Goal: Task Accomplishment & Management: Complete application form

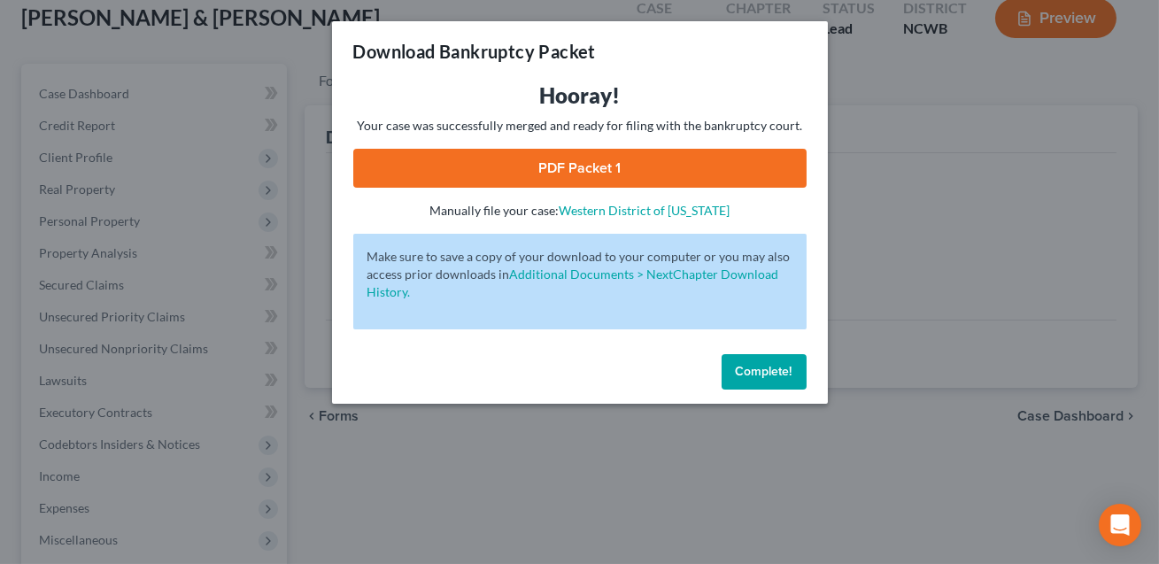
scroll to position [106, 0]
click at [745, 375] on span "Complete!" at bounding box center [764, 371] width 57 height 15
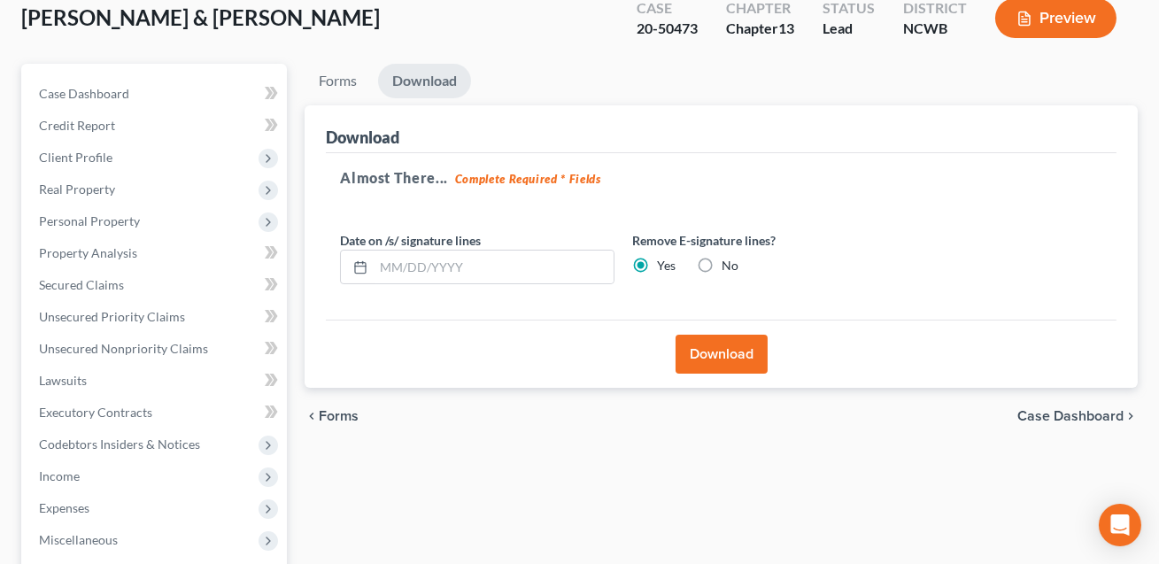
scroll to position [0, 0]
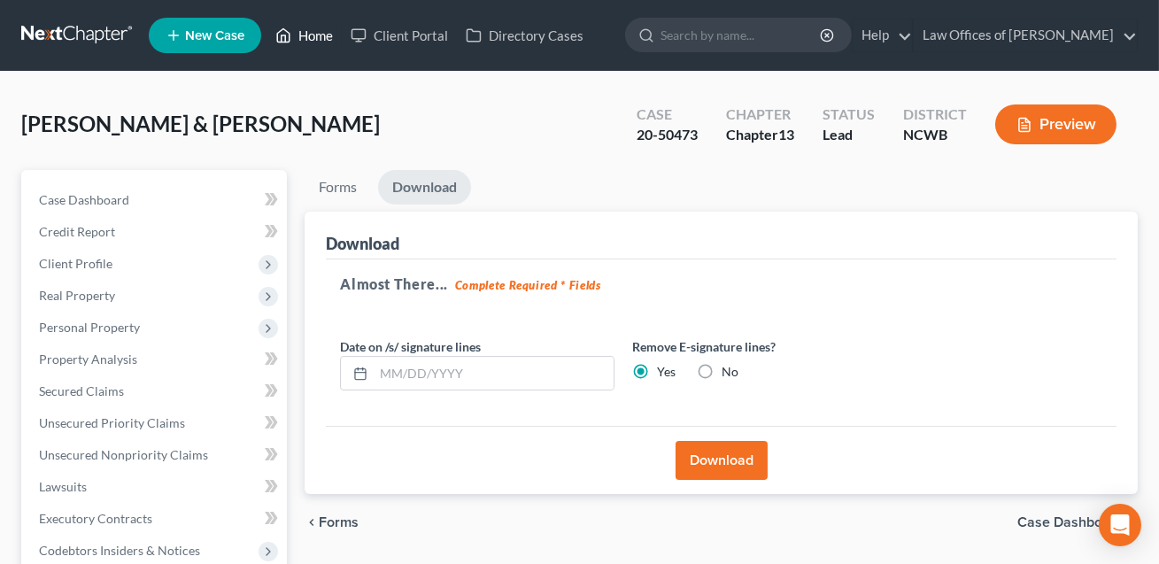
click at [315, 35] on link "Home" at bounding box center [303, 35] width 75 height 32
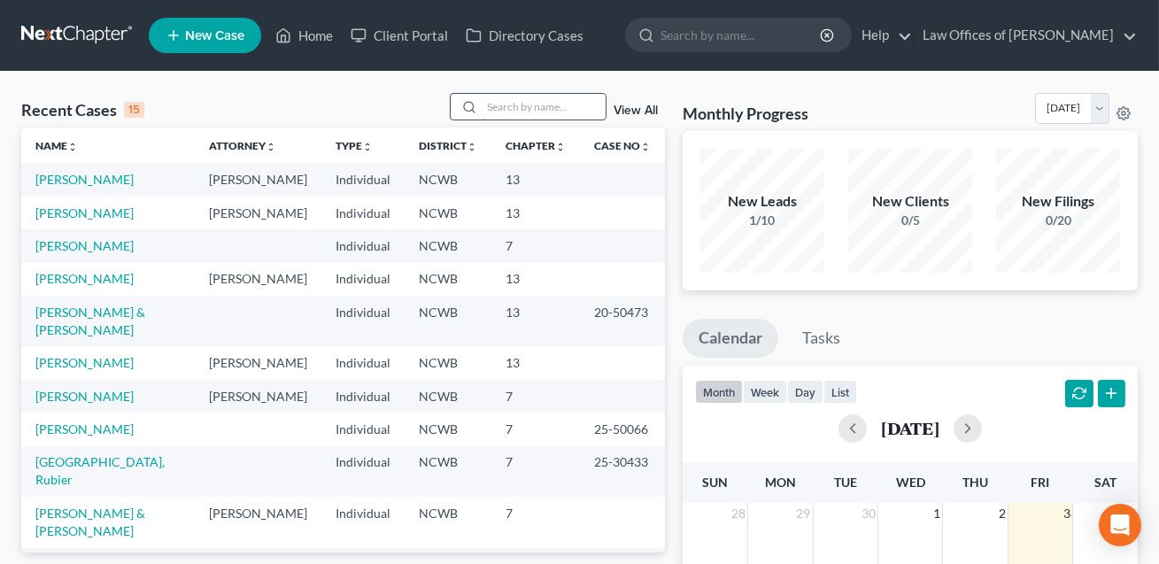
click at [486, 102] on input "search" at bounding box center [544, 107] width 124 height 26
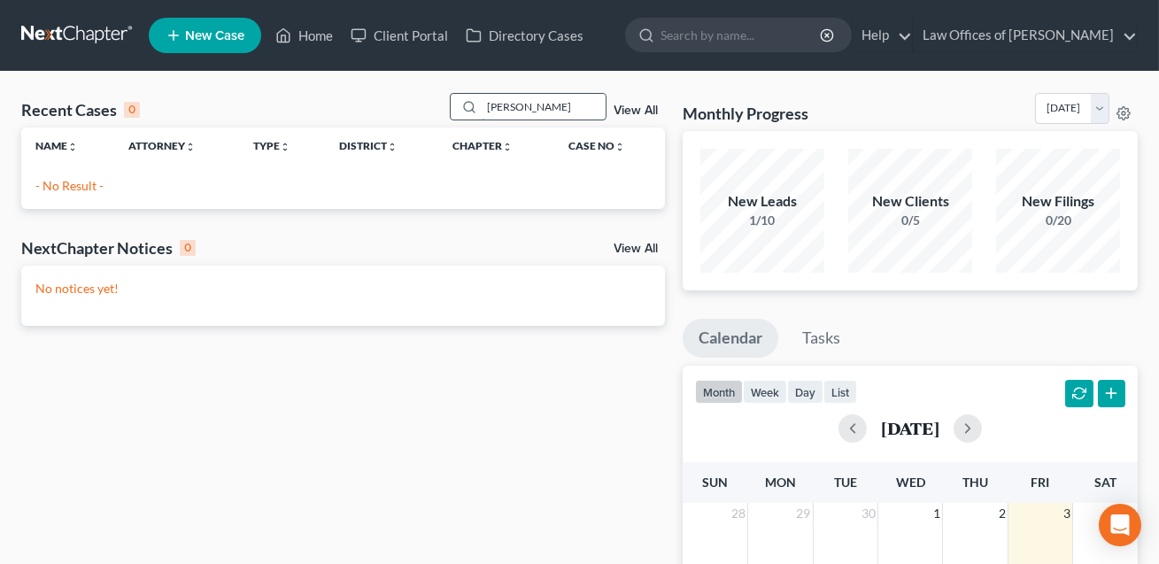
click at [505, 109] on input "[PERSON_NAME]" at bounding box center [544, 107] width 124 height 26
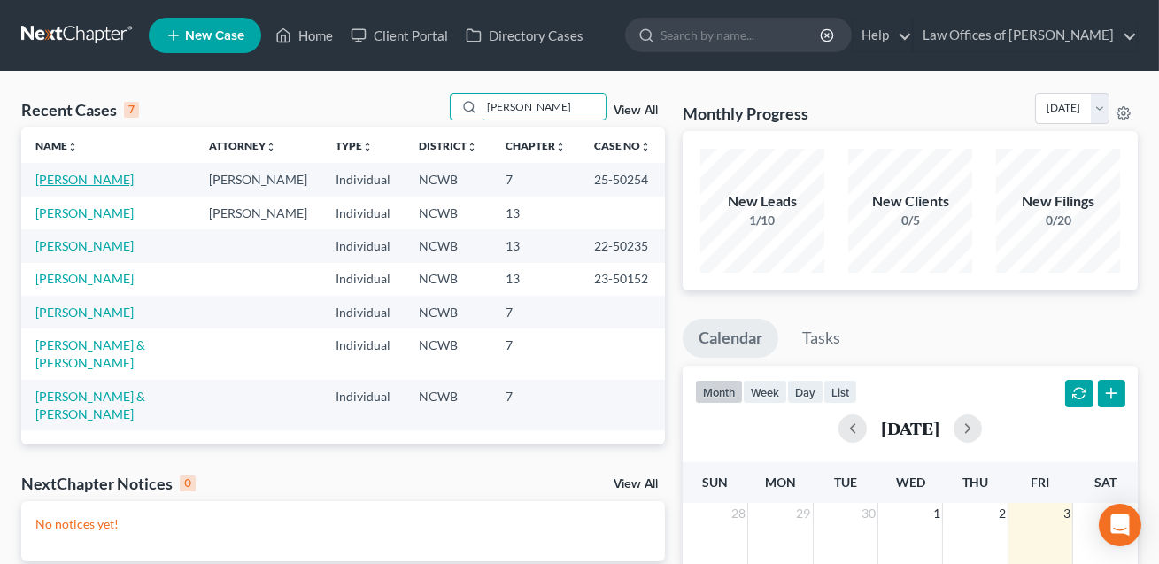
type input "[PERSON_NAME]"
click at [111, 180] on link "[PERSON_NAME]" at bounding box center [84, 179] width 98 height 15
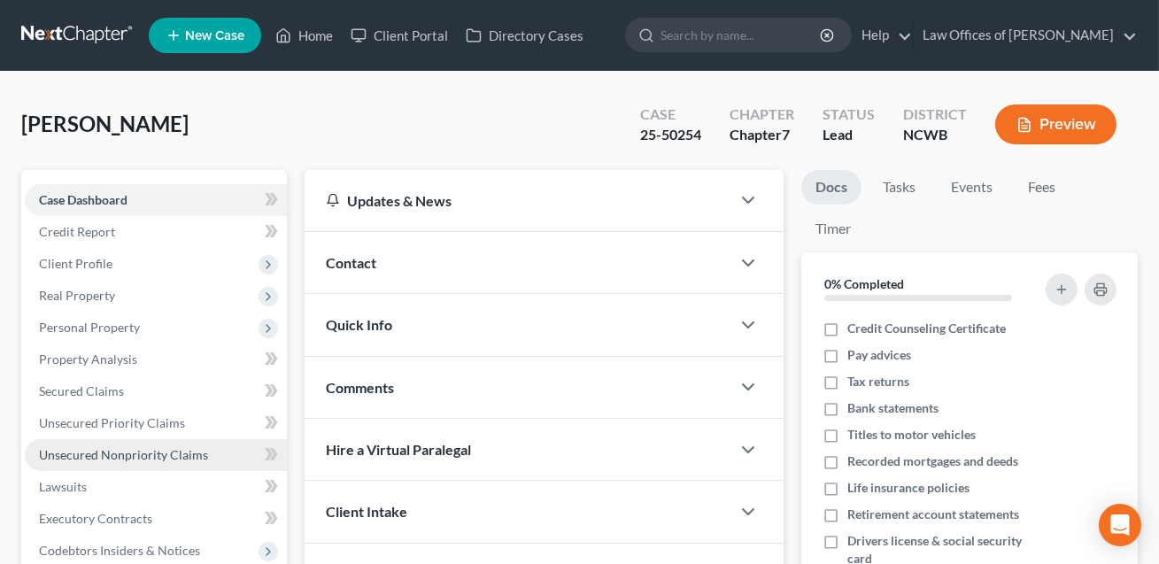
click at [100, 449] on span "Unsecured Nonpriority Claims" at bounding box center [123, 454] width 169 height 15
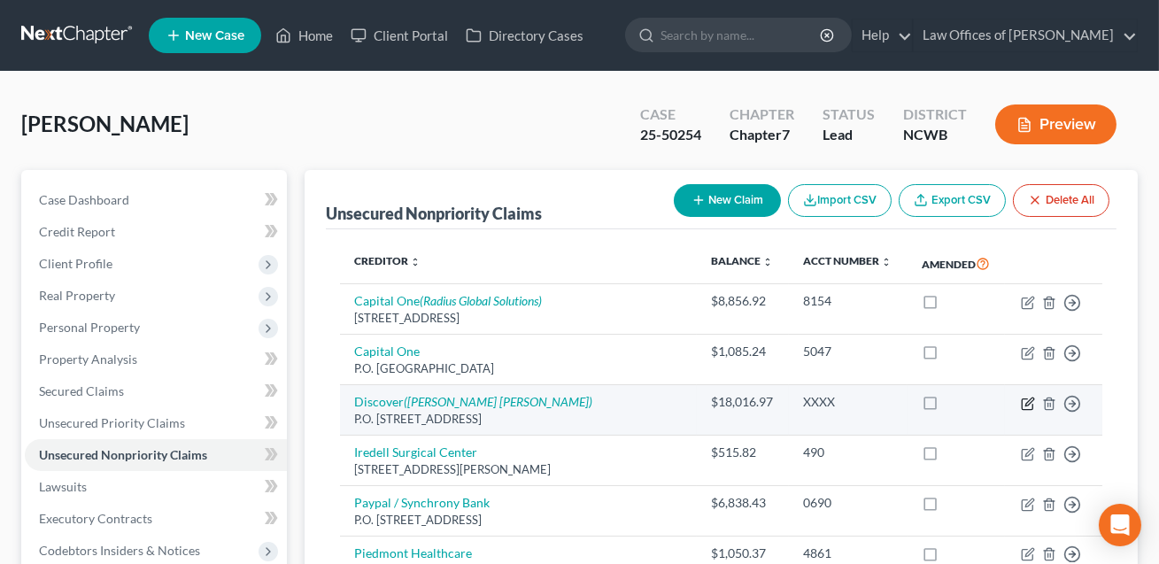
click at [1026, 406] on icon "button" at bounding box center [1028, 404] width 14 height 14
select select "14"
select select "0"
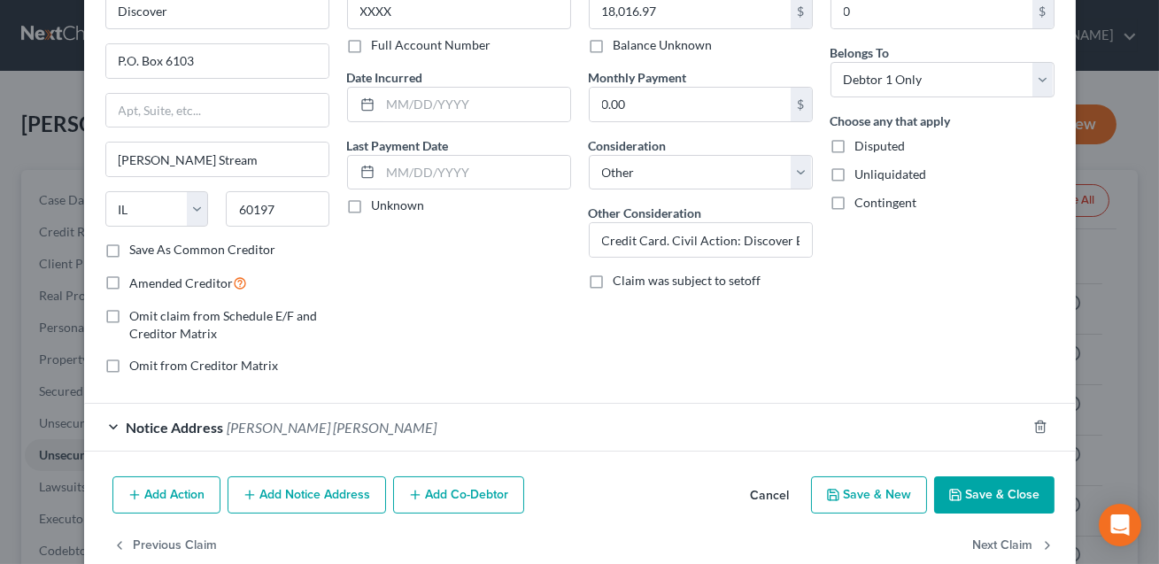
scroll to position [141, 0]
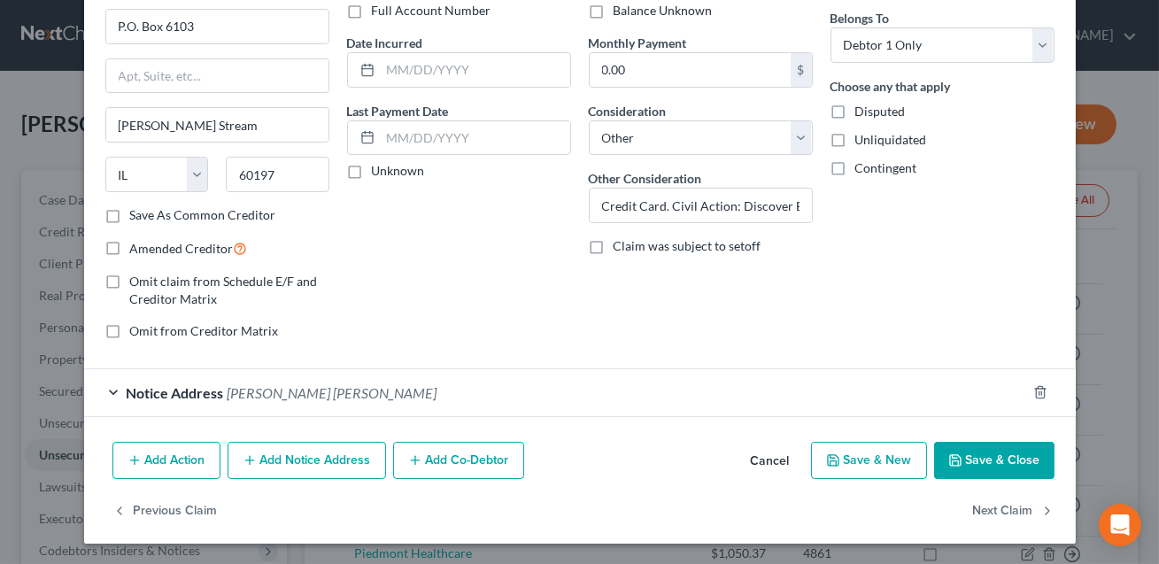
click at [1002, 466] on button "Save & Close" at bounding box center [994, 460] width 120 height 37
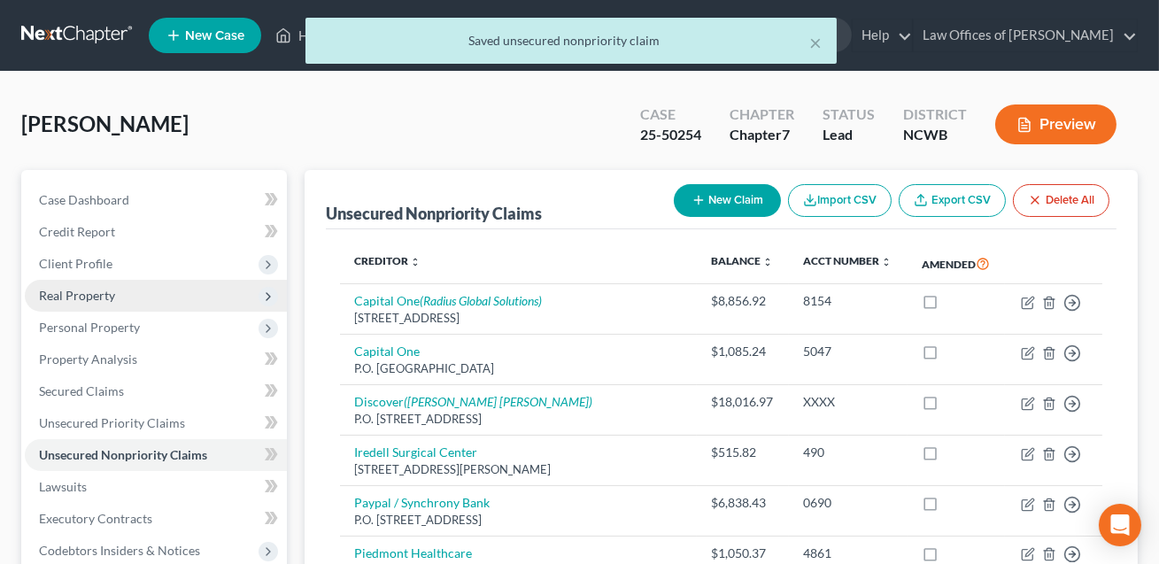
click at [84, 296] on span "Real Property" at bounding box center [77, 295] width 76 height 15
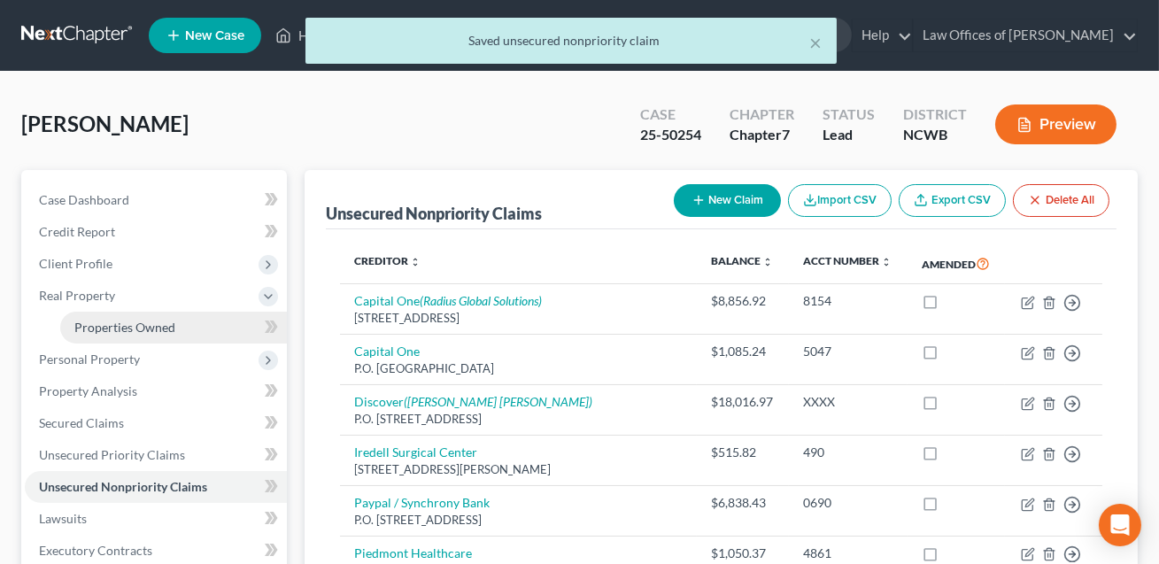
click at [102, 327] on span "Properties Owned" at bounding box center [124, 327] width 101 height 15
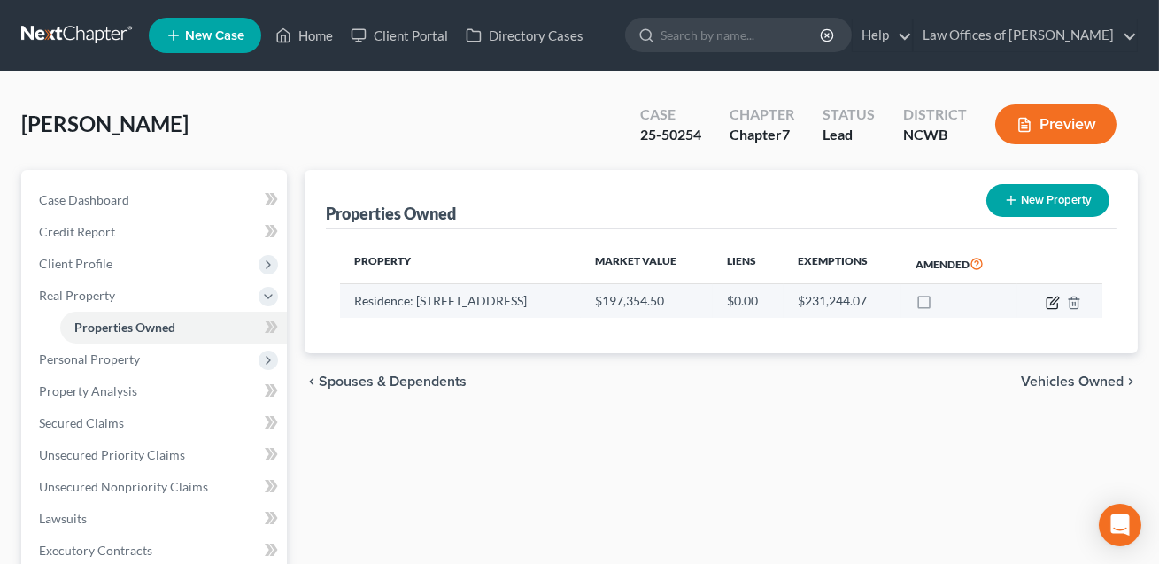
click at [1056, 298] on icon "button" at bounding box center [1054, 301] width 8 height 8
select select "28"
select select "48"
select select "3"
select select "5"
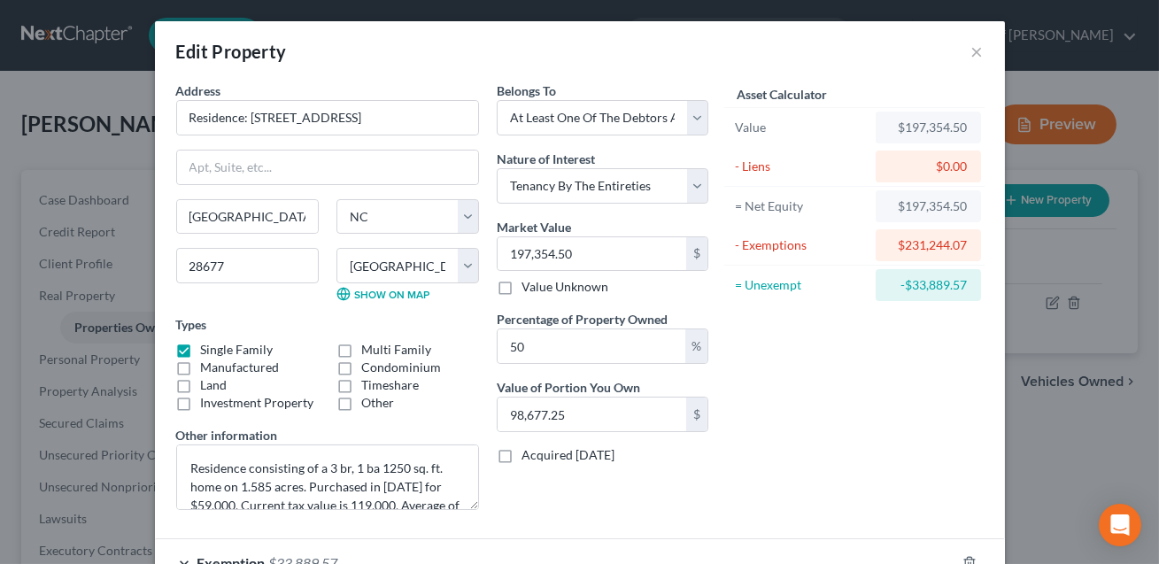
scroll to position [167, 0]
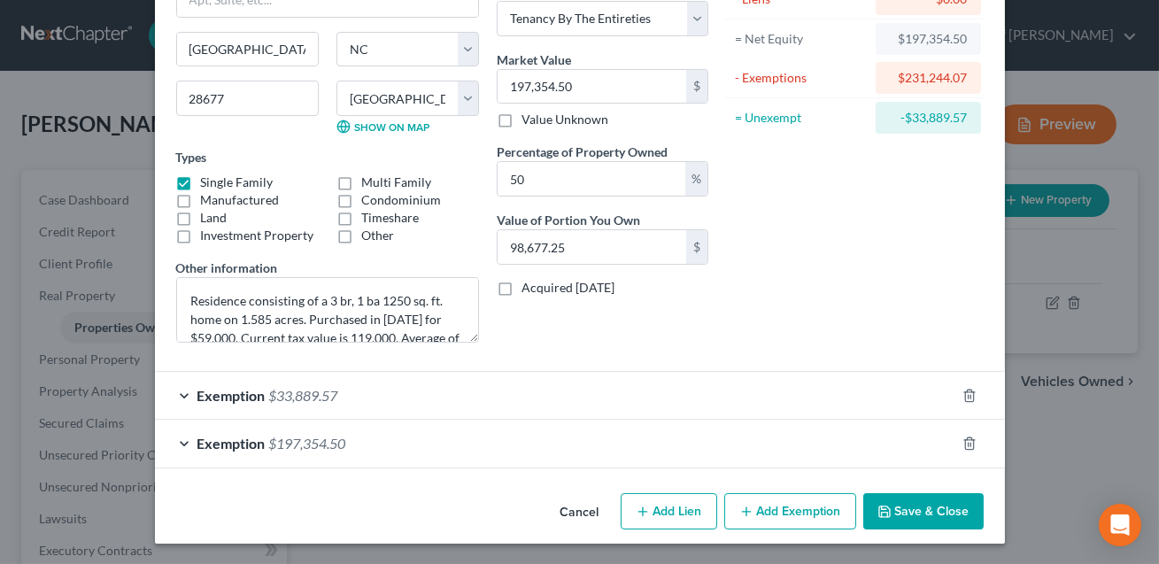
click at [904, 510] on button "Save & Close" at bounding box center [923, 511] width 120 height 37
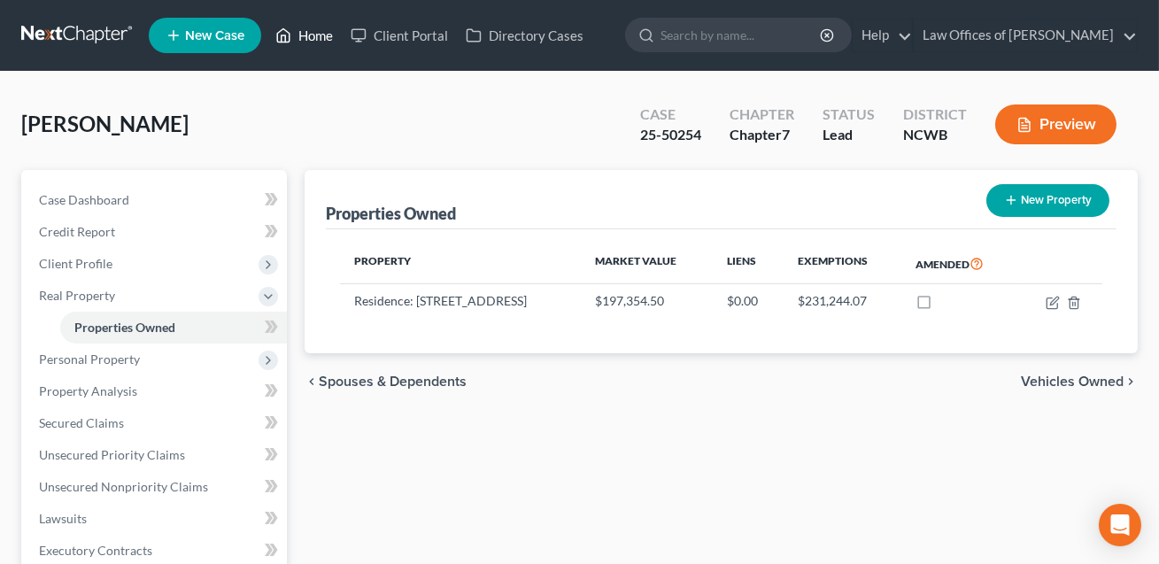
click at [307, 37] on link "Home" at bounding box center [303, 35] width 75 height 32
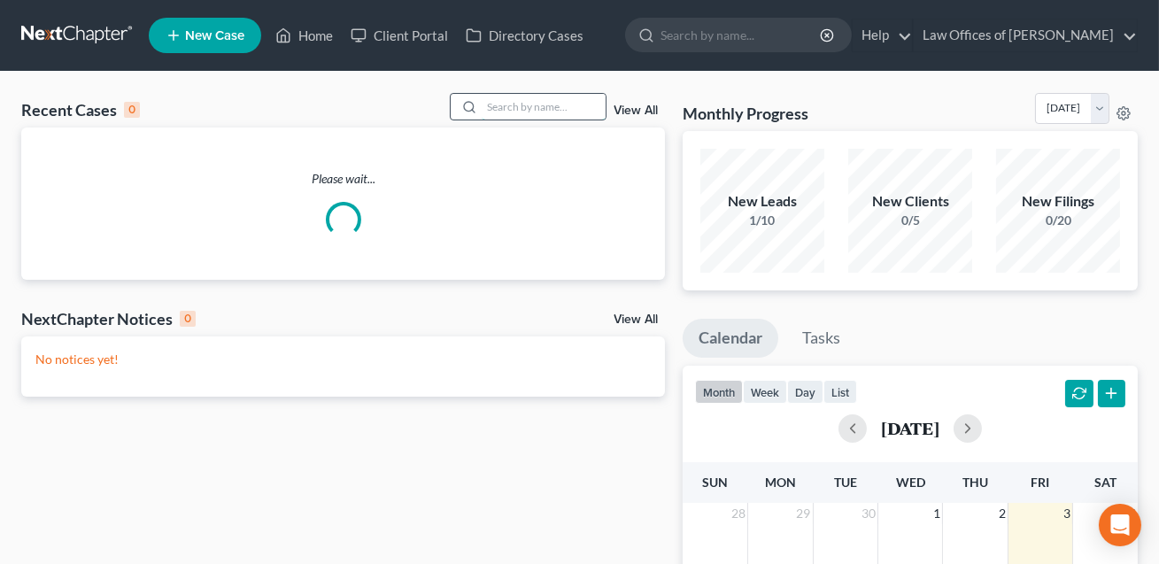
click at [504, 109] on input "search" at bounding box center [544, 107] width 124 height 26
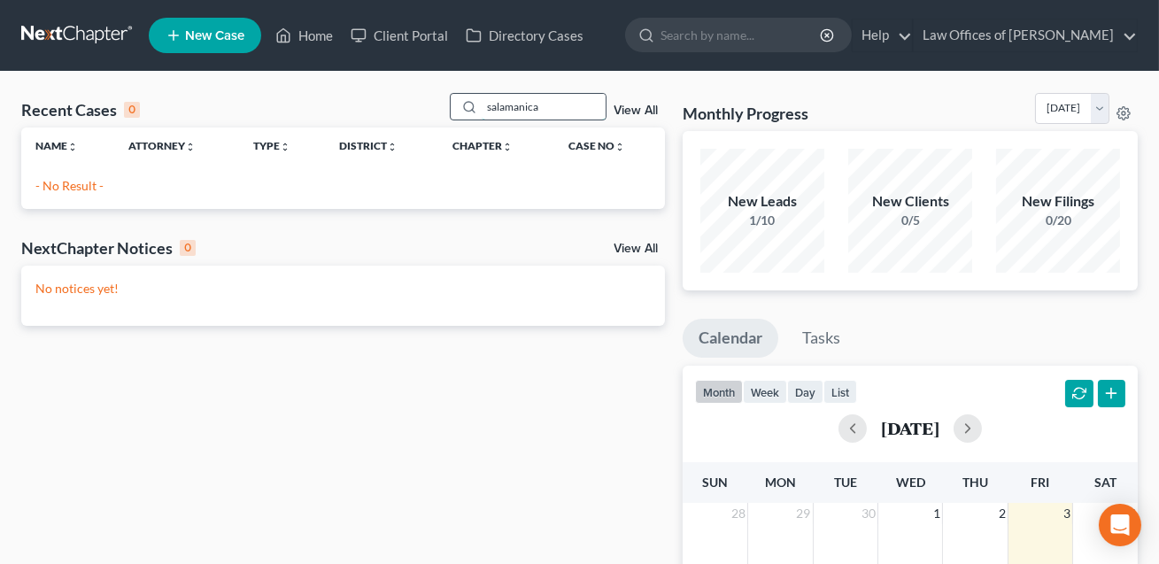
click at [508, 107] on input "salamanica" at bounding box center [544, 107] width 124 height 26
click at [524, 110] on input "salmanica" at bounding box center [544, 107] width 124 height 26
click at [499, 105] on input "salmanca" at bounding box center [544, 107] width 124 height 26
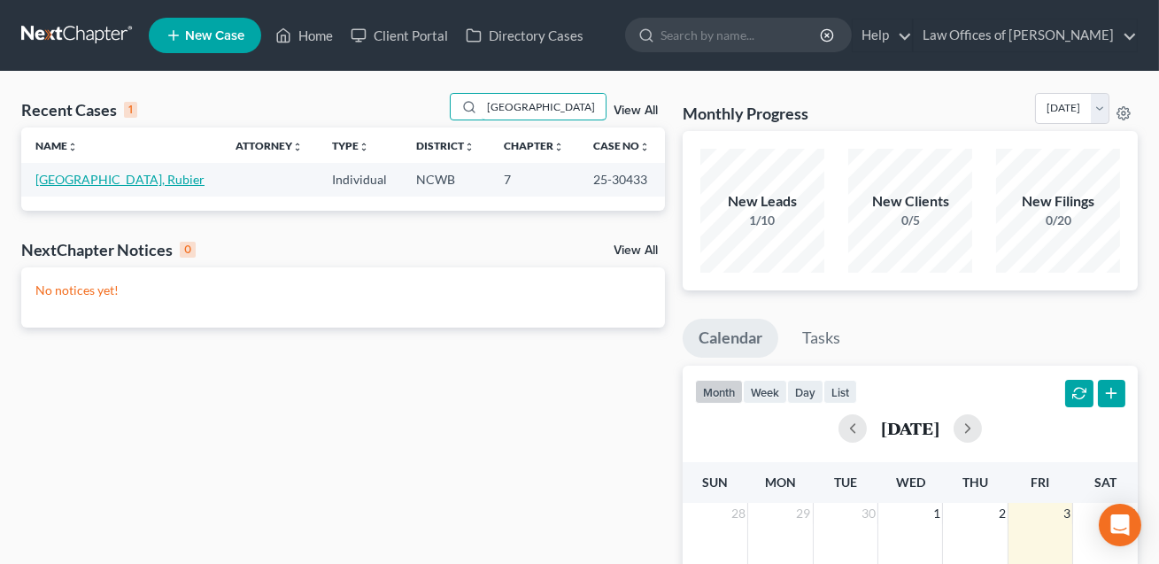
type input "[GEOGRAPHIC_DATA]"
click at [112, 182] on link "[GEOGRAPHIC_DATA], Rubier" at bounding box center [119, 179] width 169 height 15
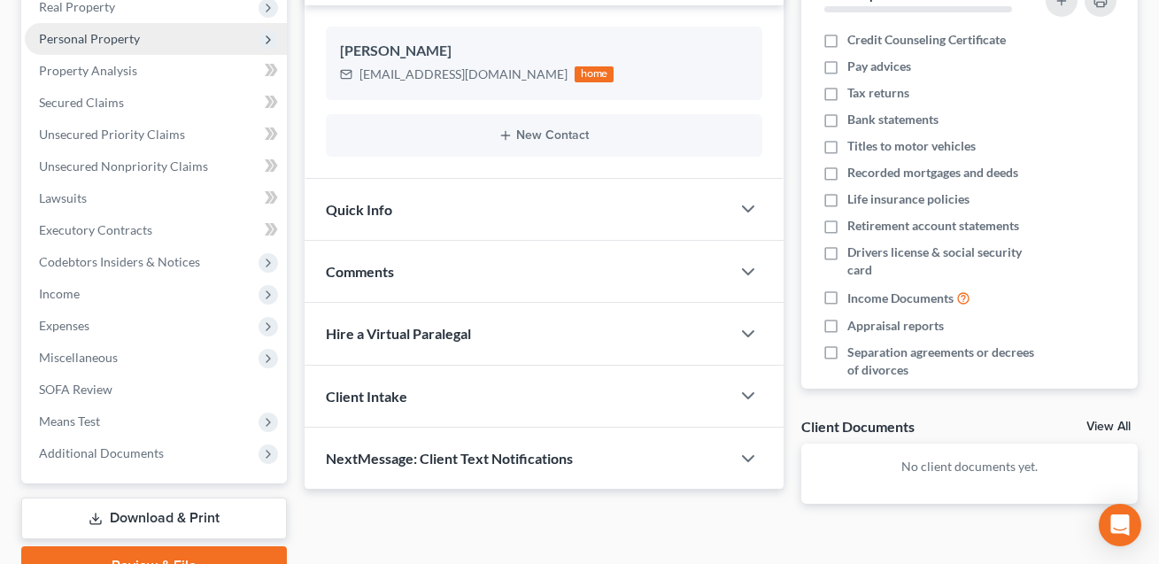
scroll to position [374, 0]
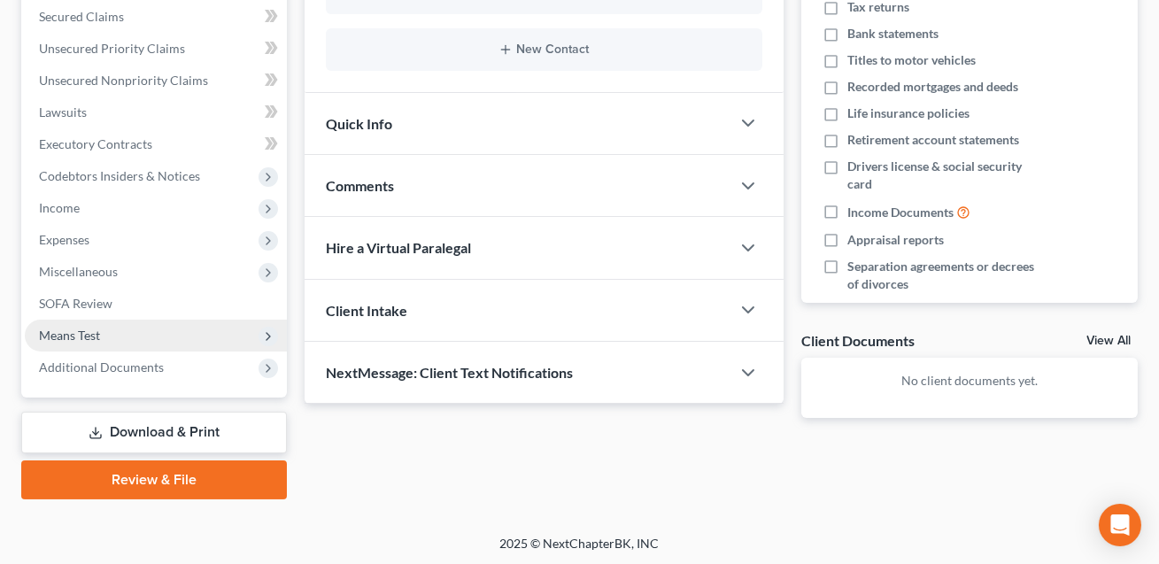
click at [100, 335] on span "Means Test" at bounding box center [69, 335] width 61 height 15
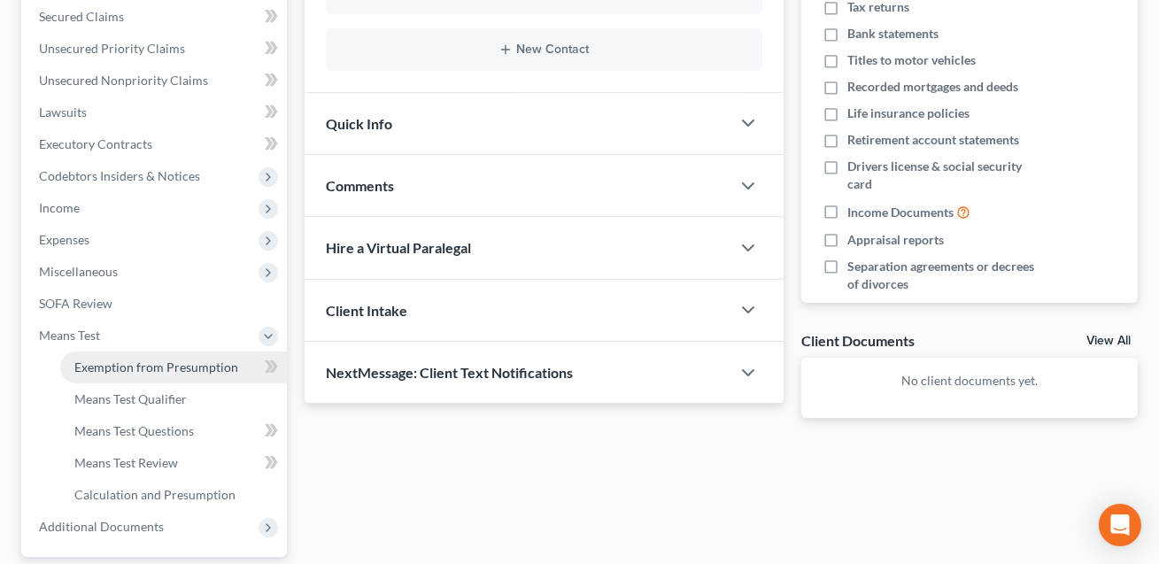
click at [118, 363] on span "Exemption from Presumption" at bounding box center [156, 366] width 164 height 15
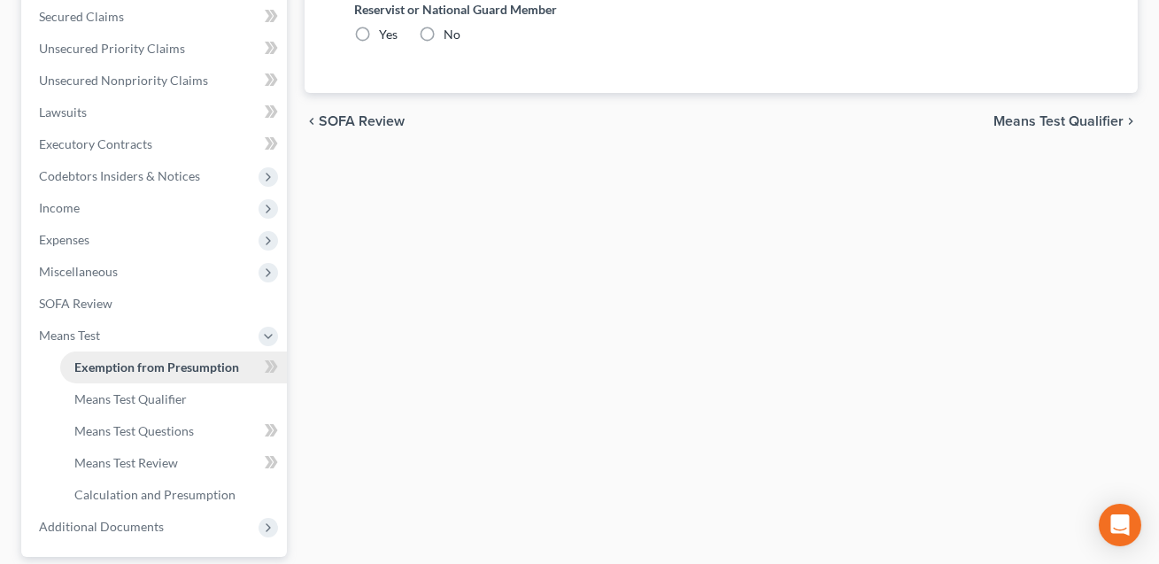
radio input "true"
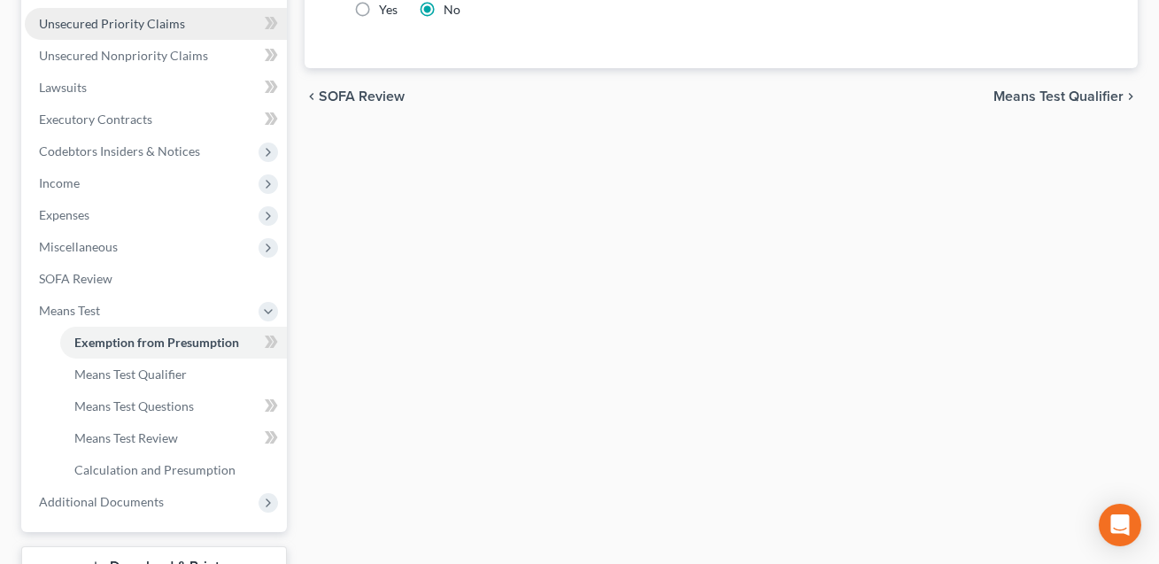
scroll to position [421, 0]
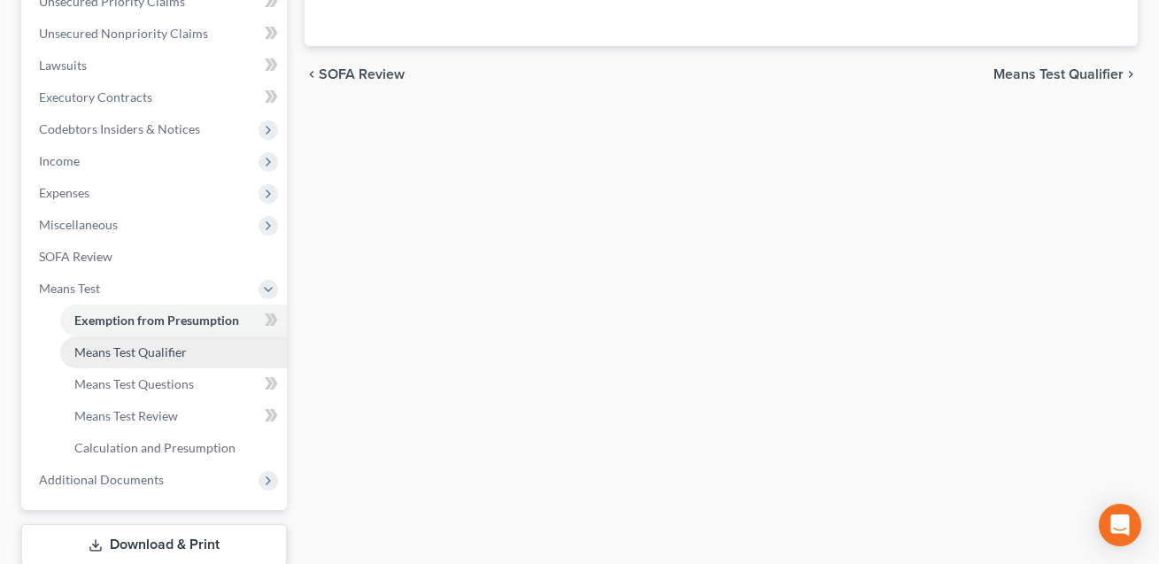
click at [144, 352] on span "Means Test Qualifier" at bounding box center [130, 351] width 112 height 15
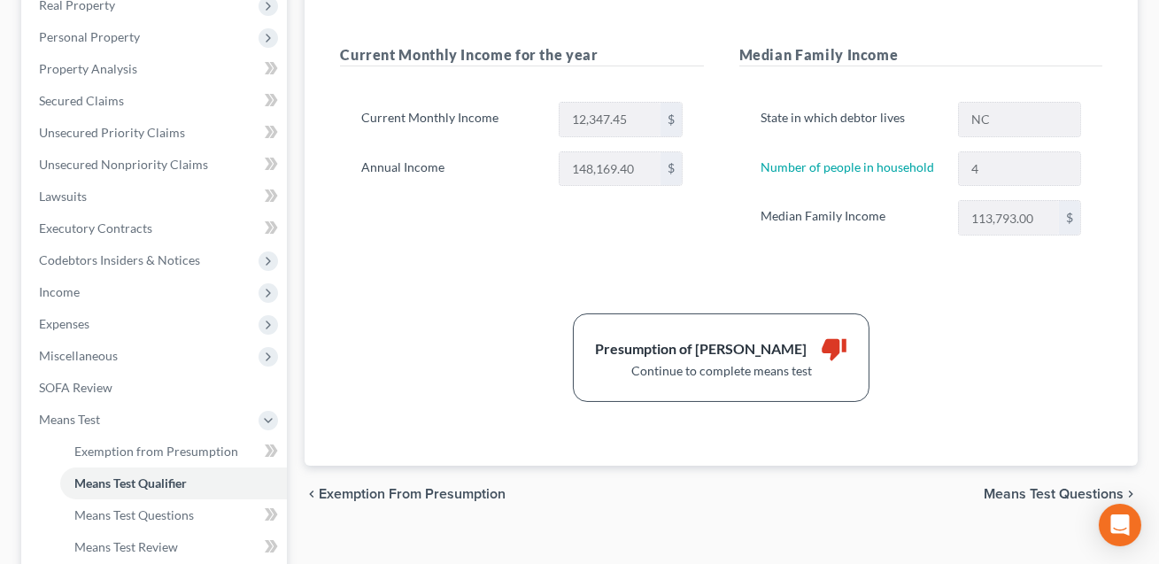
scroll to position [385, 0]
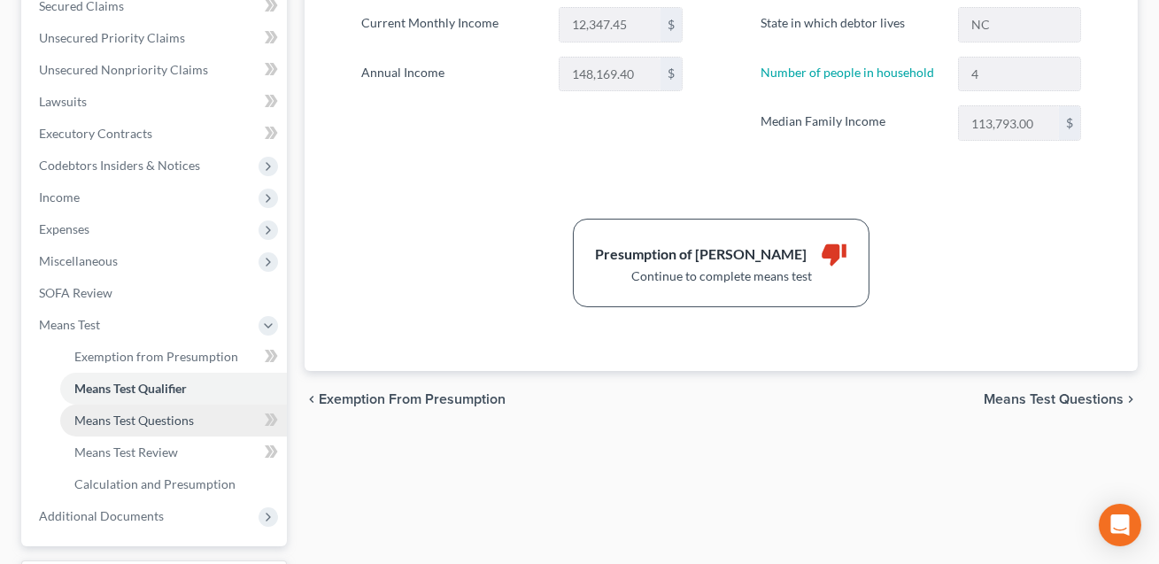
click at [165, 422] on span "Means Test Questions" at bounding box center [134, 420] width 120 height 15
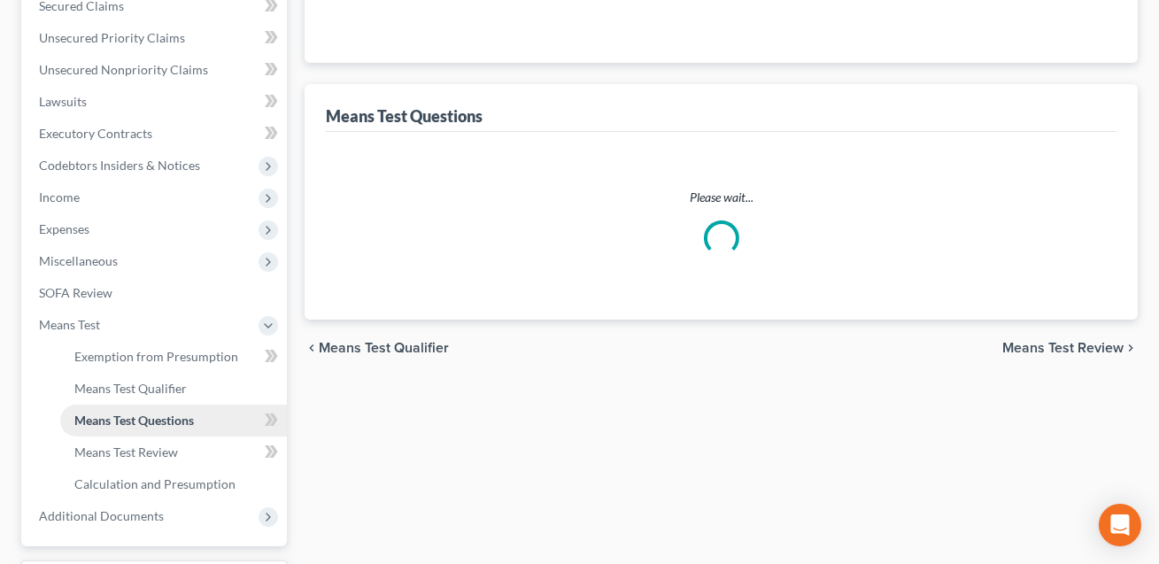
scroll to position [383, 0]
select select "1"
select select "60"
select select "4"
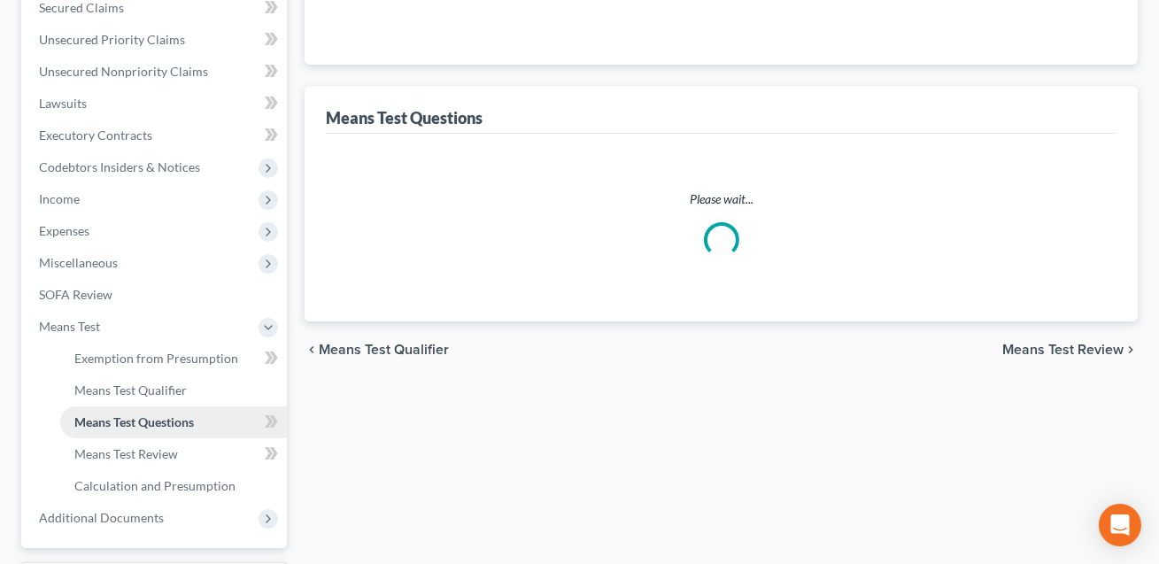
select select "2"
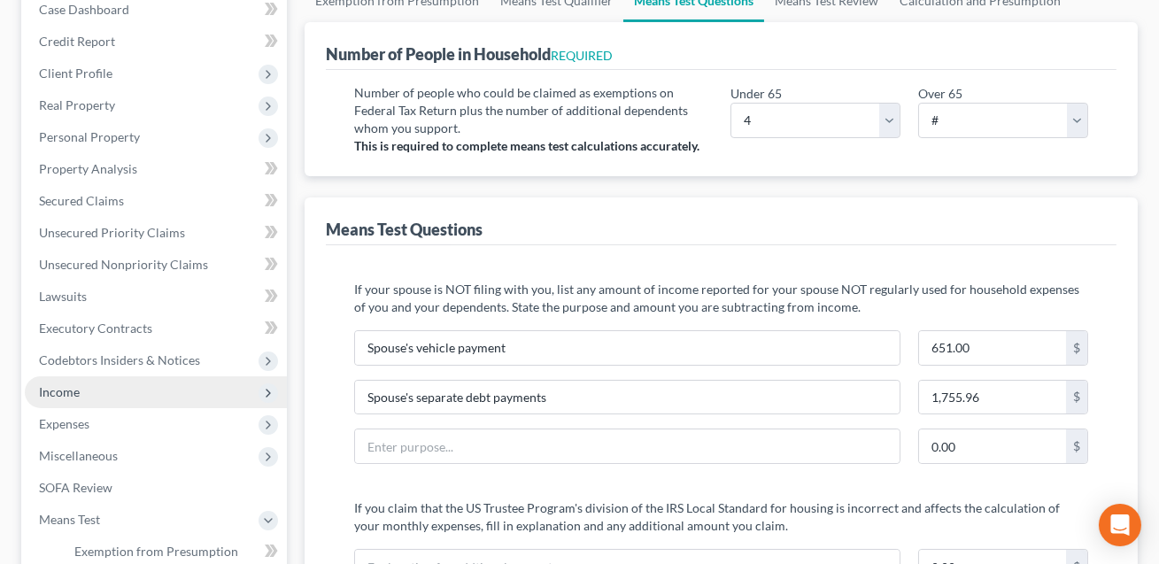
scroll to position [143, 0]
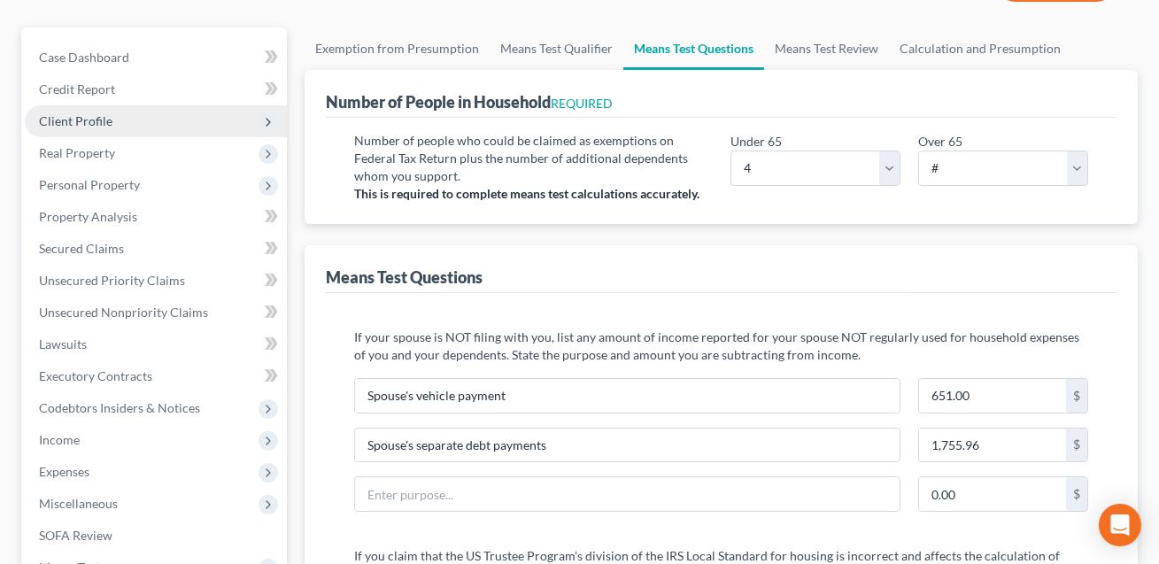
click at [86, 120] on span "Client Profile" at bounding box center [75, 120] width 73 height 15
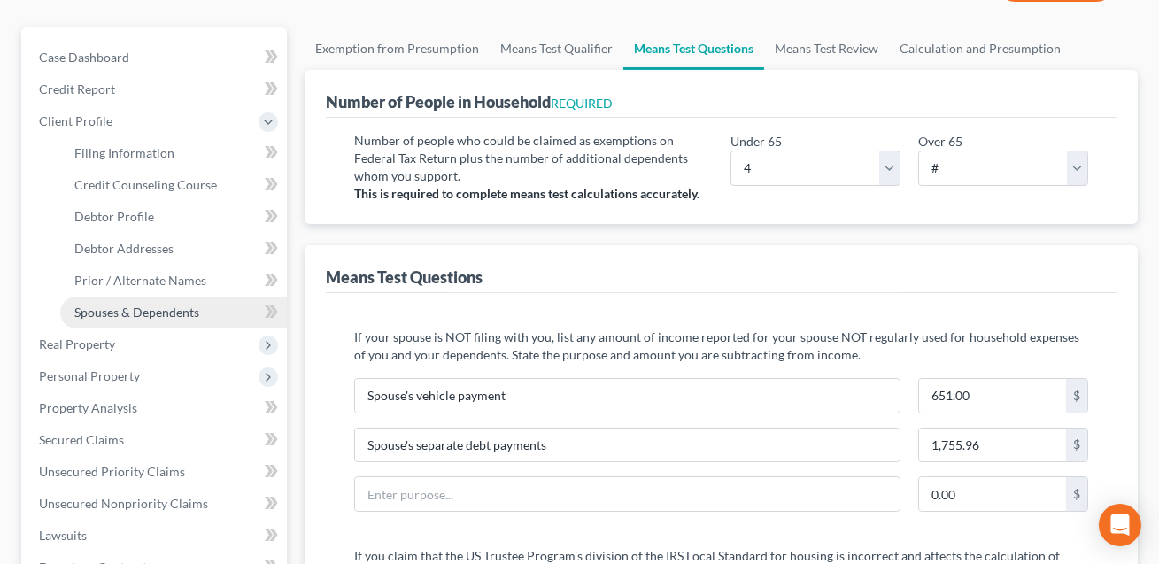
click at [125, 312] on span "Spouses & Dependents" at bounding box center [136, 312] width 125 height 15
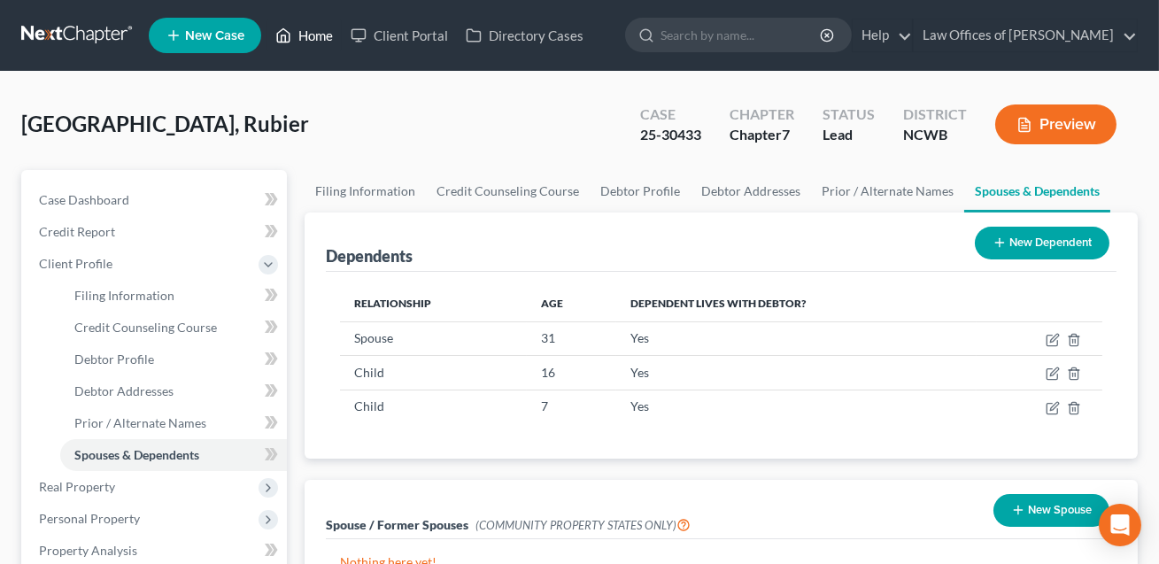
click at [317, 41] on link "Home" at bounding box center [303, 35] width 75 height 32
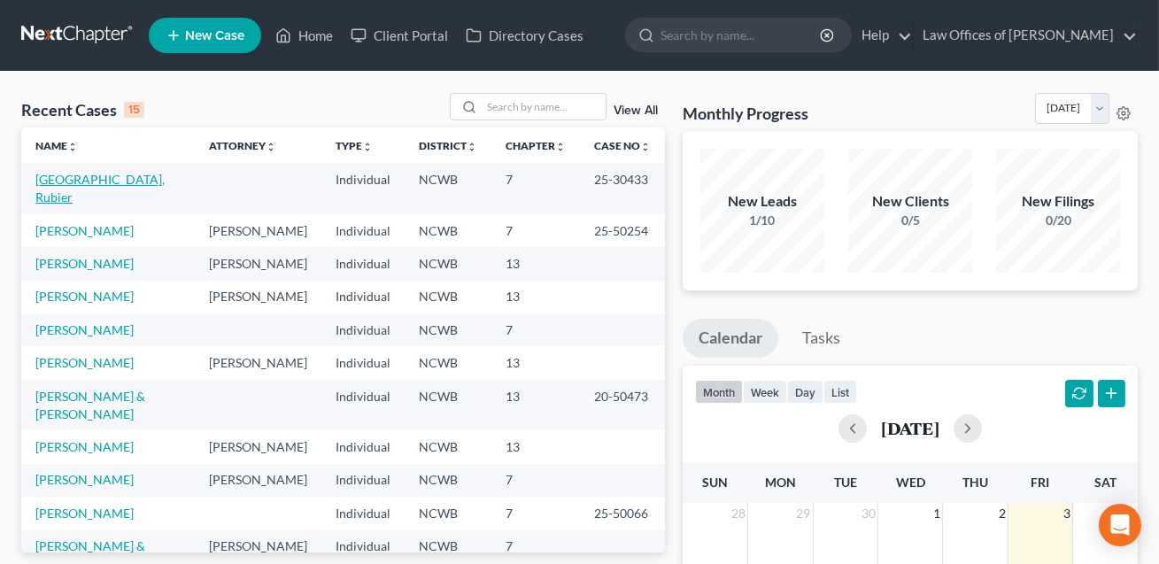
click at [106, 180] on link "[GEOGRAPHIC_DATA], Rubier" at bounding box center [99, 188] width 129 height 33
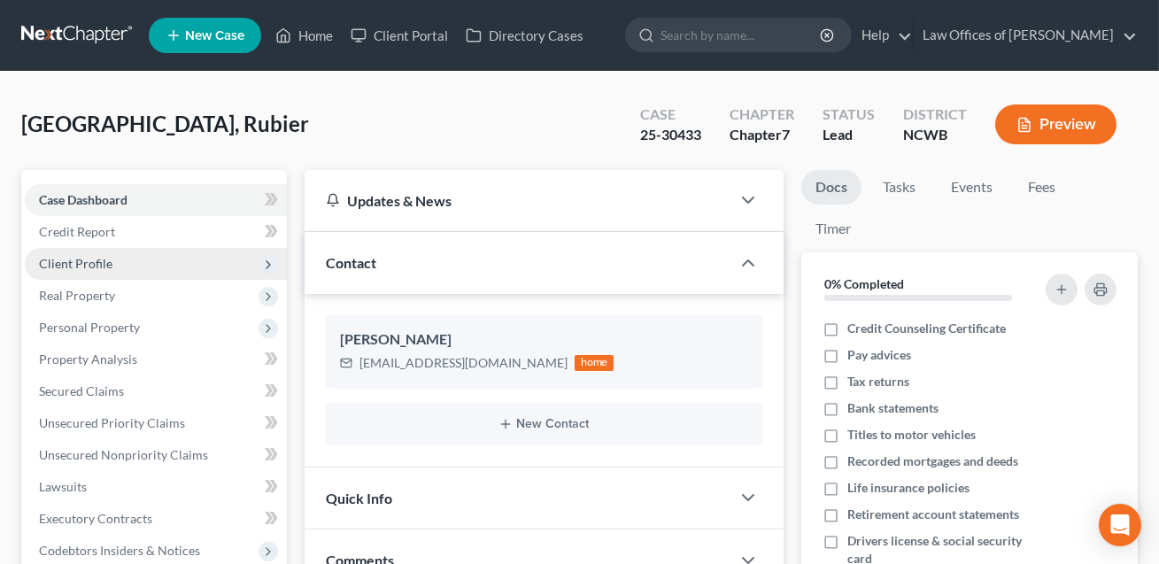
click at [104, 264] on span "Client Profile" at bounding box center [75, 263] width 73 height 15
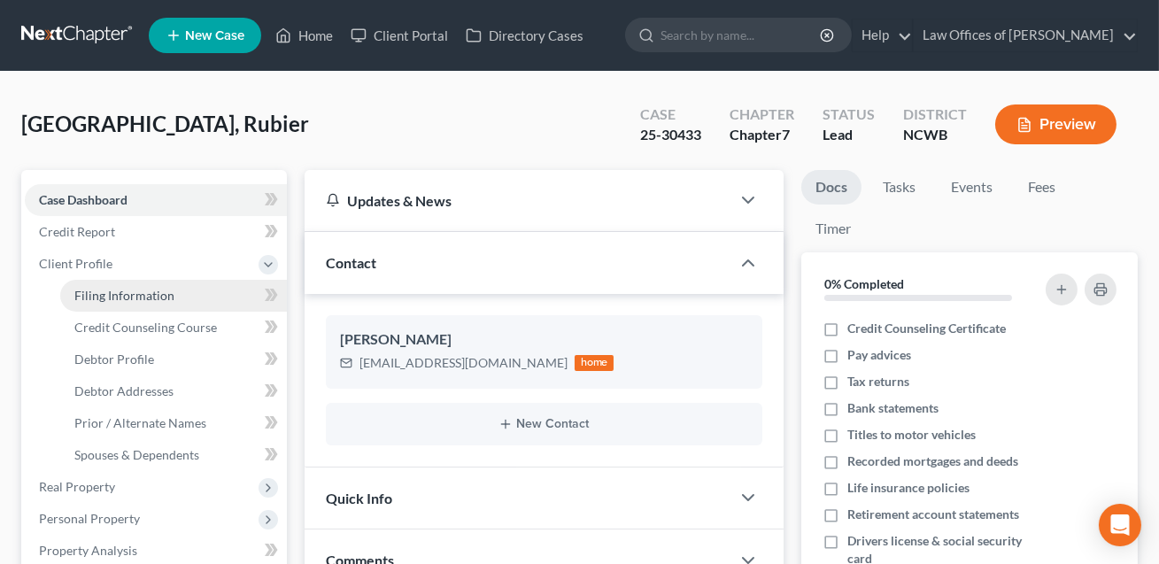
click at [112, 297] on span "Filing Information" at bounding box center [124, 295] width 100 height 15
select select "1"
select select "0"
select select "28"
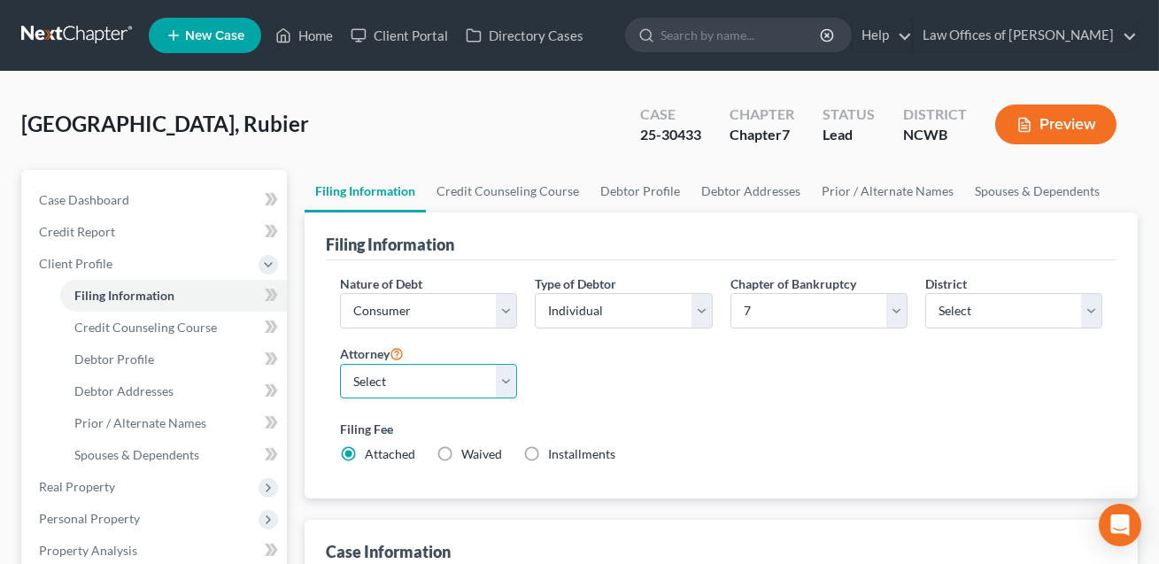
click at [431, 384] on select "Select F. [PERSON_NAME] - NCWB [PERSON_NAME] - [GEOGRAPHIC_DATA]" at bounding box center [428, 381] width 177 height 35
select select "1"
click at [323, 37] on link "Home" at bounding box center [303, 35] width 75 height 32
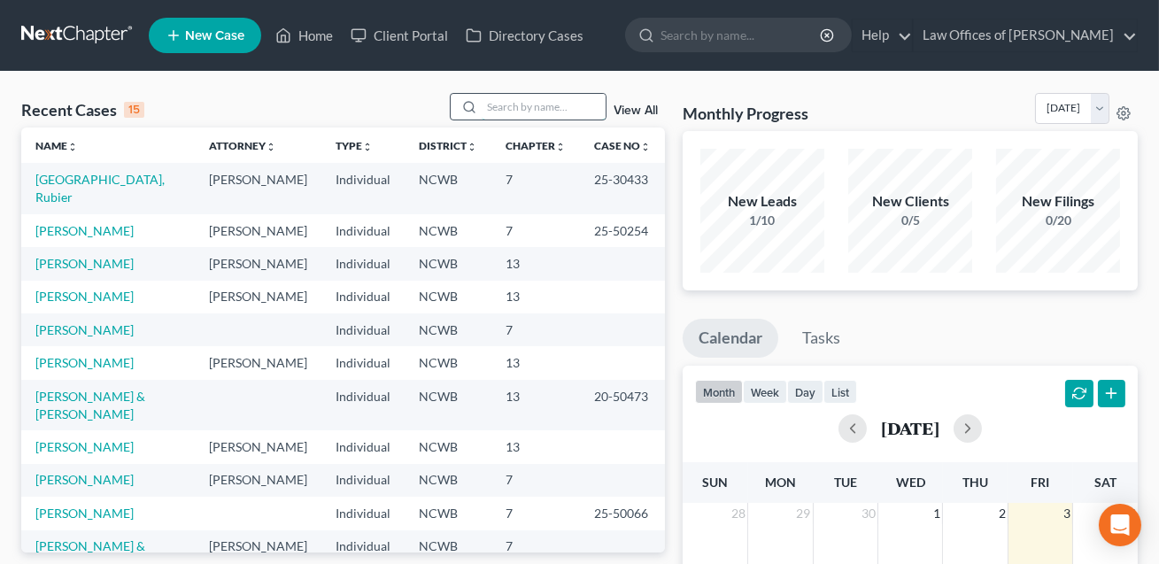
click at [495, 96] on input "search" at bounding box center [544, 107] width 124 height 26
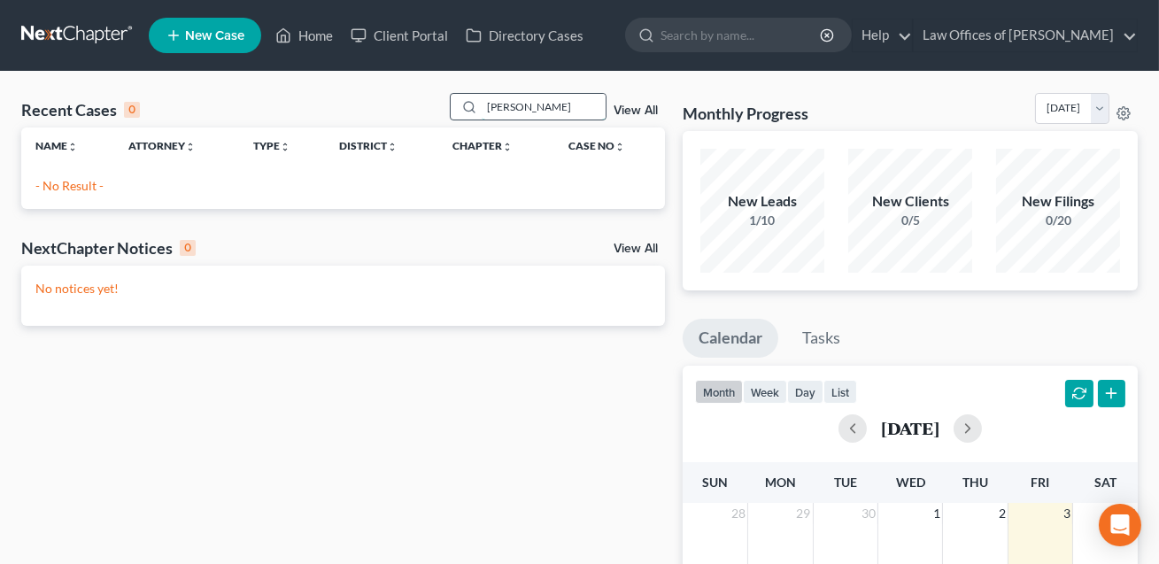
click at [504, 107] on input "[PERSON_NAME]" at bounding box center [544, 107] width 124 height 26
type input "[PERSON_NAME]"
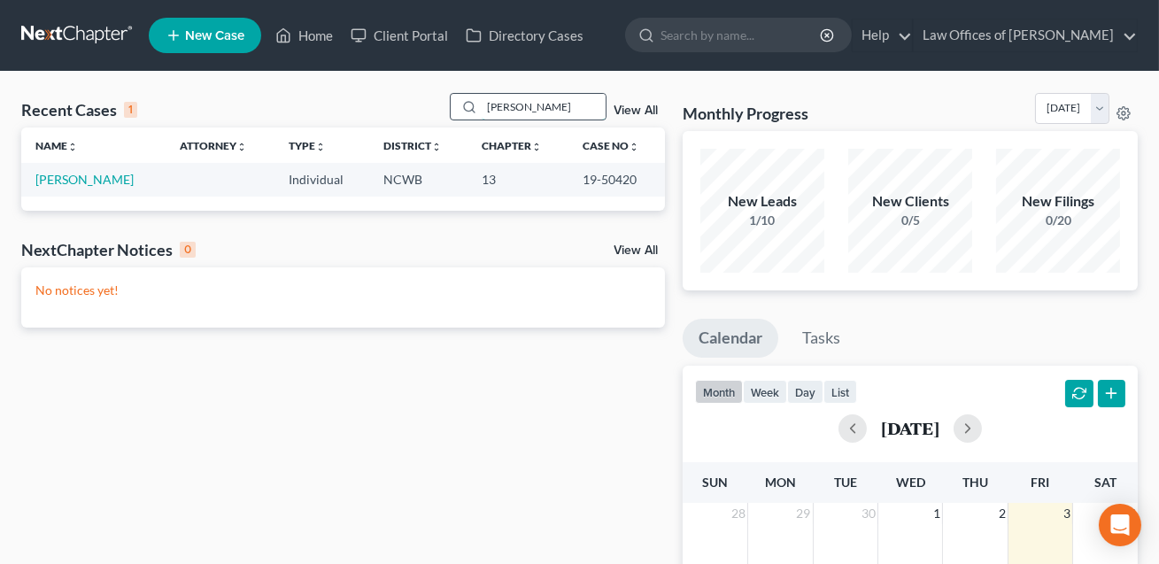
drag, startPoint x: 535, startPoint y: 105, endPoint x: 489, endPoint y: 104, distance: 46.0
click at [489, 104] on input "[PERSON_NAME]" at bounding box center [544, 107] width 124 height 26
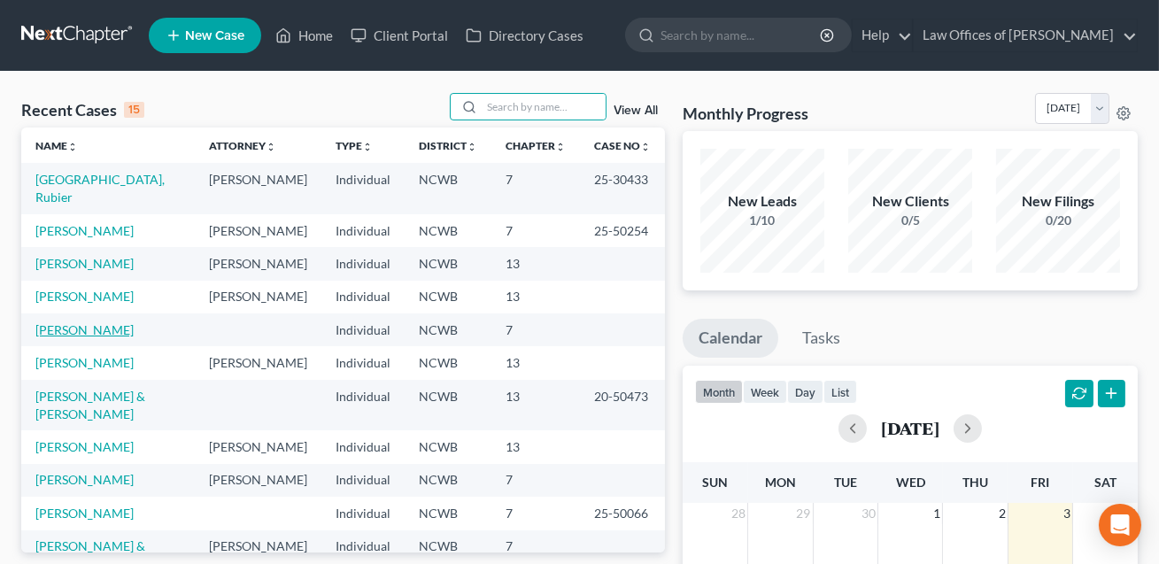
click at [96, 337] on link "[PERSON_NAME]" at bounding box center [84, 329] width 98 height 15
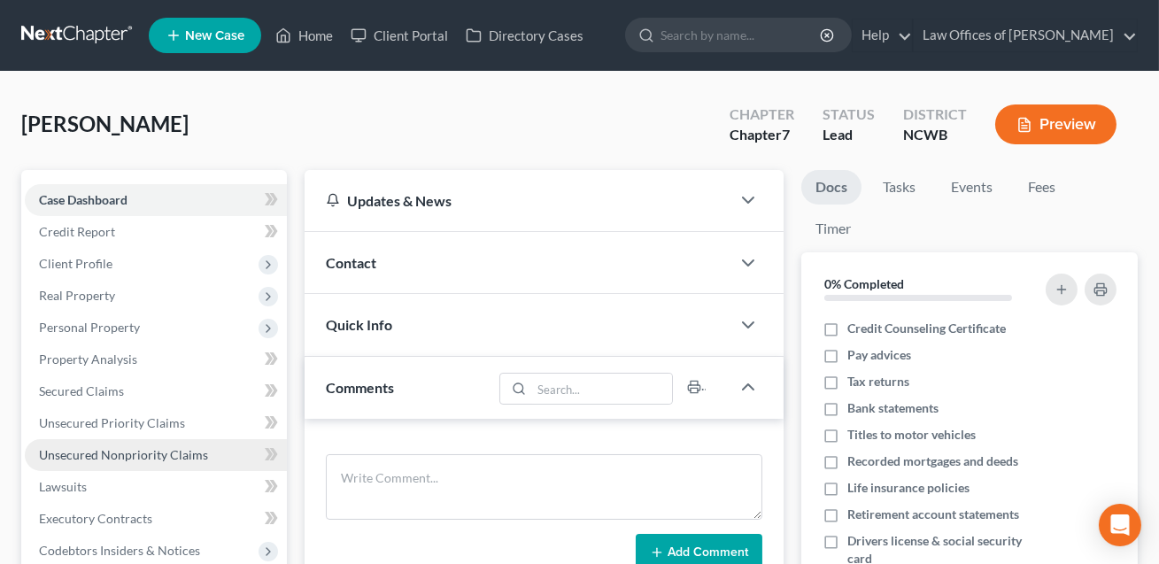
click at [87, 457] on span "Unsecured Nonpriority Claims" at bounding box center [123, 454] width 169 height 15
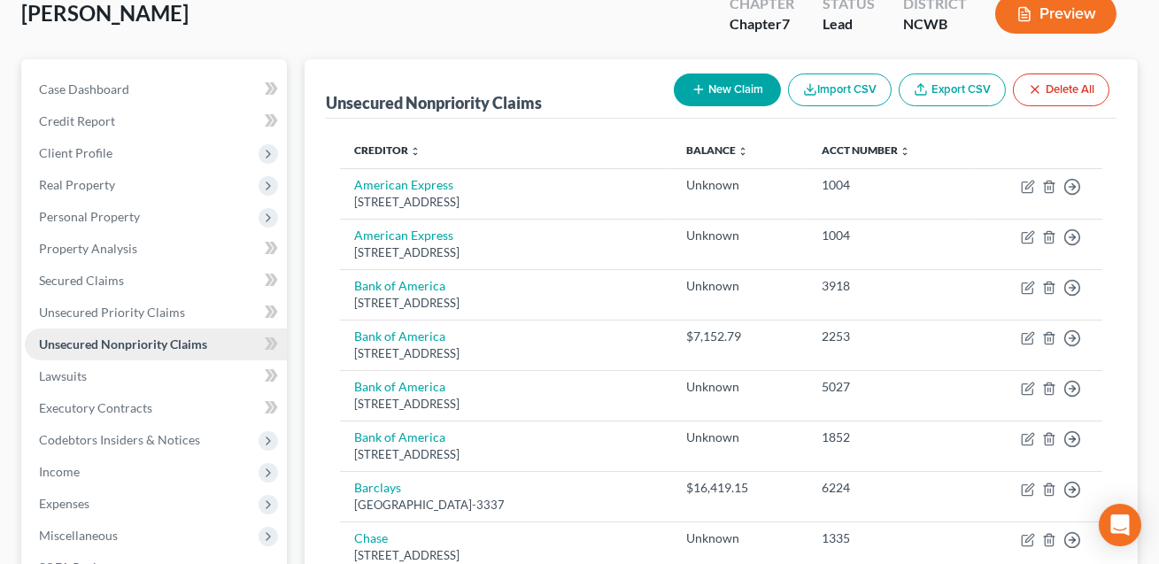
scroll to position [178, 0]
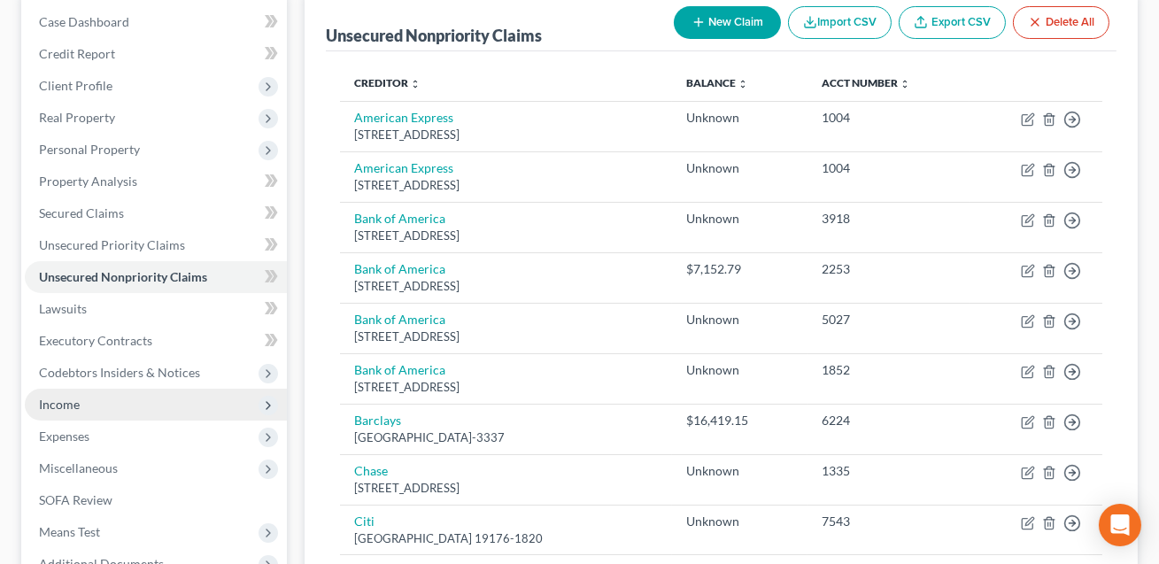
click at [68, 410] on span "Income" at bounding box center [156, 405] width 262 height 32
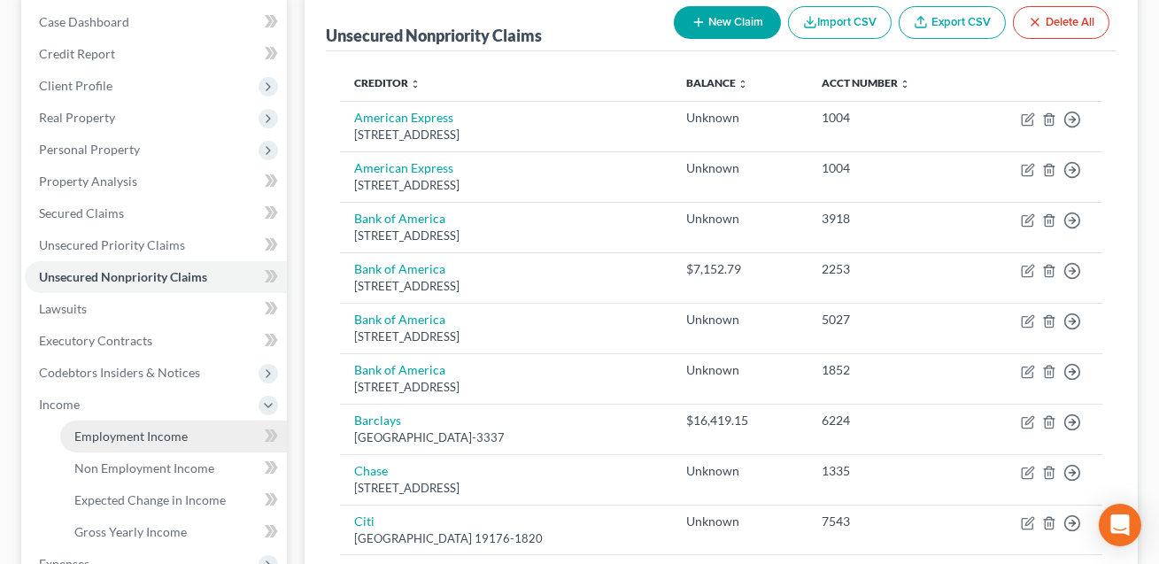
click at [79, 438] on span "Employment Income" at bounding box center [130, 435] width 113 height 15
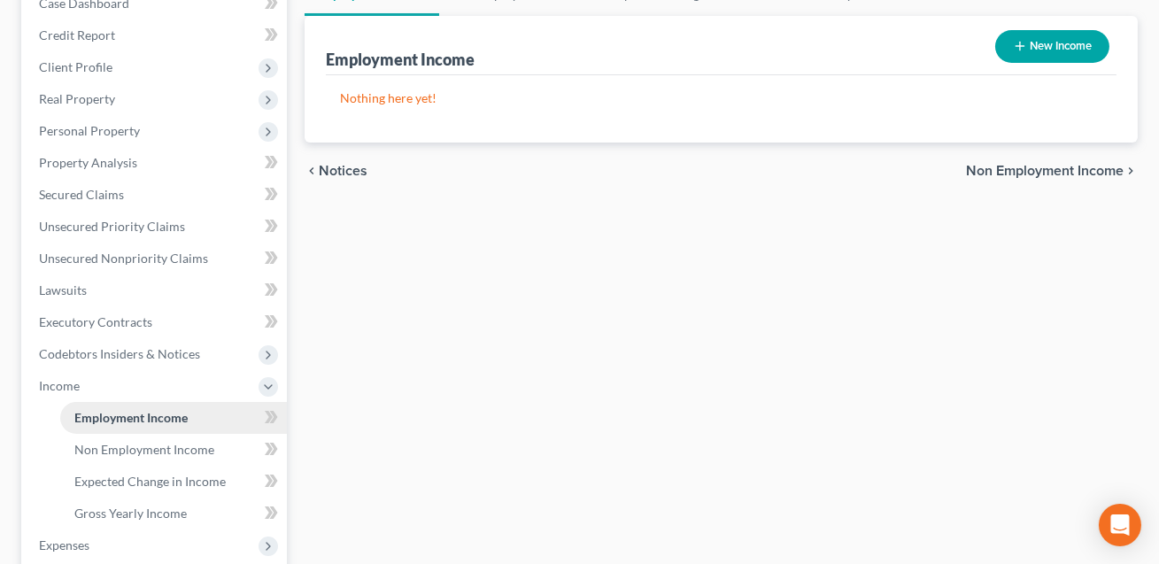
scroll to position [201, 0]
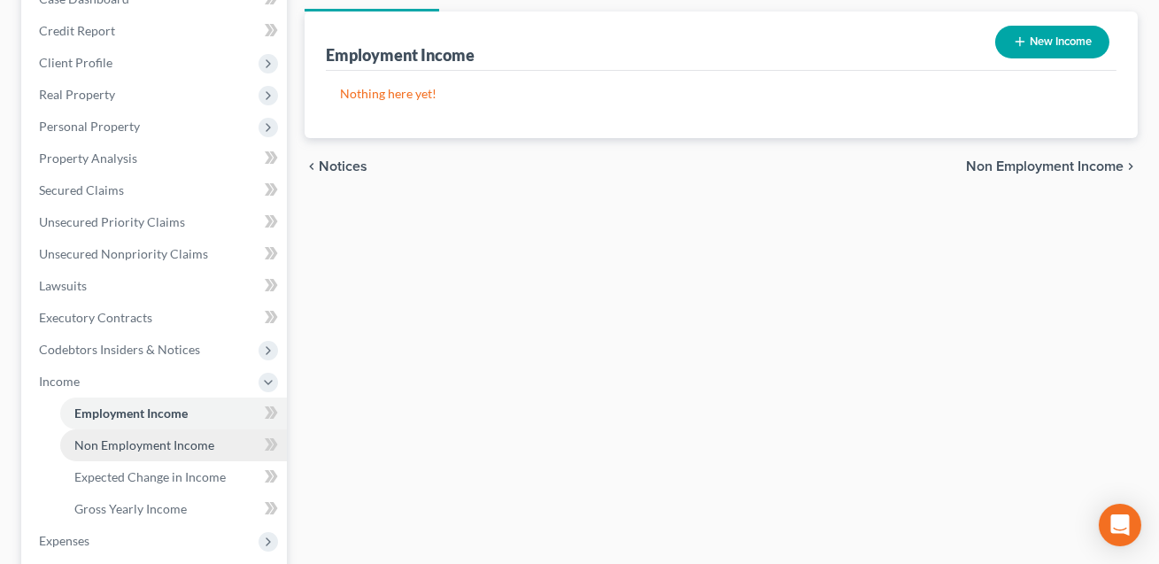
click at [107, 442] on span "Non Employment Income" at bounding box center [144, 444] width 140 height 15
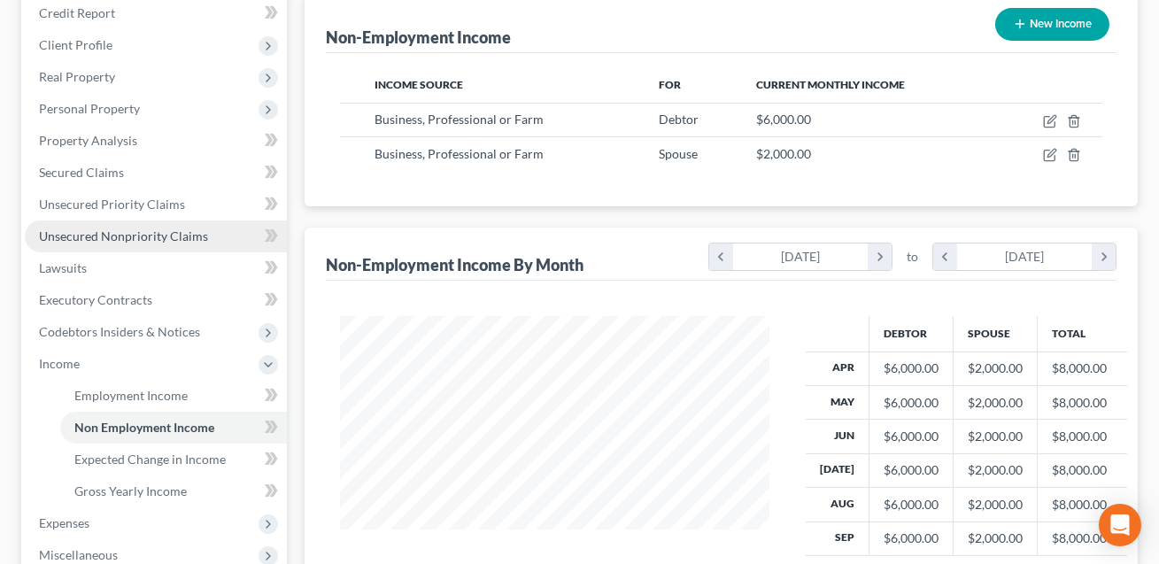
scroll to position [333, 0]
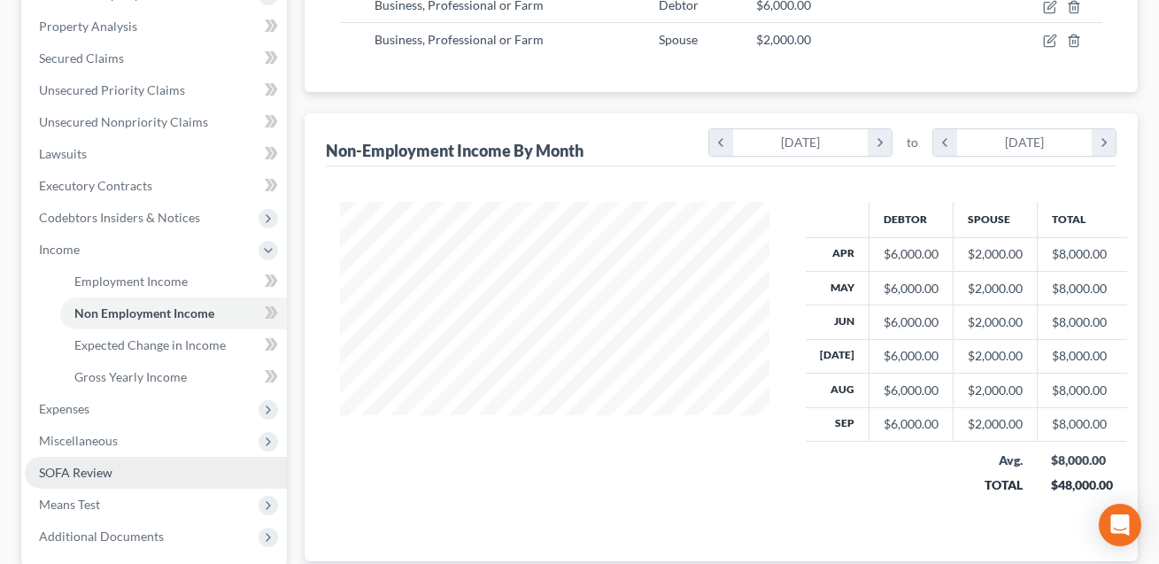
click at [81, 474] on span "SOFA Review" at bounding box center [75, 472] width 73 height 15
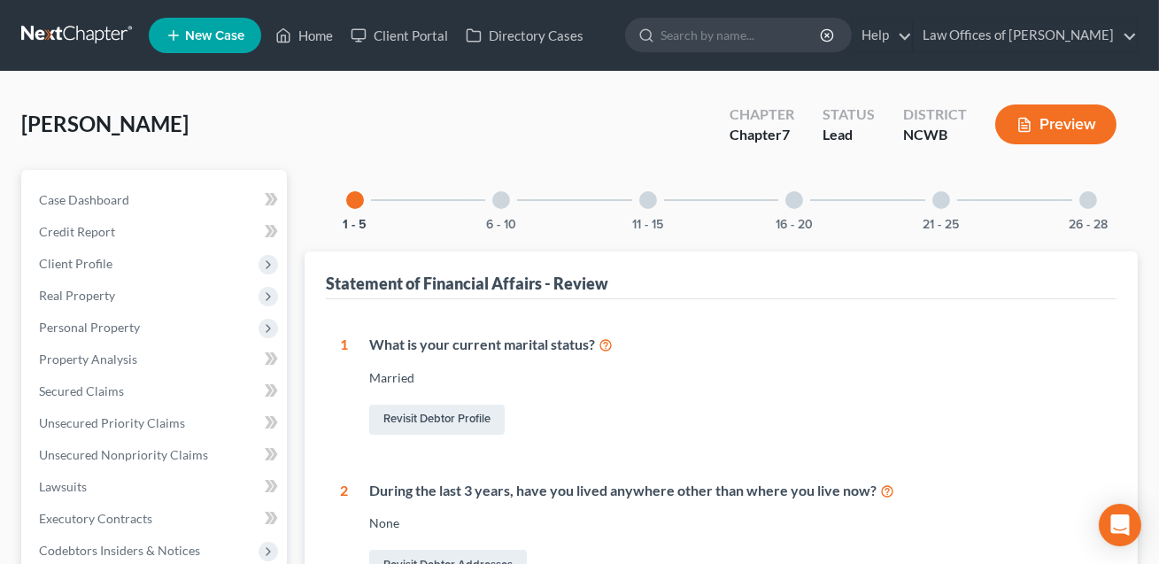
click at [787, 202] on div at bounding box center [794, 200] width 18 height 18
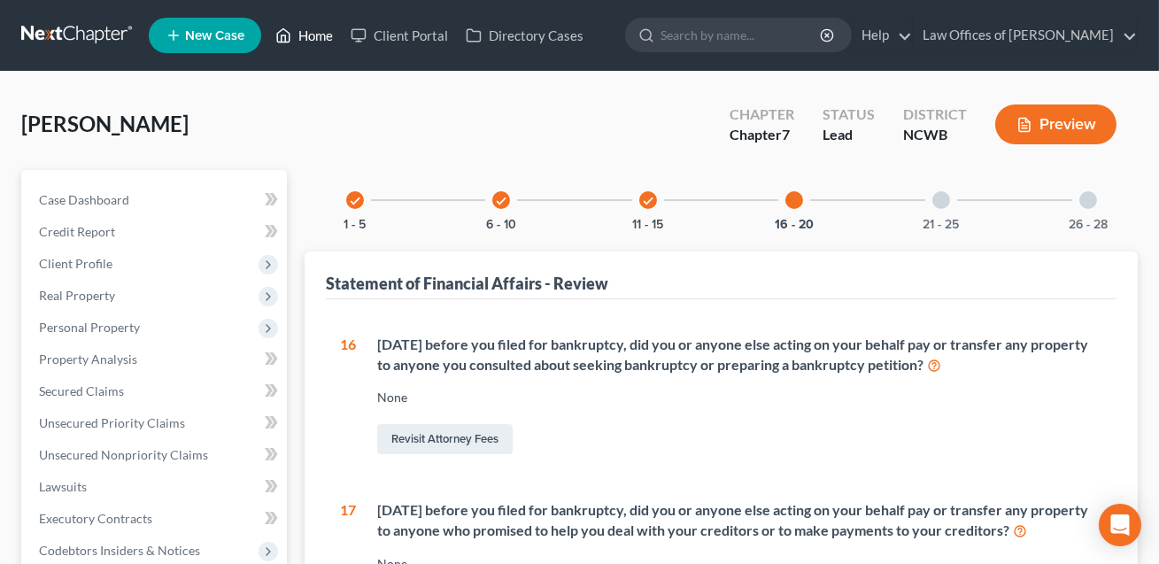
click at [315, 42] on link "Home" at bounding box center [303, 35] width 75 height 32
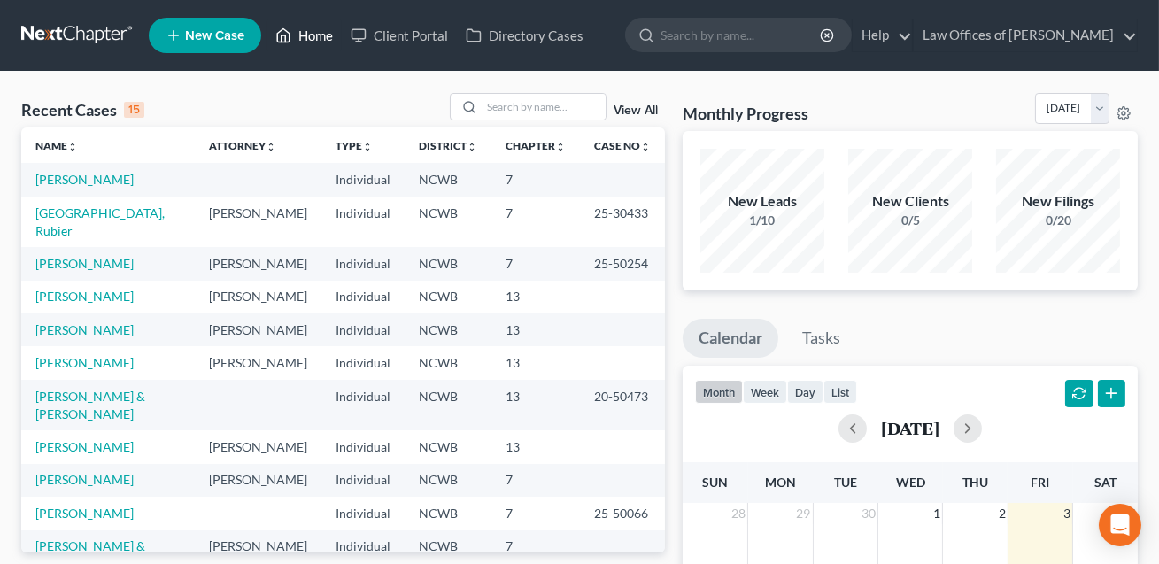
scroll to position [41, 0]
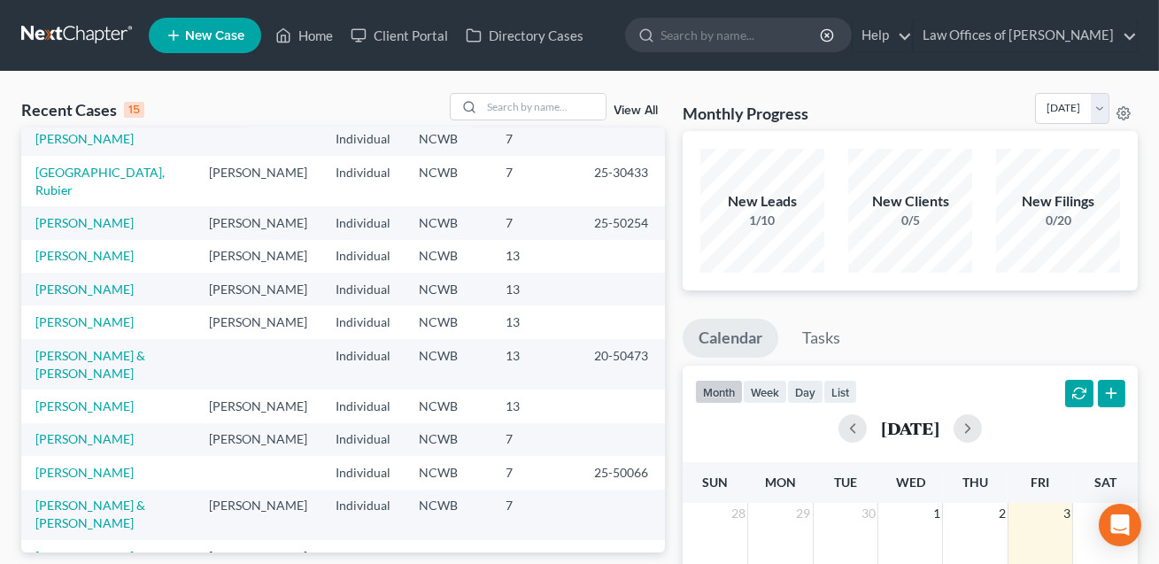
click at [79, 422] on td "[PERSON_NAME]" at bounding box center [107, 405] width 173 height 33
click at [79, 413] on link "[PERSON_NAME]" at bounding box center [84, 405] width 98 height 15
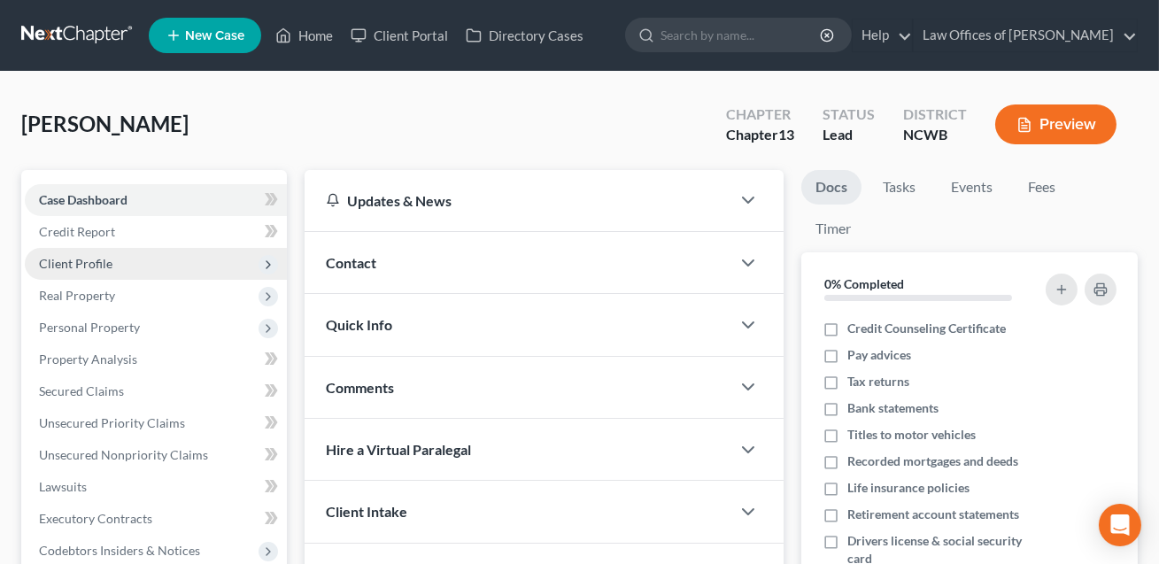
click at [87, 267] on span "Client Profile" at bounding box center [75, 263] width 73 height 15
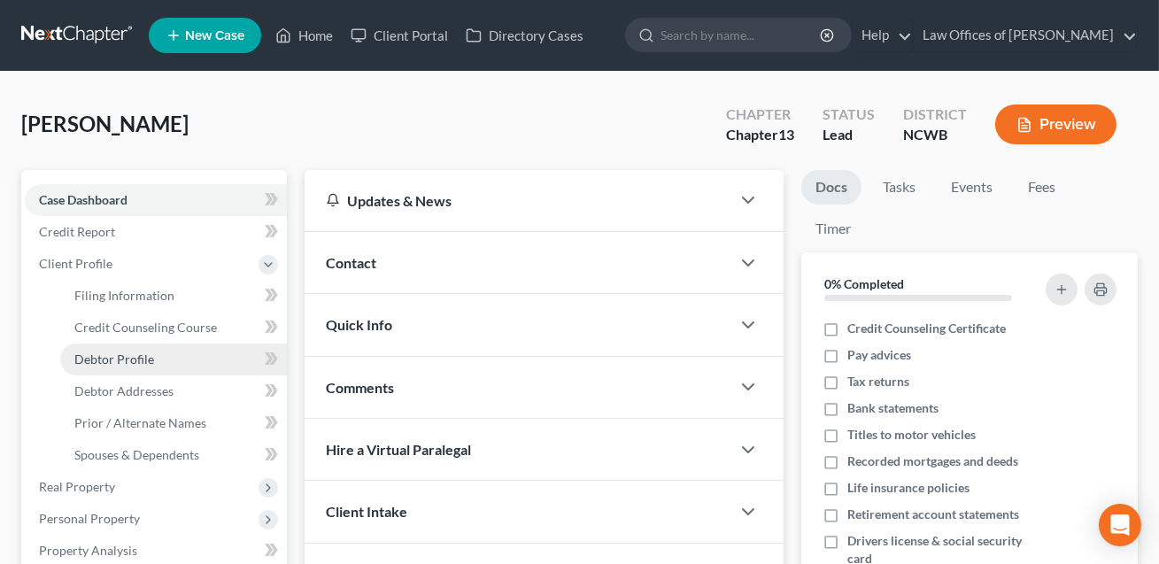
click at [98, 353] on span "Debtor Profile" at bounding box center [114, 358] width 80 height 15
select select "2"
select select "3"
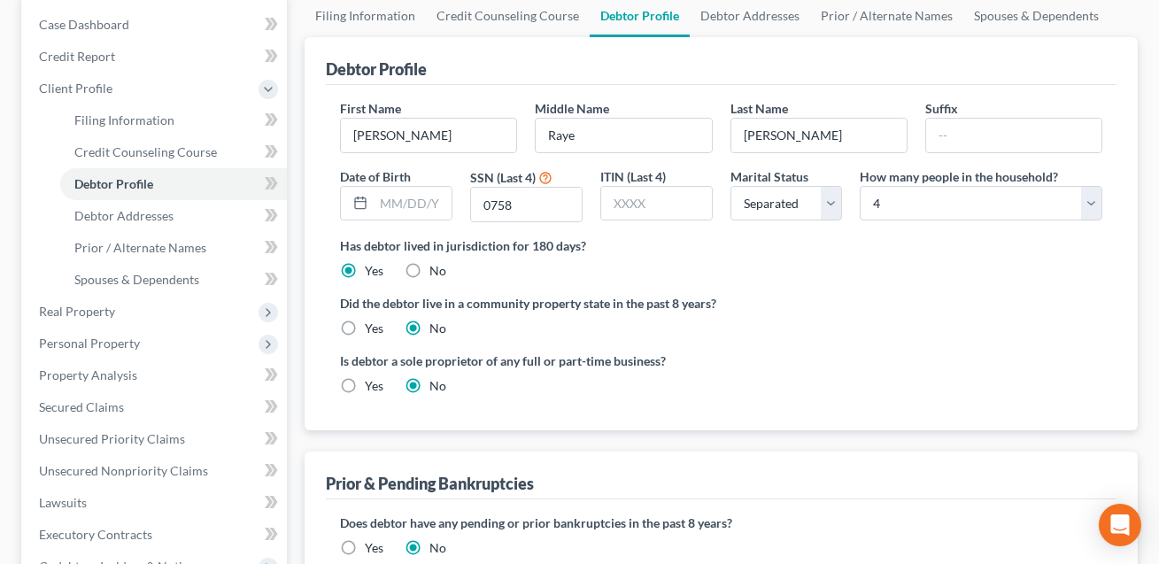
scroll to position [174, 0]
click at [158, 217] on span "Debtor Addresses" at bounding box center [123, 216] width 99 height 15
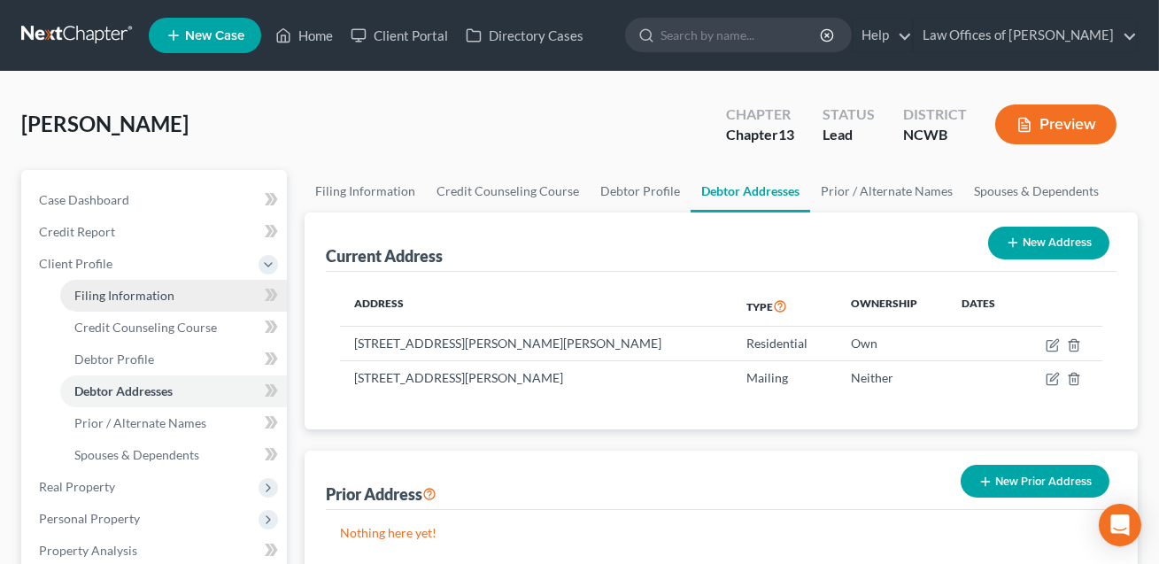
click at [149, 290] on span "Filing Information" at bounding box center [124, 295] width 100 height 15
select select "1"
select select "0"
select select "3"
select select "59"
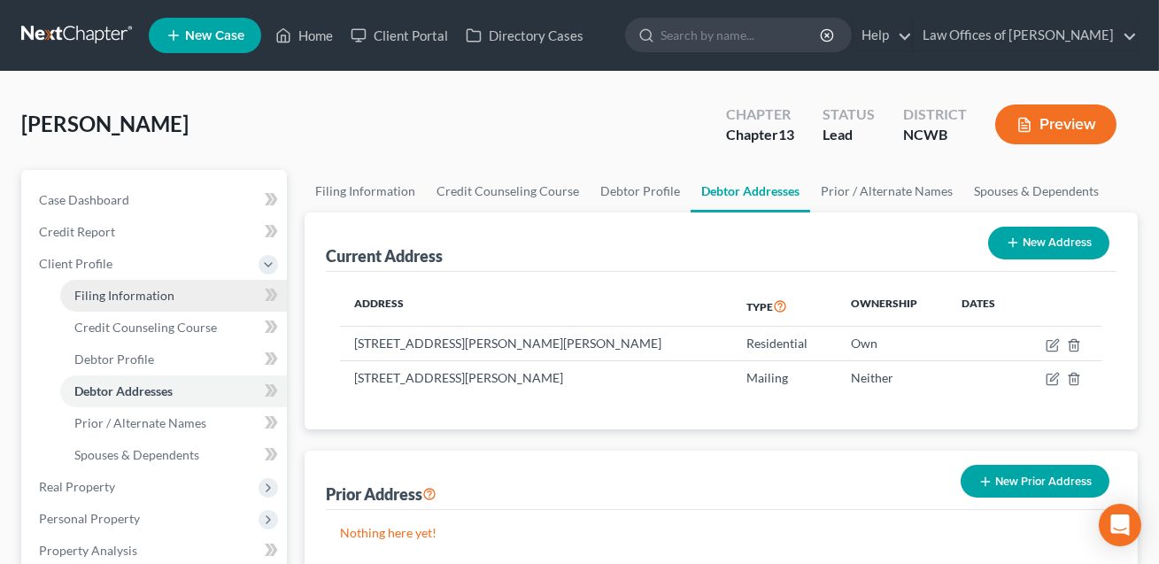
select select "1"
select select "28"
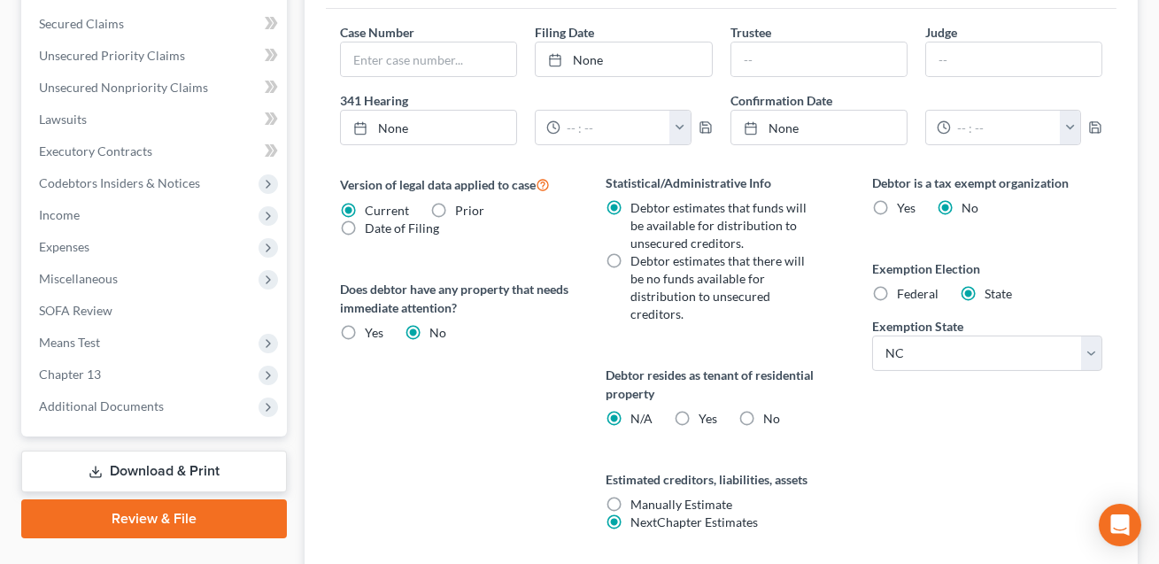
scroll to position [690, 0]
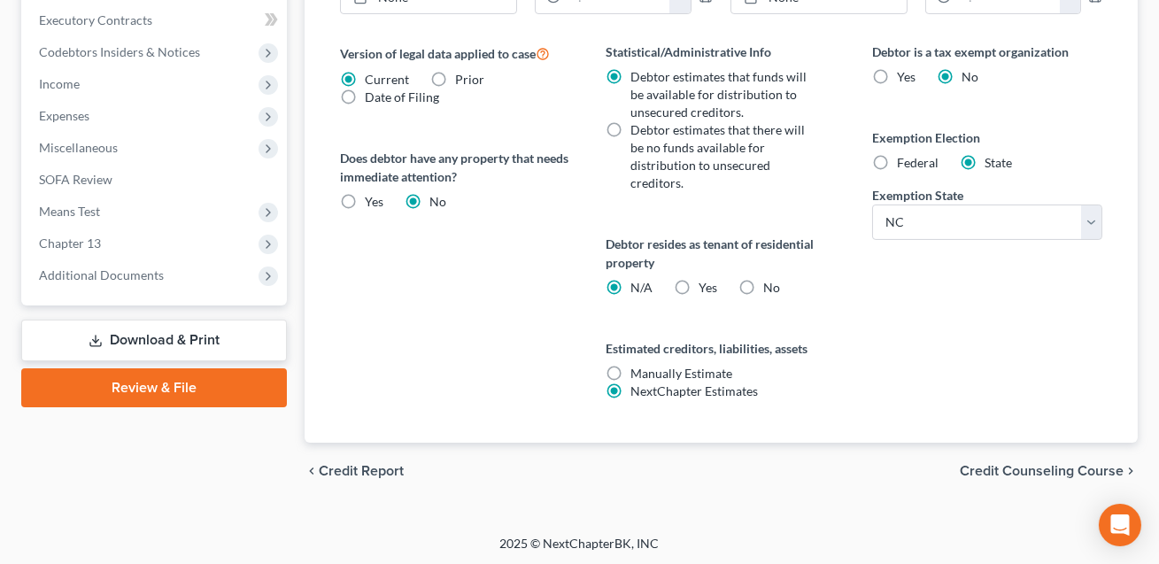
click at [698, 287] on label "Yes Yes" at bounding box center [707, 288] width 19 height 18
click at [706, 287] on input "Yes Yes" at bounding box center [712, 285] width 12 height 12
radio input "true"
radio input "false"
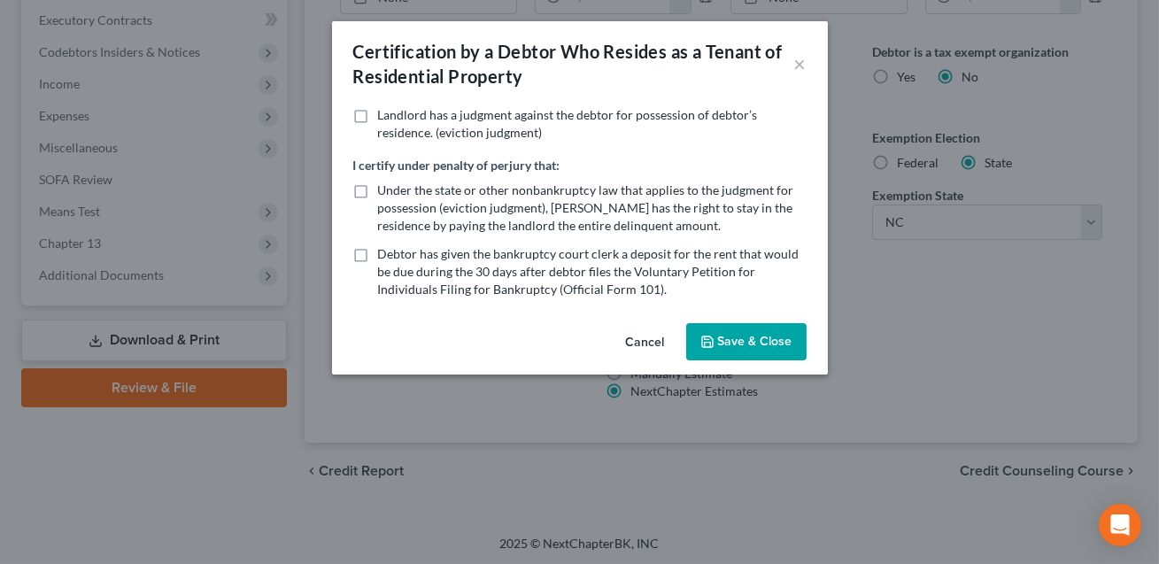
click at [722, 338] on button "Save & Close" at bounding box center [746, 341] width 120 height 37
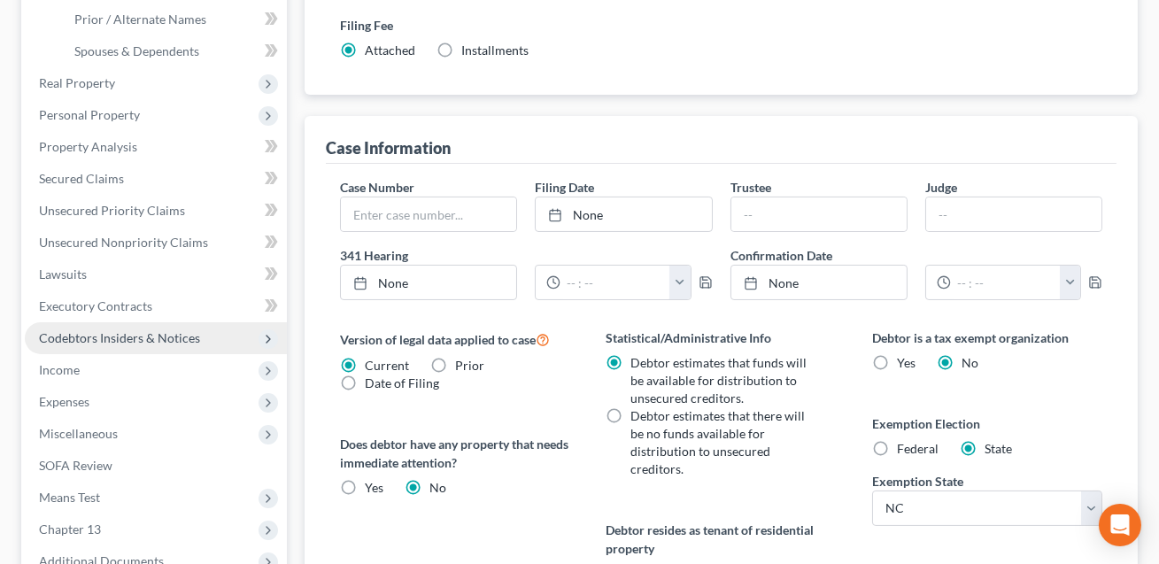
scroll to position [333, 0]
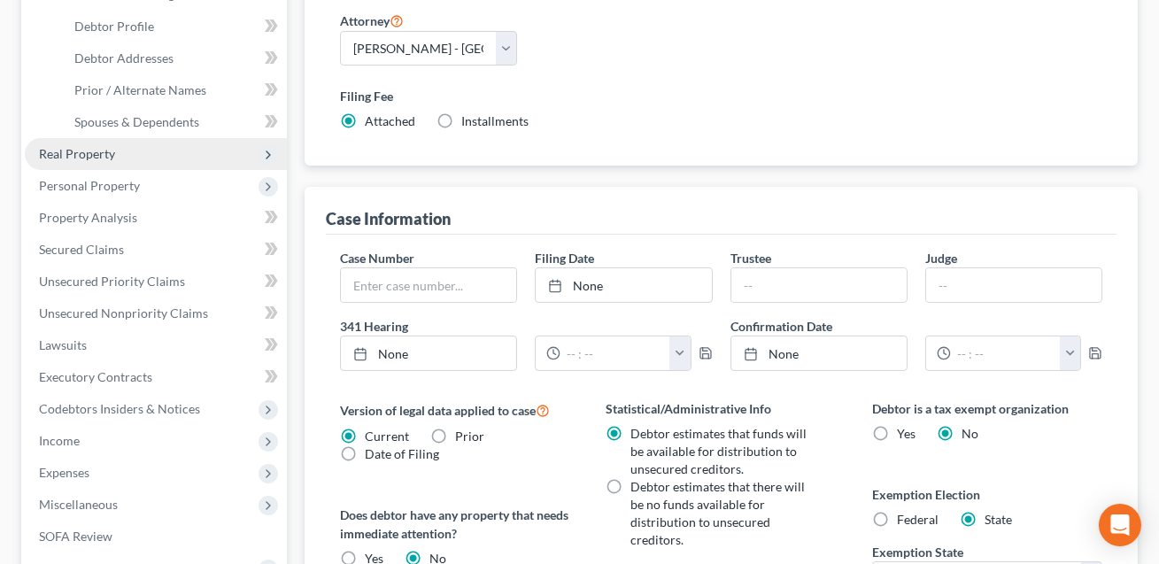
click at [87, 152] on span "Real Property" at bounding box center [77, 153] width 76 height 15
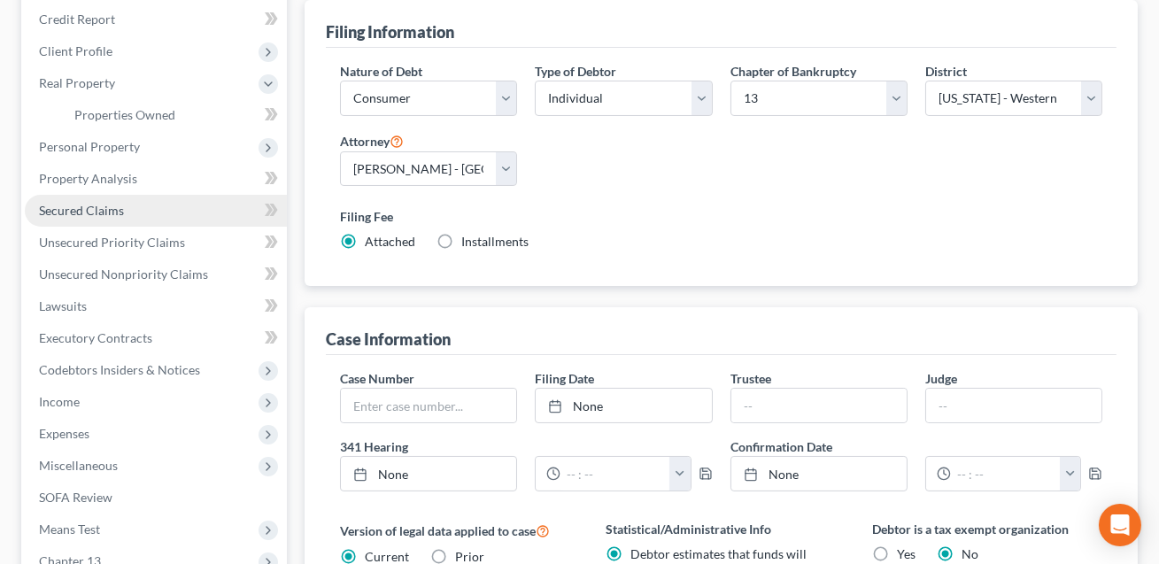
scroll to position [193, 0]
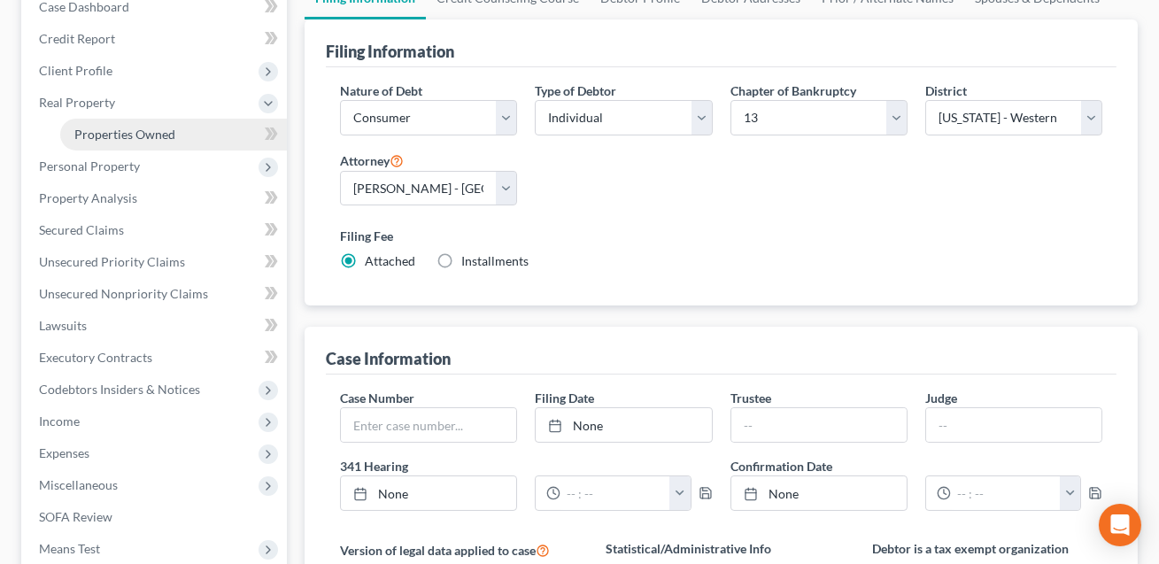
click at [99, 132] on span "Properties Owned" at bounding box center [124, 134] width 101 height 15
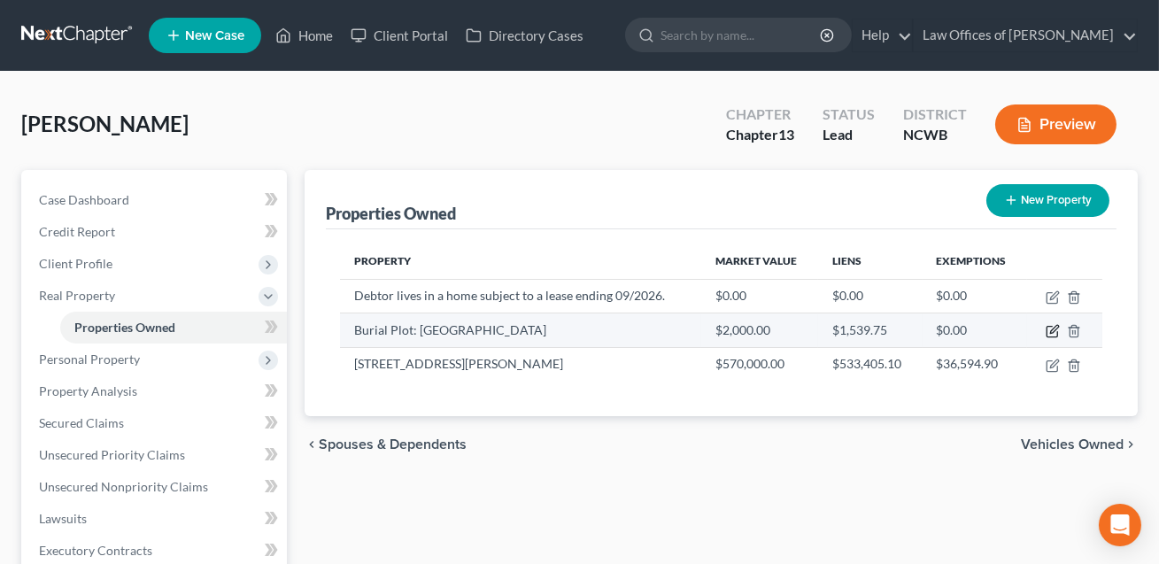
click at [1051, 333] on icon "button" at bounding box center [1052, 331] width 14 height 14
select select "28"
select select "79"
select select "0"
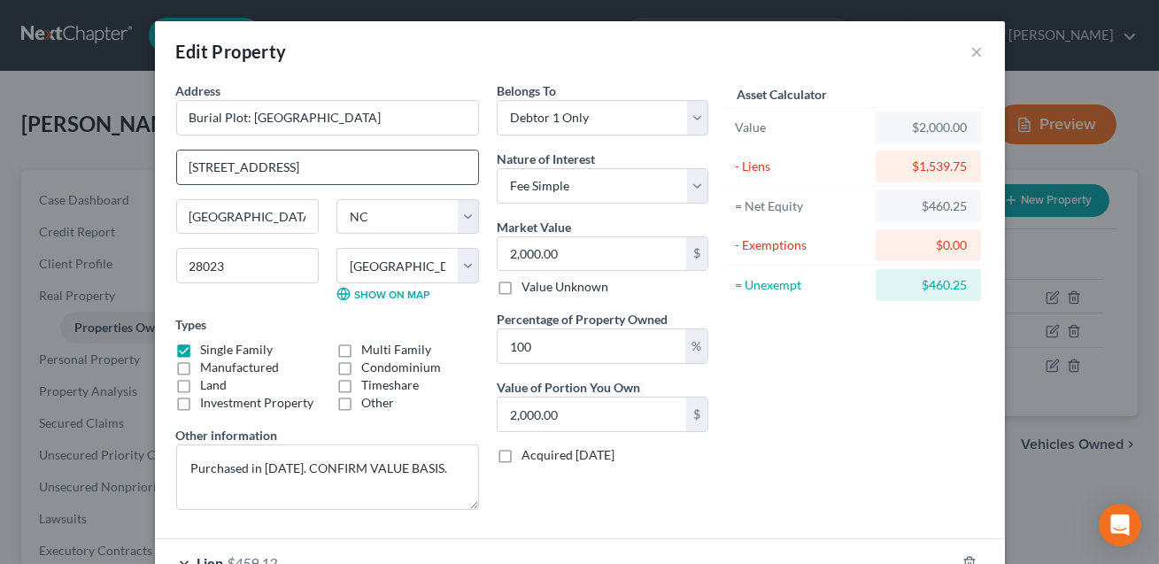
drag, startPoint x: 311, startPoint y: 172, endPoint x: 186, endPoint y: 163, distance: 125.1
click at [186, 163] on input "[STREET_ADDRESS]" at bounding box center [327, 167] width 301 height 34
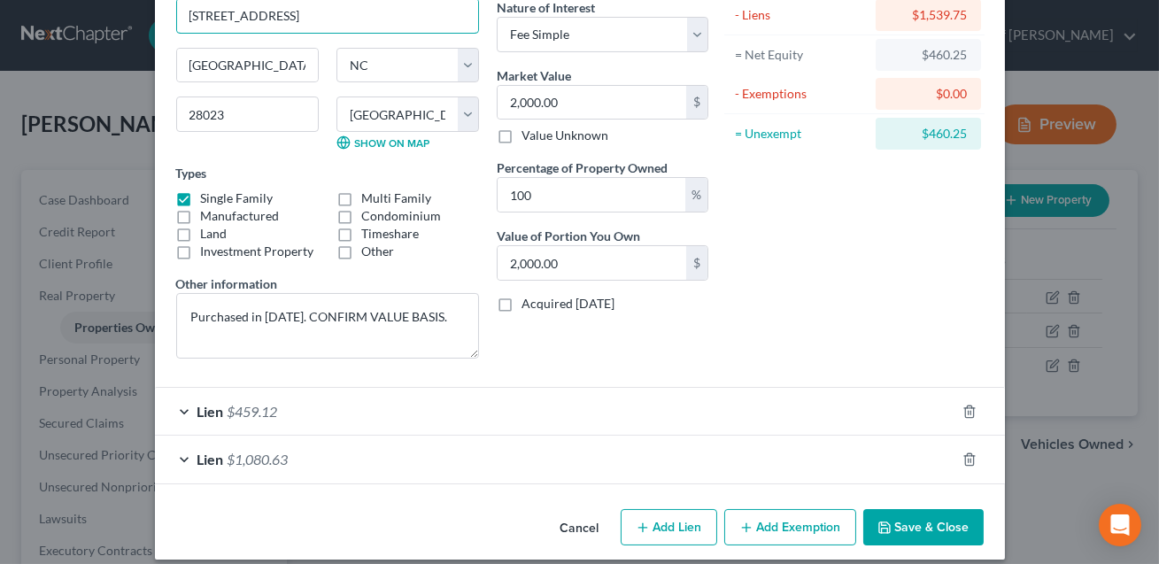
scroll to position [167, 0]
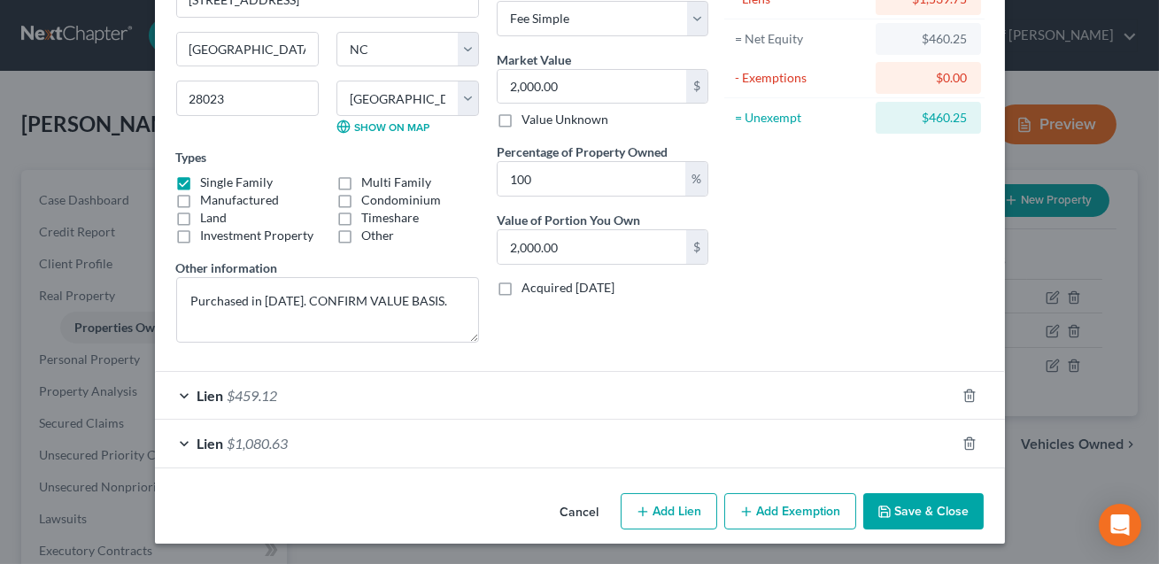
click at [522, 402] on div "Lien $459.12" at bounding box center [555, 395] width 800 height 47
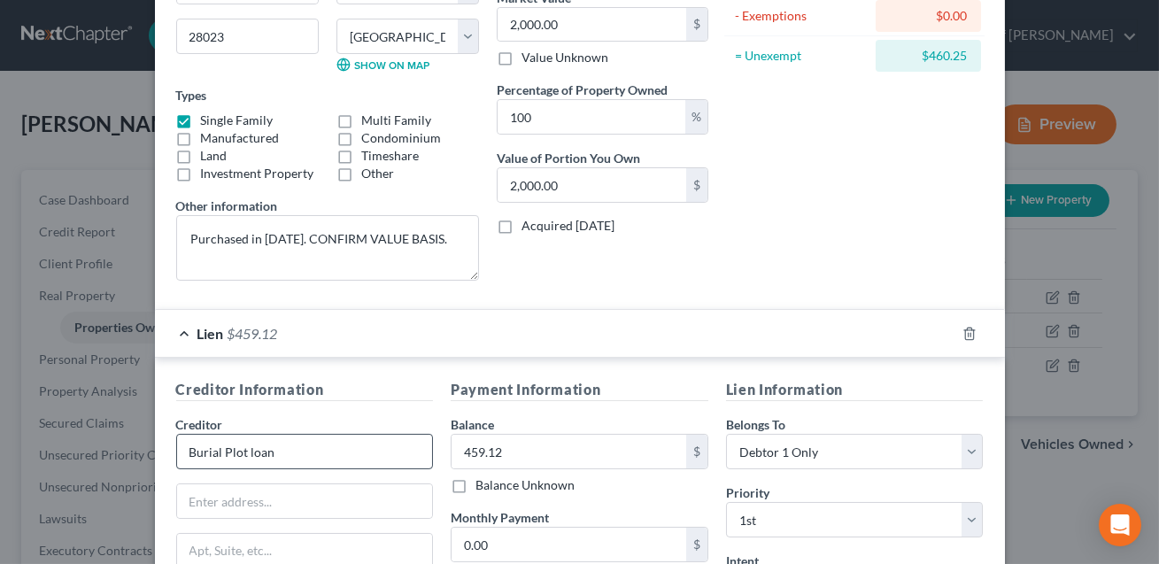
scroll to position [336, 0]
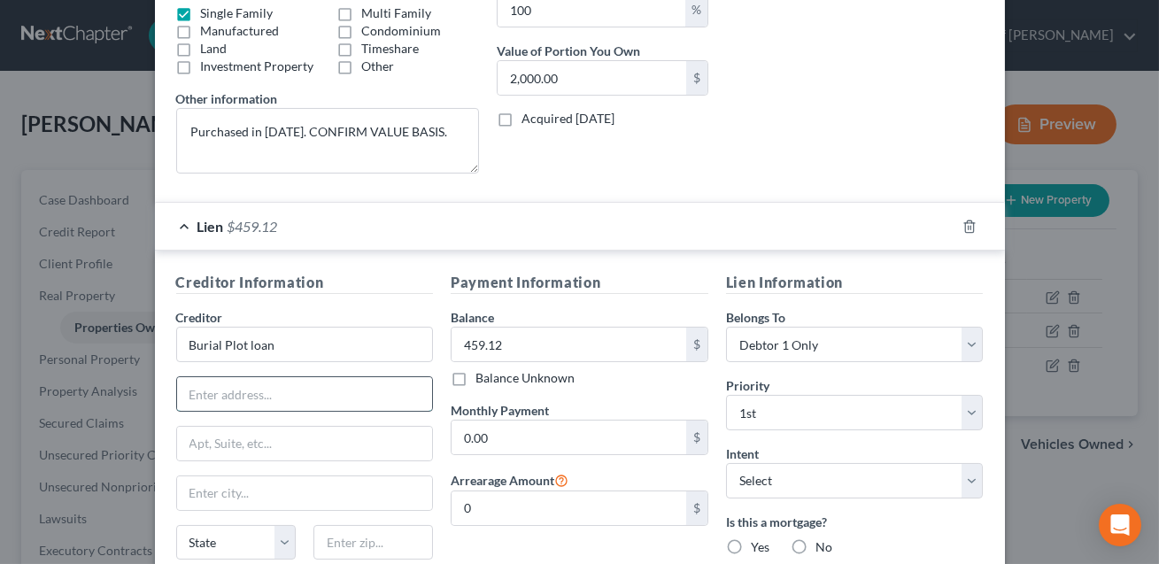
click at [267, 389] on input "text" at bounding box center [305, 394] width 256 height 34
paste input "[STREET_ADDRESS]"
type input "[STREET_ADDRESS]"
drag, startPoint x: 288, startPoint y: 351, endPoint x: 188, endPoint y: 336, distance: 101.0
click at [188, 336] on input "Burial Plot loan" at bounding box center [305, 344] width 258 height 35
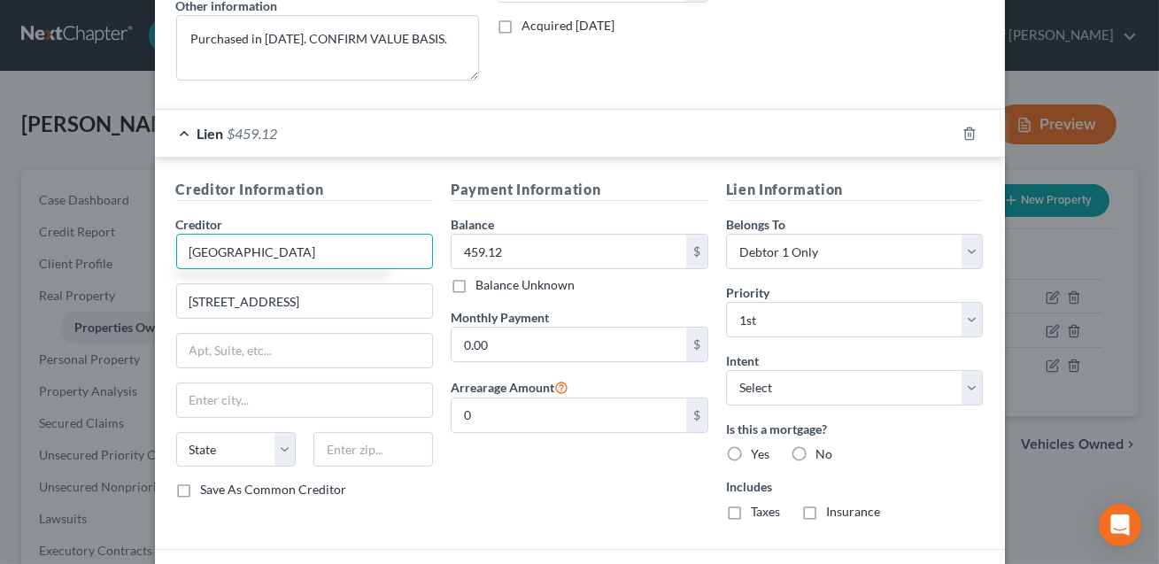
scroll to position [558, 0]
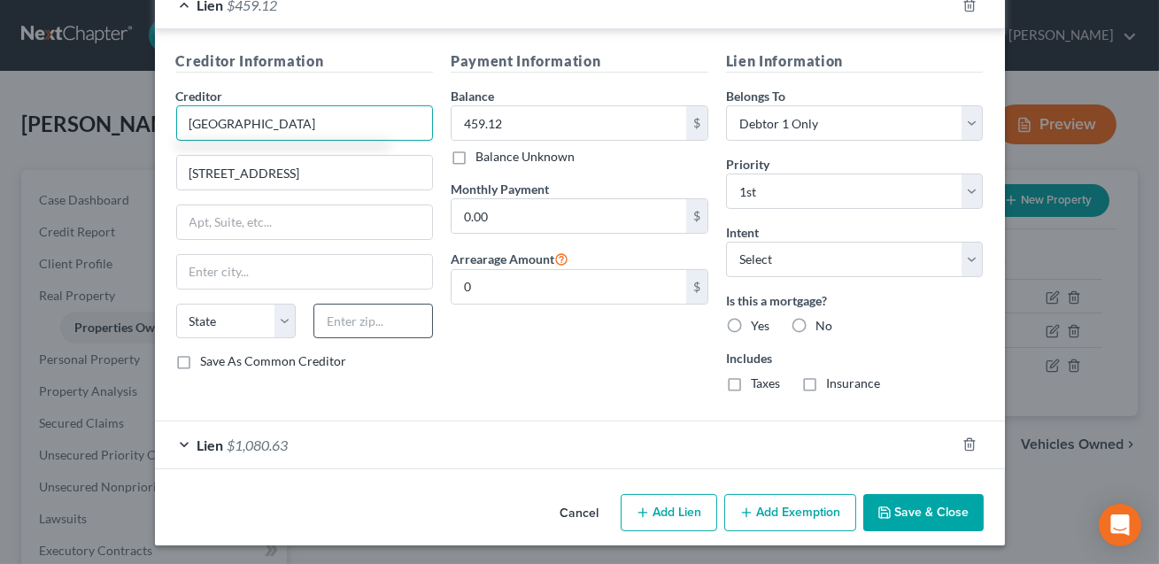
type input "[GEOGRAPHIC_DATA]"
click at [344, 328] on input "text" at bounding box center [373, 321] width 120 height 35
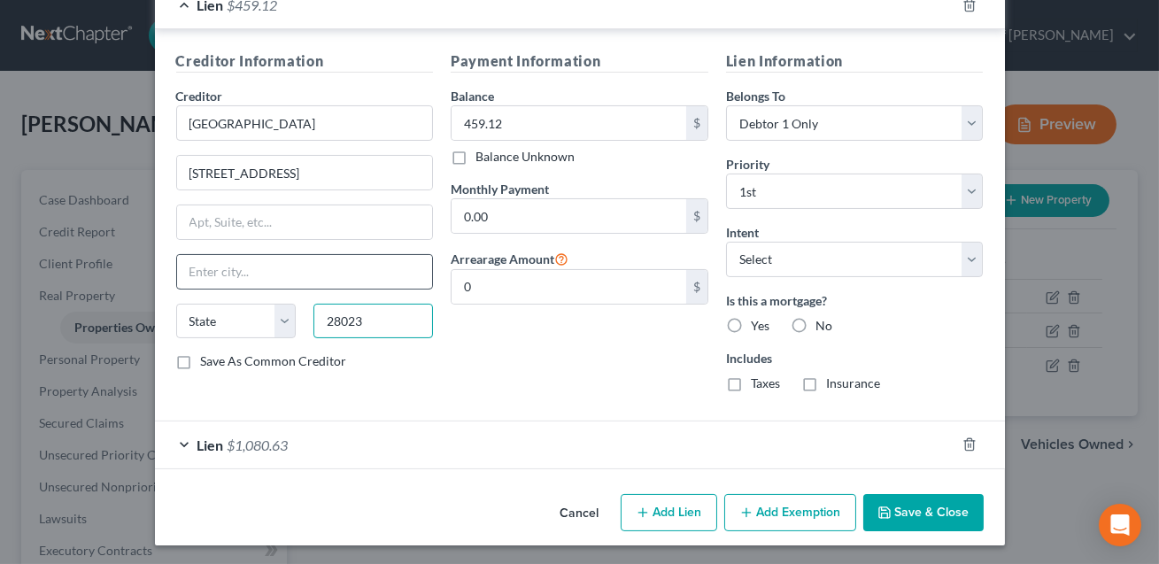
type input "28023"
click at [248, 270] on input "text" at bounding box center [305, 272] width 256 height 34
type input "[GEOGRAPHIC_DATA]"
select select "28"
click at [931, 506] on button "Save & Close" at bounding box center [923, 512] width 120 height 37
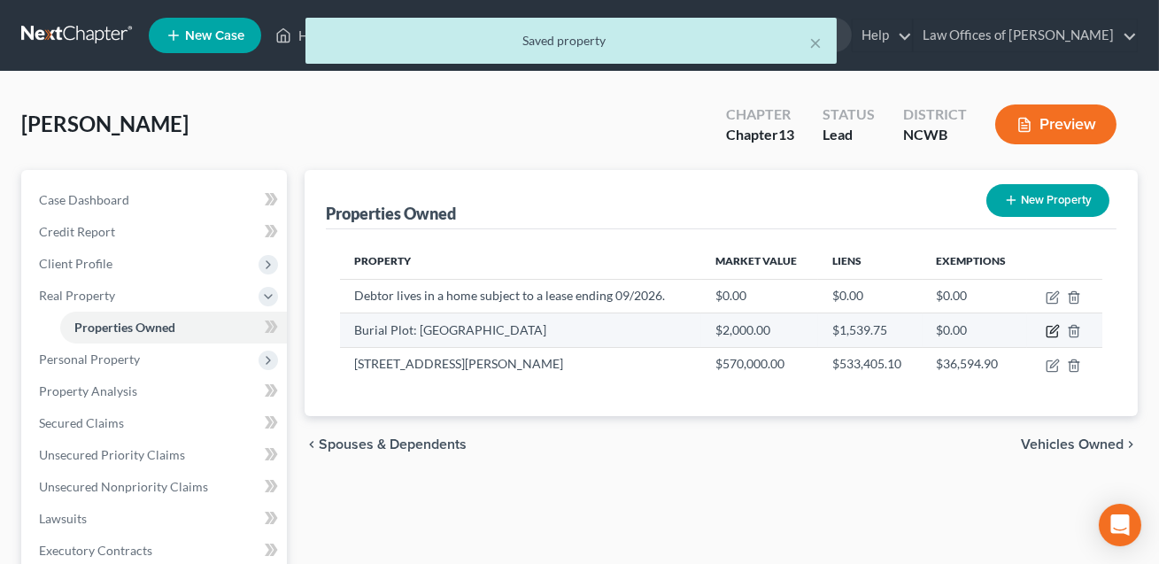
click at [1052, 331] on icon "button" at bounding box center [1054, 330] width 8 height 8
select select "28"
select select "79"
select select "0"
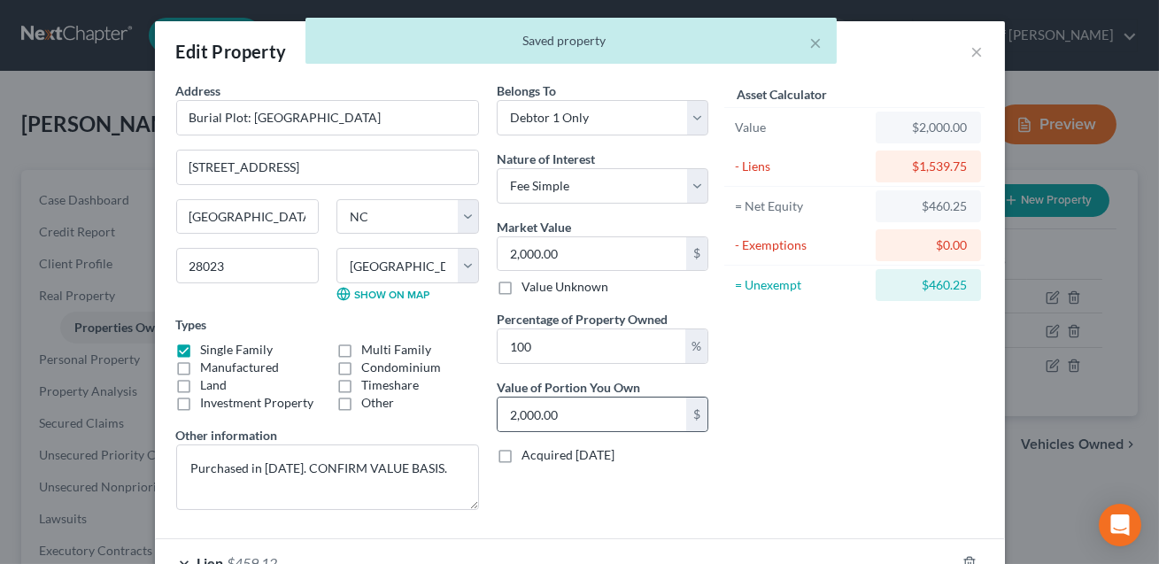
scroll to position [167, 0]
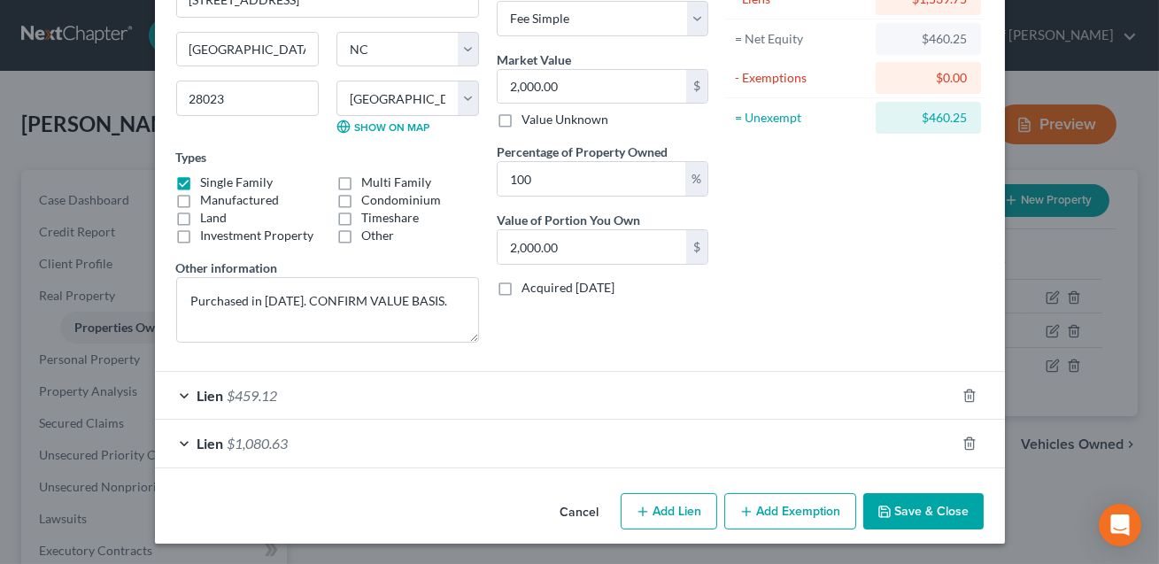
click at [534, 436] on div "Lien $1,080.63" at bounding box center [555, 443] width 800 height 47
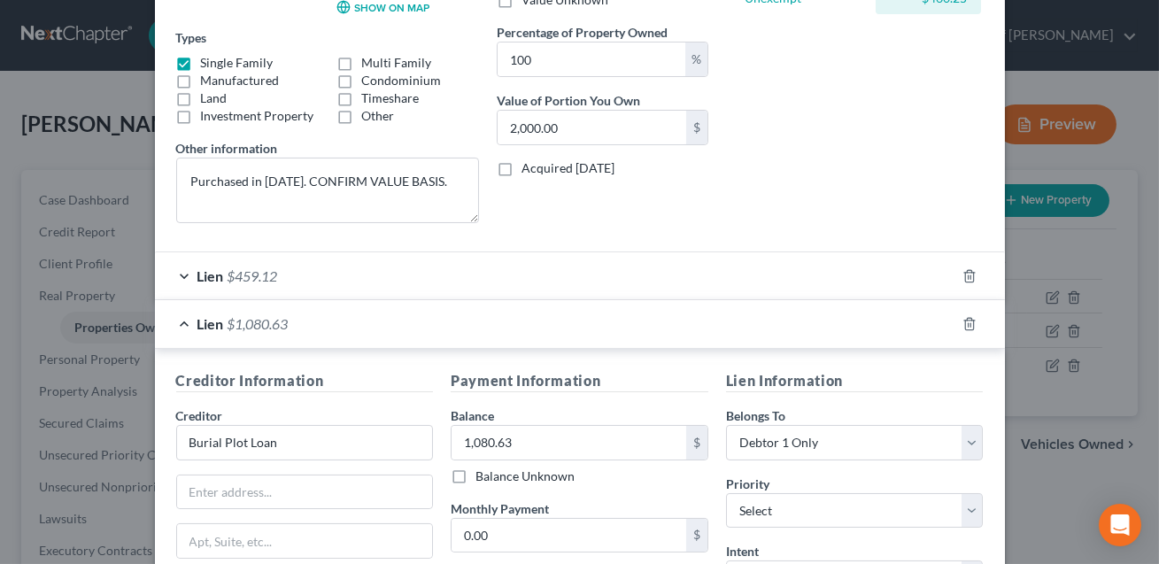
scroll to position [398, 0]
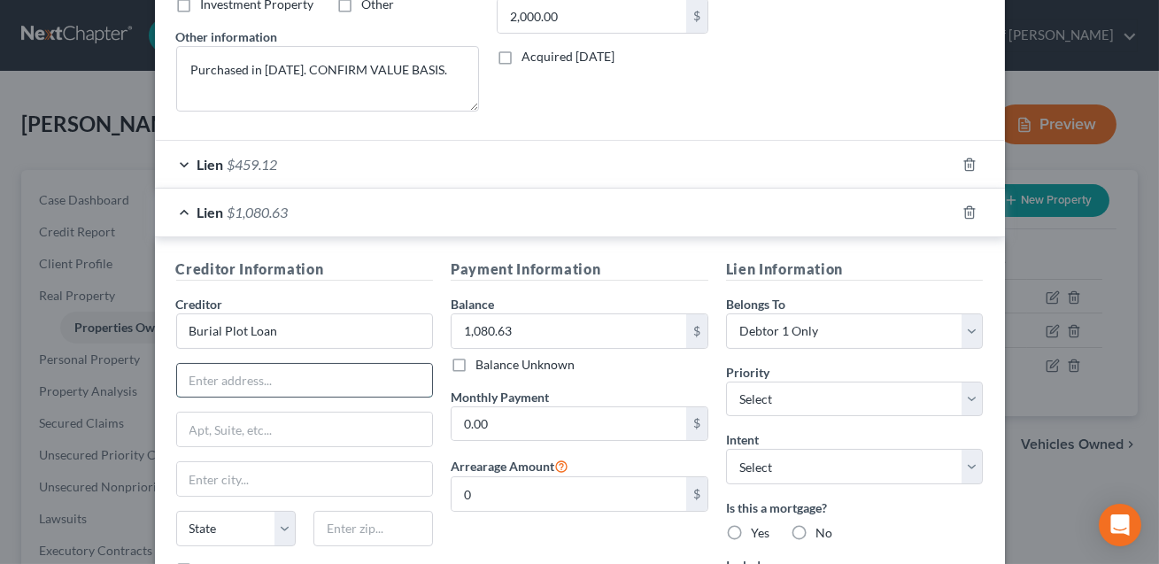
click at [325, 378] on input "text" at bounding box center [305, 381] width 256 height 34
paste input "[STREET_ADDRESS]"
type input "[STREET_ADDRESS]"
drag, startPoint x: 276, startPoint y: 331, endPoint x: 187, endPoint y: 328, distance: 89.4
click at [187, 328] on input "Burial Plot Loan" at bounding box center [305, 330] width 258 height 35
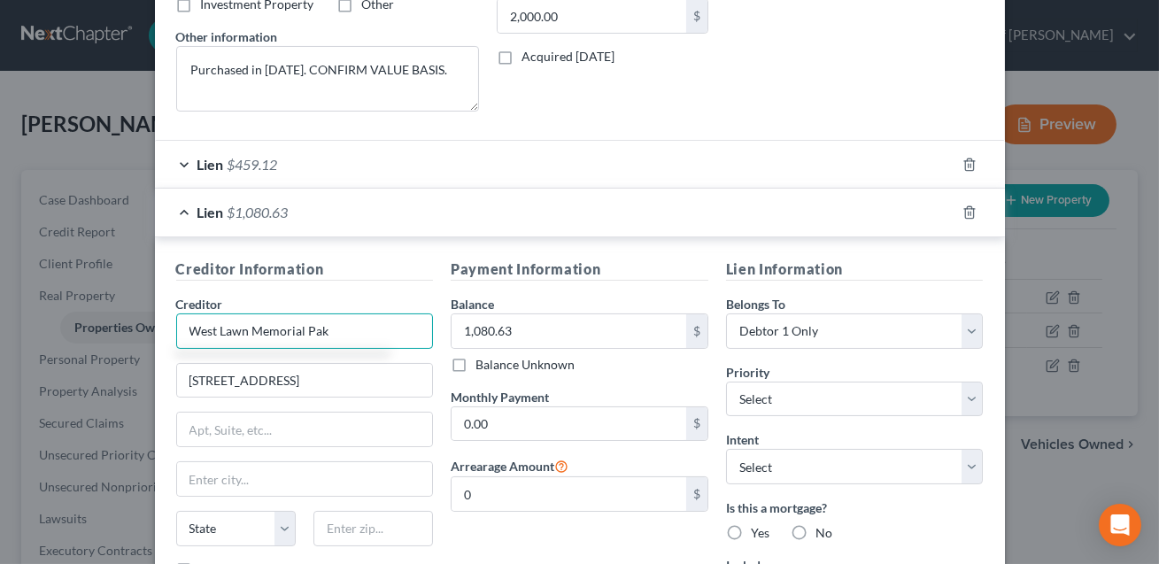
click at [320, 329] on input "West Lawn Memorial Pak" at bounding box center [305, 330] width 258 height 35
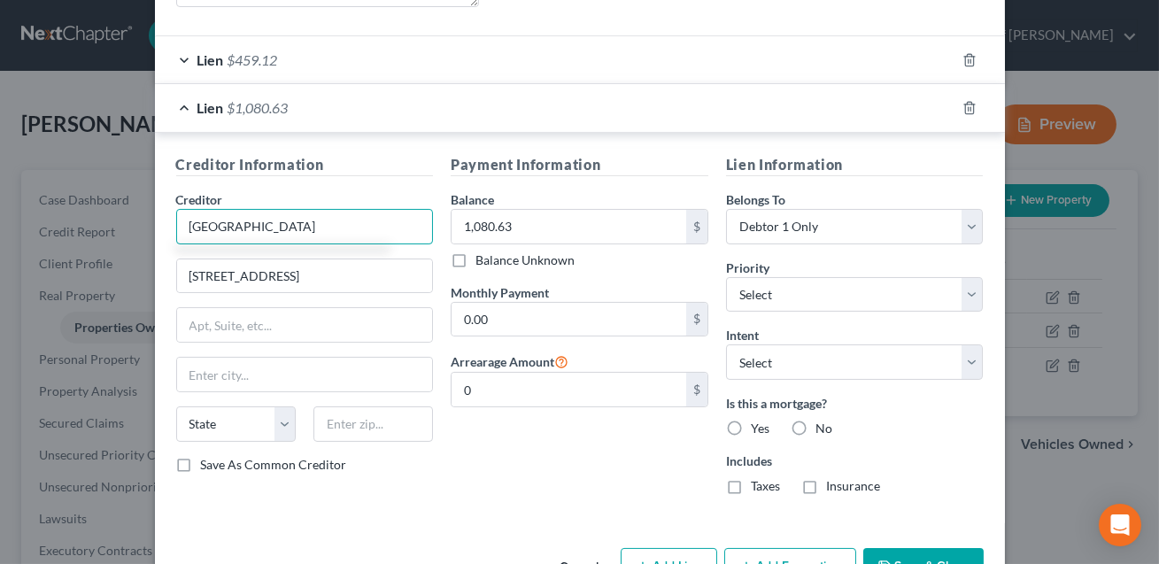
scroll to position [548, 0]
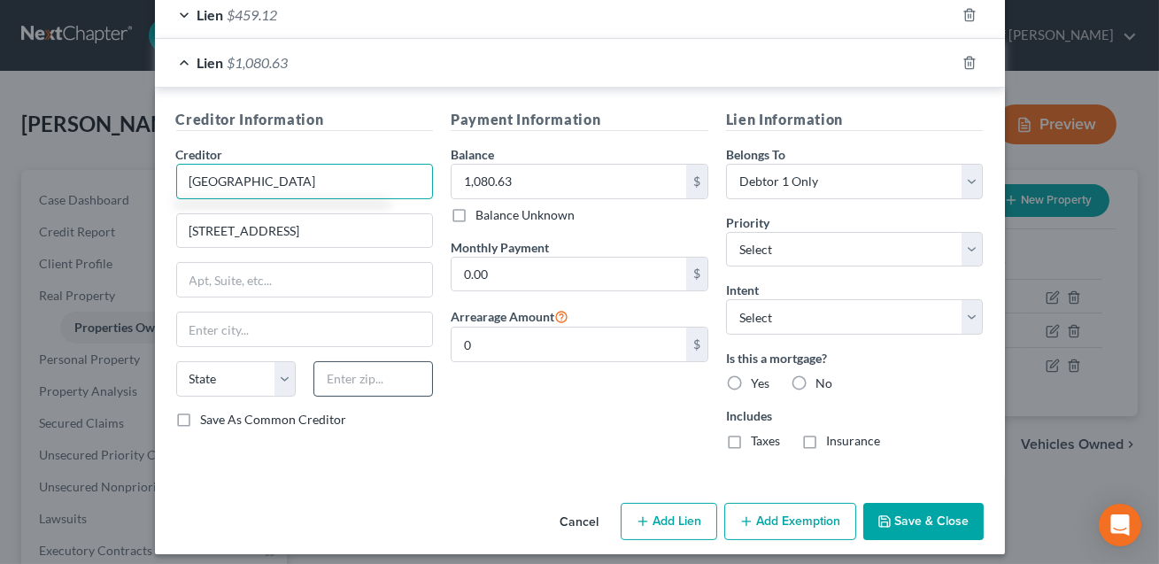
type input "[GEOGRAPHIC_DATA]"
click at [335, 380] on input "text" at bounding box center [373, 378] width 120 height 35
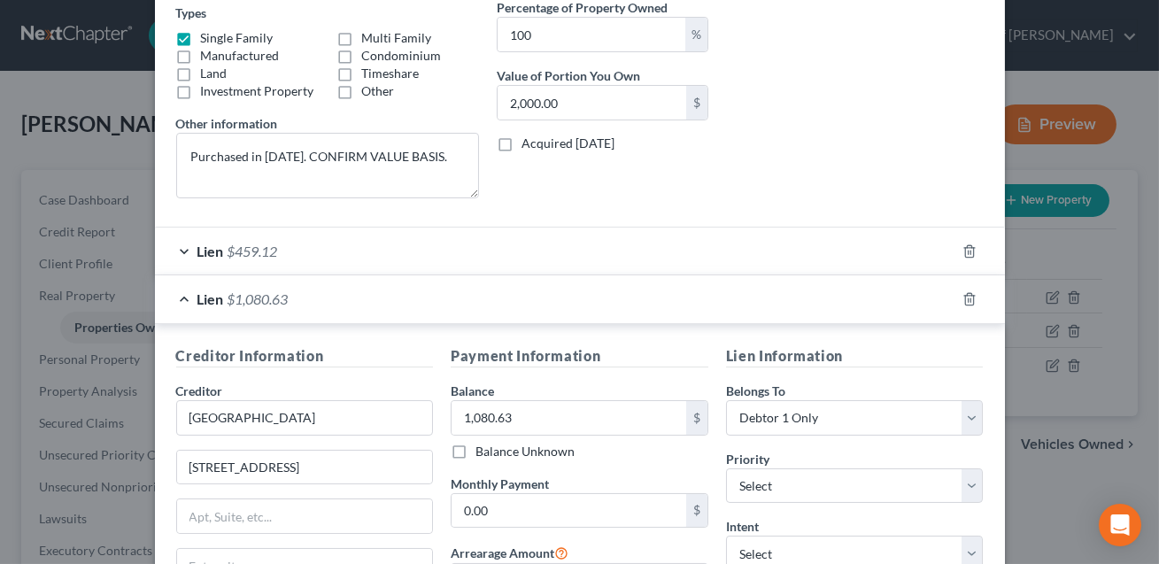
scroll to position [558, 0]
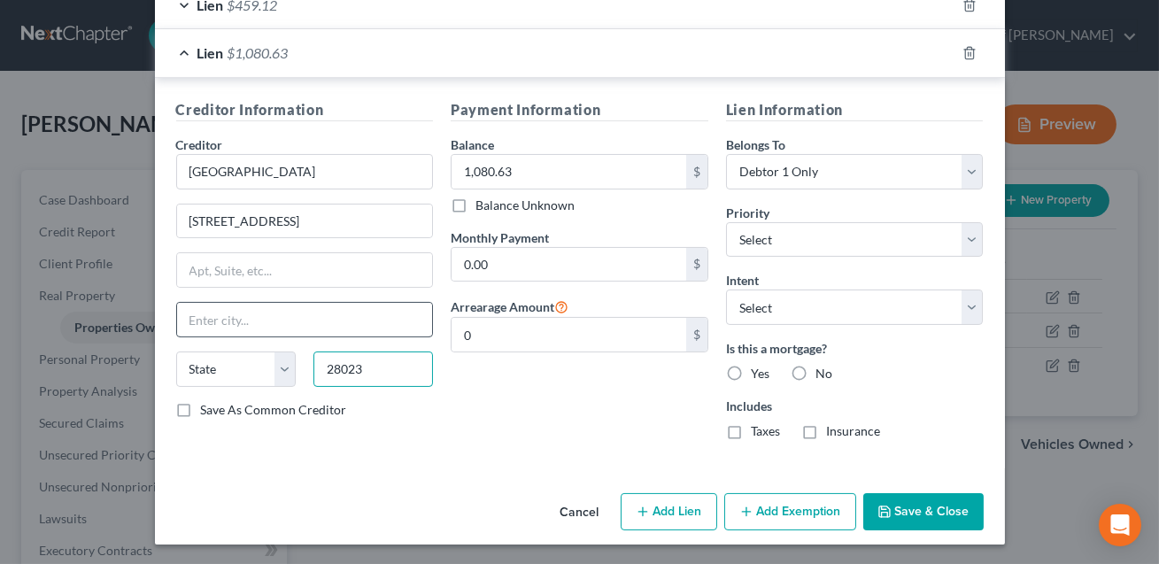
type input "28023"
click at [289, 322] on input "text" at bounding box center [305, 320] width 256 height 34
type input "[GEOGRAPHIC_DATA]"
select select "28"
click at [907, 505] on button "Save & Close" at bounding box center [923, 511] width 120 height 37
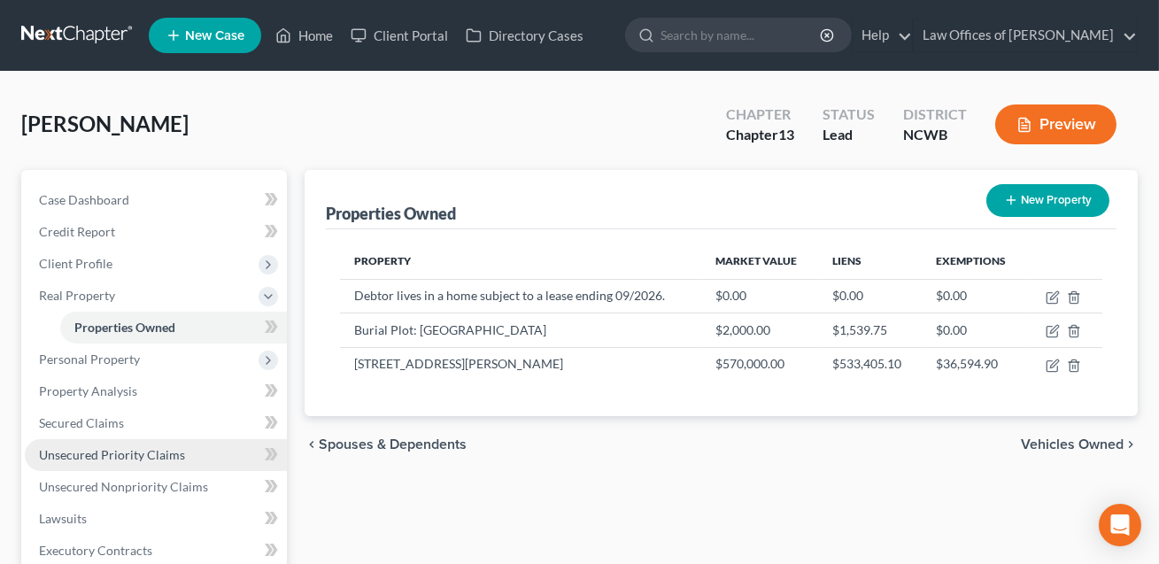
click at [134, 443] on link "Unsecured Priority Claims" at bounding box center [156, 455] width 262 height 32
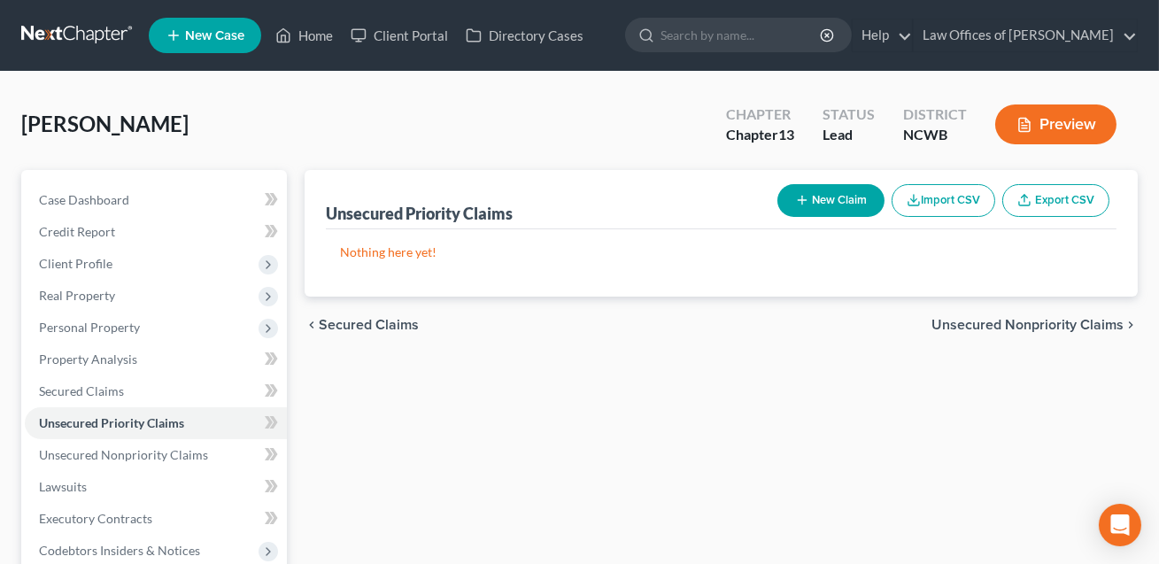
click at [825, 200] on button "New Claim" at bounding box center [830, 200] width 107 height 33
select select "0"
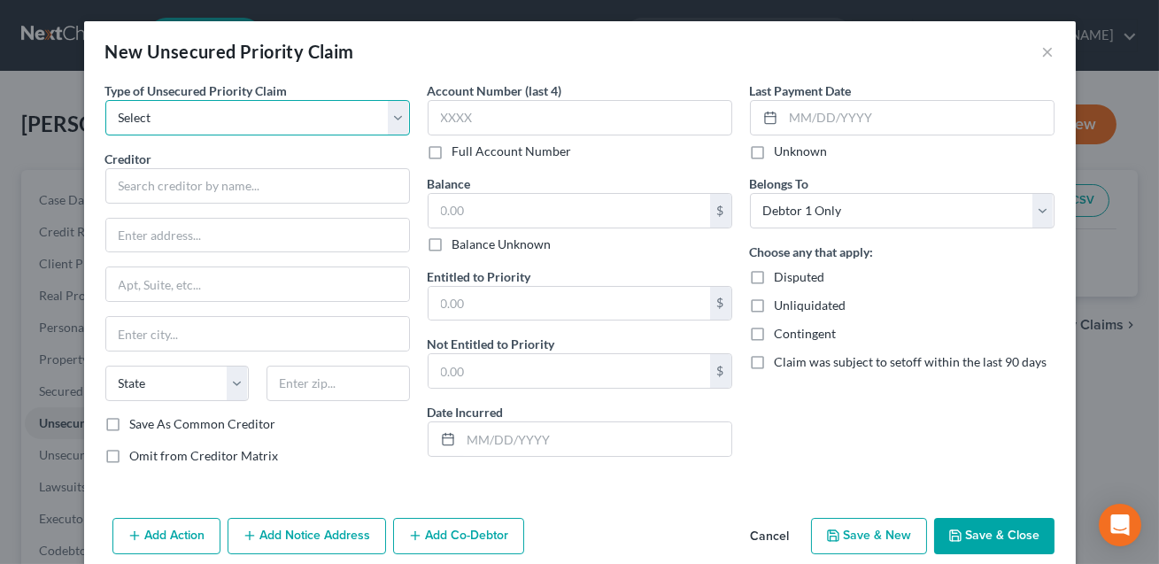
click at [295, 122] on select "Select Taxes & Other Government Units Domestic Support Obligations Extensions o…" at bounding box center [257, 117] width 305 height 35
select select "1"
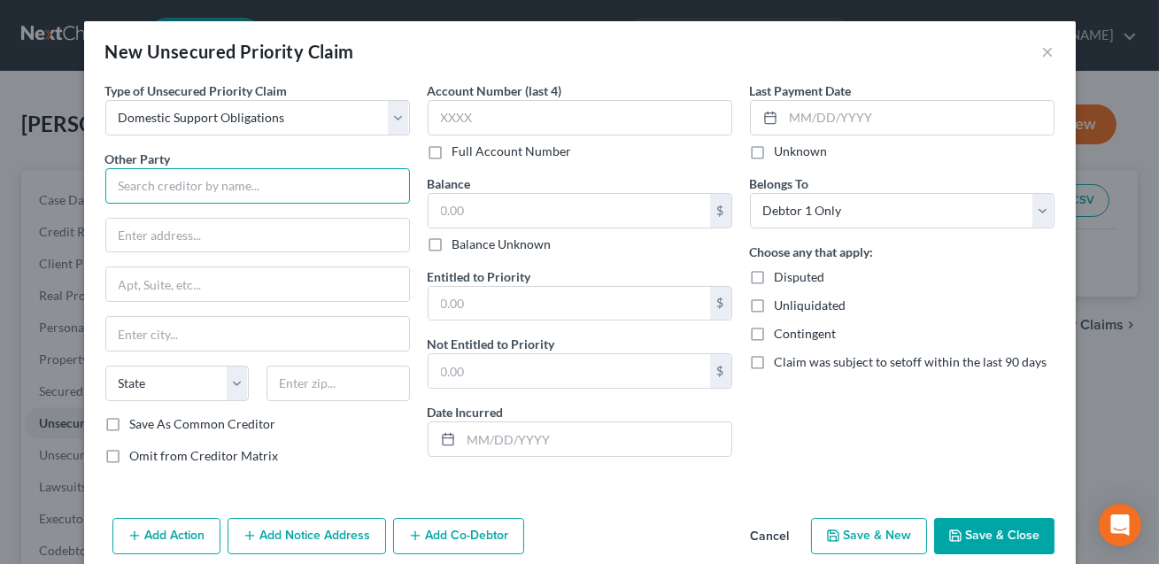
click at [223, 193] on input "text" at bounding box center [257, 185] width 305 height 35
type input "[PERSON_NAME]"
click at [162, 234] on input "text" at bounding box center [257, 236] width 303 height 34
type input "[STREET_ADDRESS]"
click at [302, 385] on input "text" at bounding box center [337, 383] width 143 height 35
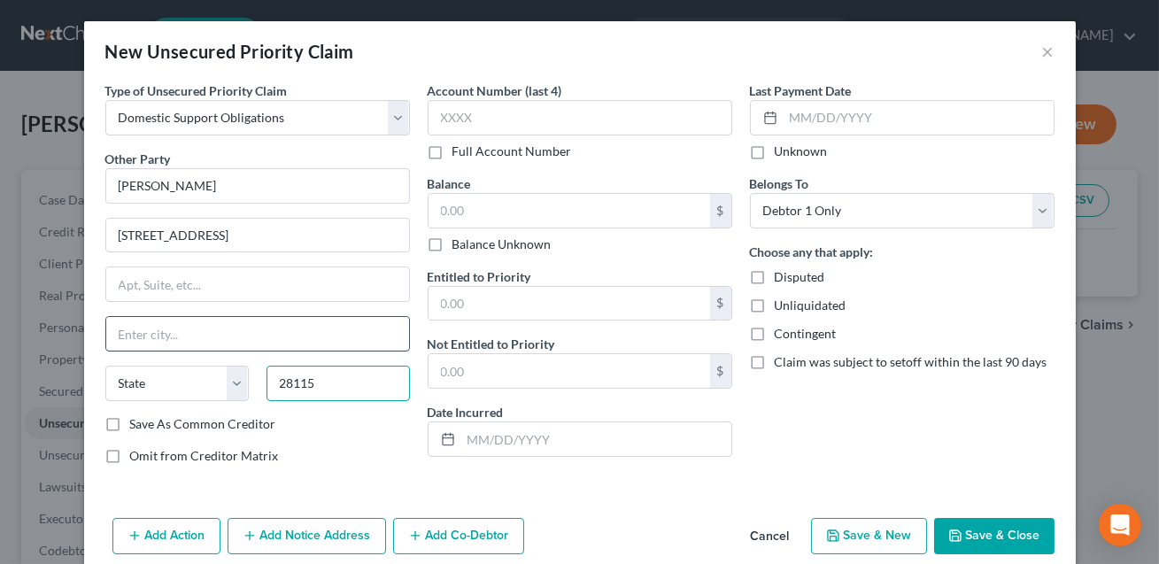
type input "28115"
click at [262, 341] on input "text" at bounding box center [257, 334] width 303 height 34
type input "[GEOGRAPHIC_DATA]"
select select "28"
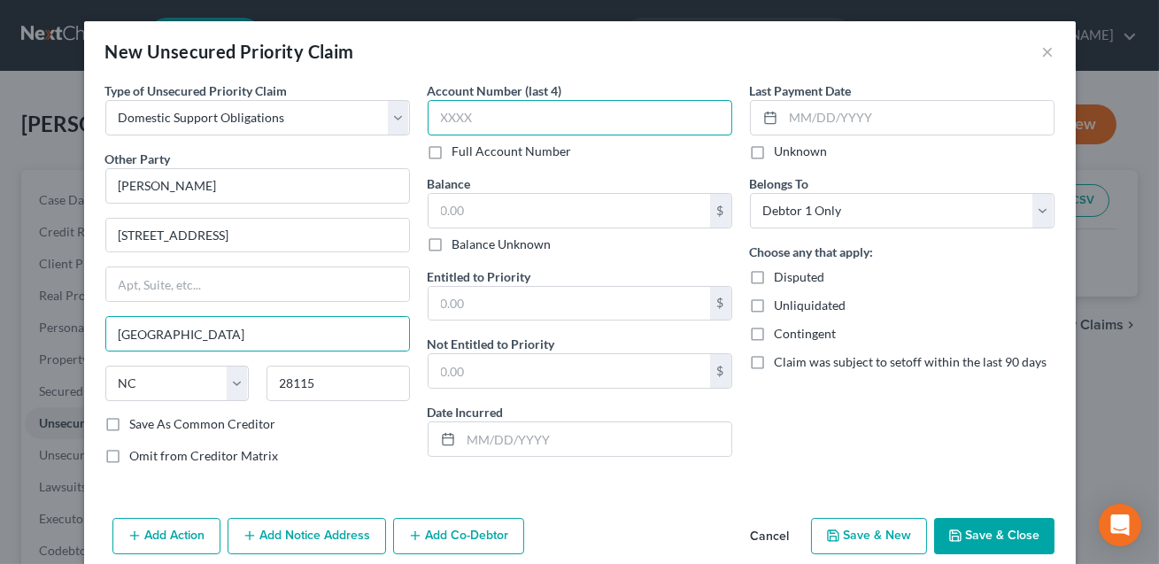
click at [491, 120] on input "text" at bounding box center [580, 117] width 305 height 35
type input "XXXX"
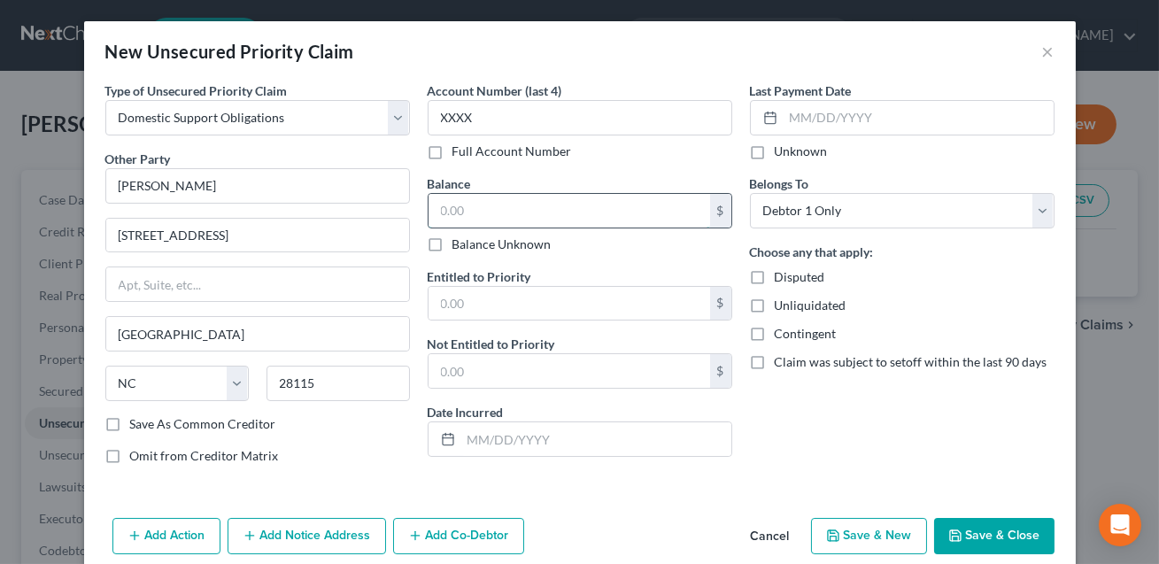
click at [459, 211] on input "text" at bounding box center [568, 211] width 281 height 34
type input "0.00"
click at [451, 300] on input "text" at bounding box center [568, 304] width 281 height 34
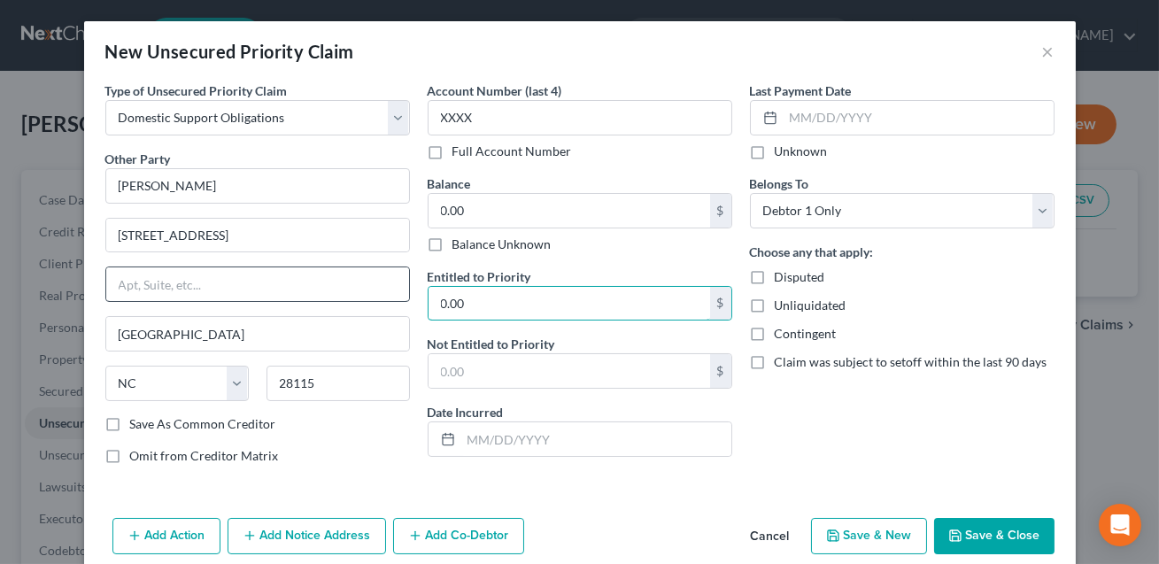
type input "0.00"
click at [200, 288] on input "text" at bounding box center [257, 284] width 303 height 34
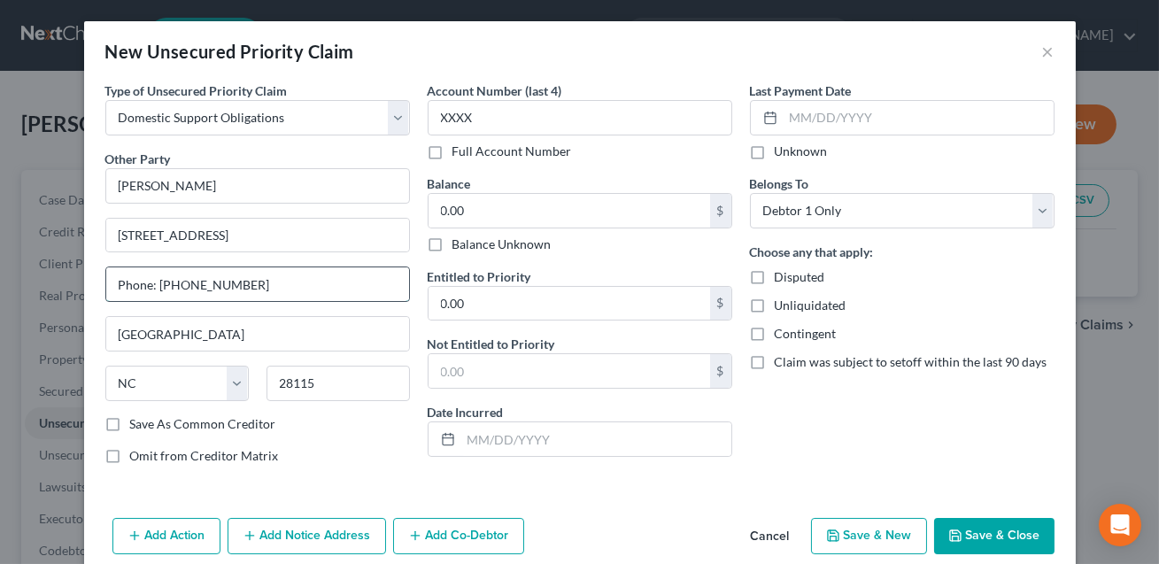
type input "Phone: [PHONE_NUMBER]"
drag, startPoint x: 247, startPoint y: 282, endPoint x: 116, endPoint y: 286, distance: 131.1
click at [116, 286] on input "Phone: [PHONE_NUMBER]" at bounding box center [257, 284] width 303 height 34
click at [977, 528] on button "Save & Close" at bounding box center [994, 536] width 120 height 37
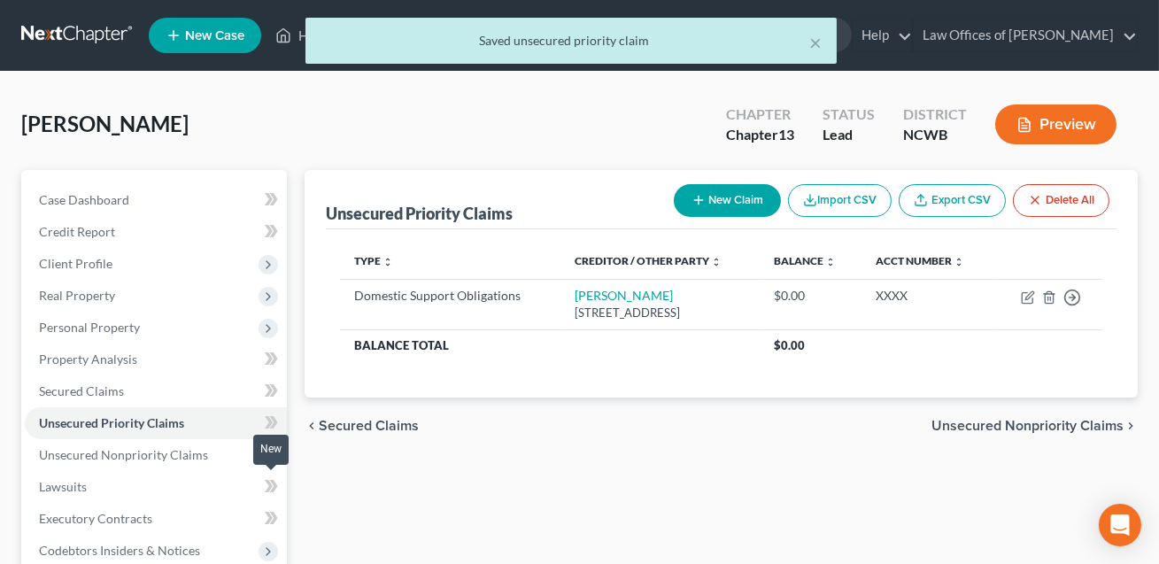
scroll to position [109, 0]
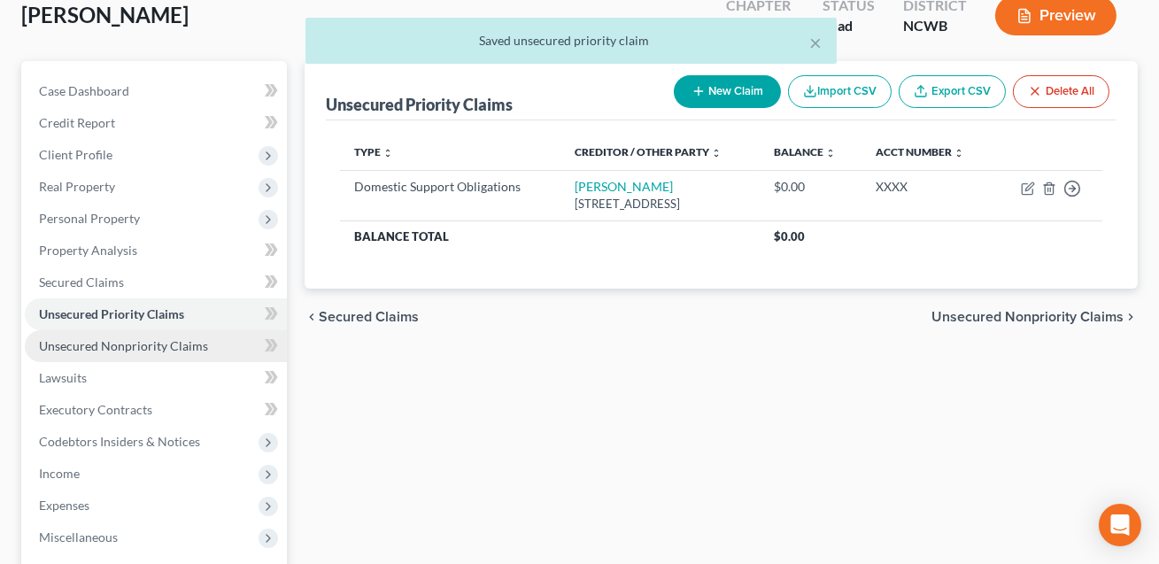
click at [160, 344] on span "Unsecured Nonpriority Claims" at bounding box center [123, 345] width 169 height 15
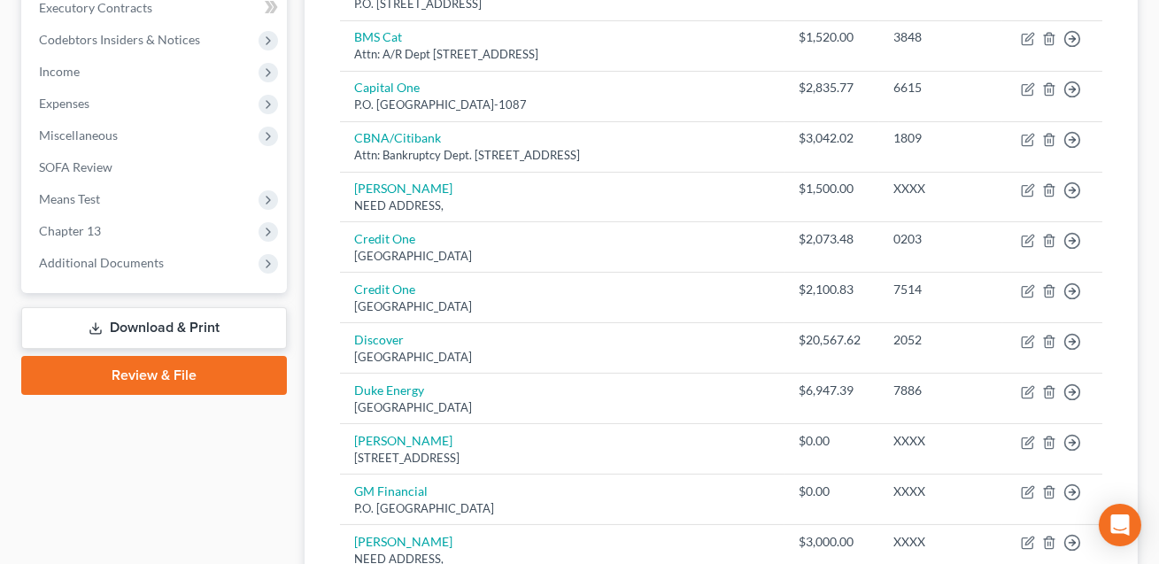
scroll to position [520, 0]
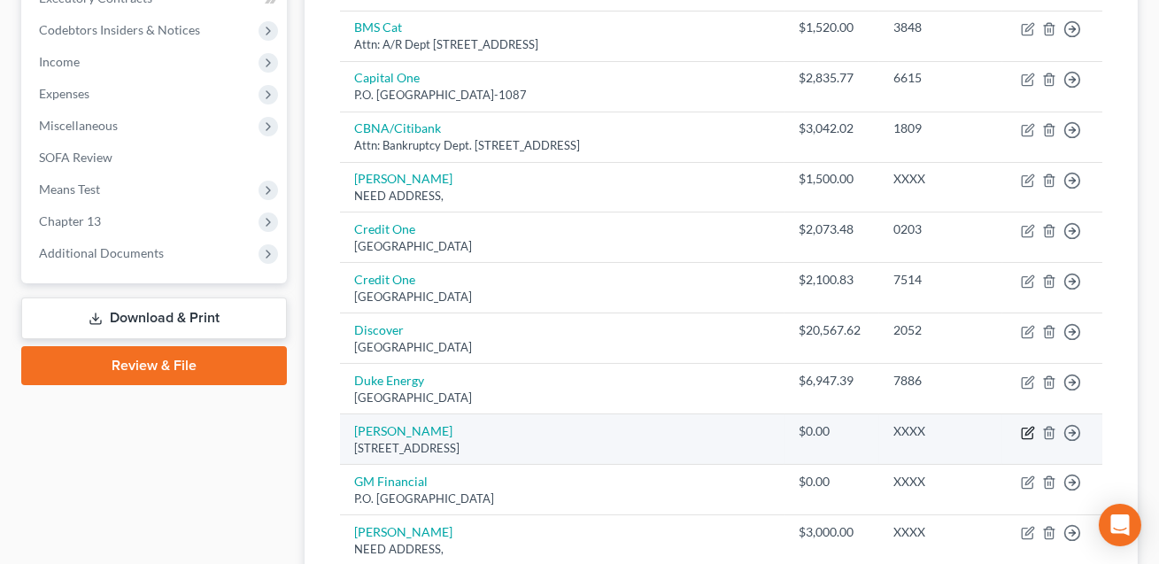
click at [1028, 428] on icon "button" at bounding box center [1029, 431] width 8 height 8
select select "28"
select select "14"
select select "0"
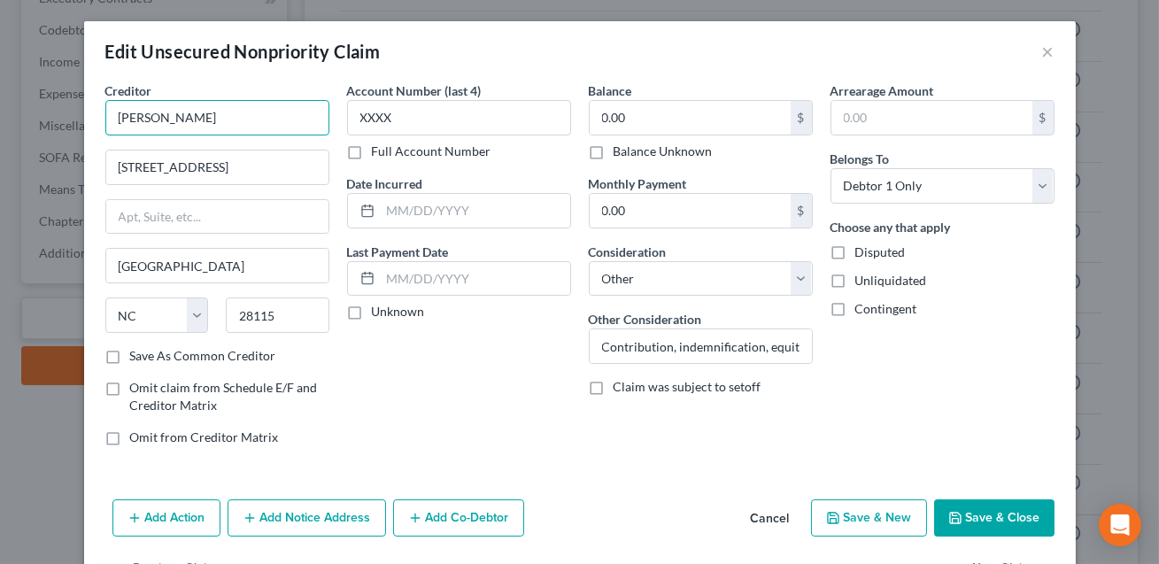
click at [137, 118] on input "[PERSON_NAME]" at bounding box center [217, 117] width 224 height 35
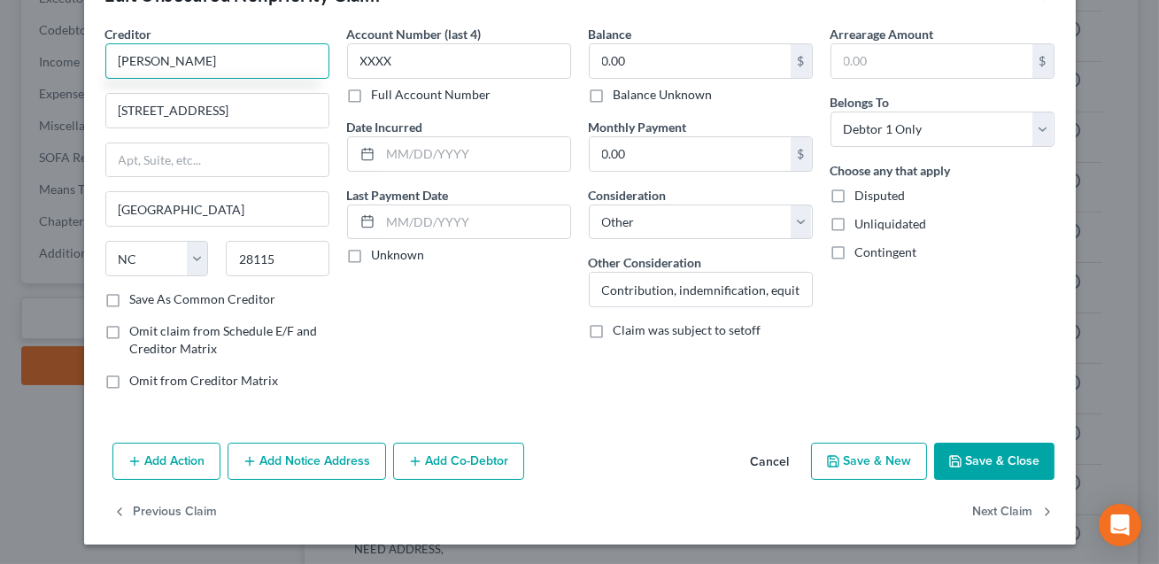
type input "[PERSON_NAME]"
click at [976, 459] on button "Save & Close" at bounding box center [994, 461] width 120 height 37
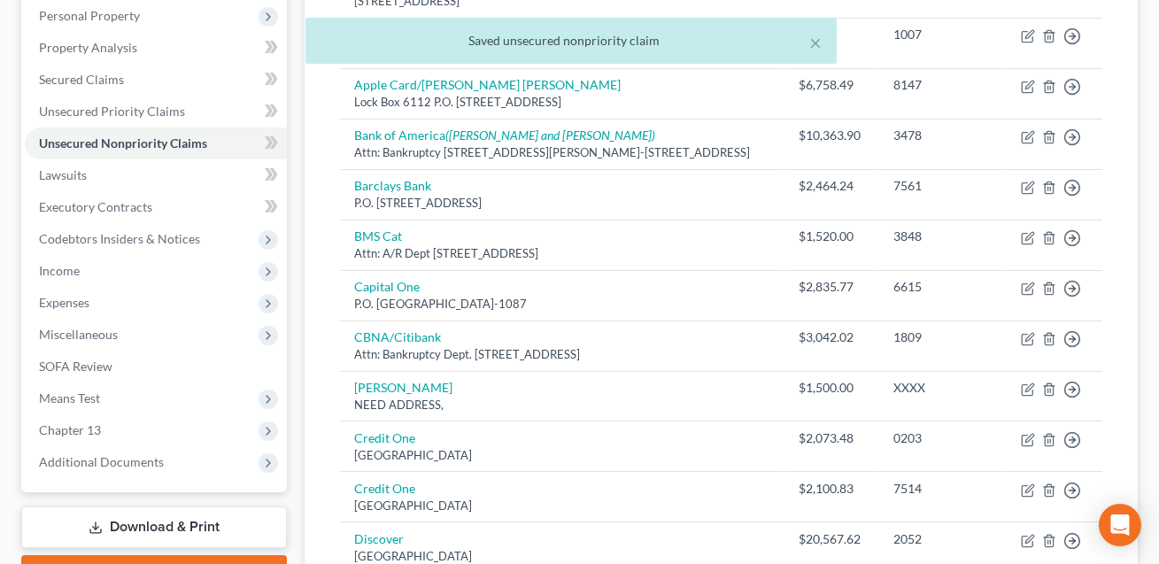
scroll to position [292, 0]
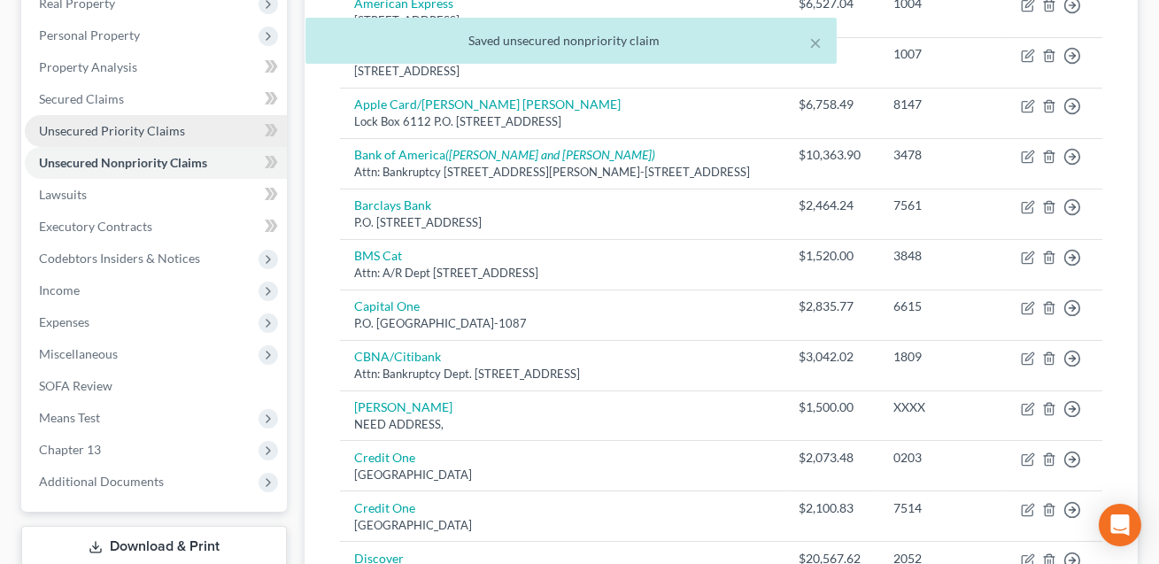
click at [155, 124] on span "Unsecured Priority Claims" at bounding box center [112, 130] width 146 height 15
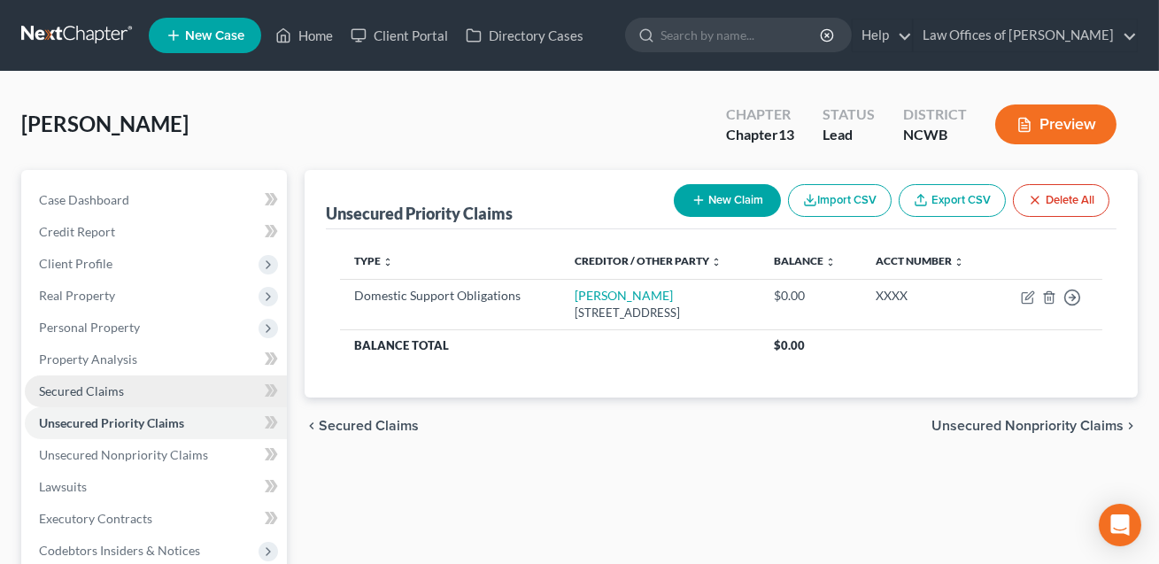
click at [98, 391] on span "Secured Claims" at bounding box center [81, 390] width 85 height 15
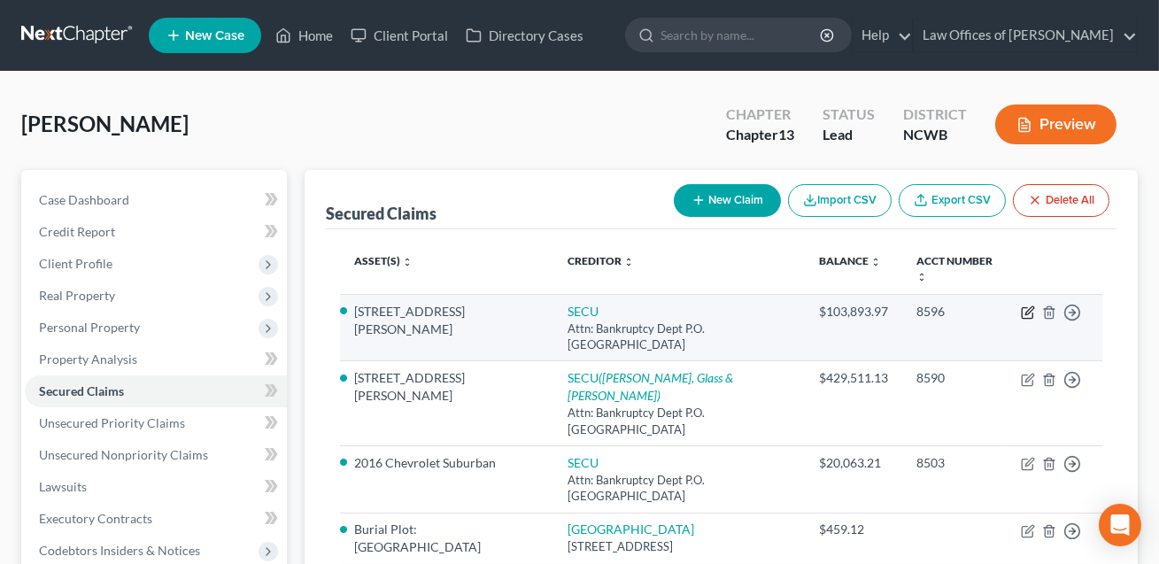
click at [1024, 311] on icon "button" at bounding box center [1028, 312] width 14 height 14
select select "28"
select select "3"
select select "0"
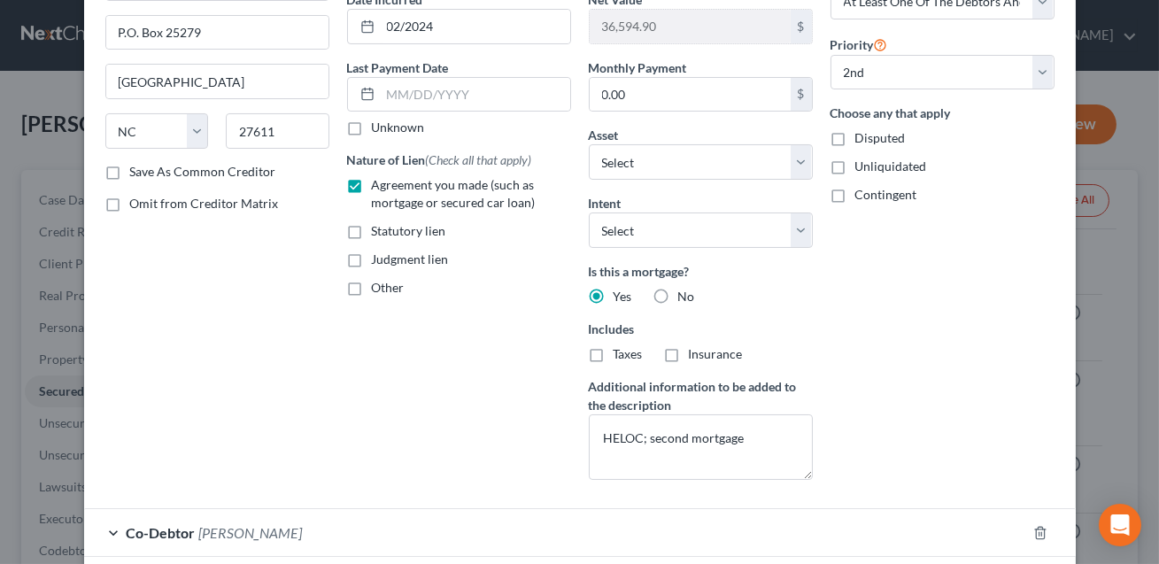
scroll to position [323, 0]
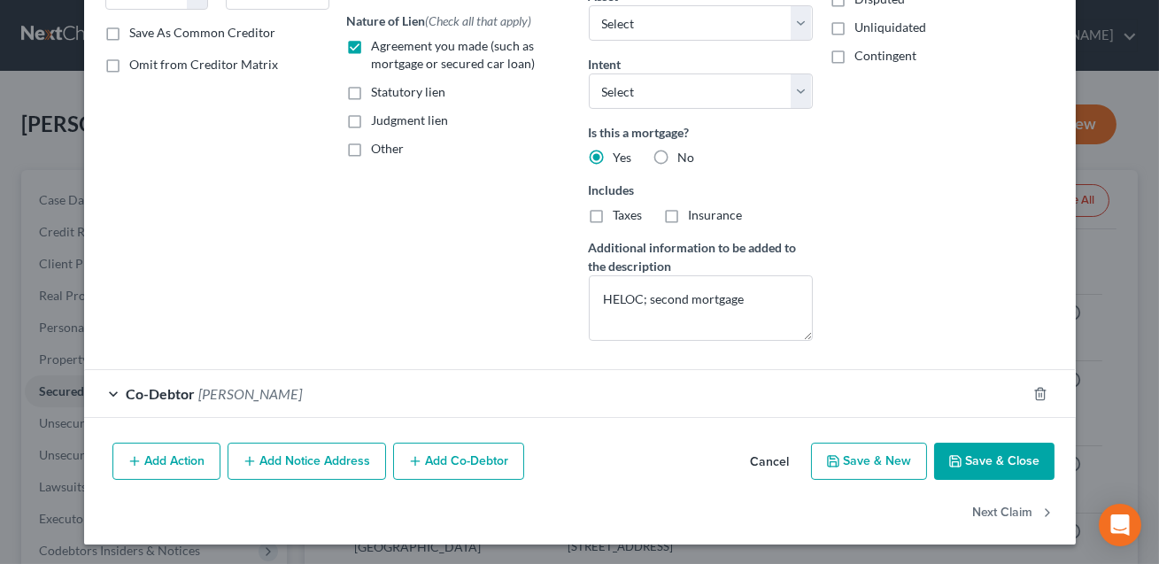
click at [648, 405] on div "Co-Debtor [PERSON_NAME]" at bounding box center [555, 393] width 942 height 47
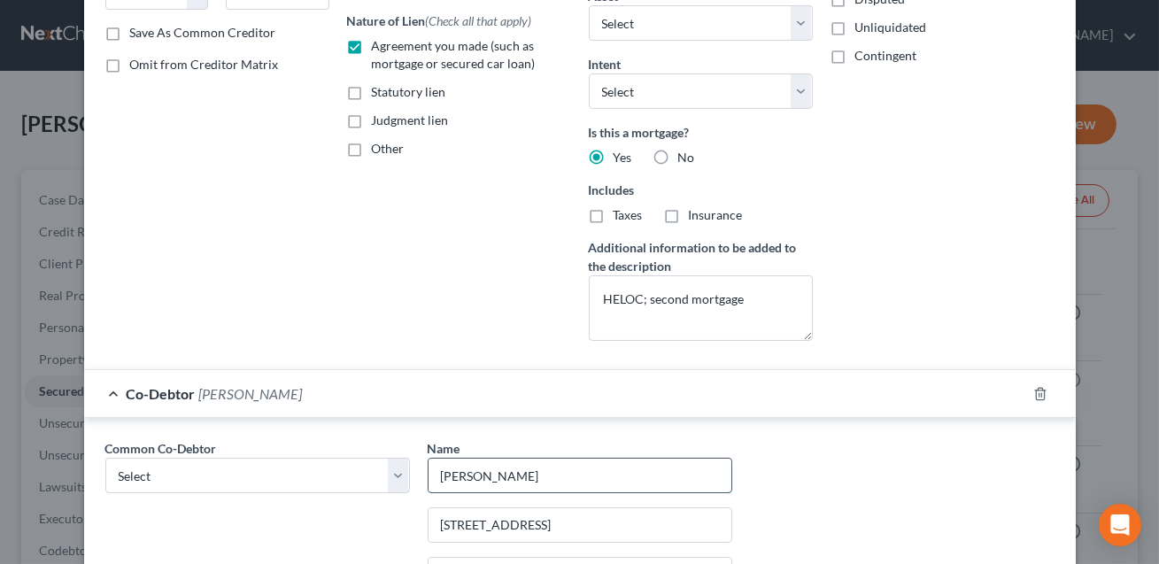
click at [456, 476] on input "[PERSON_NAME]" at bounding box center [579, 476] width 303 height 34
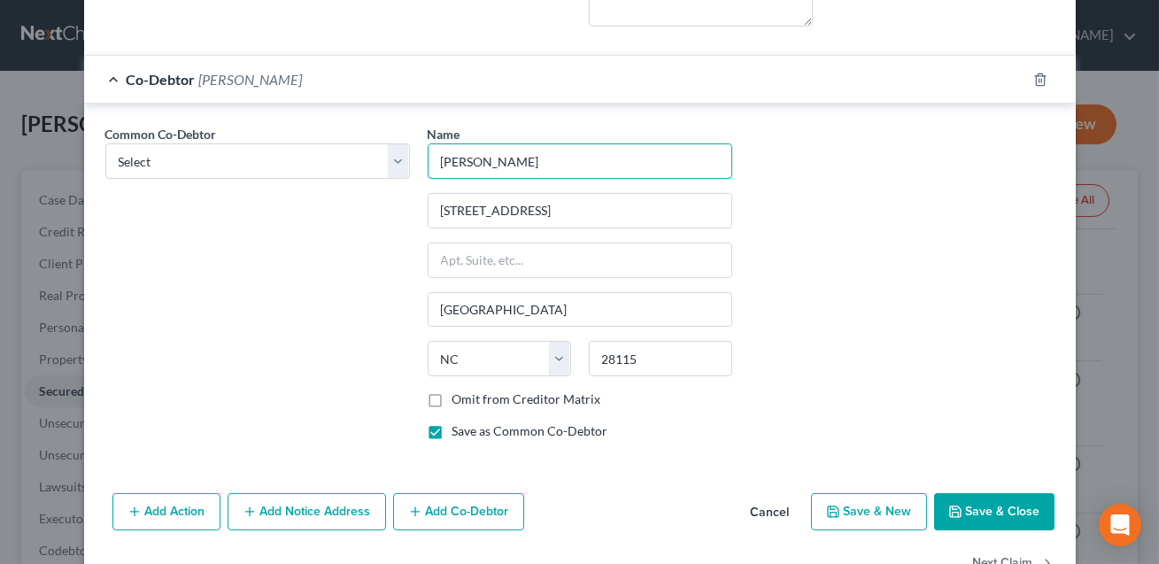
scroll to position [661, 0]
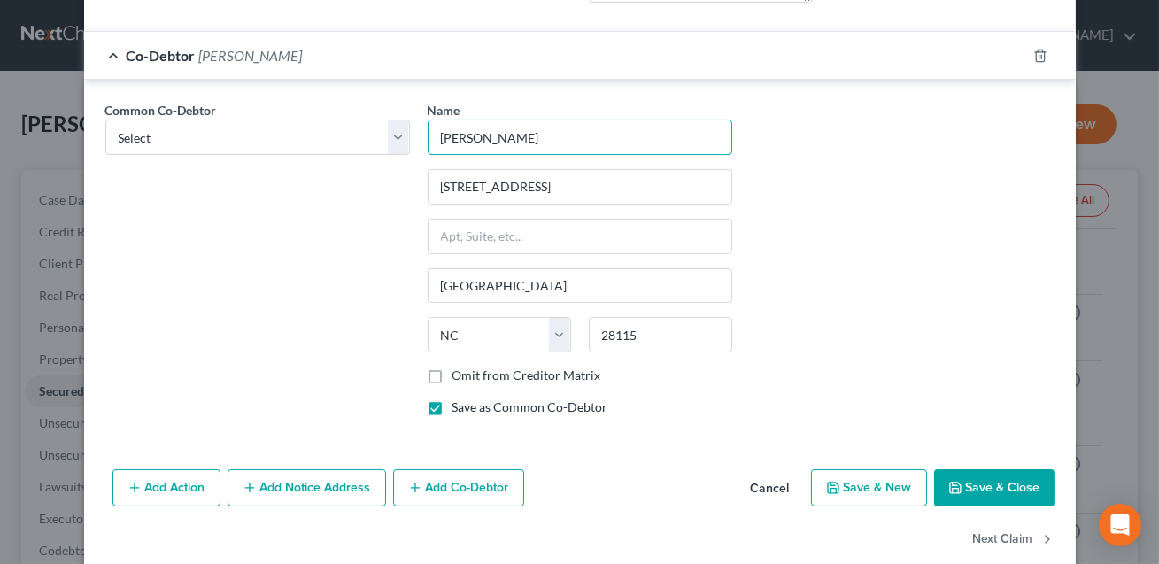
type input "[PERSON_NAME]"
click at [970, 490] on button "Save & Close" at bounding box center [994, 487] width 120 height 37
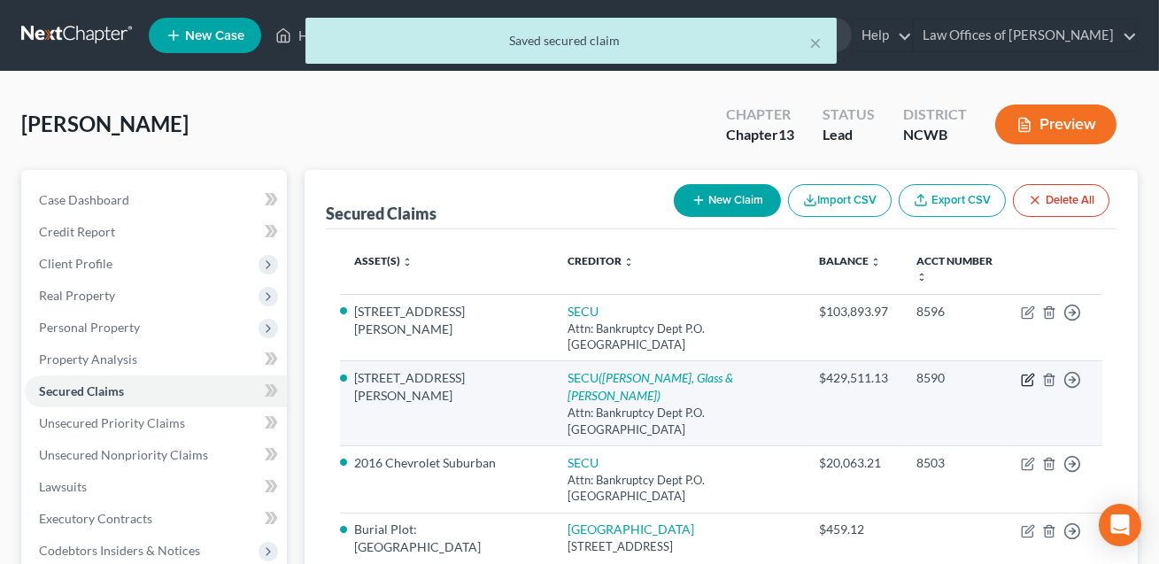
click at [1027, 380] on icon "button" at bounding box center [1029, 378] width 8 height 8
select select "28"
select select "3"
select select "0"
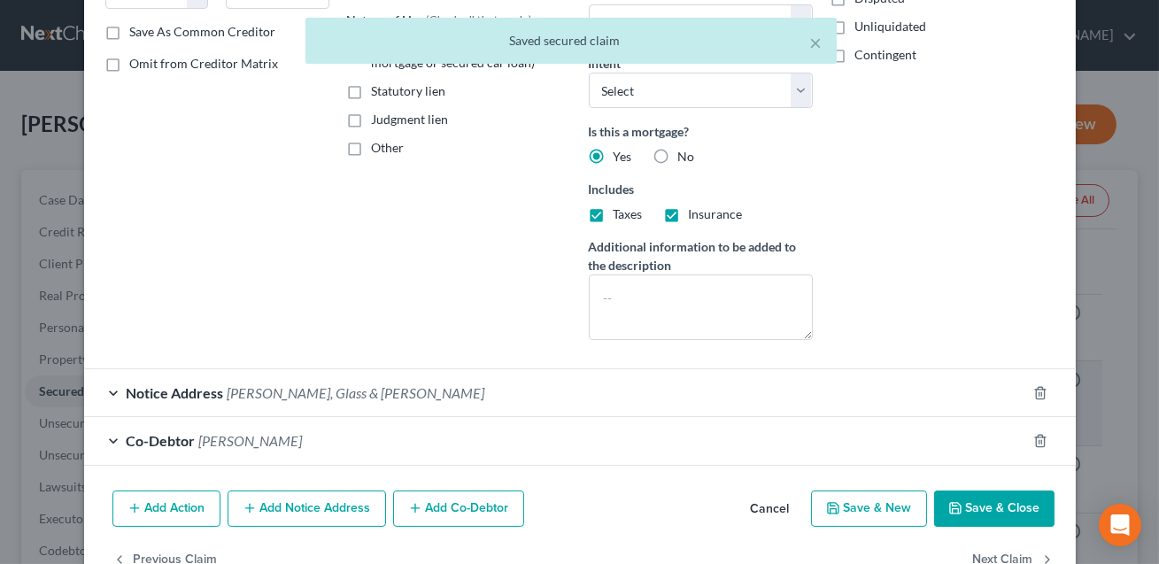
scroll to position [372, 0]
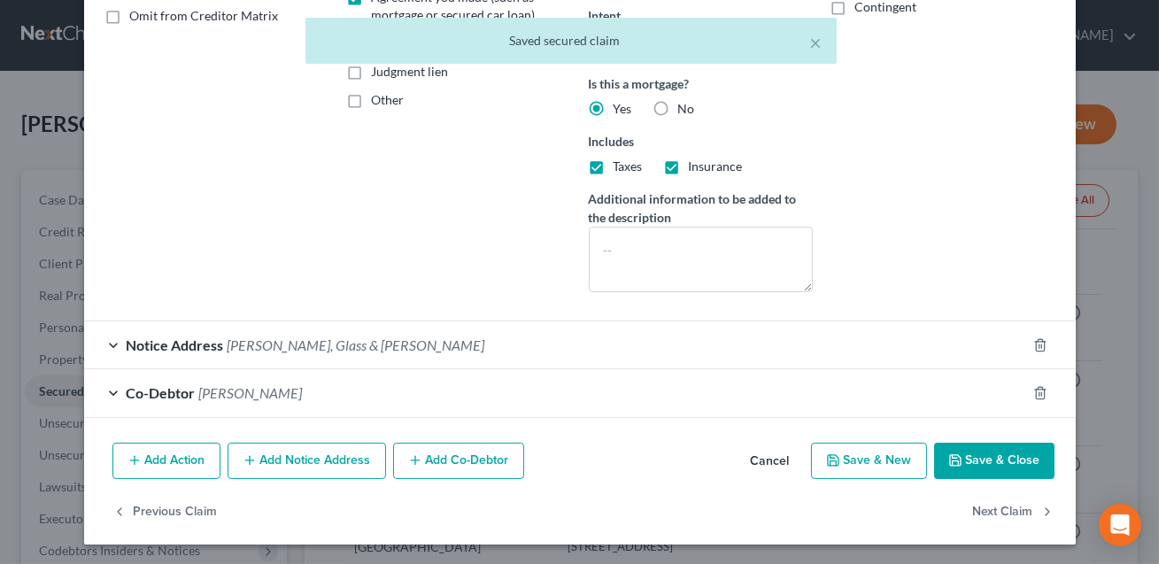
click at [420, 401] on div "Co-Debtor [PERSON_NAME]" at bounding box center [555, 392] width 942 height 47
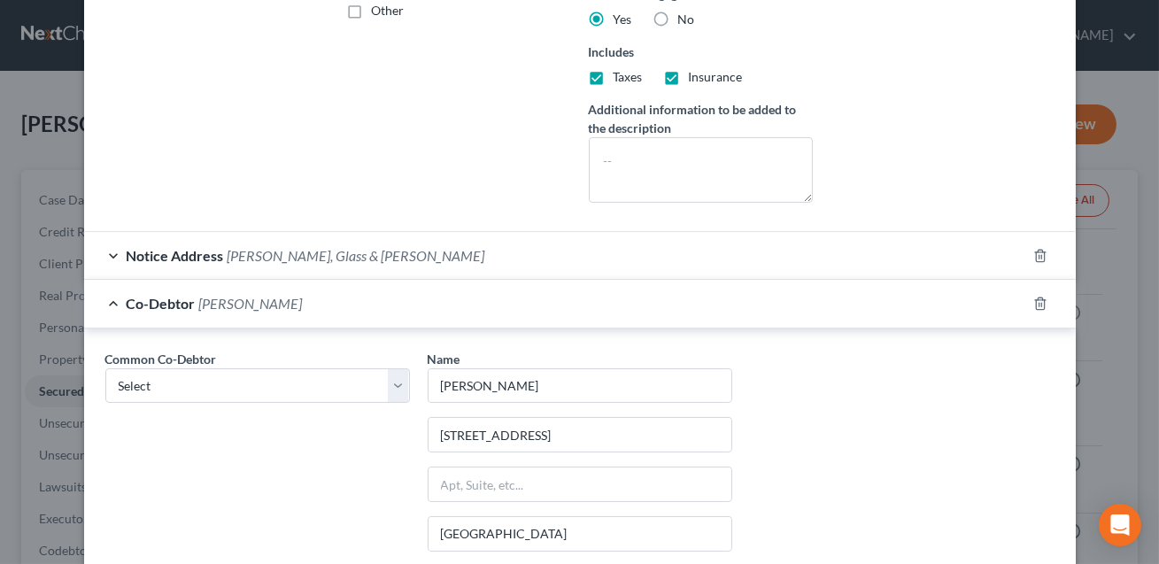
scroll to position [529, 0]
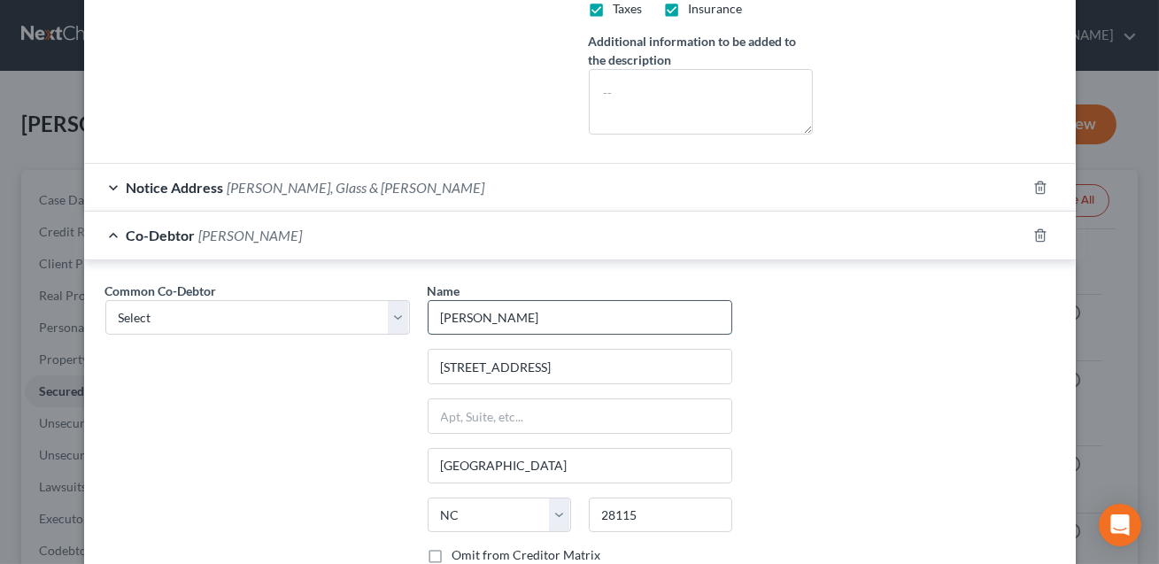
click at [458, 317] on input "[PERSON_NAME]" at bounding box center [579, 318] width 303 height 34
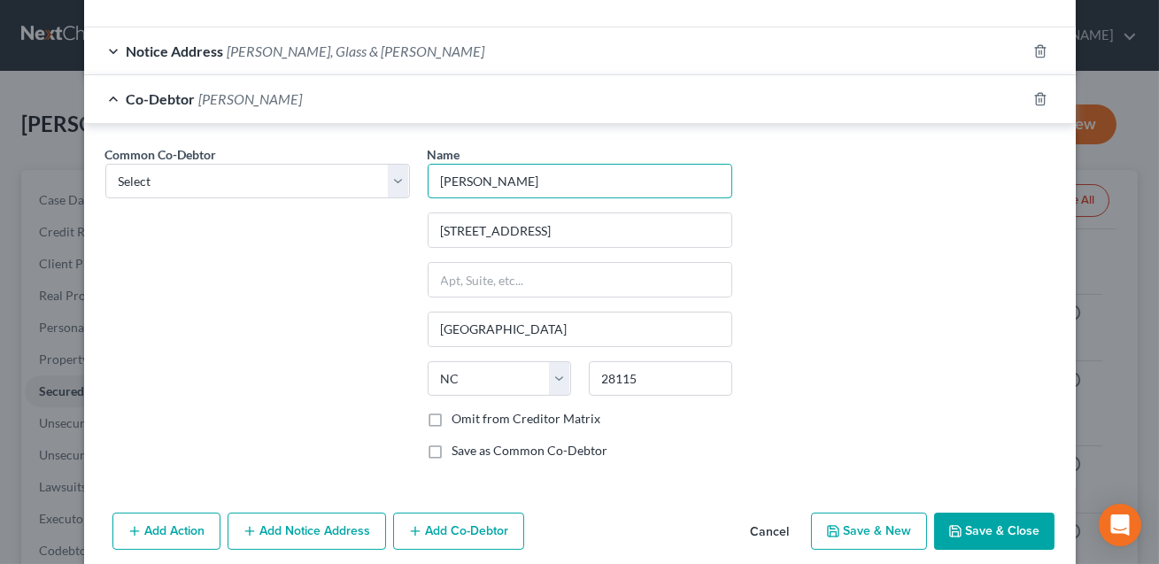
scroll to position [735, 0]
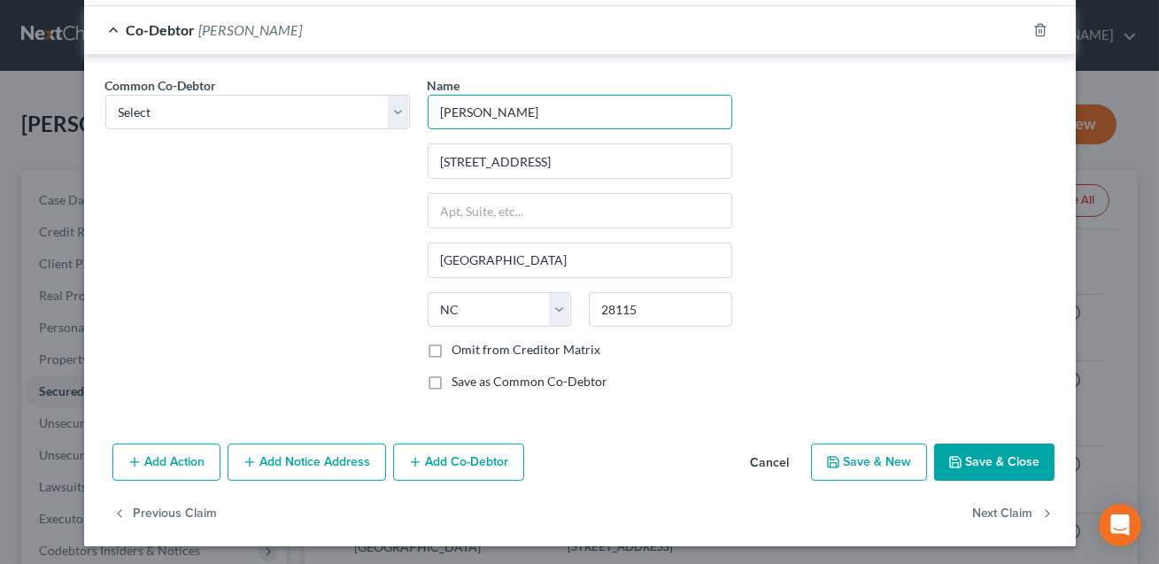
type input "[PERSON_NAME]"
click at [981, 457] on button "Save & Close" at bounding box center [994, 461] width 120 height 37
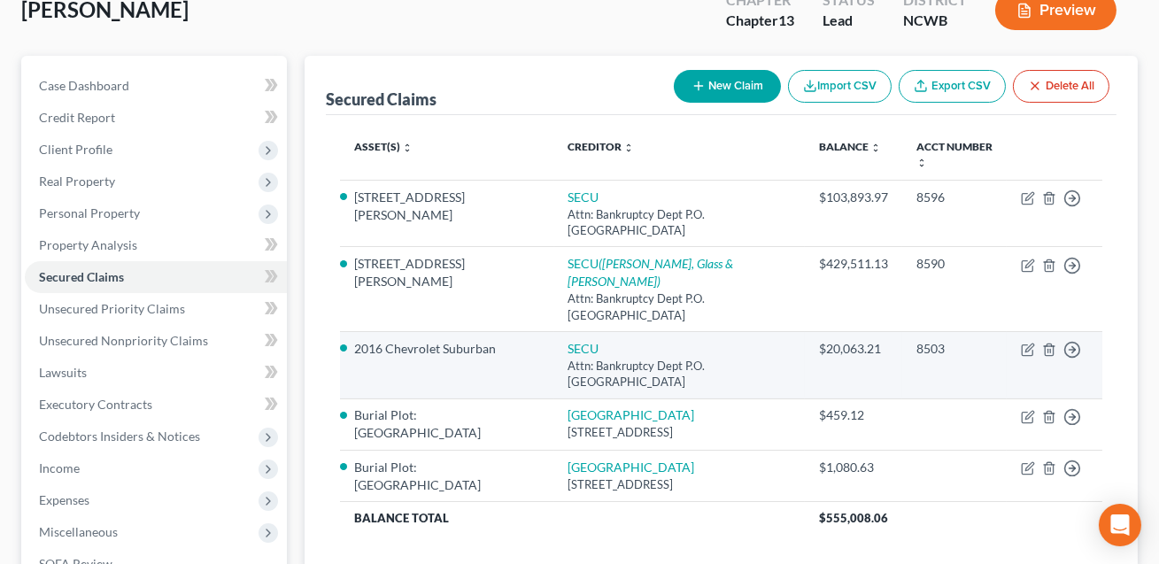
scroll to position [115, 0]
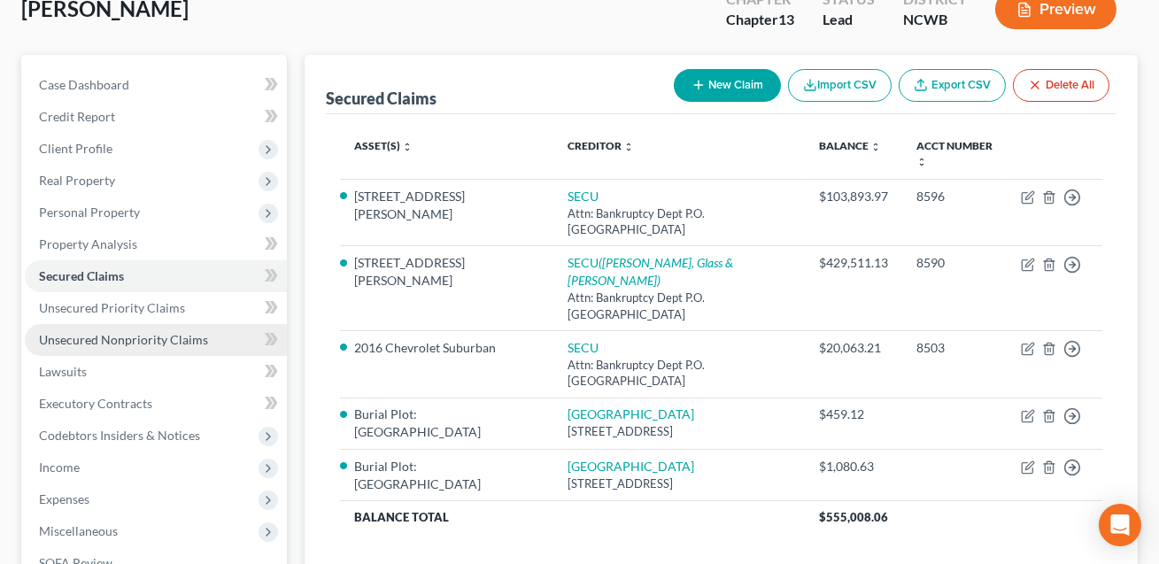
click at [100, 336] on span "Unsecured Nonpriority Claims" at bounding box center [123, 339] width 169 height 15
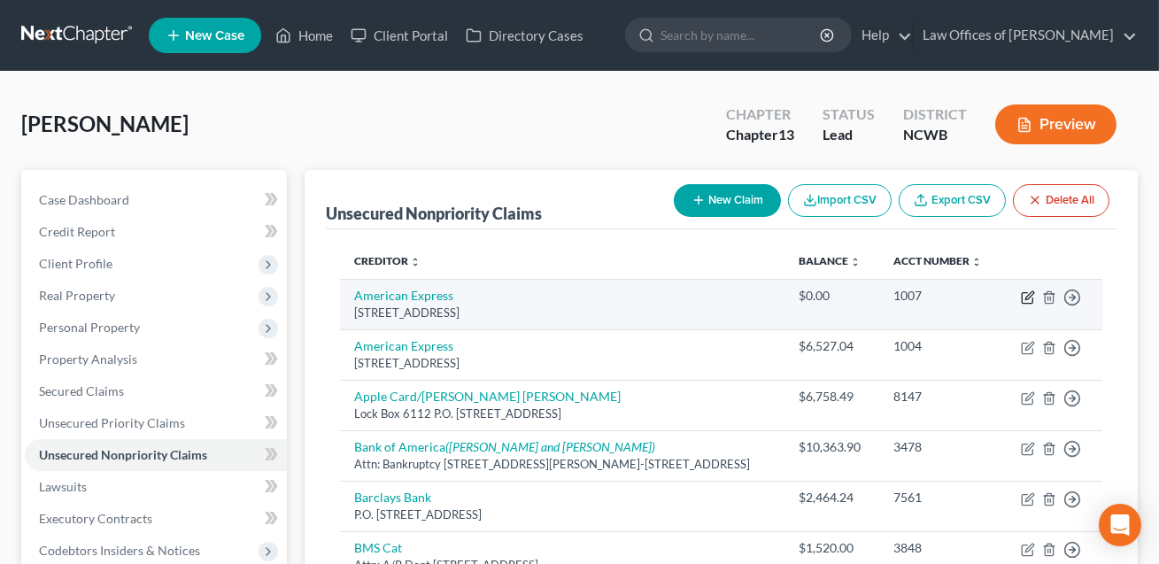
click at [1025, 295] on icon "button" at bounding box center [1028, 297] width 14 height 14
select select "14"
select select "2"
select select "0"
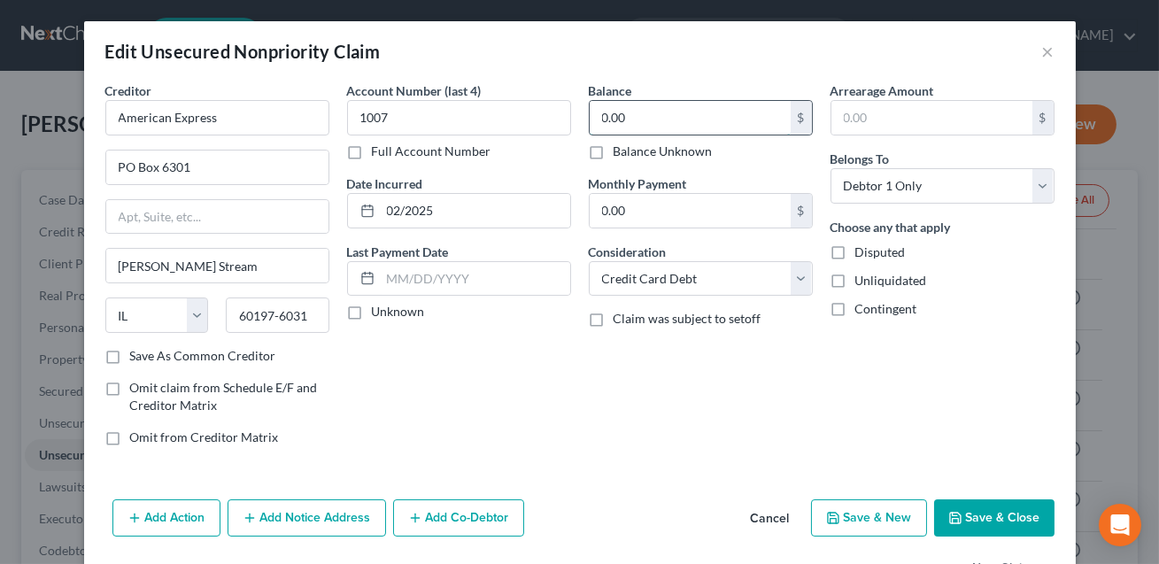
click at [640, 110] on input "0.00" at bounding box center [690, 118] width 201 height 34
type input "3,760.30"
click at [1009, 531] on button "Save & Close" at bounding box center [994, 517] width 120 height 37
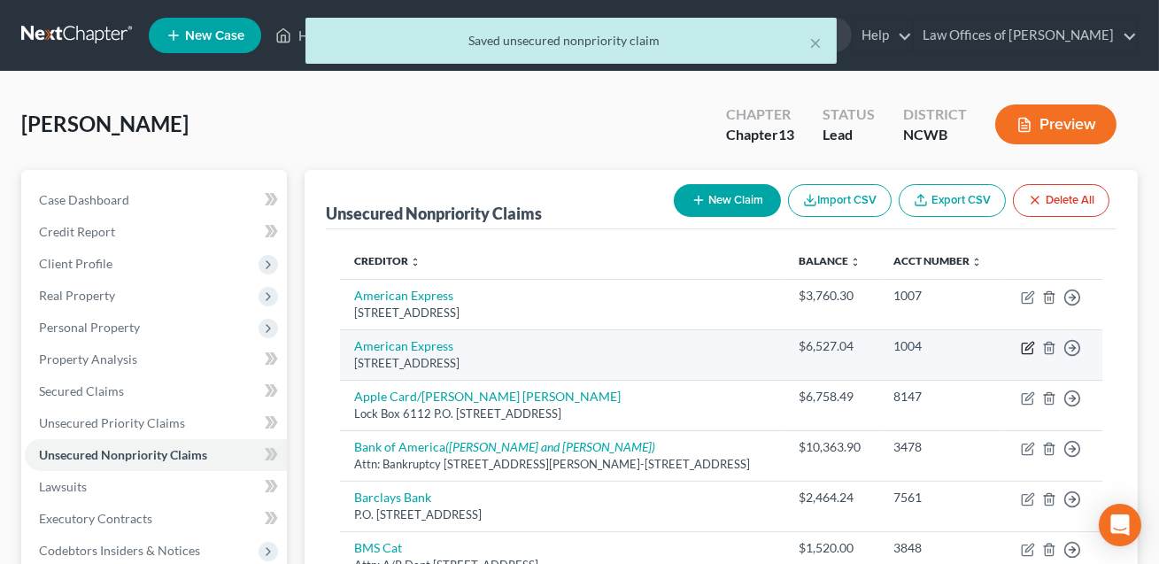
click at [1030, 349] on icon "button" at bounding box center [1028, 348] width 14 height 14
select select "14"
select select "2"
select select "0"
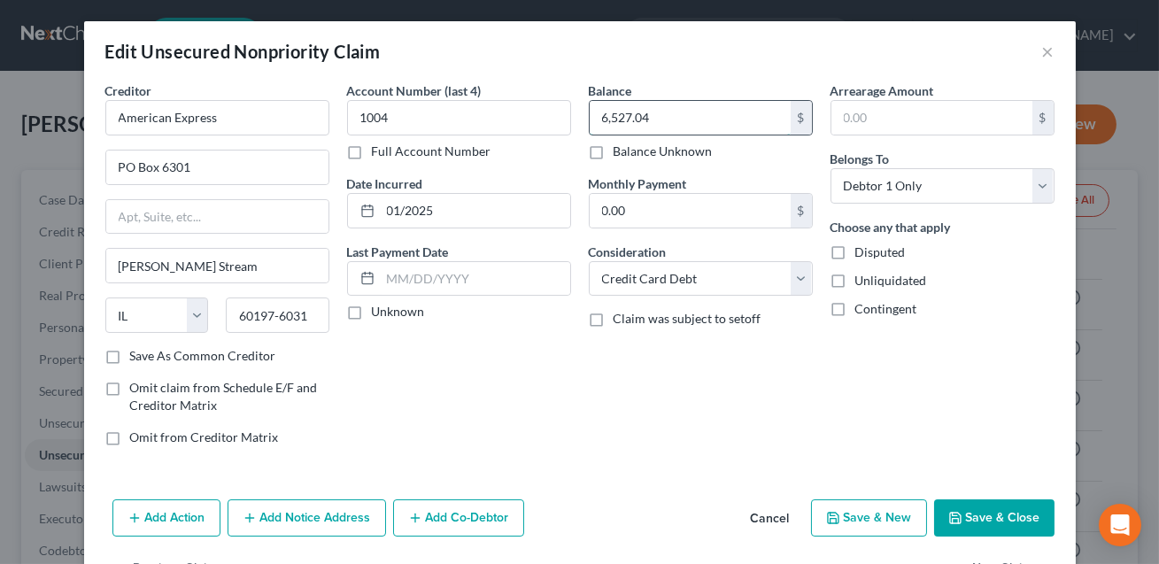
click at [661, 128] on input "6,527.04" at bounding box center [690, 118] width 201 height 34
type input "6,763.97"
click at [987, 526] on button "Save & Close" at bounding box center [994, 517] width 120 height 37
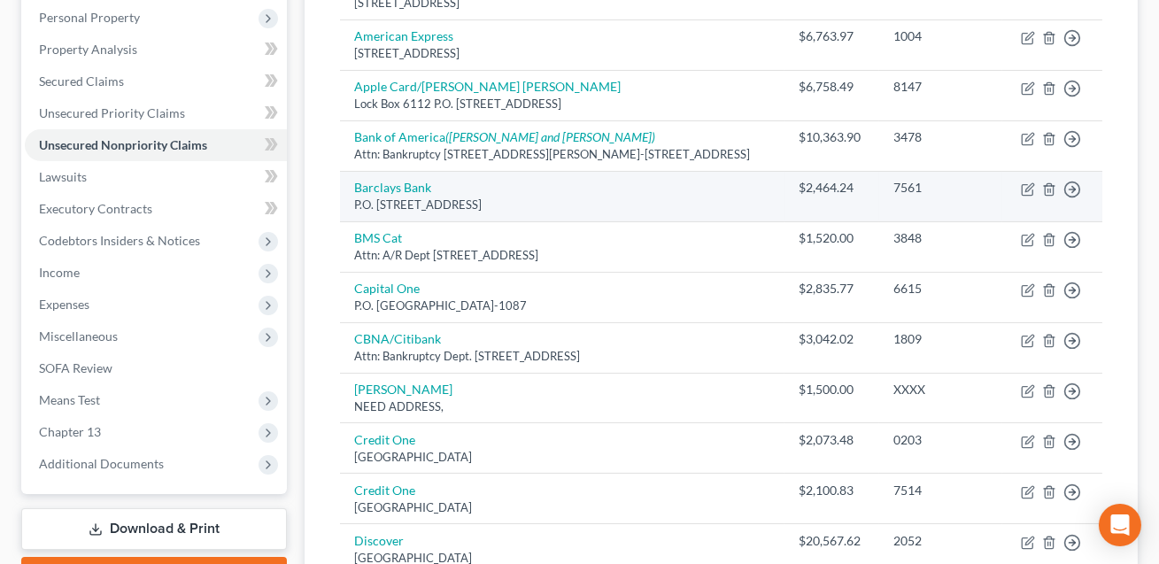
scroll to position [423, 0]
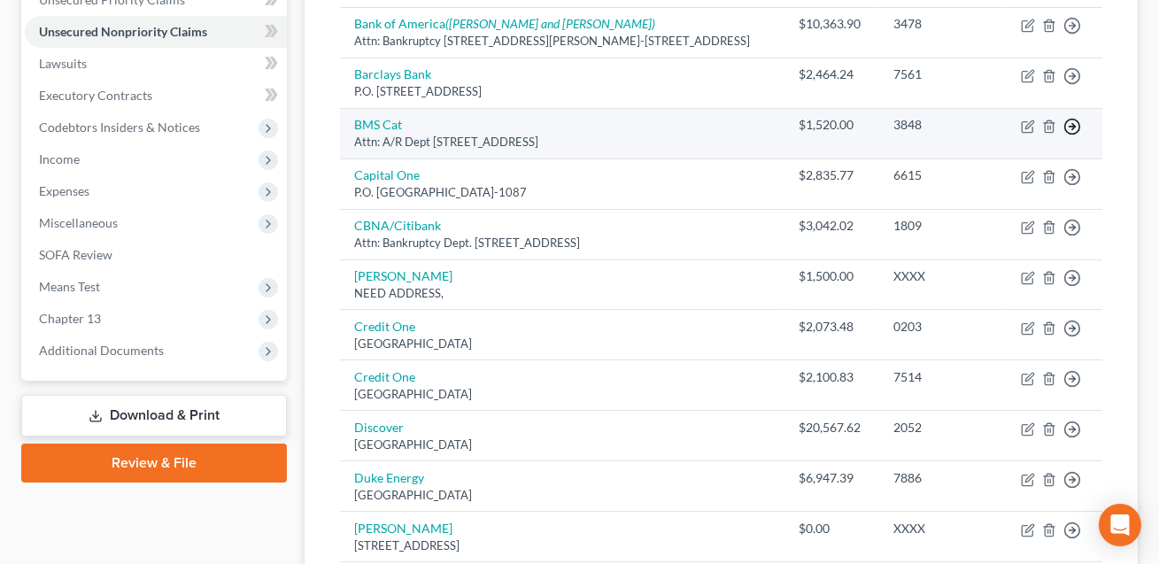
click at [1074, 127] on icon "button" at bounding box center [1072, 127] width 18 height 18
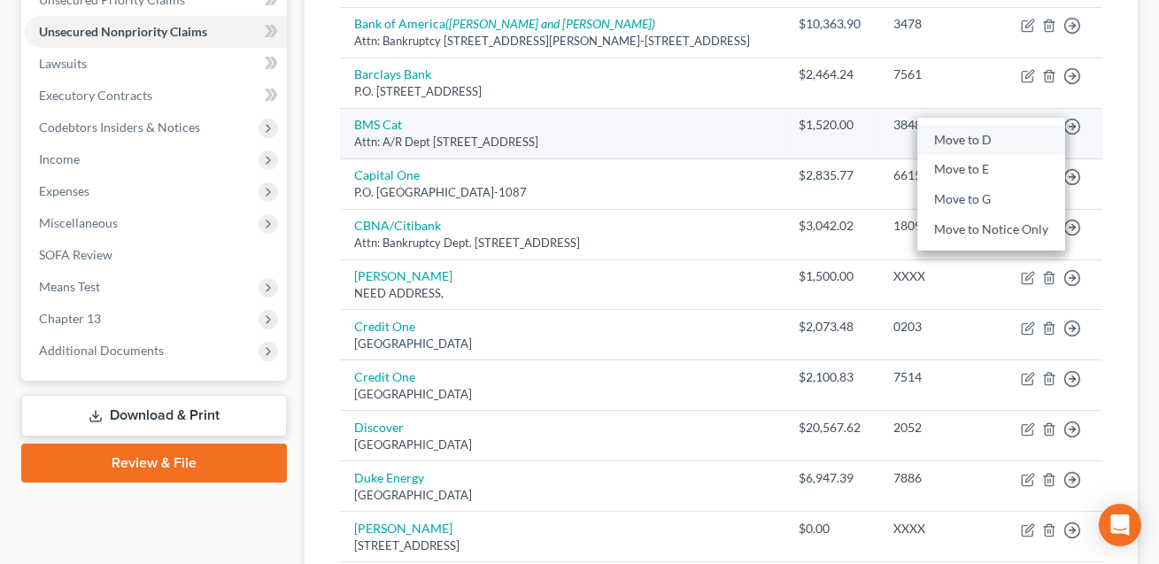
click at [977, 129] on link "Move to D" at bounding box center [991, 140] width 148 height 30
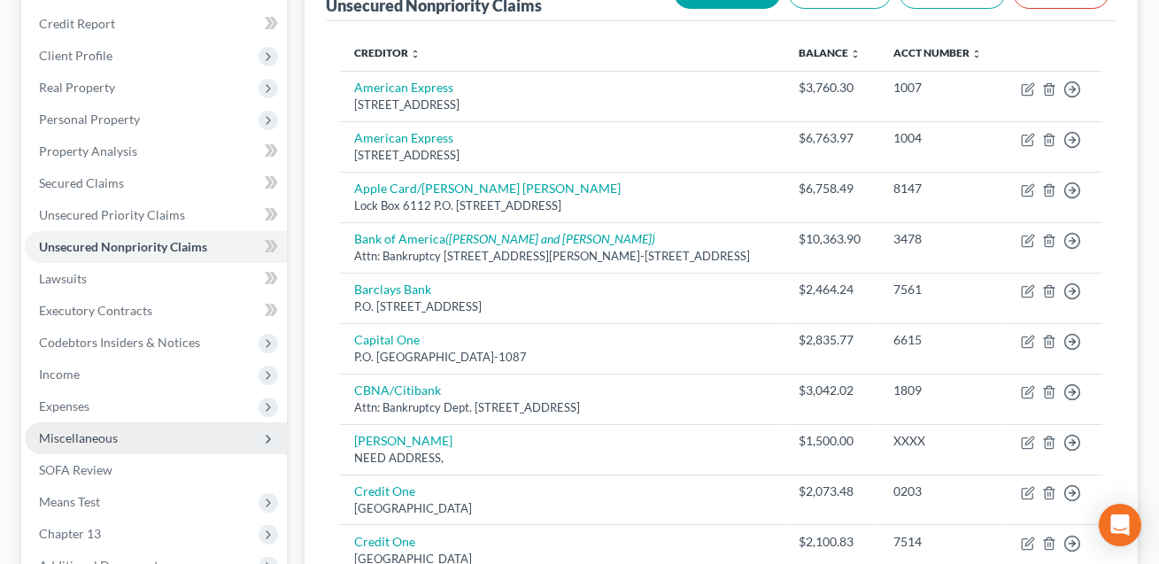
scroll to position [207, 0]
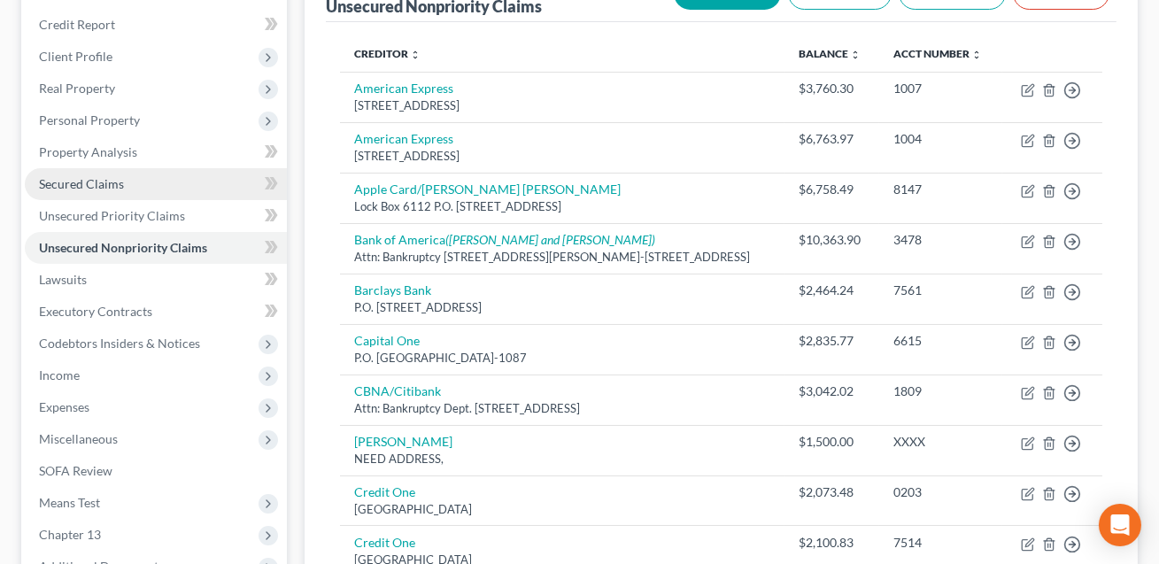
click at [99, 179] on span "Secured Claims" at bounding box center [81, 183] width 85 height 15
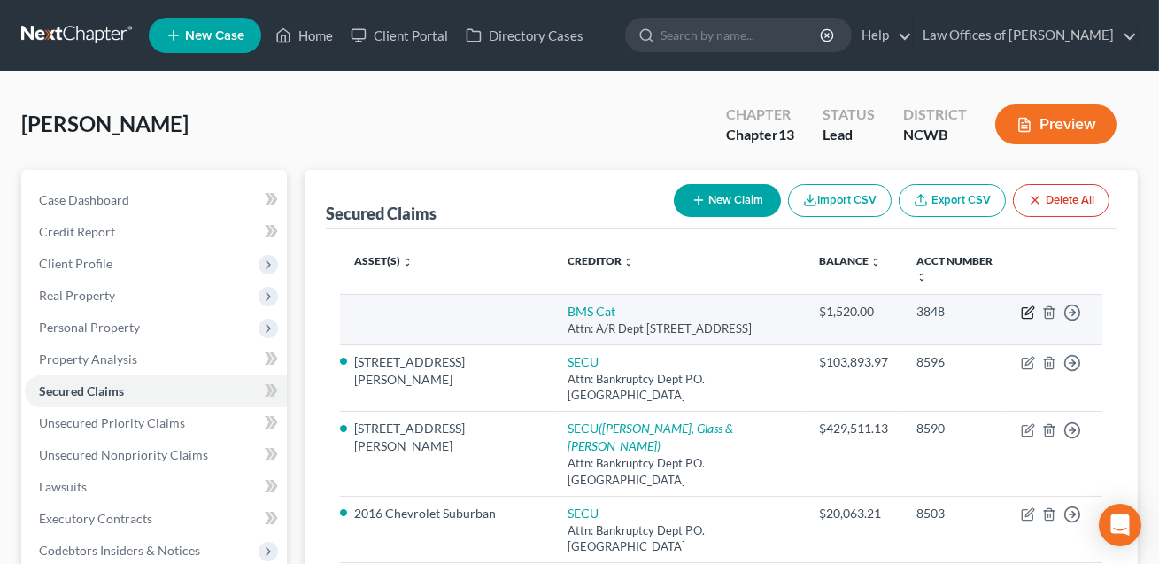
click at [1030, 314] on icon "button" at bounding box center [1028, 312] width 14 height 14
select select "28"
select select "0"
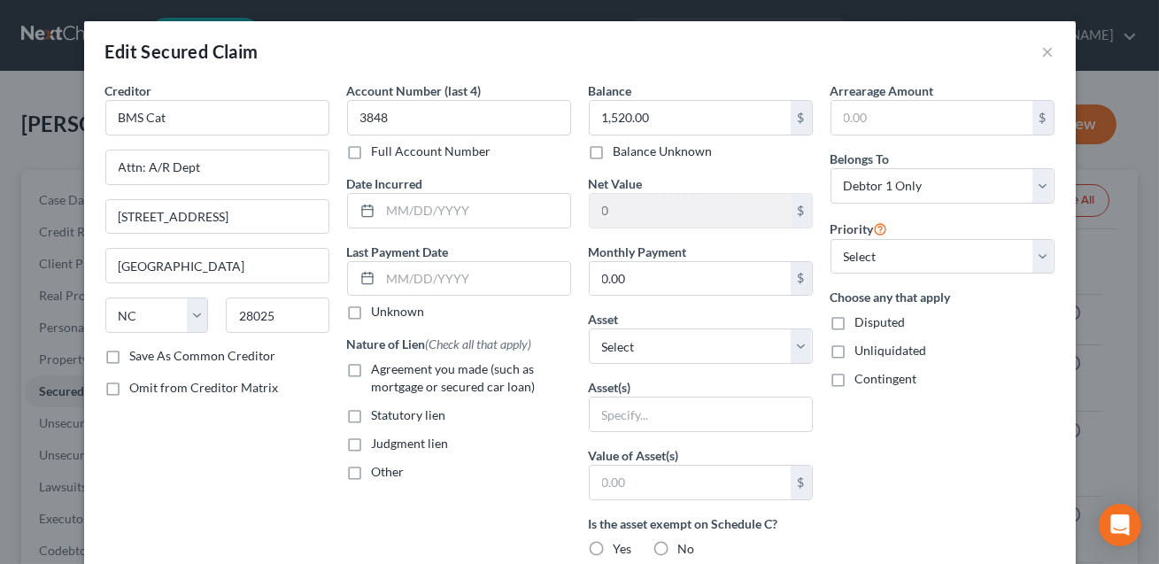
click at [372, 471] on label "Other" at bounding box center [388, 472] width 33 height 18
click at [379, 471] on input "Other" at bounding box center [385, 469] width 12 height 12
checkbox input "true"
click at [366, 509] on input "text" at bounding box center [459, 513] width 222 height 34
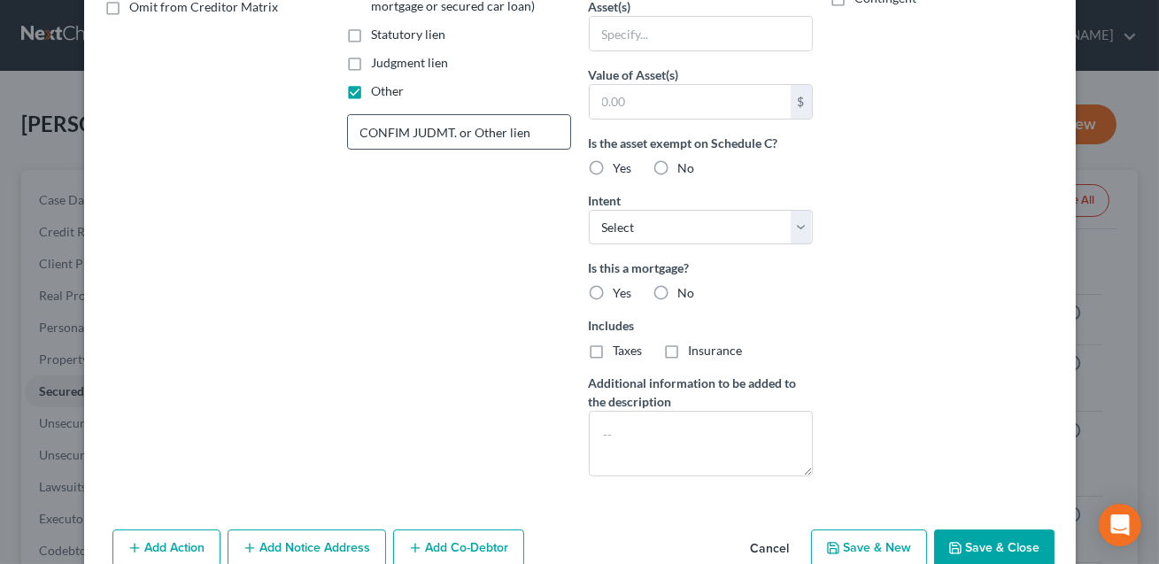
scroll to position [468, 0]
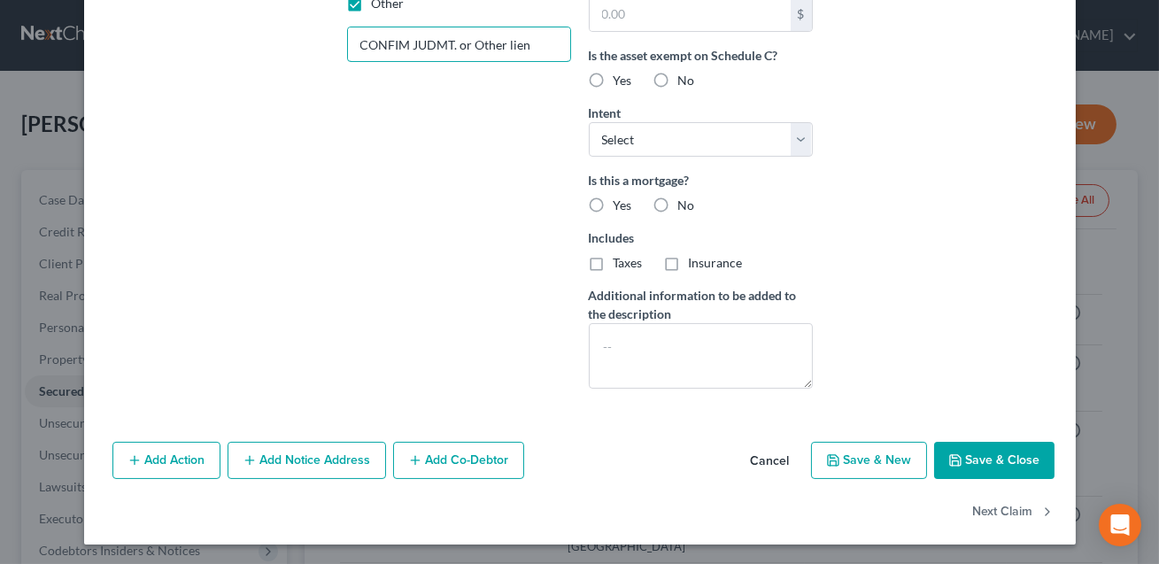
type input "CONFIM JUDMT. or Other lien"
click at [984, 463] on button "Save & Close" at bounding box center [994, 460] width 120 height 37
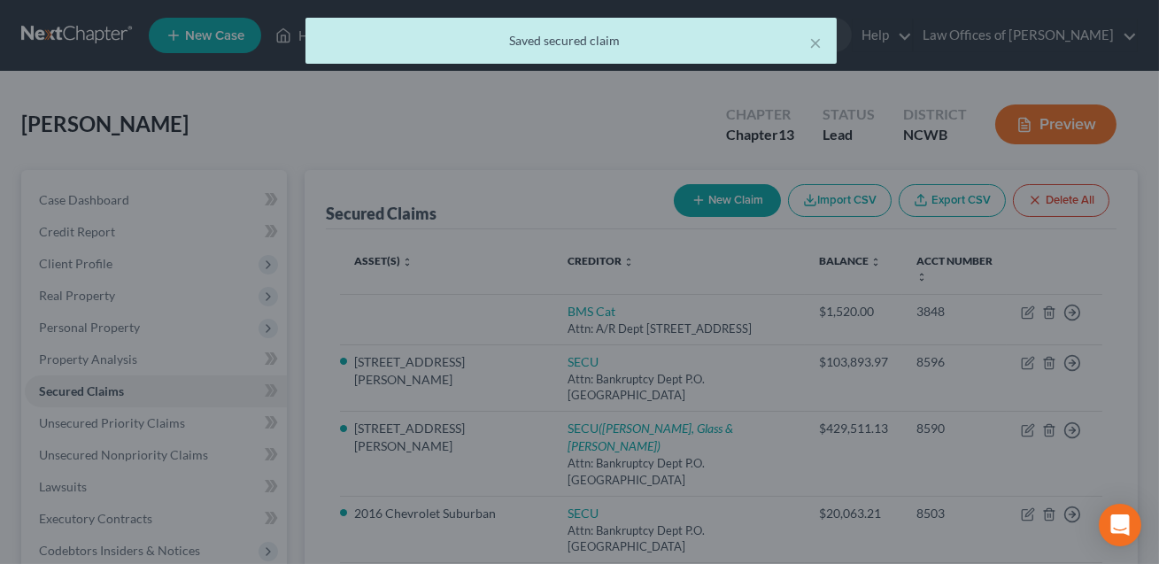
scroll to position [0, 0]
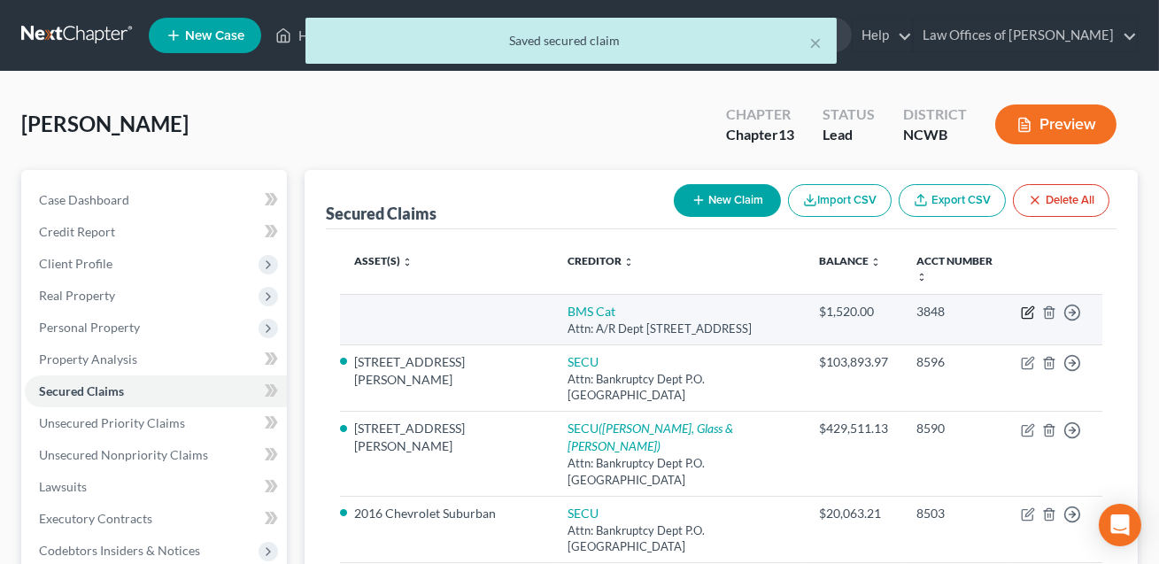
click at [1029, 309] on icon "button" at bounding box center [1028, 312] width 14 height 14
select select "28"
select select "0"
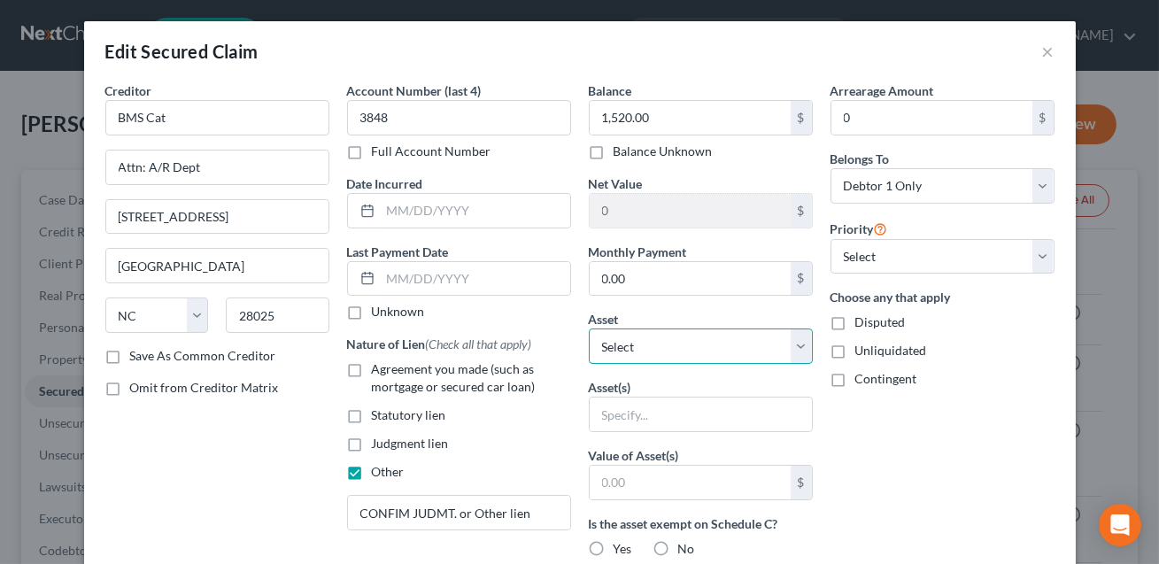
click at [636, 352] on select "Select Other Multiple Assets Debtor lives in a home subject to a lease ending 0…" at bounding box center [701, 345] width 224 height 35
select select "4"
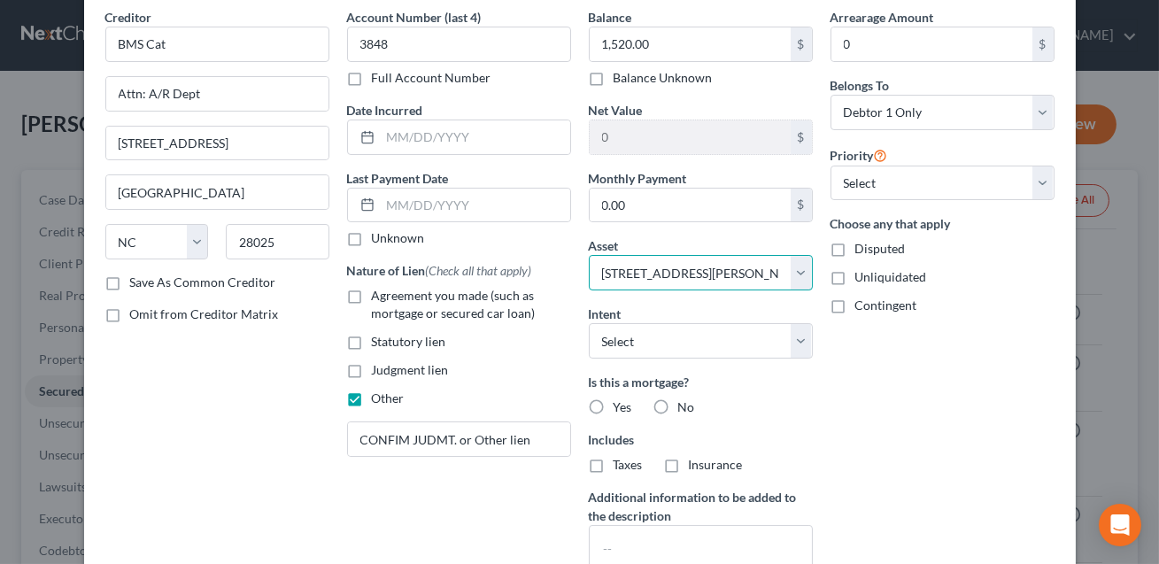
scroll to position [274, 0]
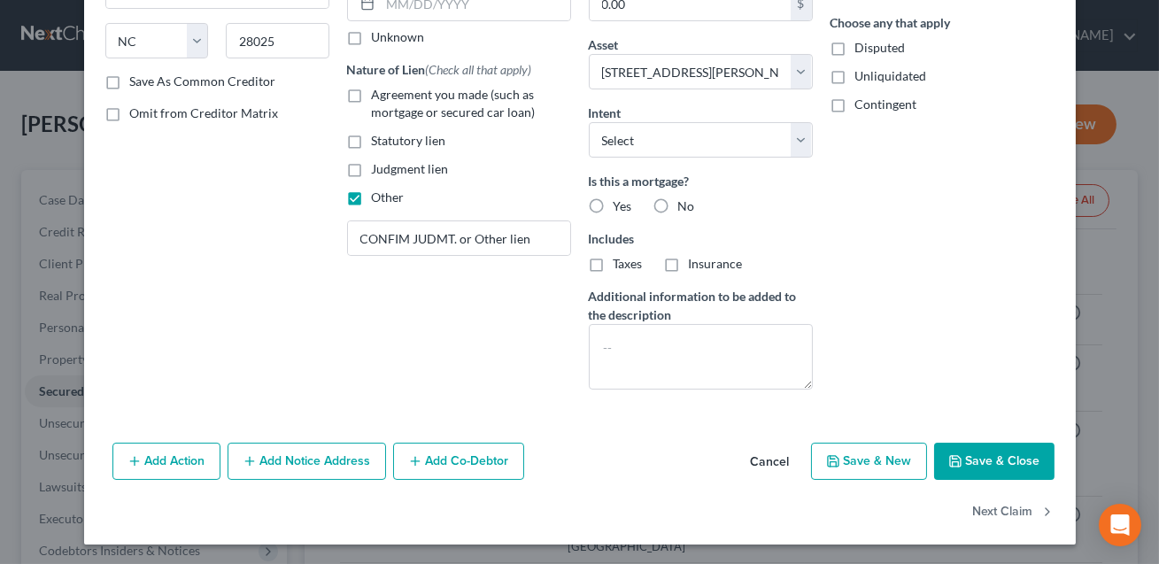
click at [964, 456] on button "Save & Close" at bounding box center [994, 461] width 120 height 37
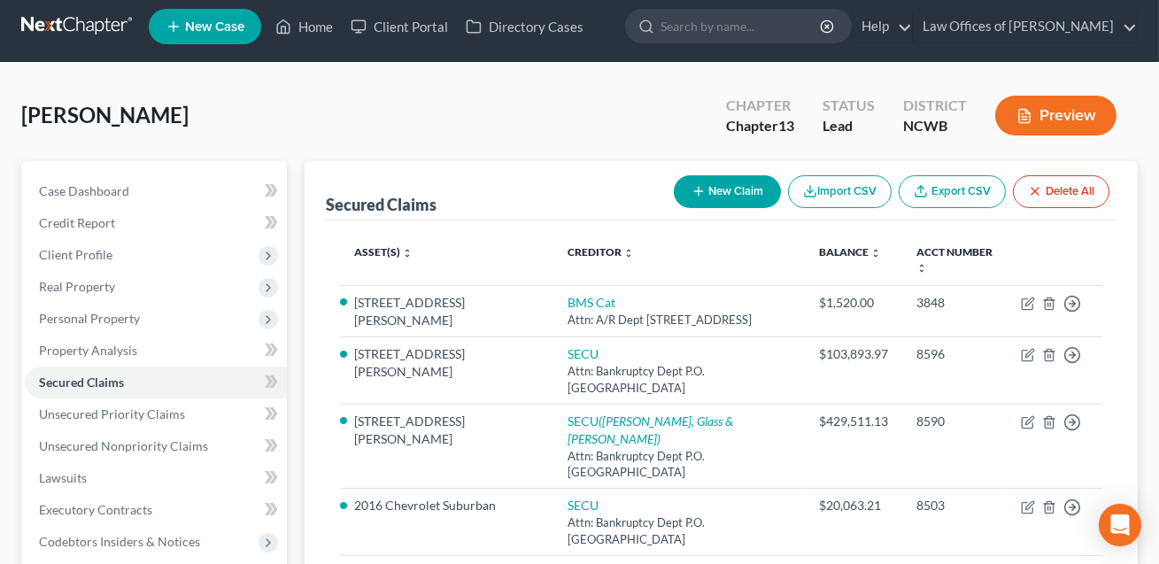
scroll to position [10, 0]
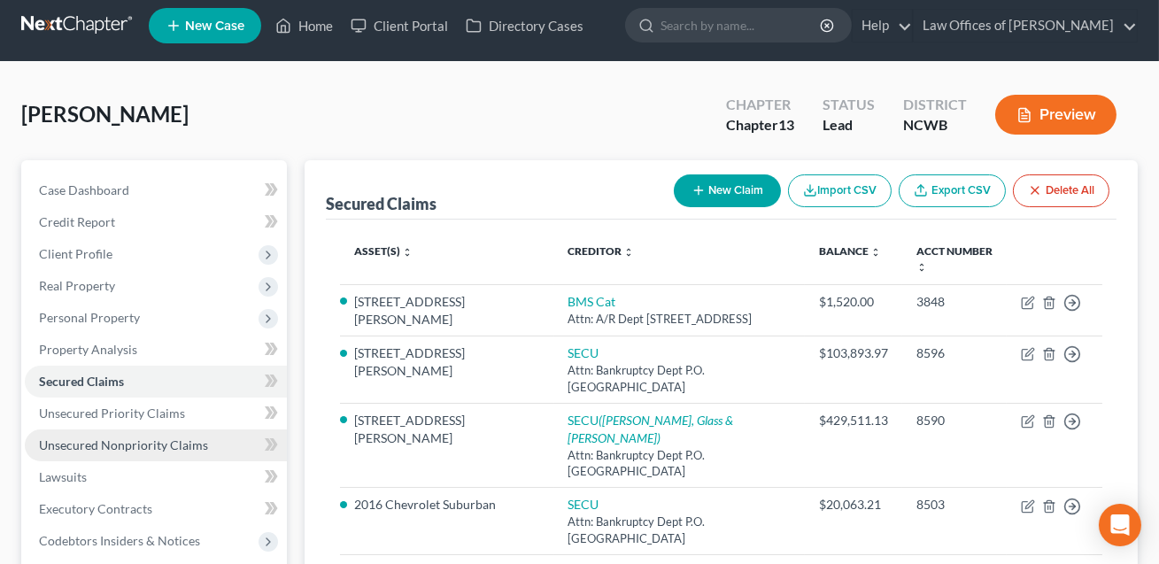
click at [188, 443] on span "Unsecured Nonpriority Claims" at bounding box center [123, 444] width 169 height 15
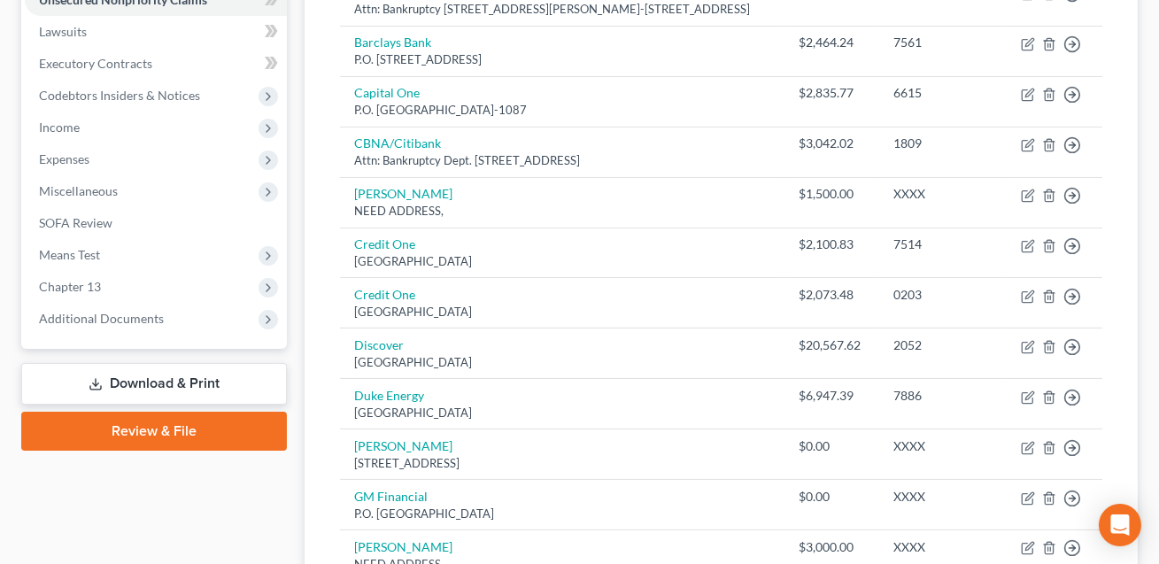
scroll to position [454, 0]
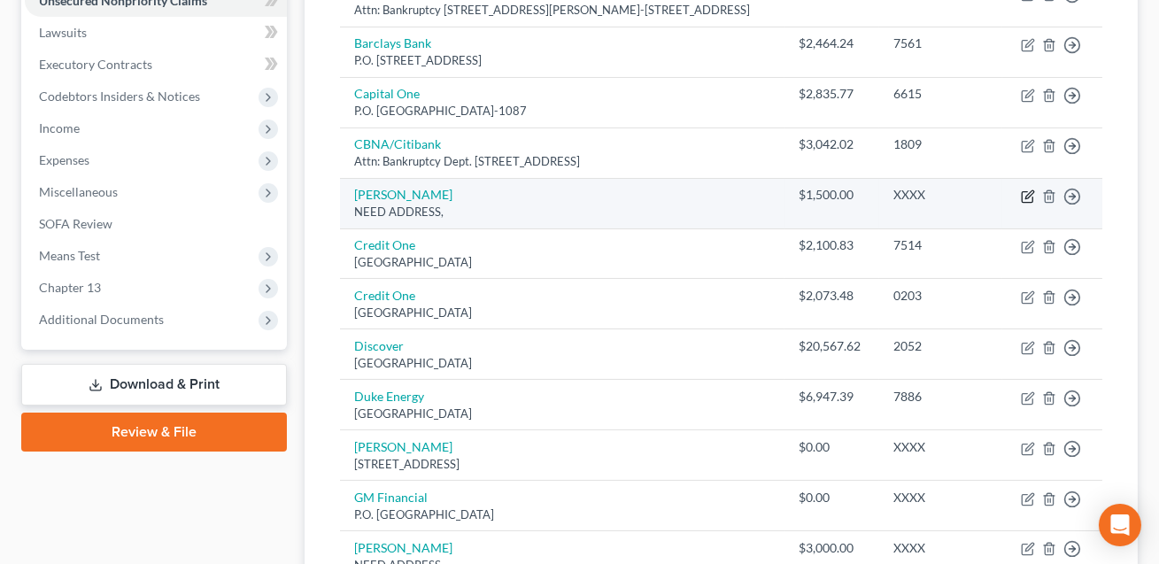
click at [1029, 191] on icon "button" at bounding box center [1029, 194] width 8 height 8
select select "10"
select select "0"
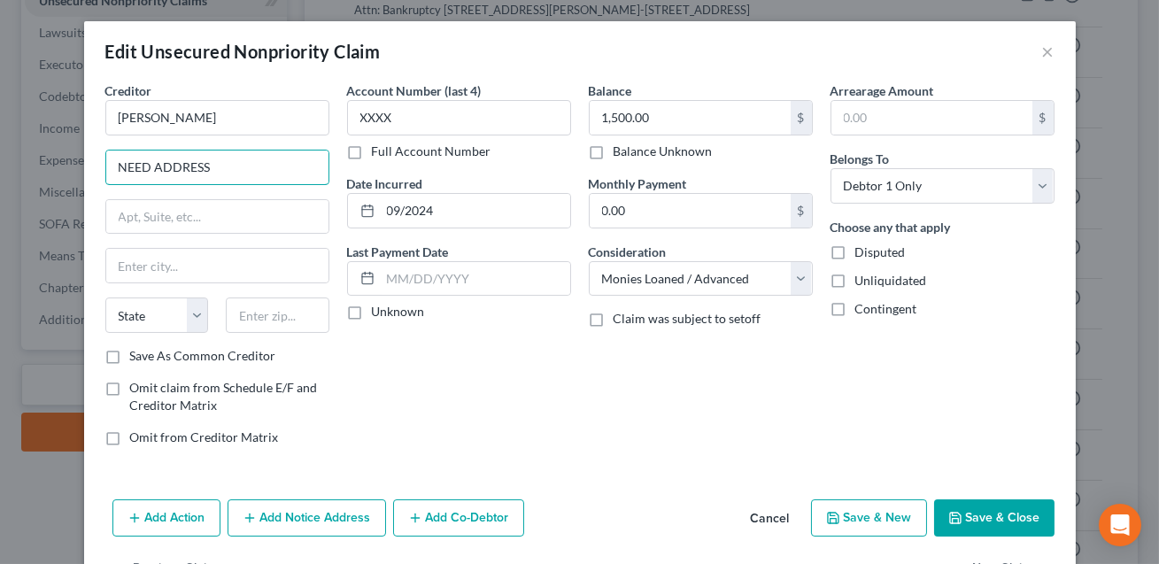
drag, startPoint x: 229, startPoint y: 166, endPoint x: 100, endPoint y: 168, distance: 129.3
click at [100, 168] on div "Creditor * [PERSON_NAME] NEED ADDRESS State [US_STATE][GEOGRAPHIC_DATA] CA CO […" at bounding box center [217, 270] width 242 height 379
type input "[STREET_ADDRESS]"
click at [275, 313] on input "text" at bounding box center [278, 314] width 104 height 35
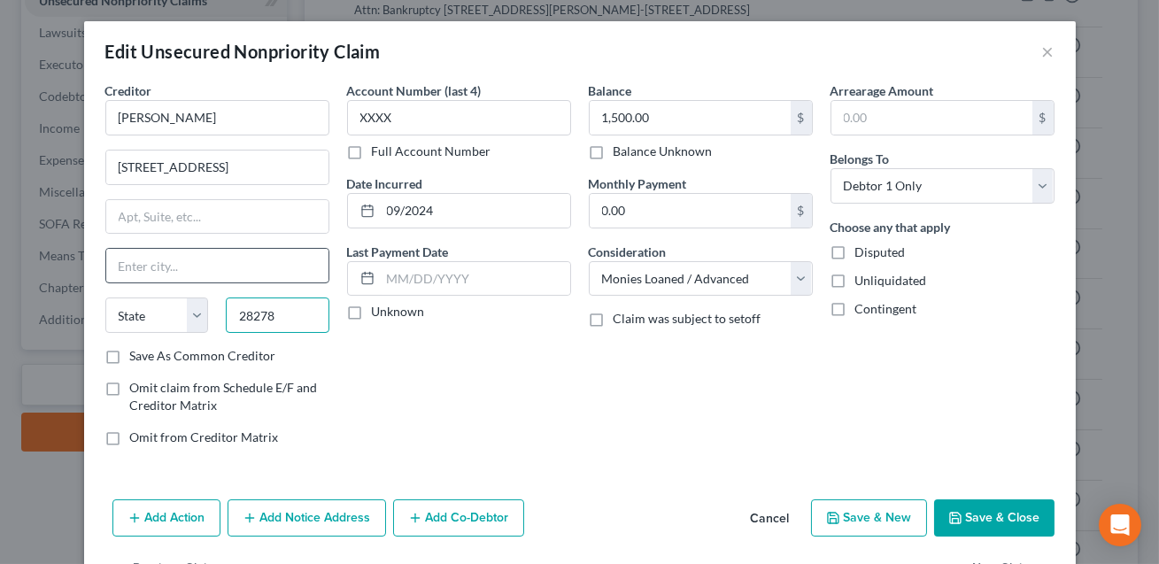
type input "28278"
click at [221, 268] on input "text" at bounding box center [217, 266] width 222 height 34
type input "Charlotte"
select select "28"
click at [649, 394] on div "Balance 1,500.00 $ Balance Unknown Balance Undetermined 1,500.00 $ Balance Unkn…" at bounding box center [701, 270] width 242 height 379
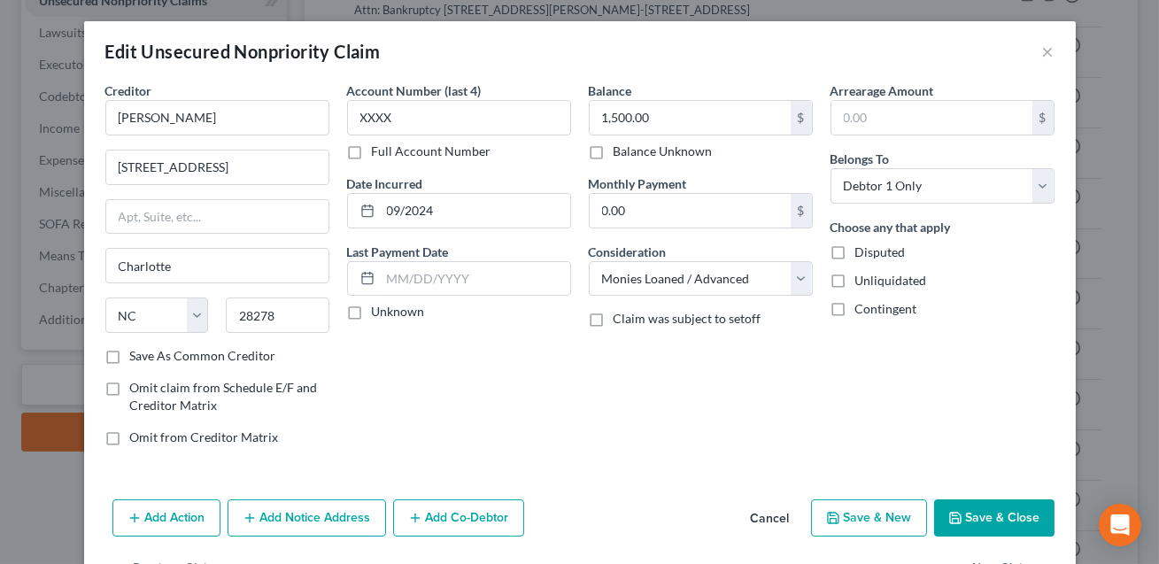
click at [1034, 518] on button "Save & Close" at bounding box center [994, 517] width 120 height 37
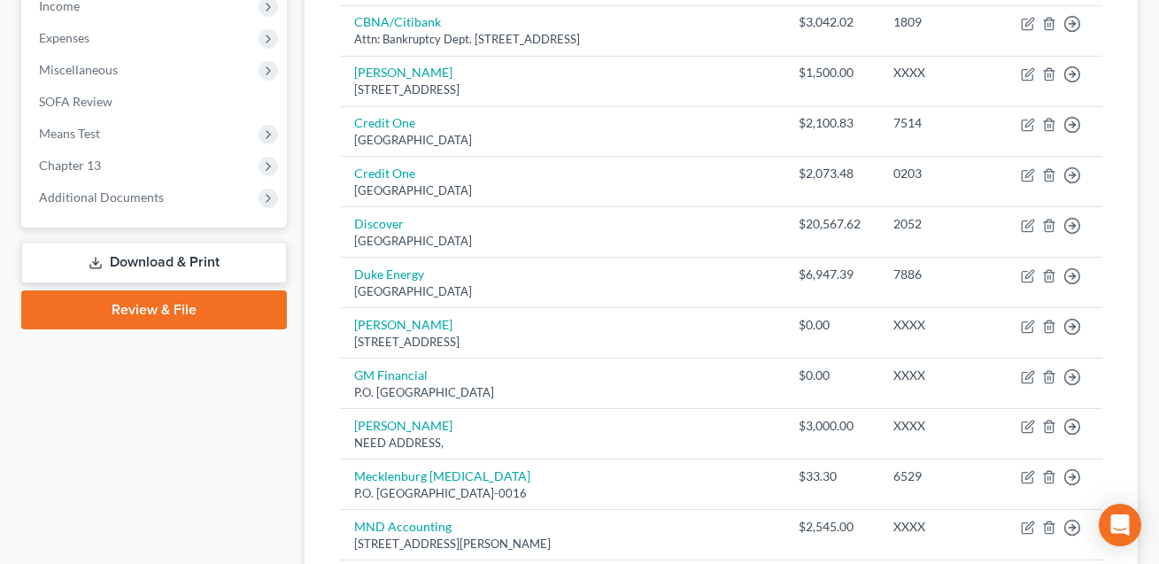
scroll to position [575, 0]
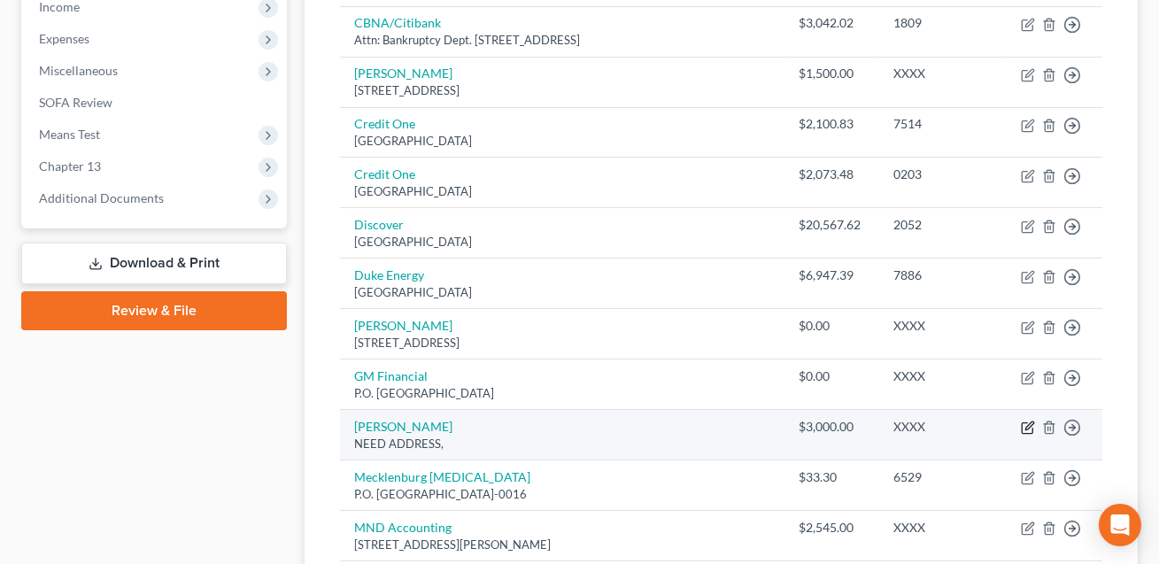
click at [1024, 424] on icon "button" at bounding box center [1028, 427] width 14 height 14
select select "10"
select select "0"
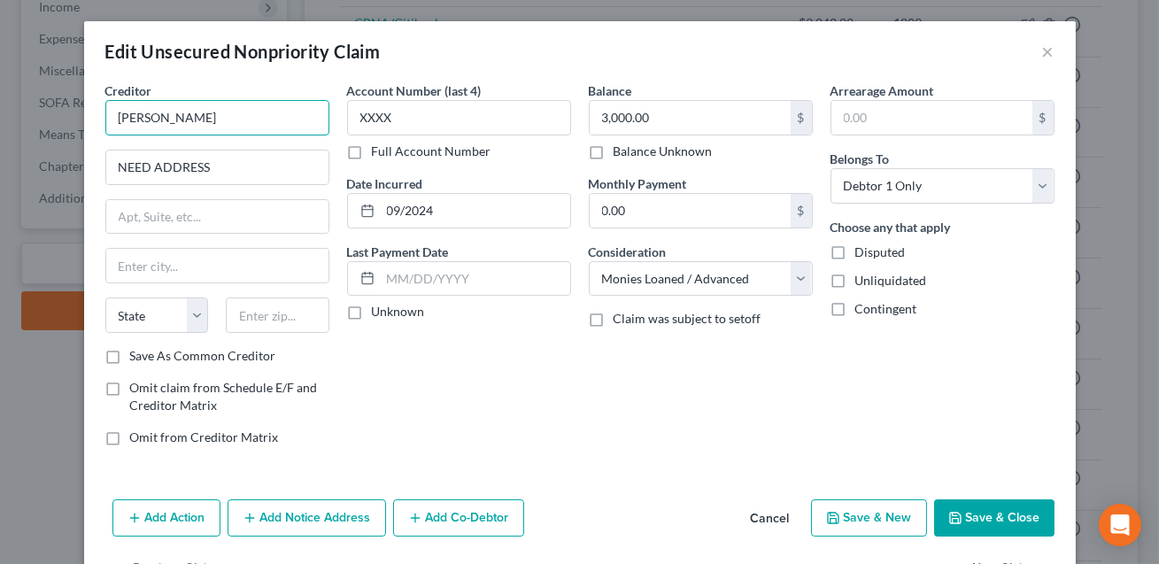
click at [155, 119] on input "[PERSON_NAME]" at bounding box center [217, 117] width 224 height 35
click at [202, 120] on input "[PERSON_NAME]" at bounding box center [217, 117] width 224 height 35
type input "[PERSON_NAME]"
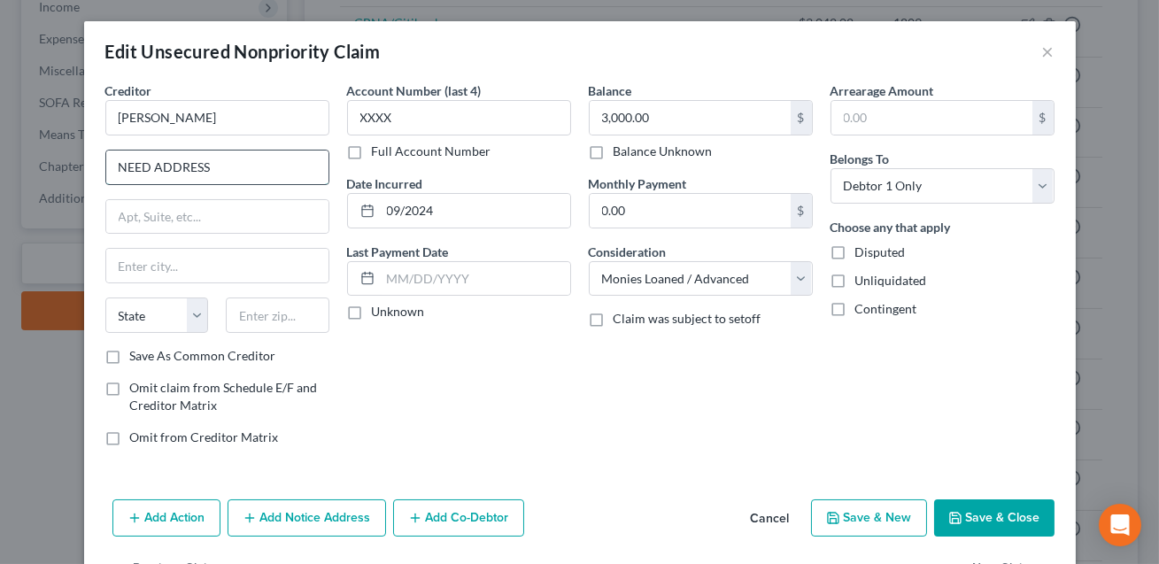
drag, startPoint x: 211, startPoint y: 166, endPoint x: 110, endPoint y: 166, distance: 100.9
click at [110, 166] on input "NEED ADDRESS" at bounding box center [217, 167] width 222 height 34
type input "[GEOGRAPHIC_DATA]"
click at [116, 212] on input "text" at bounding box center [217, 217] width 222 height 34
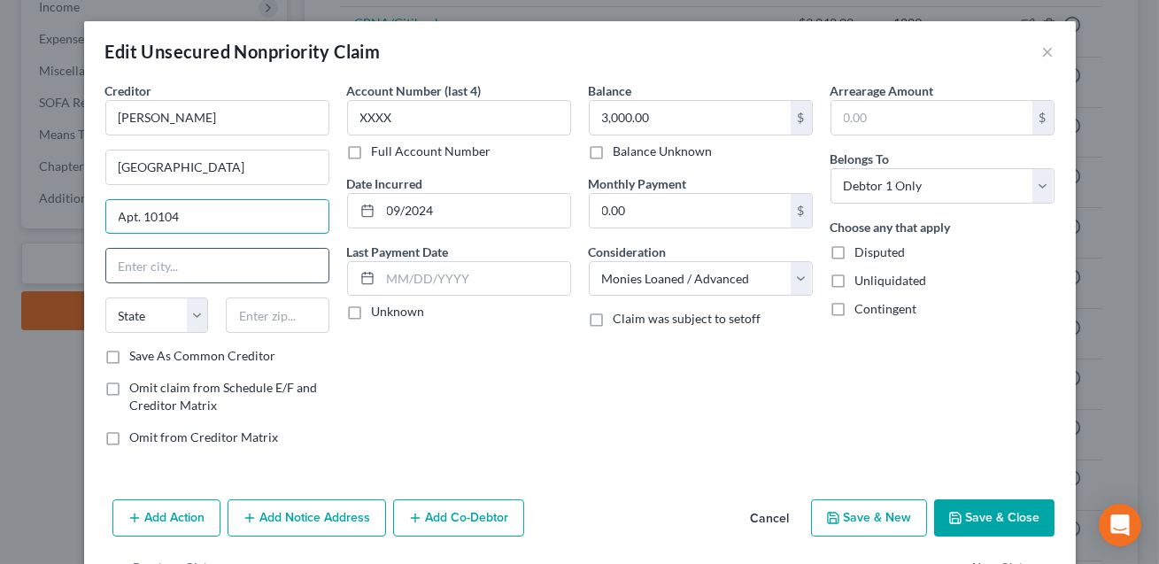
type input "Apt. 10104"
click at [116, 267] on input "text" at bounding box center [217, 266] width 222 height 34
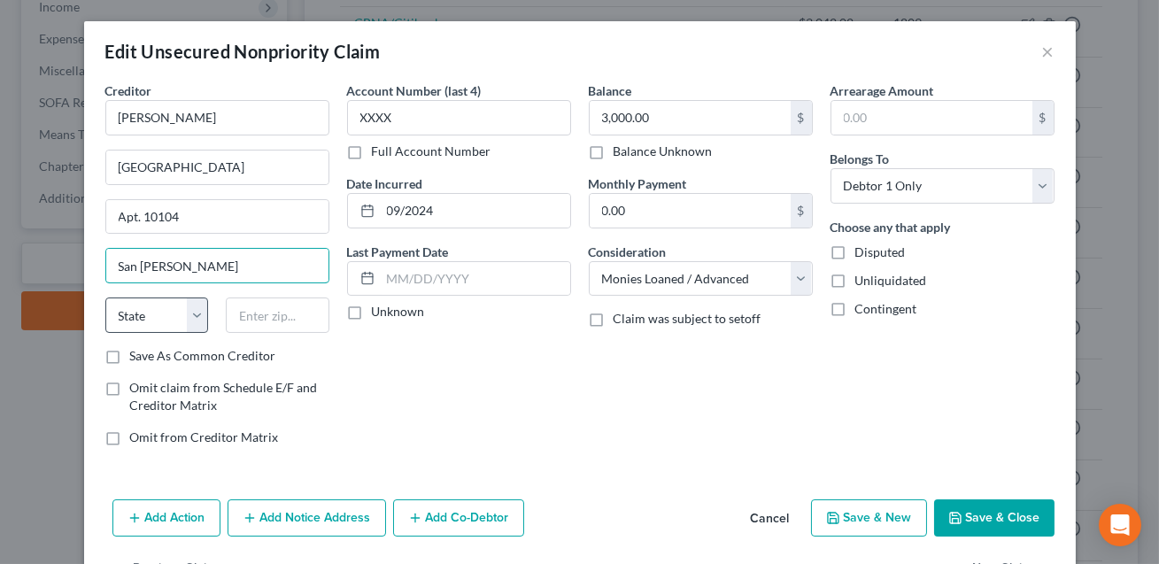
type input "San [PERSON_NAME]"
click at [129, 306] on select "State [US_STATE] AK AR AZ CA CO CT DE DC [GEOGRAPHIC_DATA] [GEOGRAPHIC_DATA] GU…" at bounding box center [157, 314] width 104 height 35
select select "40"
click at [251, 311] on input "text" at bounding box center [278, 314] width 104 height 35
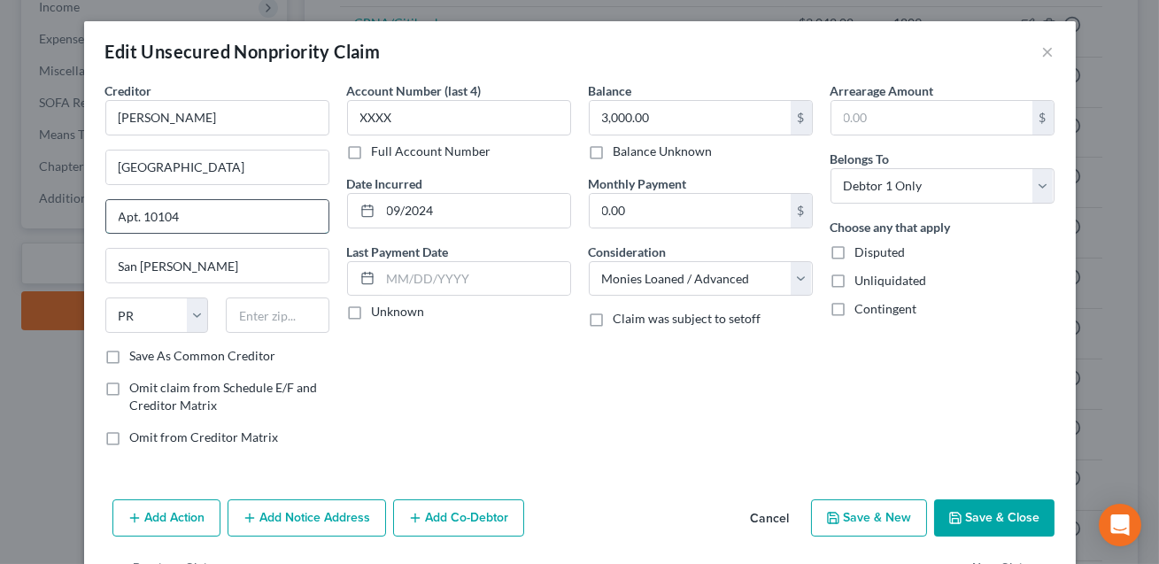
click at [185, 212] on input "Apt. 10104" at bounding box center [217, 217] width 222 height 34
click at [245, 320] on input "text" at bounding box center [278, 314] width 104 height 35
click at [242, 274] on input "San [PERSON_NAME]" at bounding box center [217, 266] width 222 height 34
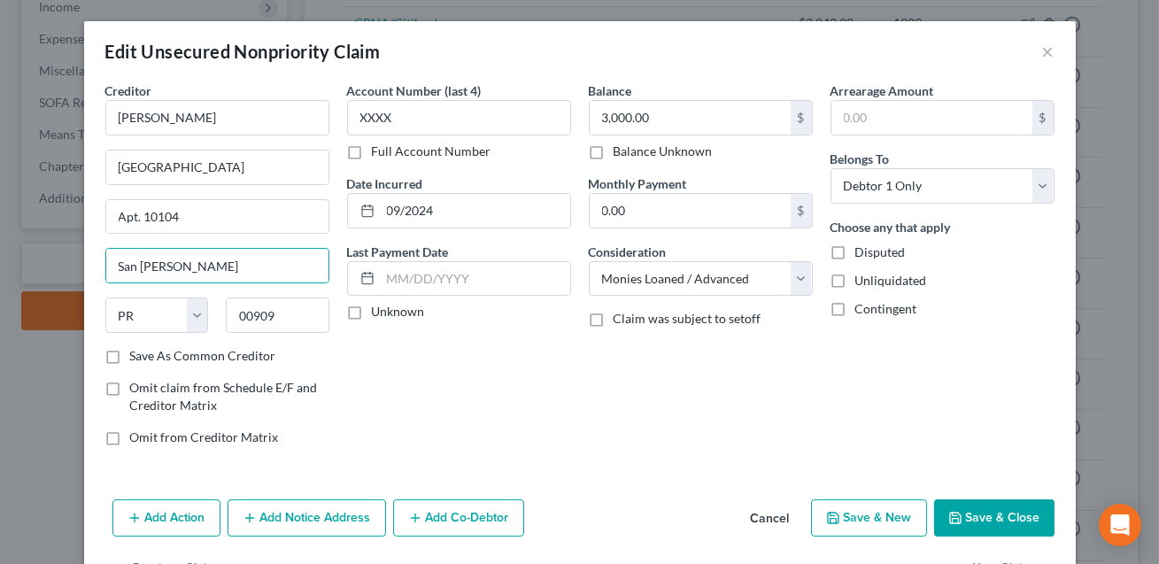
click at [441, 418] on div "Account Number (last 4) XXXX Full Account Number Date Incurred 09/2024 Last Pay…" at bounding box center [459, 270] width 242 height 379
click at [279, 318] on input "00909" at bounding box center [278, 314] width 104 height 35
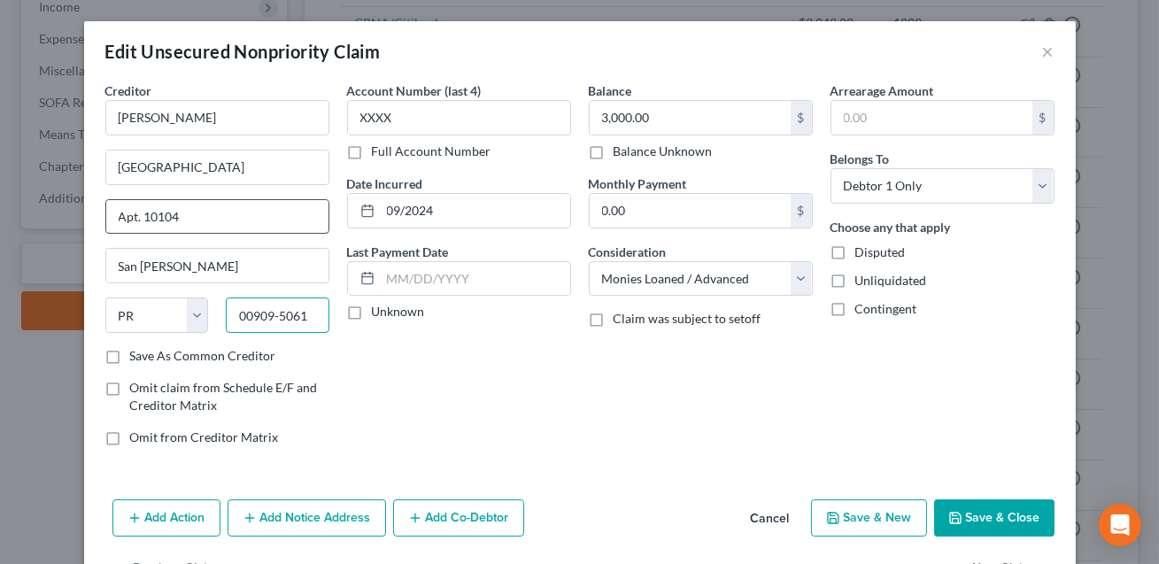
type input "00909-5061"
click at [116, 214] on input "Apt. 10104" at bounding box center [217, 217] width 222 height 34
type input "Pone de [PERSON_NAME]. 10104"
click at [991, 517] on button "Save & Close" at bounding box center [994, 517] width 120 height 37
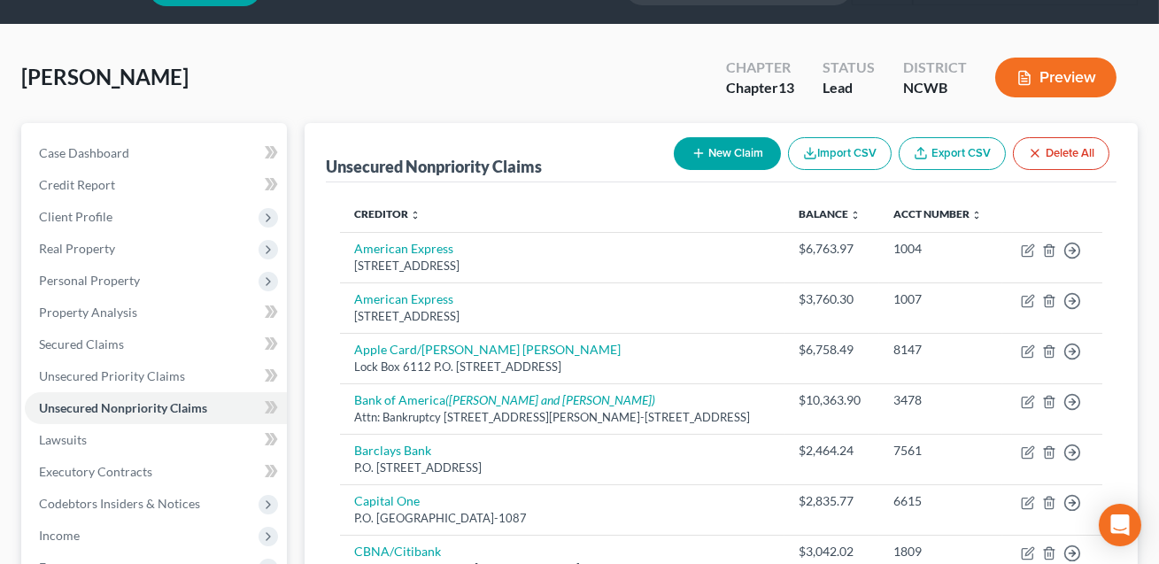
scroll to position [0, 0]
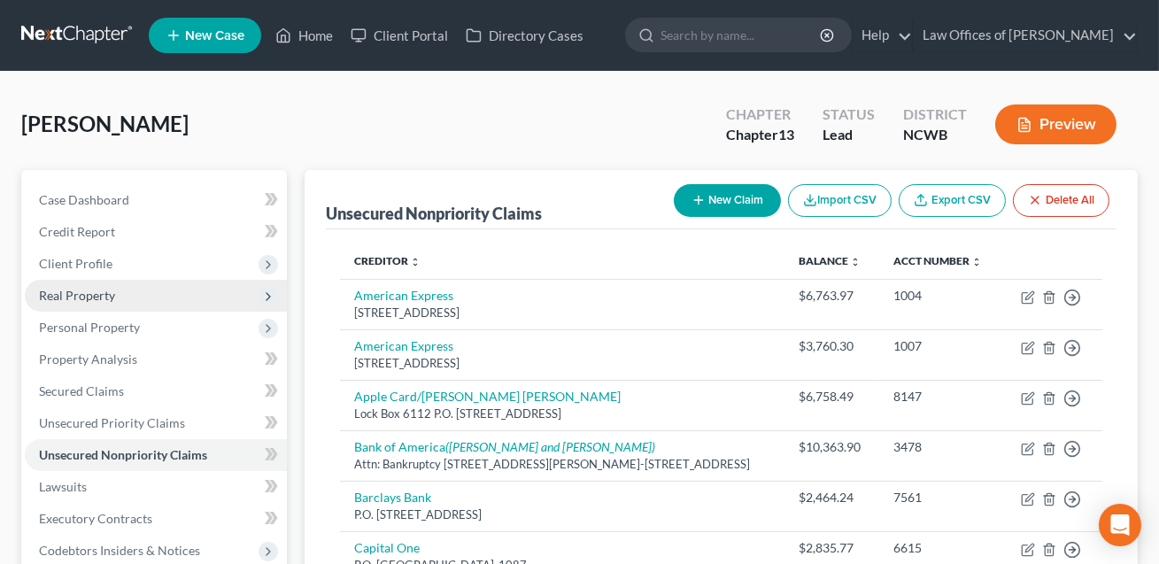
click at [77, 296] on span "Real Property" at bounding box center [77, 295] width 76 height 15
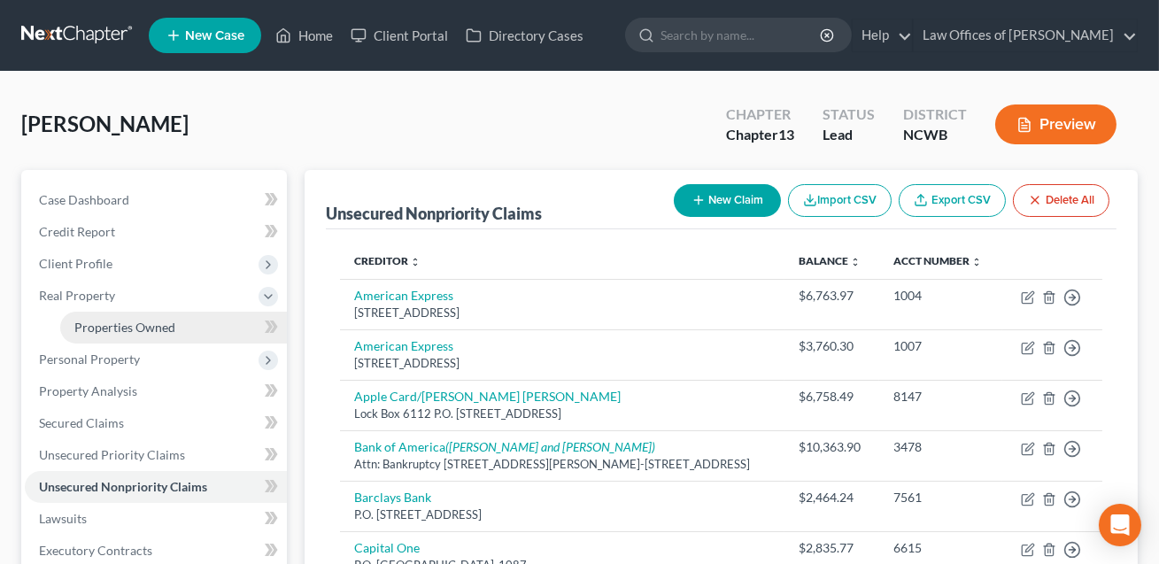
click at [98, 326] on span "Properties Owned" at bounding box center [124, 327] width 101 height 15
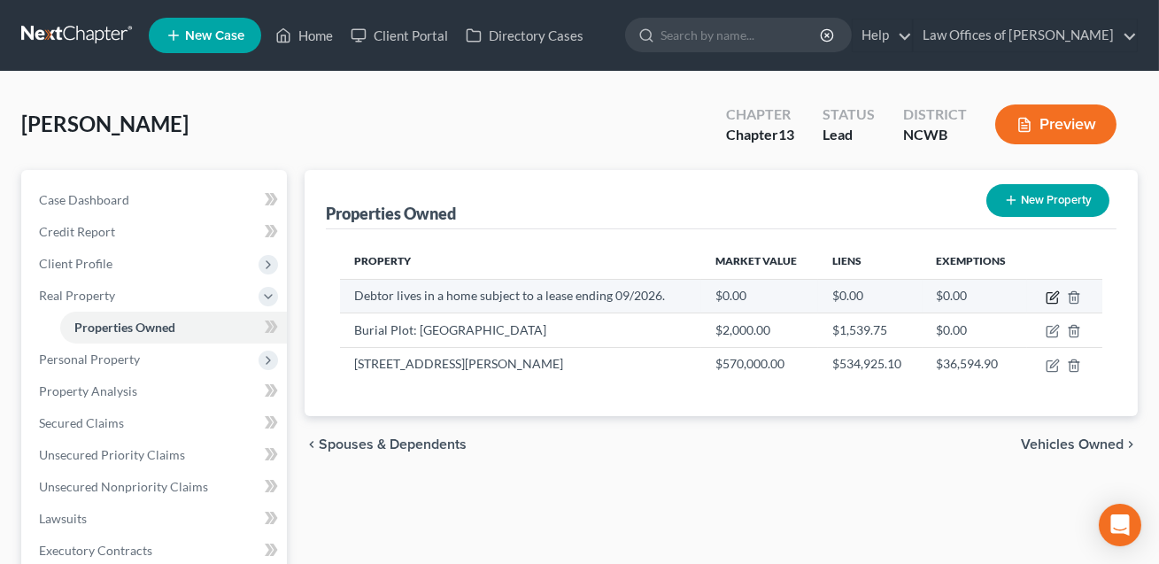
click at [1053, 296] on icon "button" at bounding box center [1054, 295] width 8 height 8
select select "28"
select select "48"
select select "0"
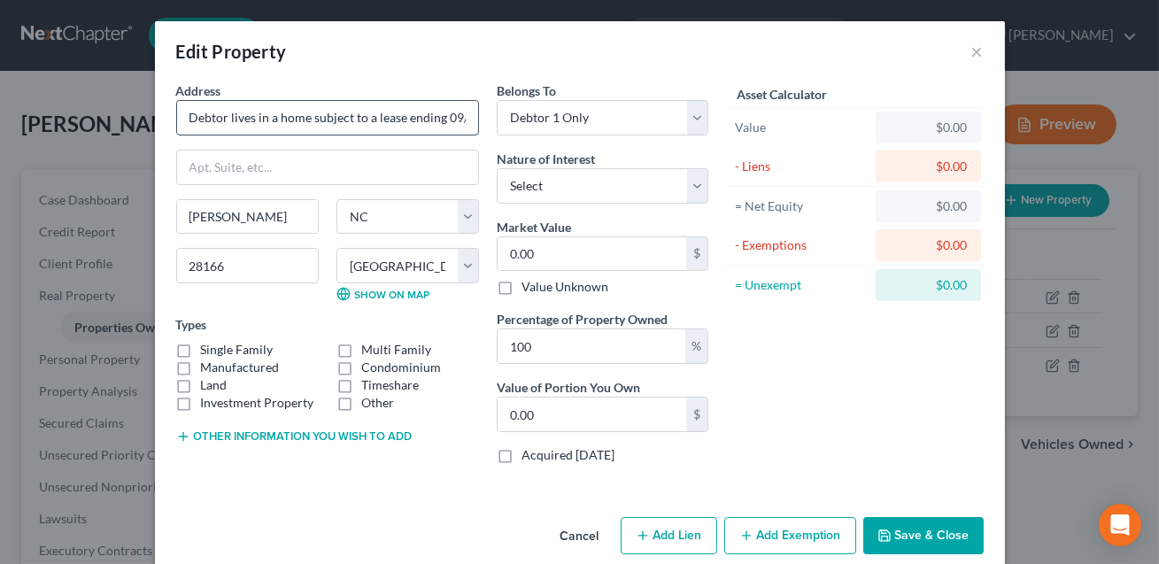
click at [459, 113] on input "Debtor lives in a home subject to a lease ending 09/2026." at bounding box center [327, 118] width 301 height 34
type input "Debtor lives in a home subject to a lease ending 01/2026."
click at [918, 521] on button "Save & Close" at bounding box center [923, 535] width 120 height 37
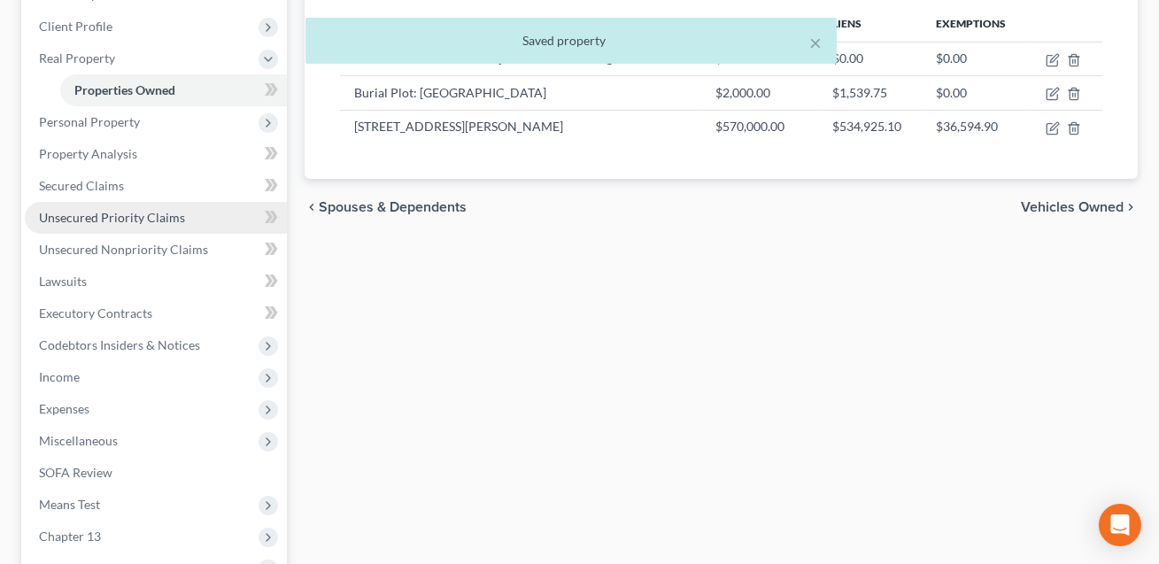
scroll to position [239, 0]
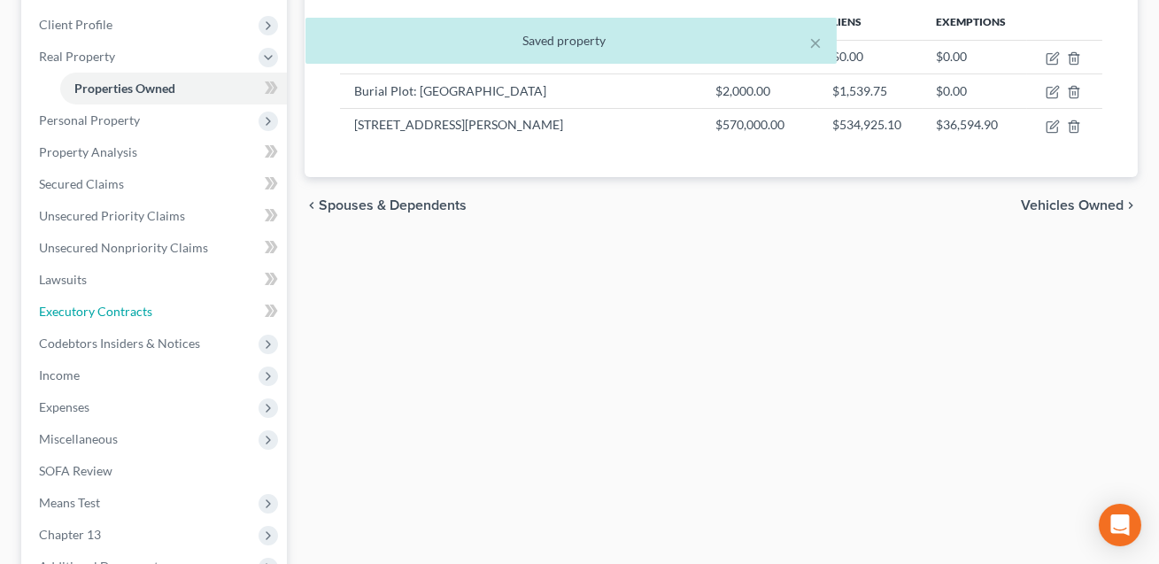
click at [81, 304] on span "Executory Contracts" at bounding box center [95, 311] width 113 height 15
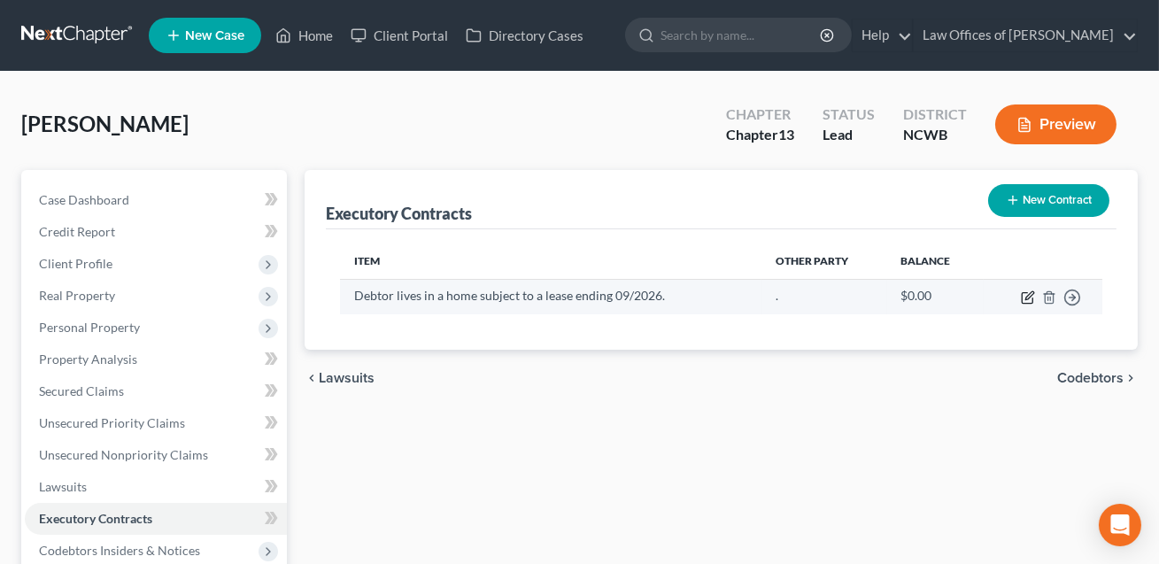
click at [1024, 296] on icon "button" at bounding box center [1028, 297] width 14 height 14
select select "0"
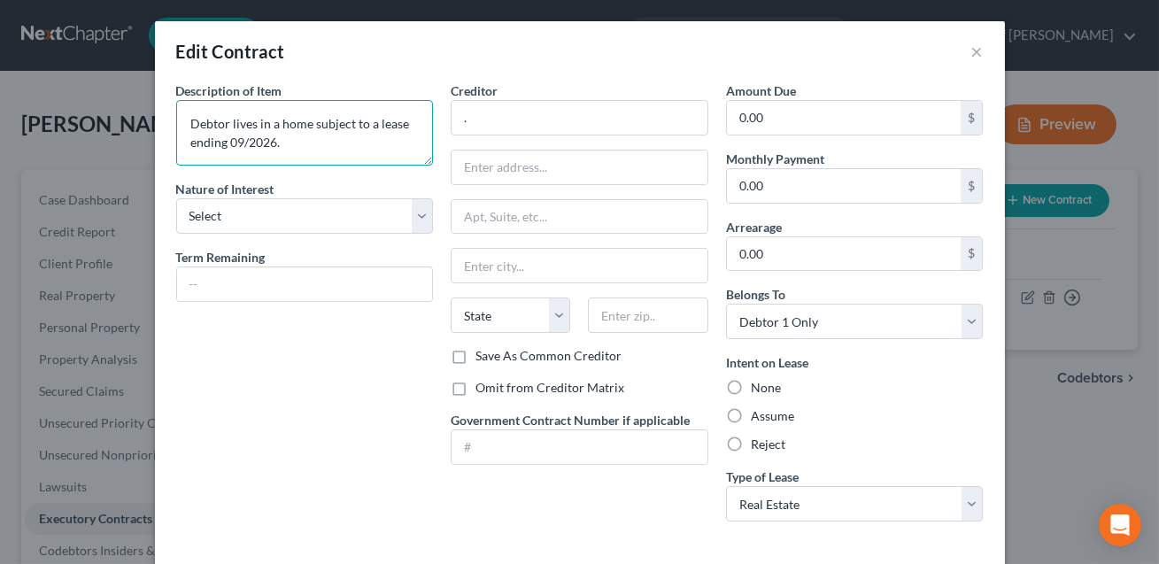
click at [242, 141] on textarea "Debtor lives in a home subject to a lease ending 09/2026." at bounding box center [305, 133] width 258 height 66
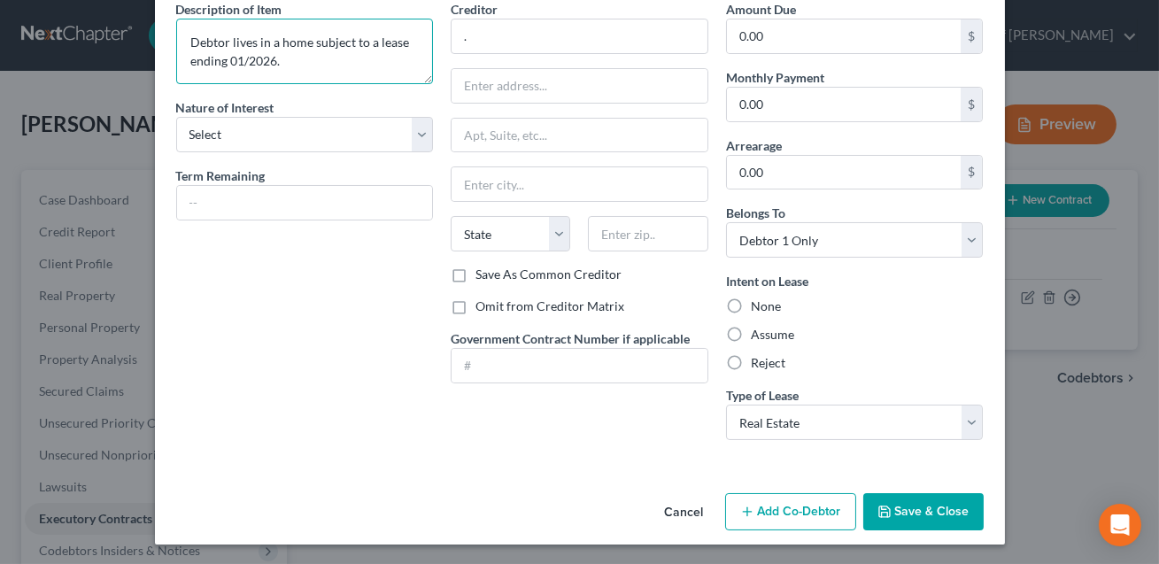
type textarea "Debtor lives in a home subject to a lease ending 01/2026."
click at [945, 510] on button "Save & Close" at bounding box center [923, 511] width 120 height 37
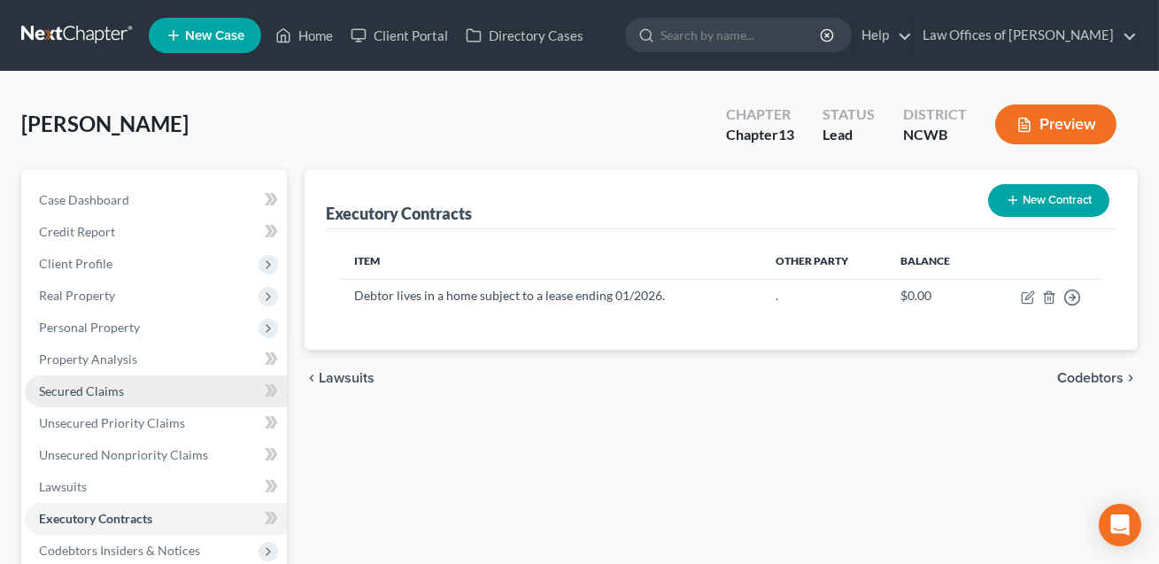
scroll to position [406, 0]
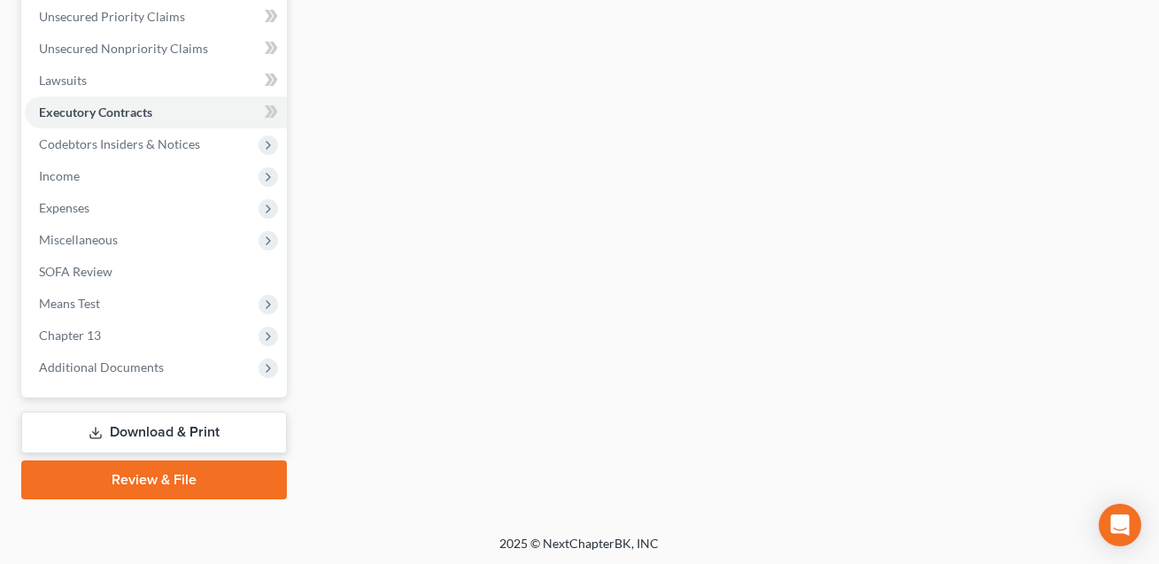
click at [174, 421] on link "Download & Print" at bounding box center [154, 433] width 266 height 42
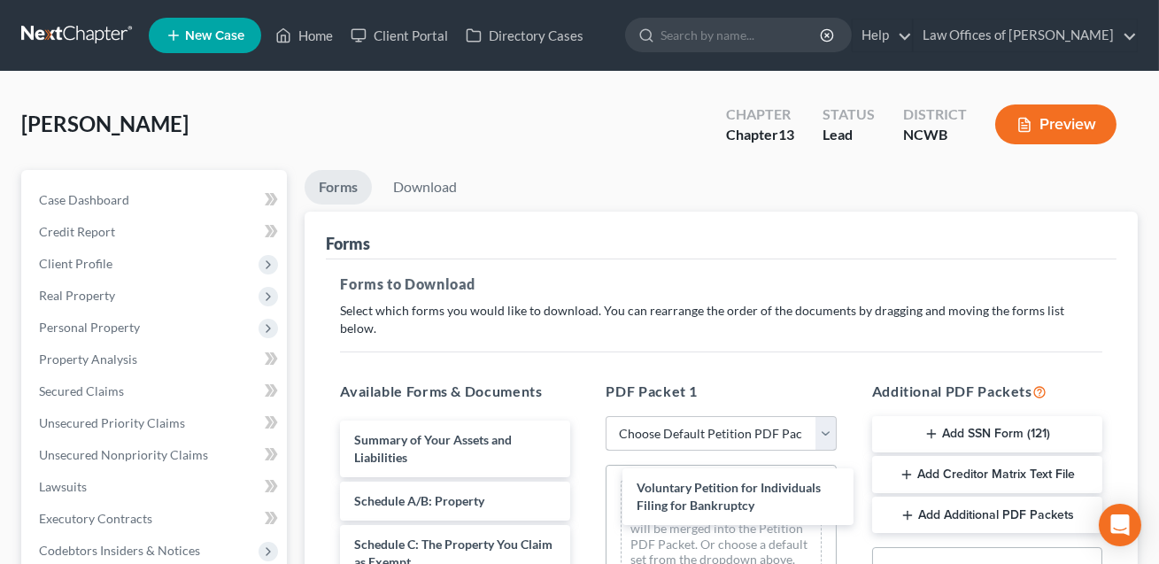
drag, startPoint x: 450, startPoint y: 416, endPoint x: 723, endPoint y: 415, distance: 273.5
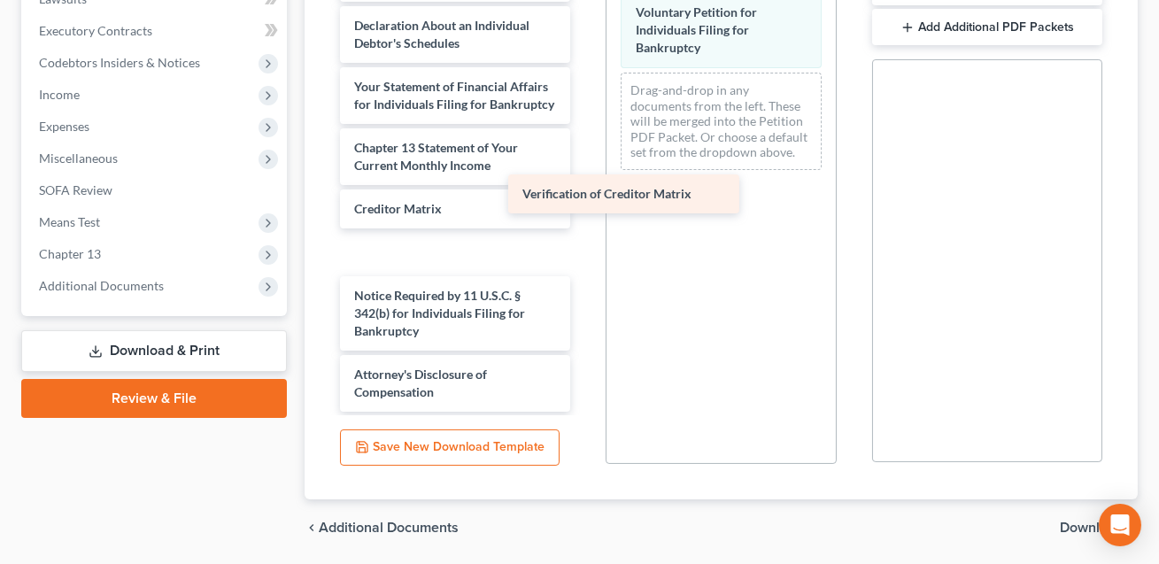
scroll to position [363, 0]
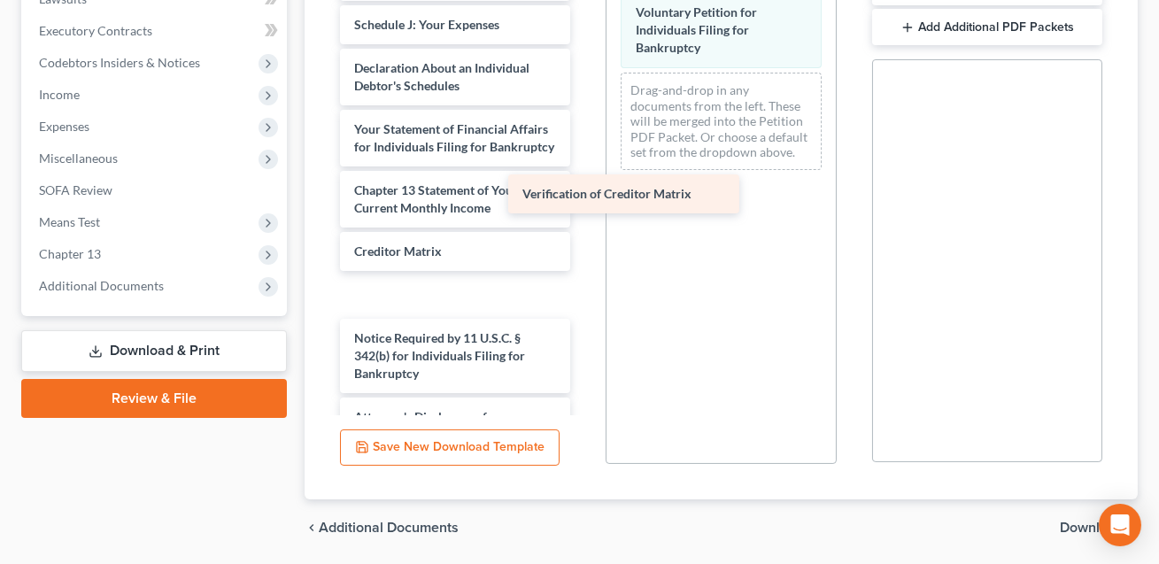
drag, startPoint x: 405, startPoint y: 230, endPoint x: 678, endPoint y: 108, distance: 298.8
click at [584, 108] on div "Verification of Creditor Matrix Summary of Your Assets and Liabilities Schedule…" at bounding box center [455, 12] width 258 height 884
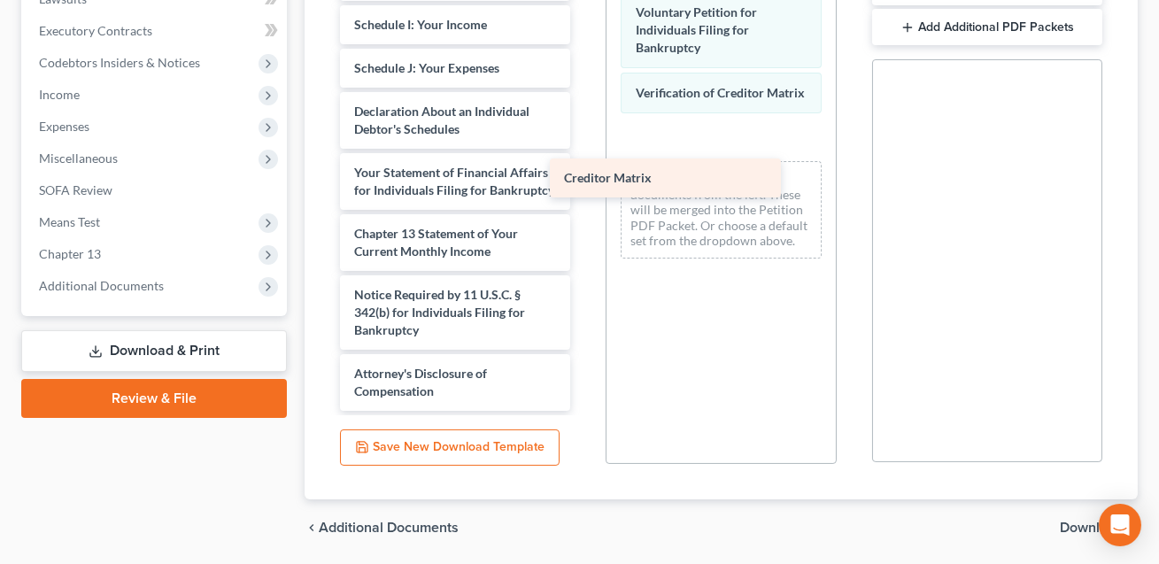
scroll to position [319, 0]
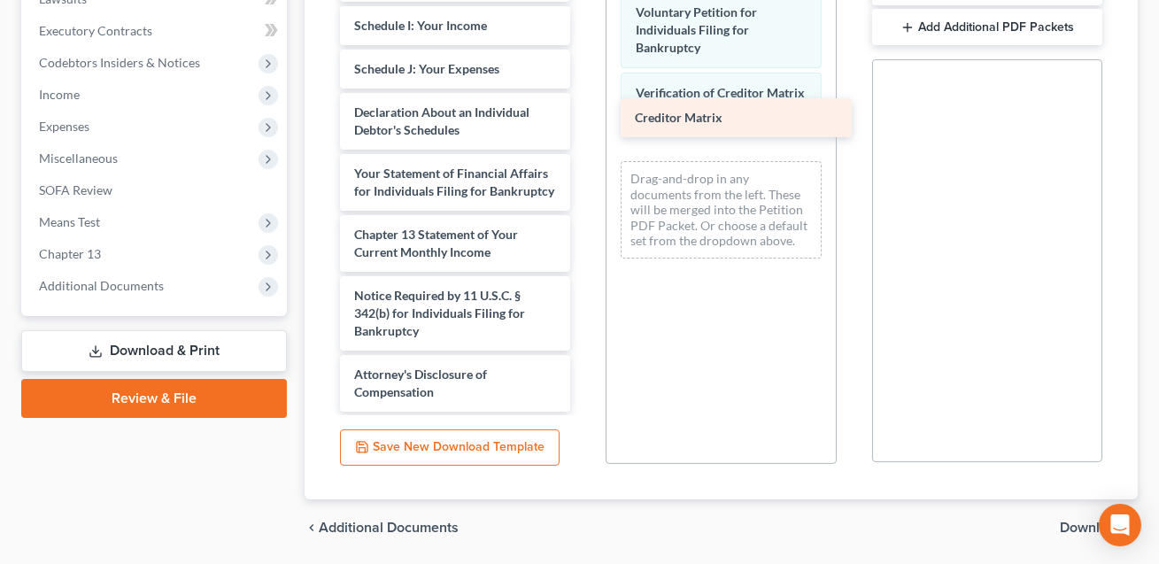
drag, startPoint x: 420, startPoint y: 223, endPoint x: 701, endPoint y: 108, distance: 303.3
click at [584, 108] on div "Creditor Matrix Summary of Your Assets and Liabilities Schedule A/B: Property S…" at bounding box center [455, 13] width 258 height 798
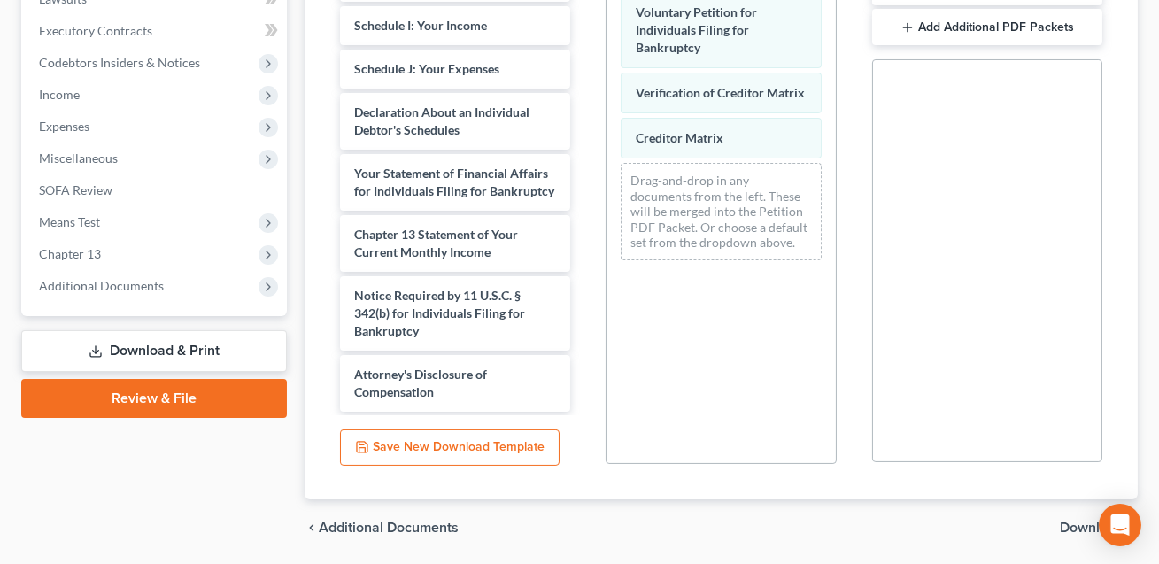
scroll to position [263, 0]
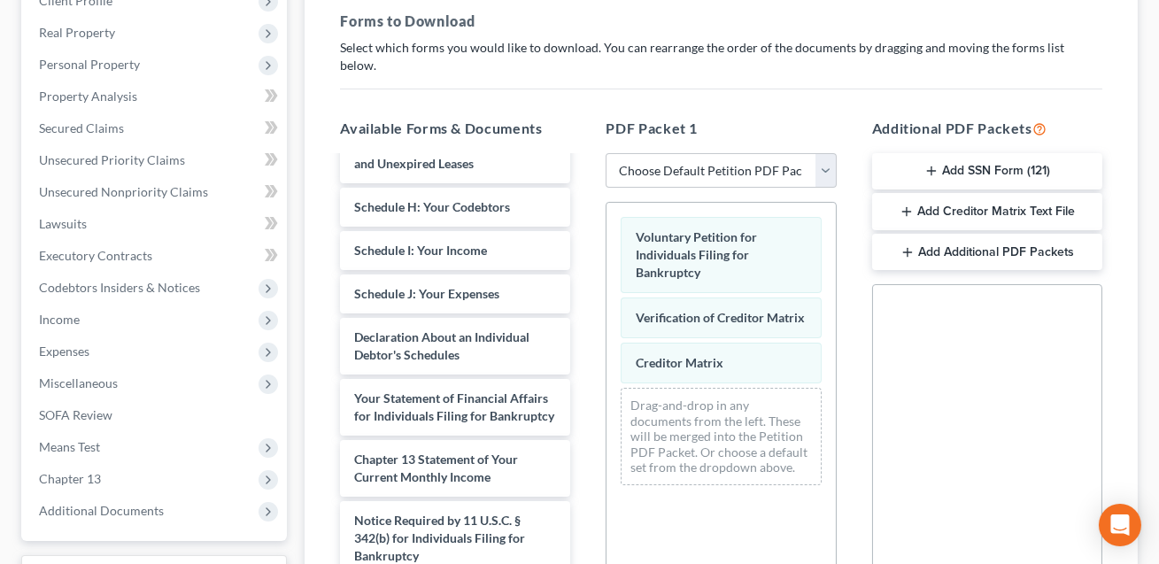
click at [931, 164] on icon "button" at bounding box center [931, 171] width 14 height 14
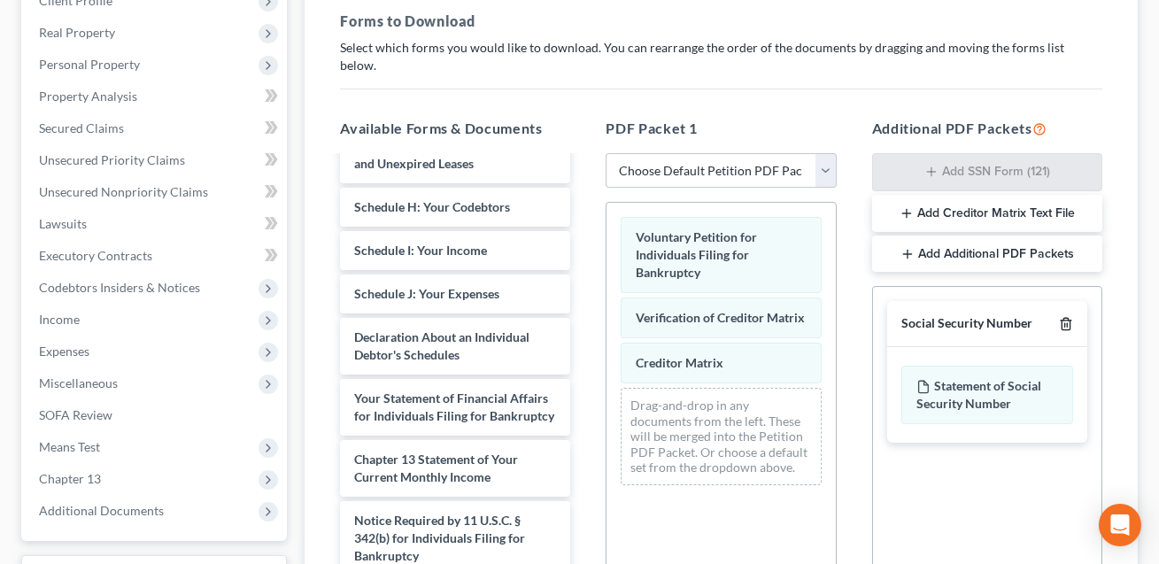
click at [1067, 324] on line "button" at bounding box center [1067, 326] width 0 height 4
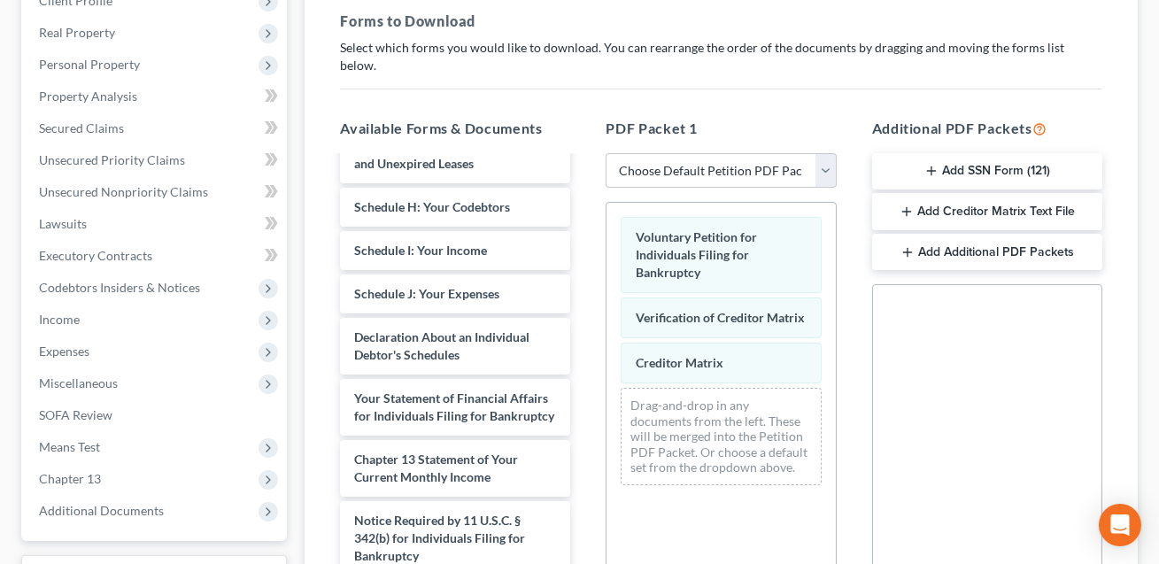
click at [1016, 195] on button "Add Creditor Matrix Text File" at bounding box center [987, 211] width 230 height 37
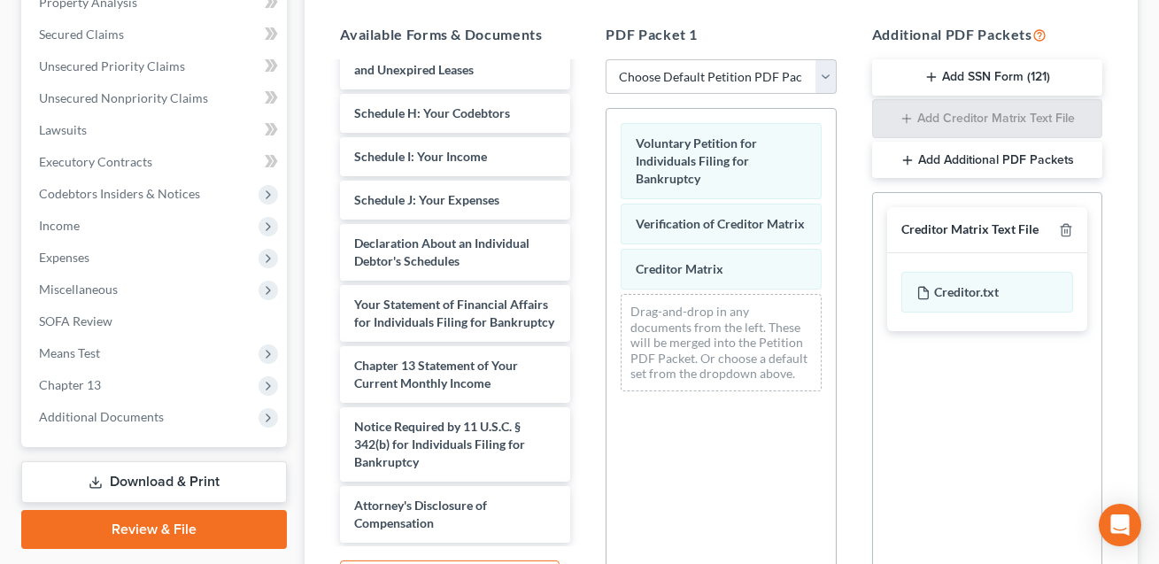
scroll to position [528, 0]
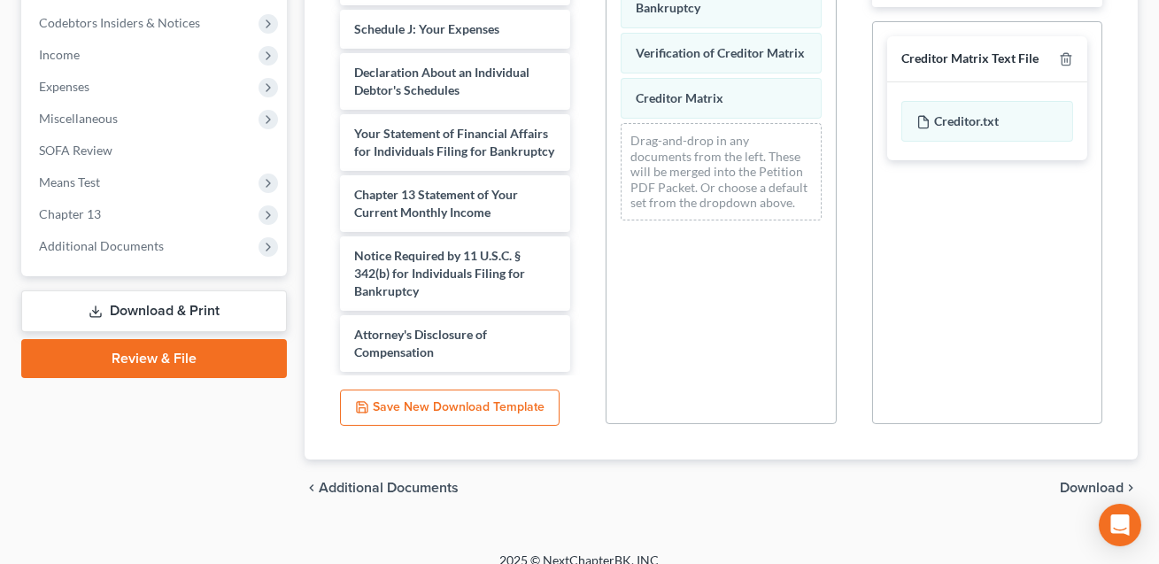
click at [1084, 481] on span "Download" at bounding box center [1092, 488] width 64 height 14
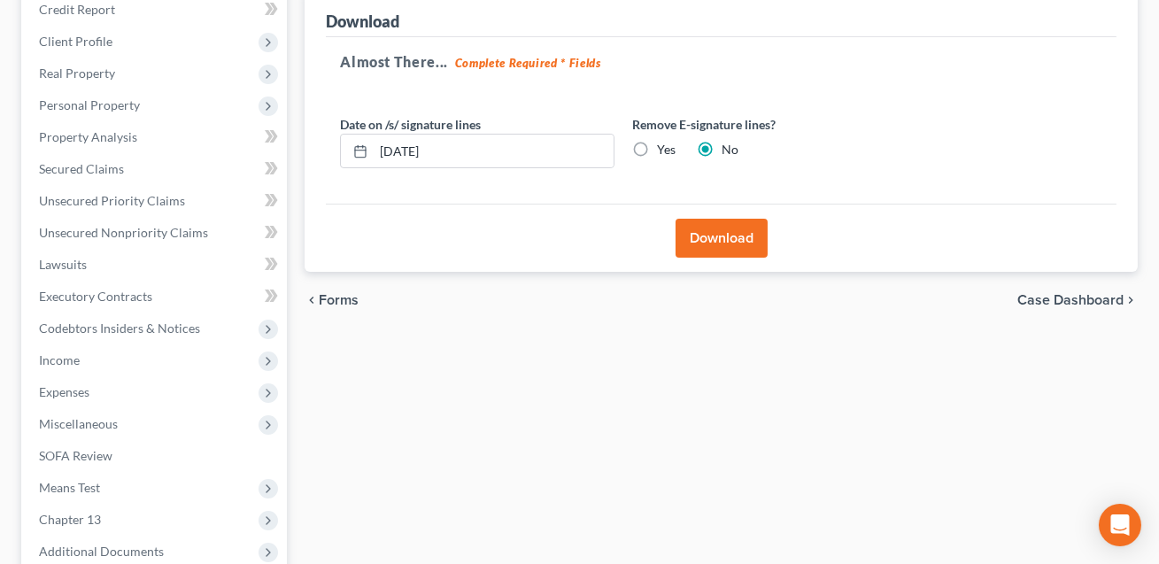
scroll to position [223, 0]
click at [728, 253] on button "Download" at bounding box center [721, 237] width 92 height 39
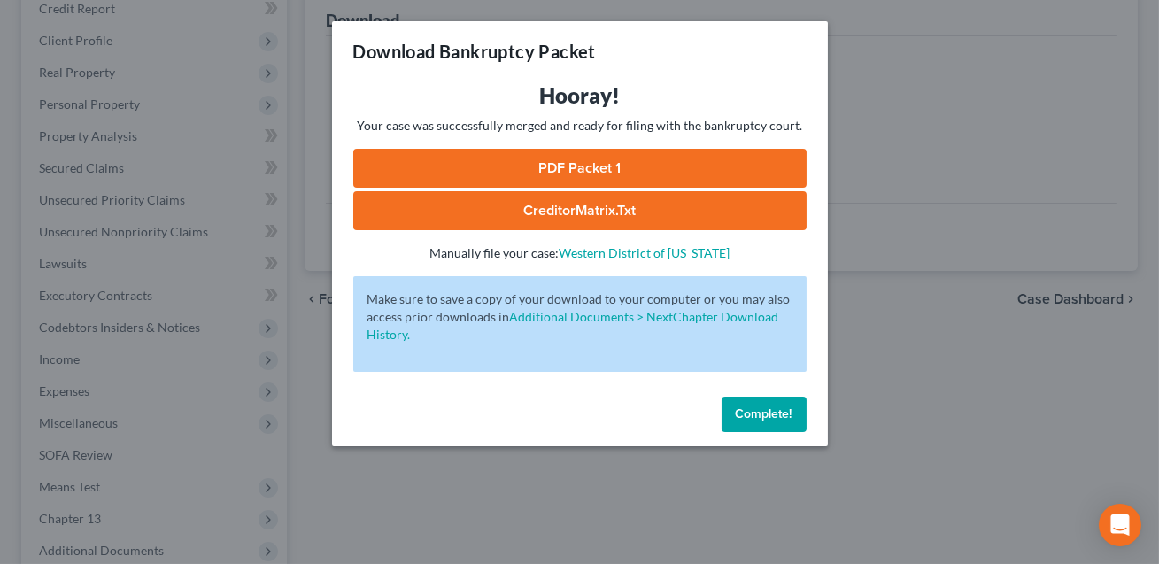
click at [589, 220] on link "CreditorMatrix.txt" at bounding box center [579, 210] width 453 height 39
click at [767, 415] on span "Complete!" at bounding box center [764, 413] width 57 height 15
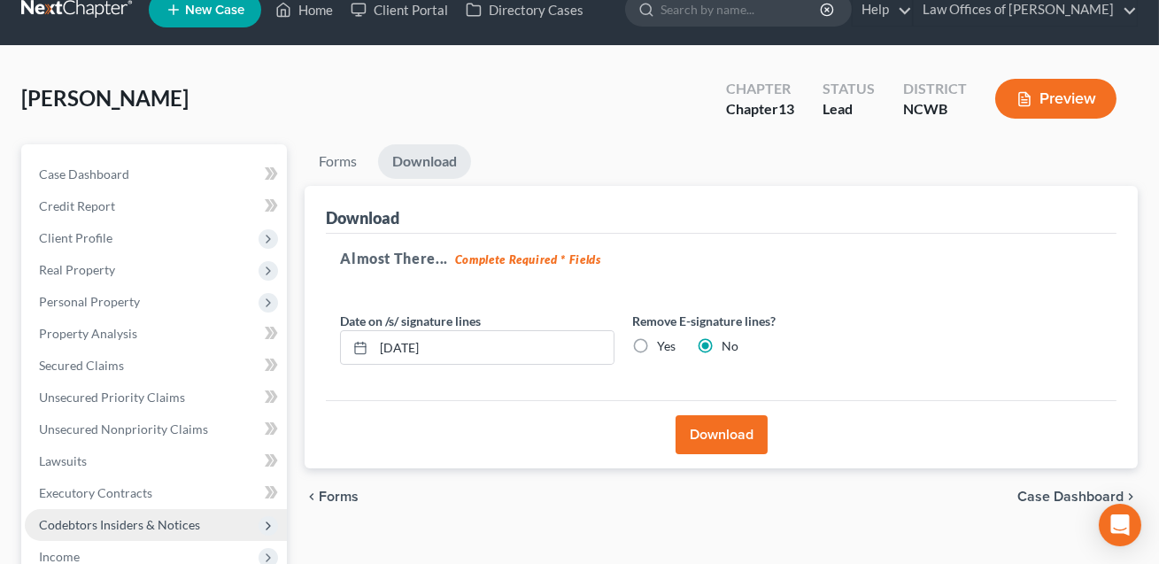
scroll to position [18, 0]
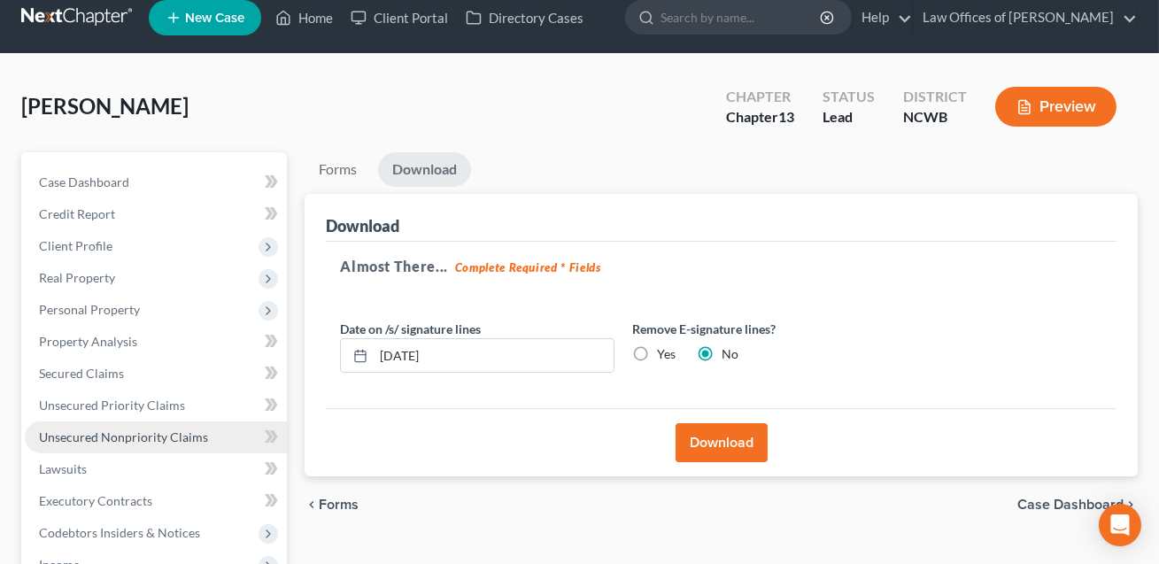
click at [114, 436] on span "Unsecured Nonpriority Claims" at bounding box center [123, 436] width 169 height 15
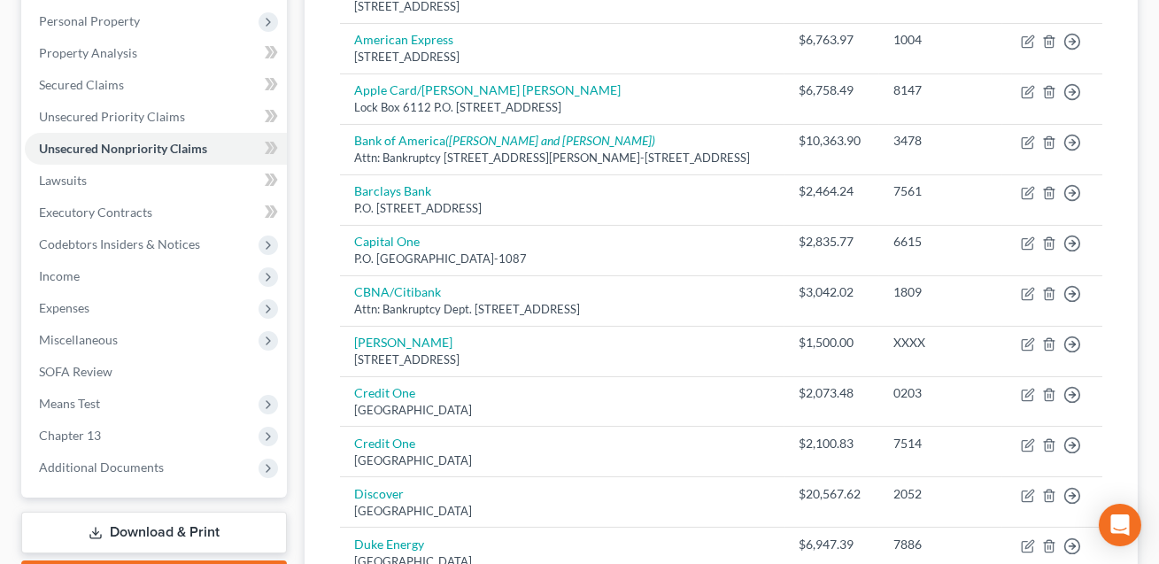
scroll to position [285, 0]
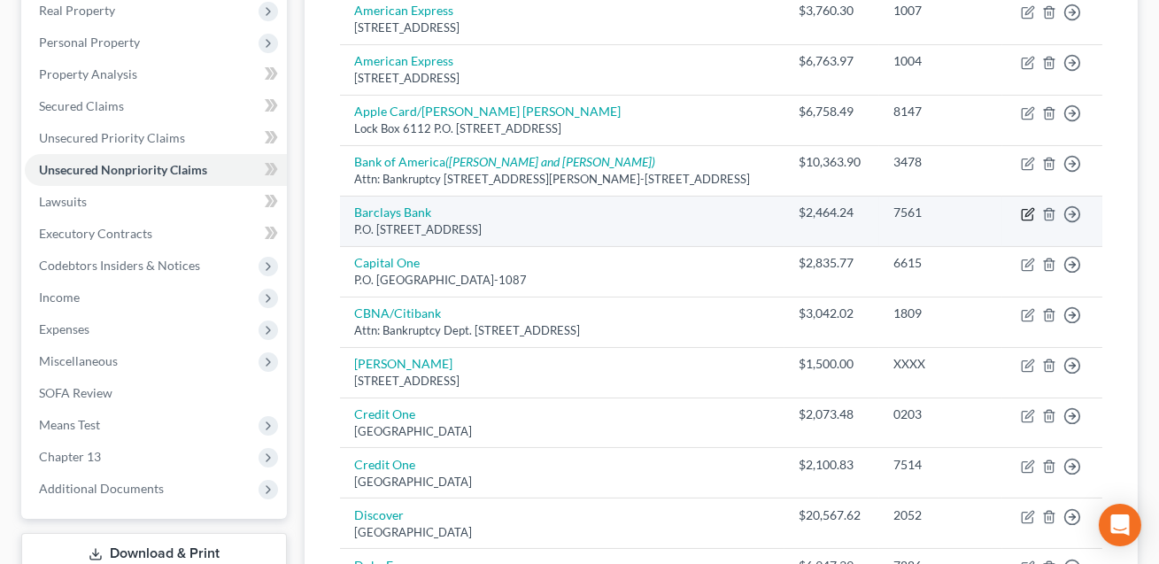
click at [1027, 212] on icon "button" at bounding box center [1029, 212] width 8 height 8
select select "39"
select select "2"
select select "0"
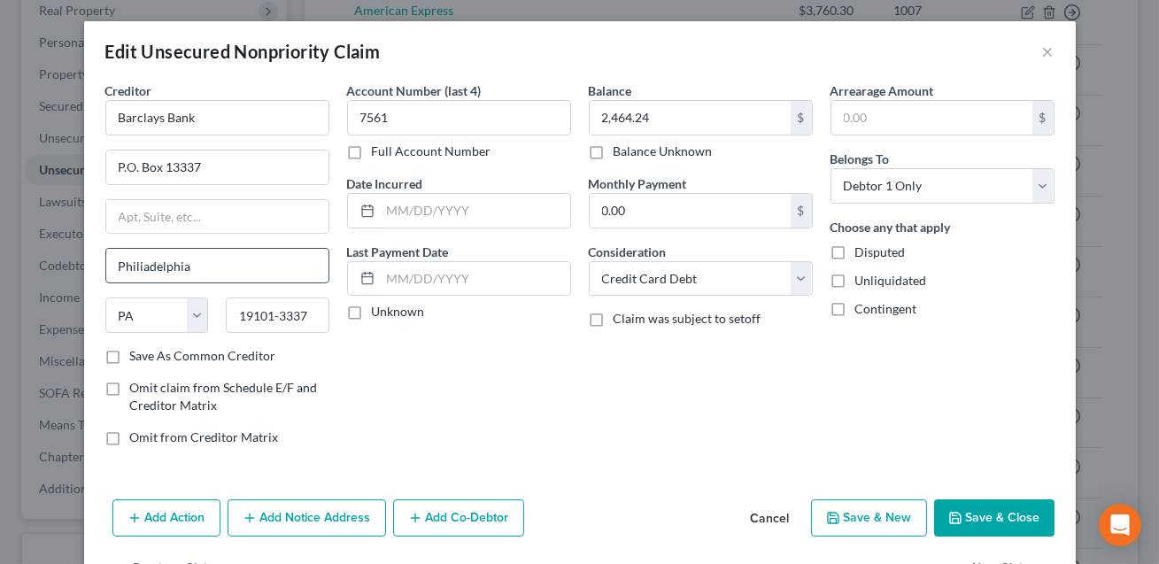
click at [143, 267] on input "Philiadelphia" at bounding box center [217, 266] width 222 height 34
type input "[GEOGRAPHIC_DATA]"
click at [997, 513] on button "Save & Close" at bounding box center [994, 517] width 120 height 37
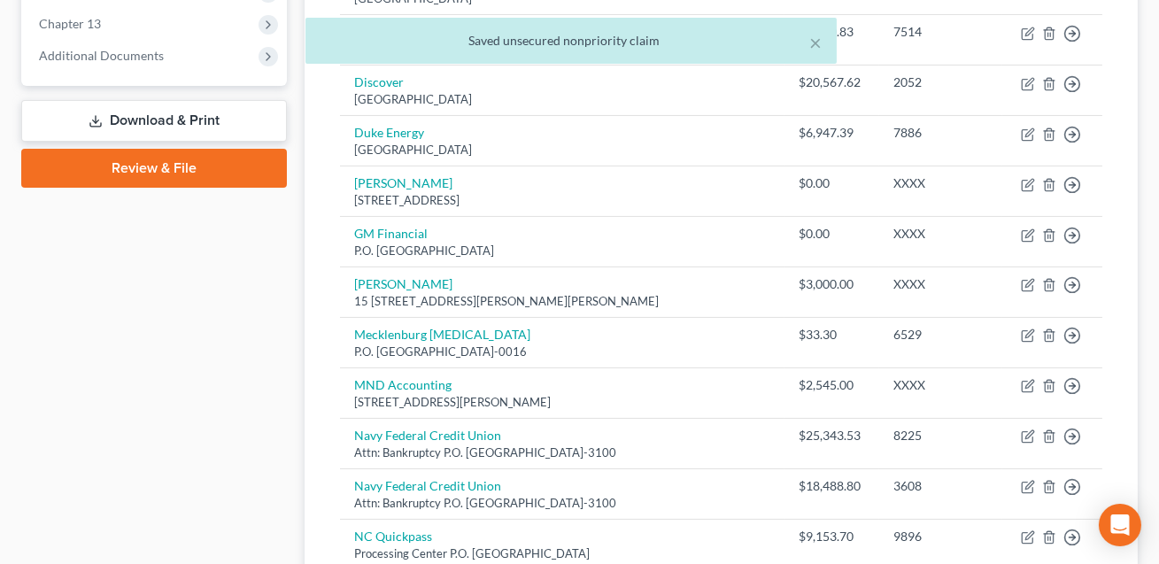
scroll to position [555, 0]
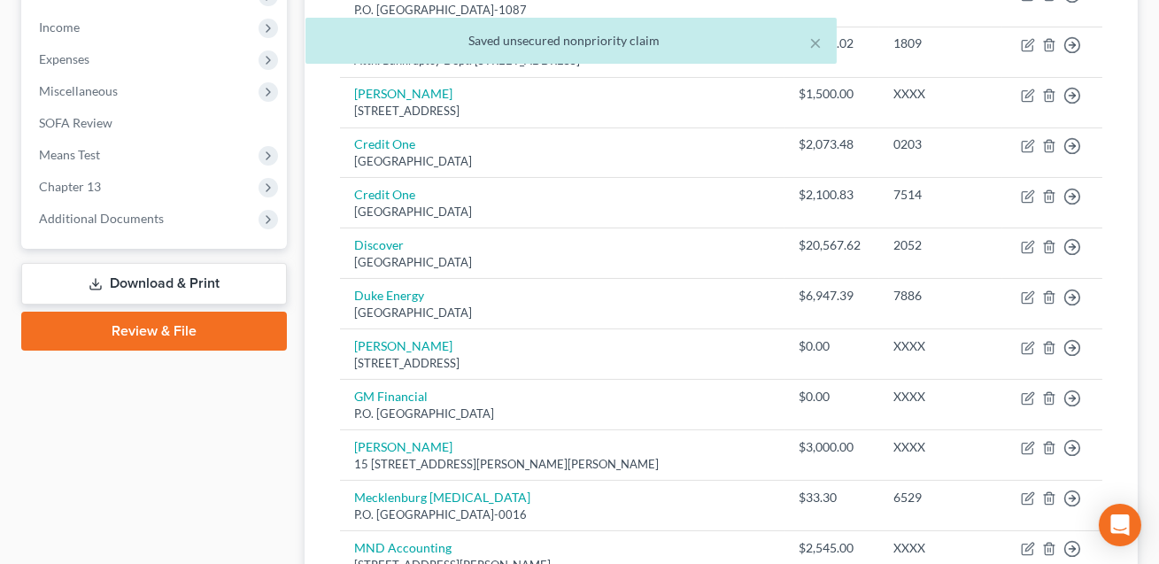
click at [182, 288] on link "Download & Print" at bounding box center [154, 284] width 266 height 42
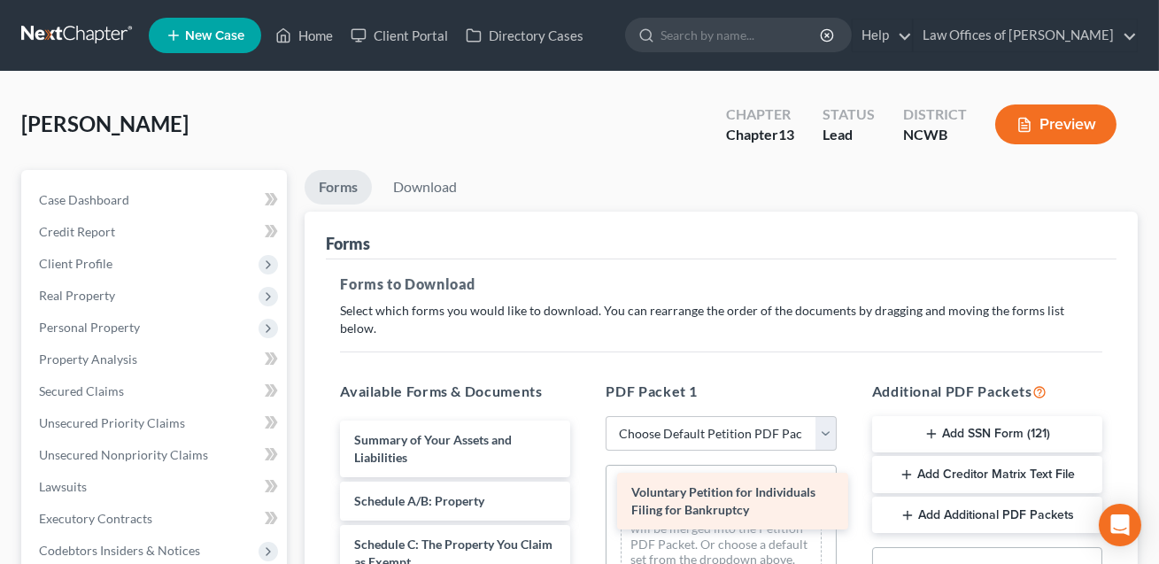
drag, startPoint x: 432, startPoint y: 420, endPoint x: 706, endPoint y: 489, distance: 281.9
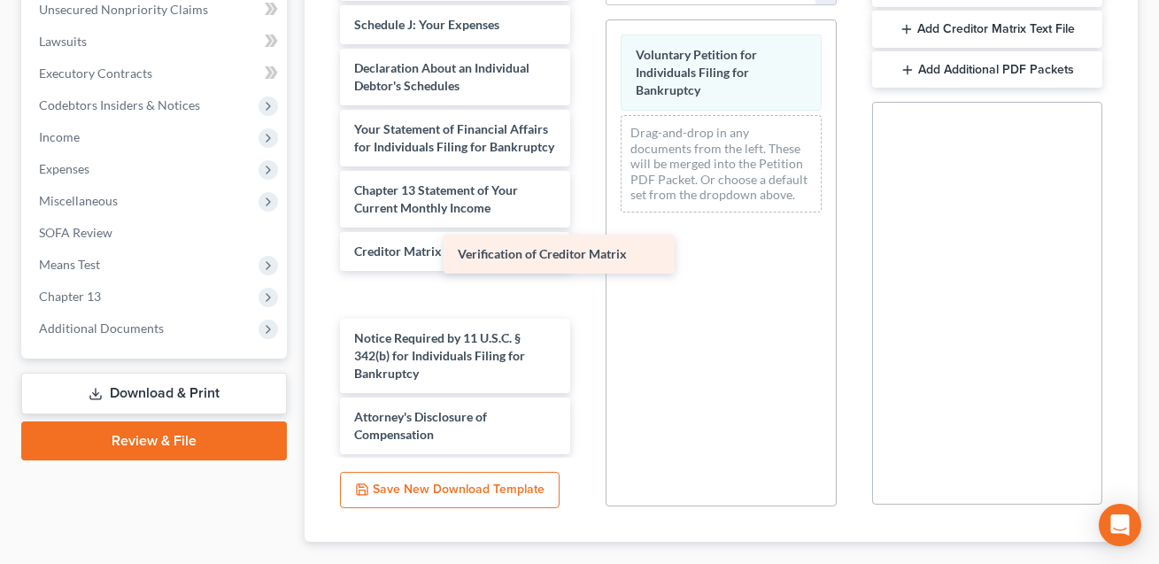
scroll to position [363, 0]
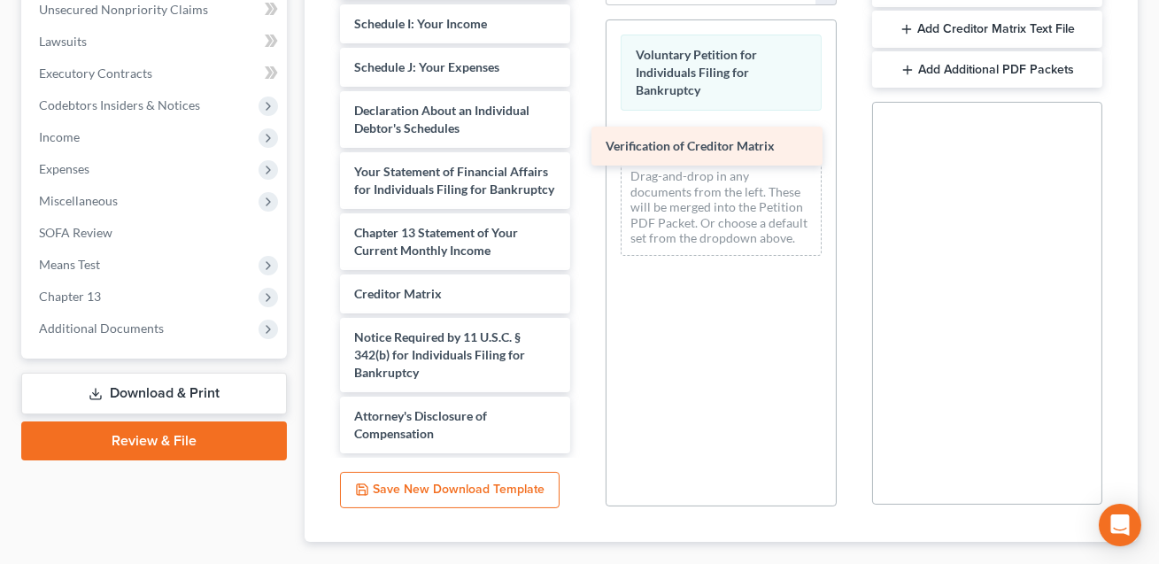
drag, startPoint x: 403, startPoint y: 281, endPoint x: 658, endPoint y: 149, distance: 287.4
click at [584, 149] on div "Verification of Creditor Matrix Summary of Your Assets and Liabilities Schedule…" at bounding box center [455, 32] width 258 height 841
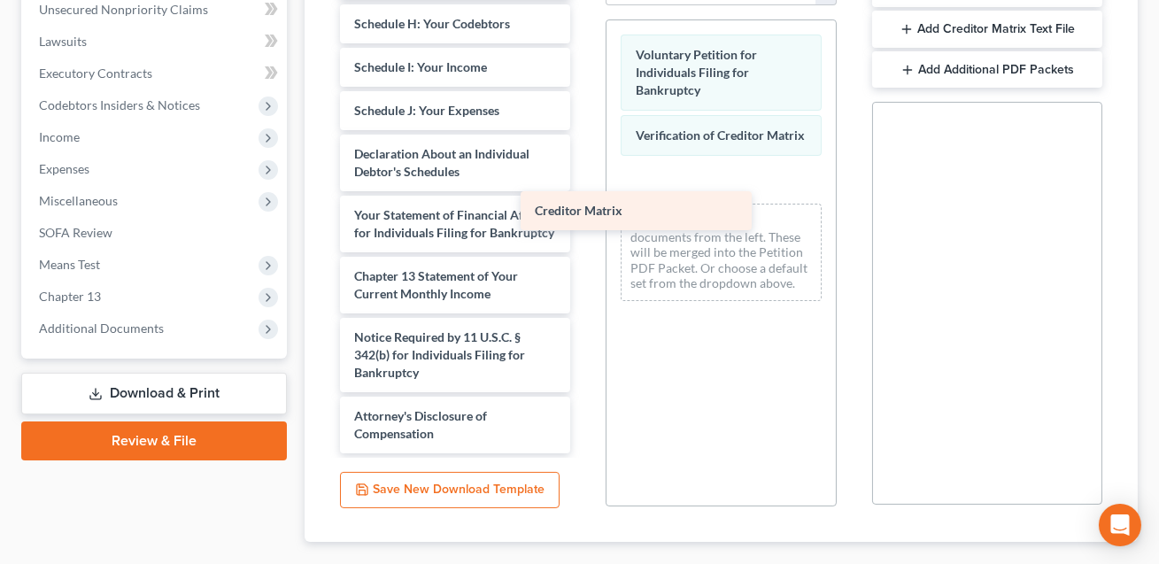
scroll to position [319, 0]
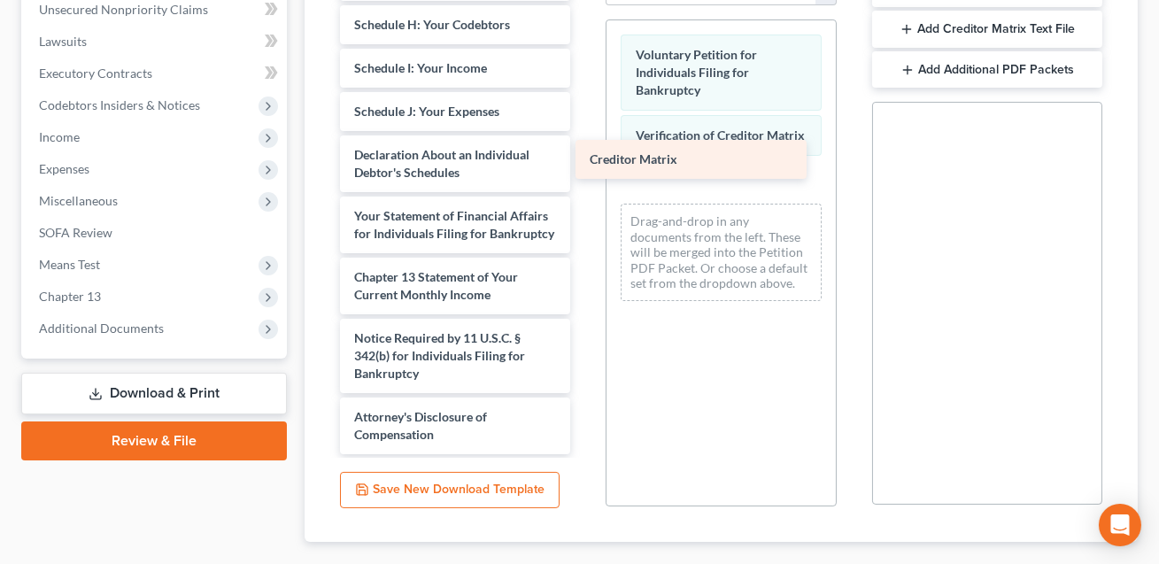
drag, startPoint x: 438, startPoint y: 274, endPoint x: 677, endPoint y: 159, distance: 265.3
click at [584, 159] on div "Creditor Matrix Summary of Your Assets and Liabilities Schedule A/B: Property S…" at bounding box center [455, 56] width 258 height 798
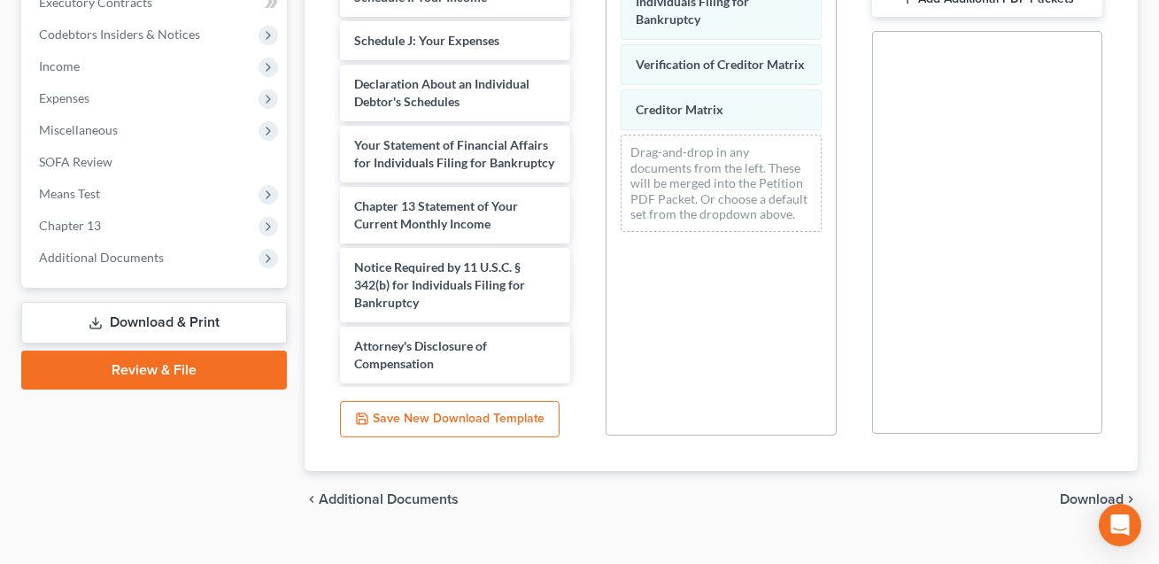
scroll to position [528, 0]
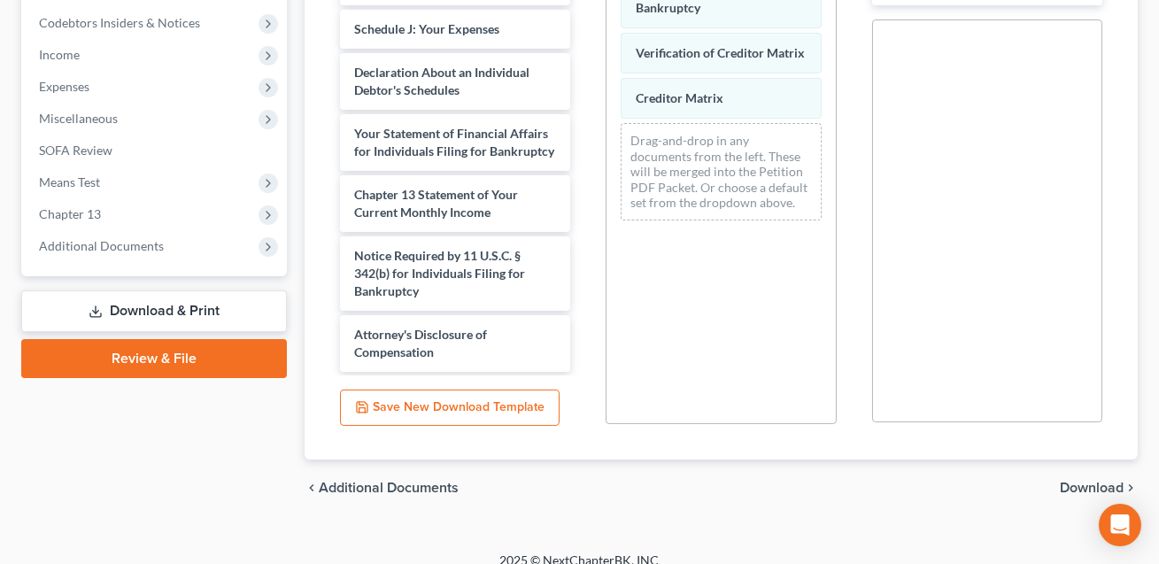
click at [1076, 481] on span "Download" at bounding box center [1092, 488] width 64 height 14
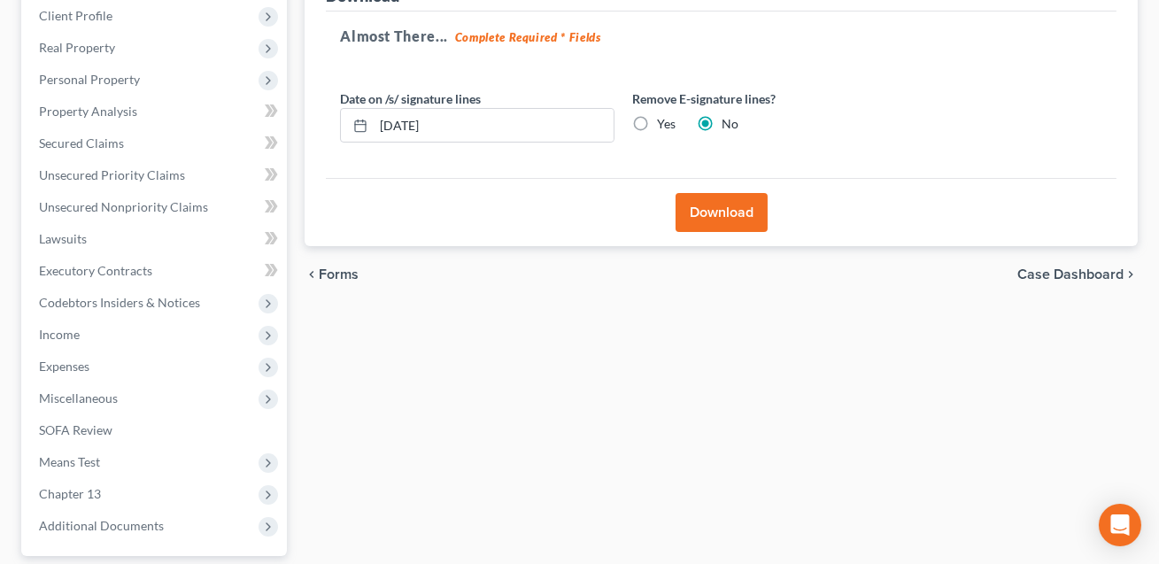
scroll to position [240, 0]
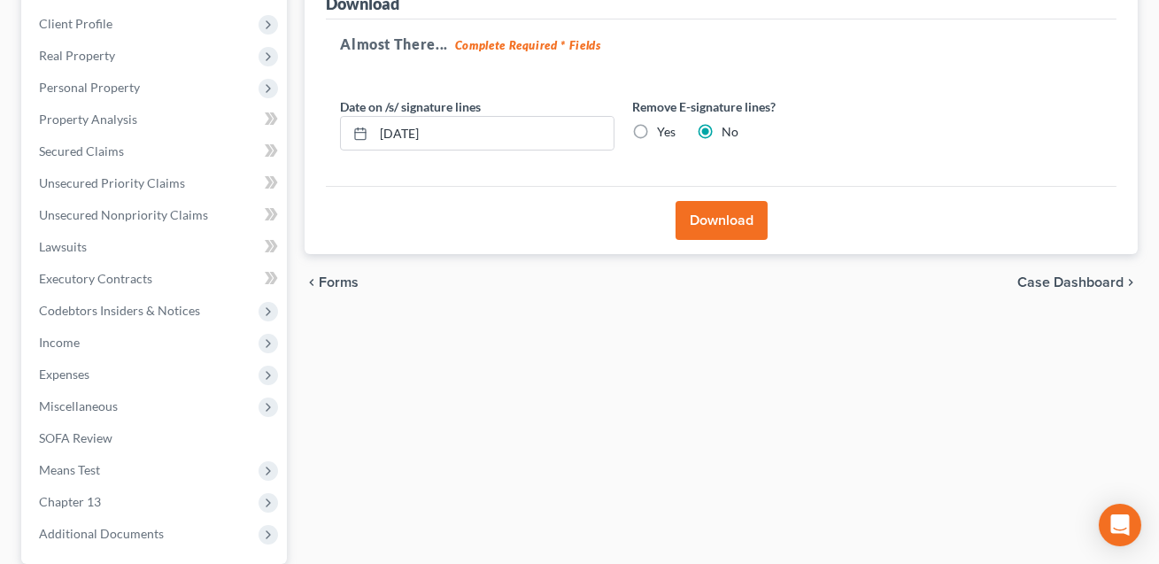
click at [723, 223] on button "Download" at bounding box center [721, 220] width 92 height 39
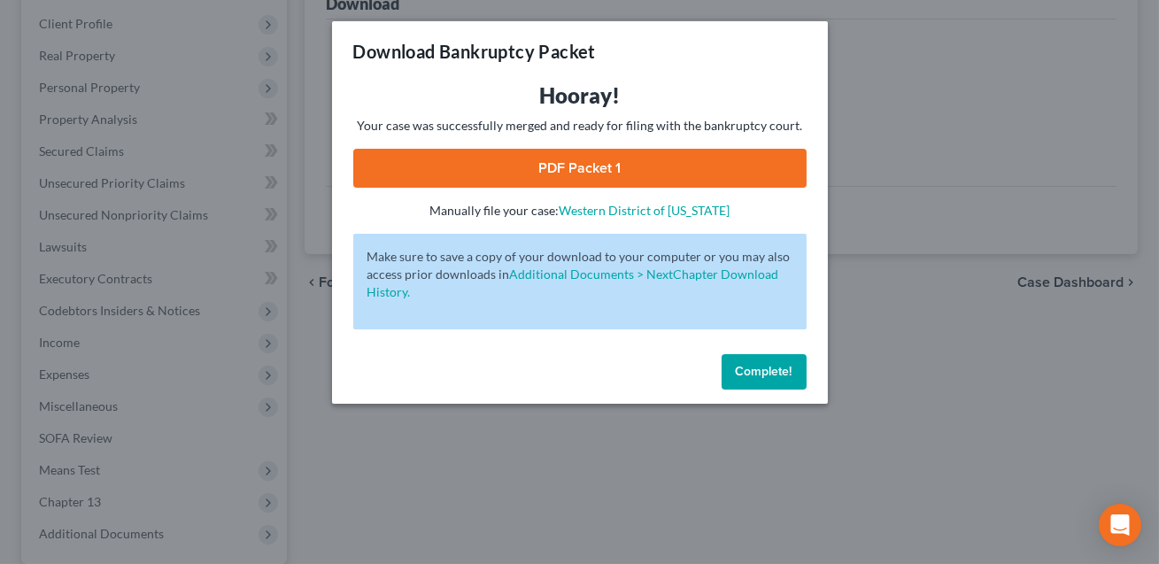
click at [671, 176] on link "PDF Packet 1" at bounding box center [579, 168] width 453 height 39
click at [733, 368] on button "Complete!" at bounding box center [763, 371] width 85 height 35
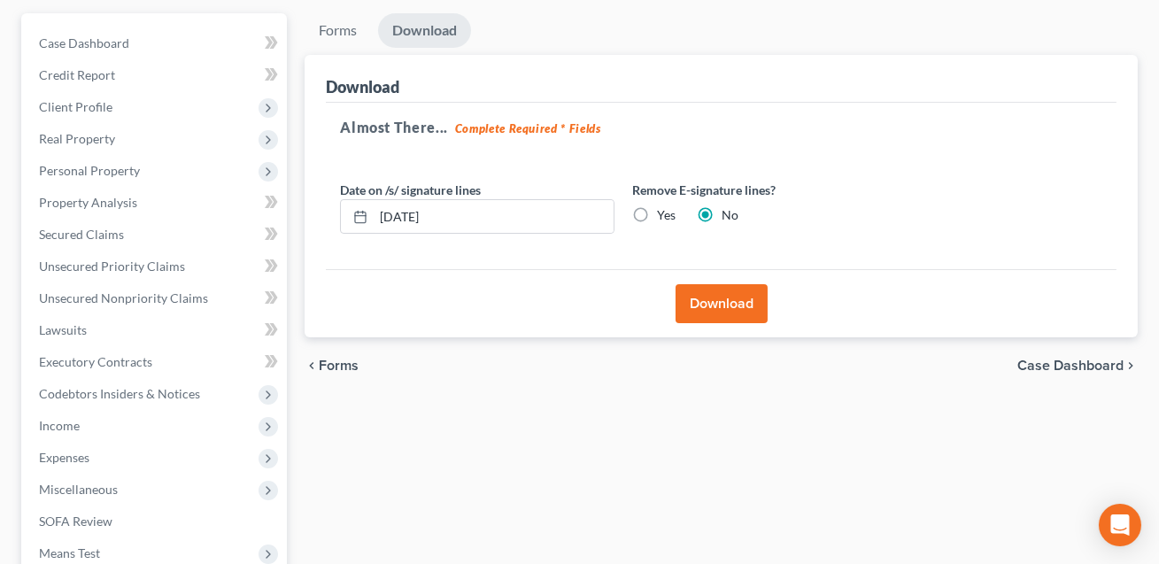
scroll to position [0, 0]
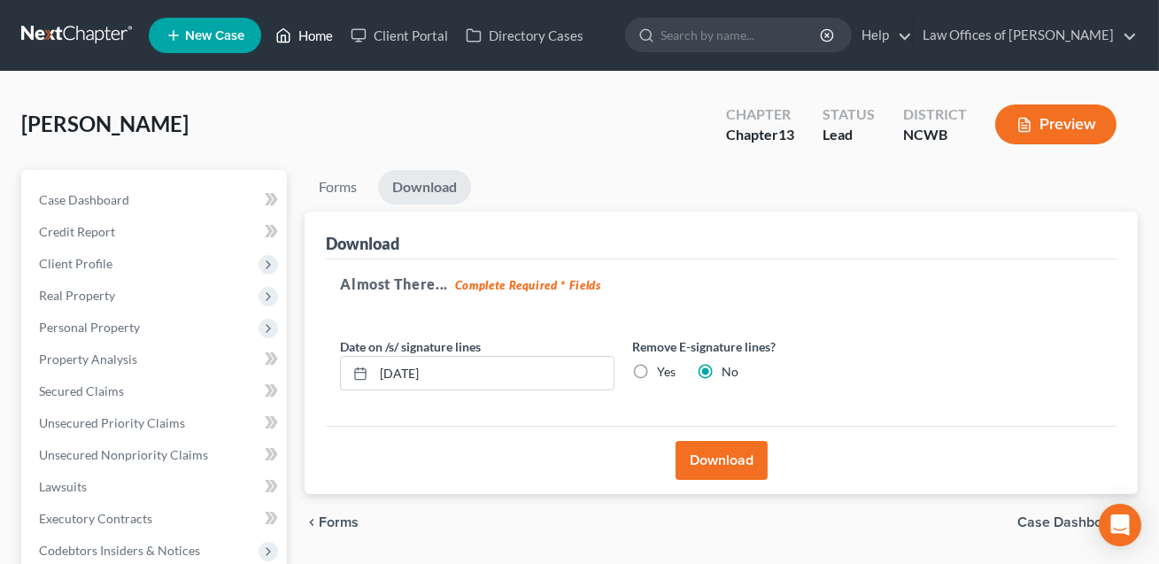
click at [323, 35] on link "Home" at bounding box center [303, 35] width 75 height 32
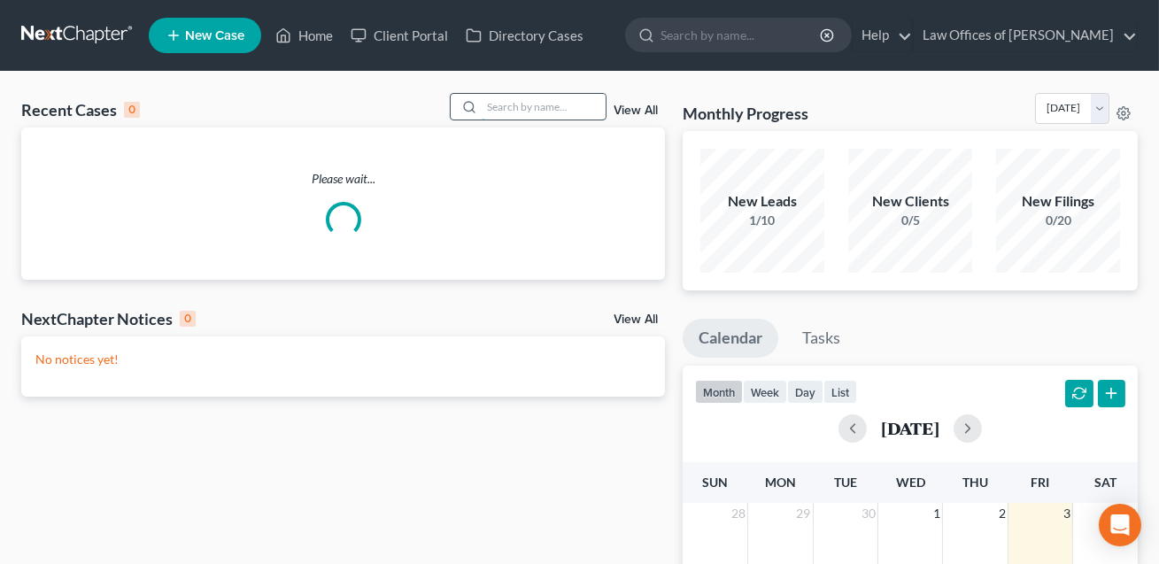
click at [492, 108] on input "search" at bounding box center [544, 107] width 124 height 26
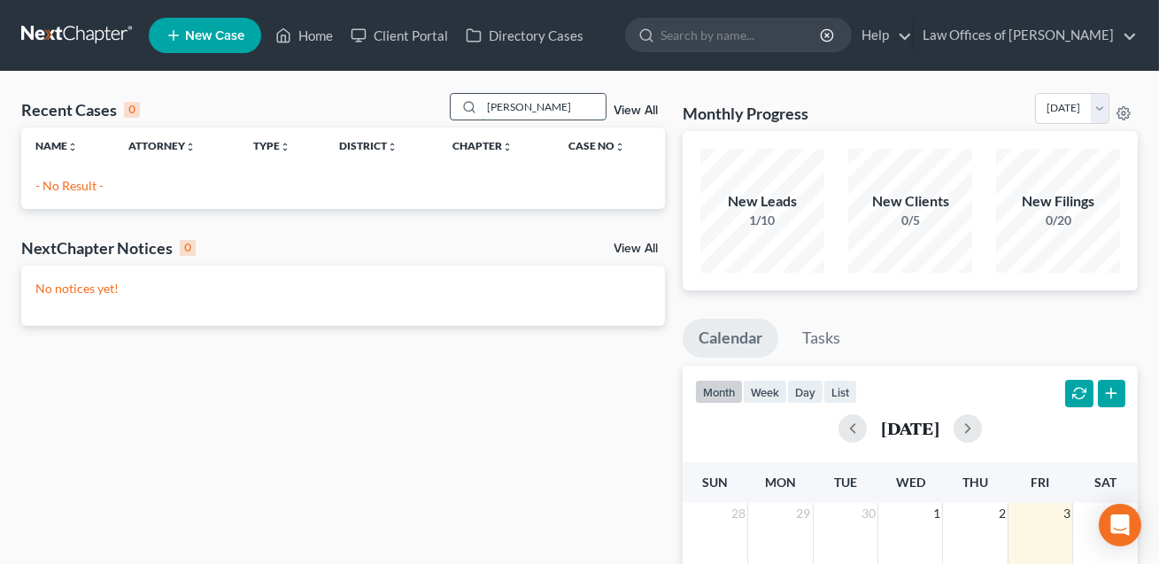
click at [500, 108] on input "[PERSON_NAME]" at bounding box center [544, 107] width 124 height 26
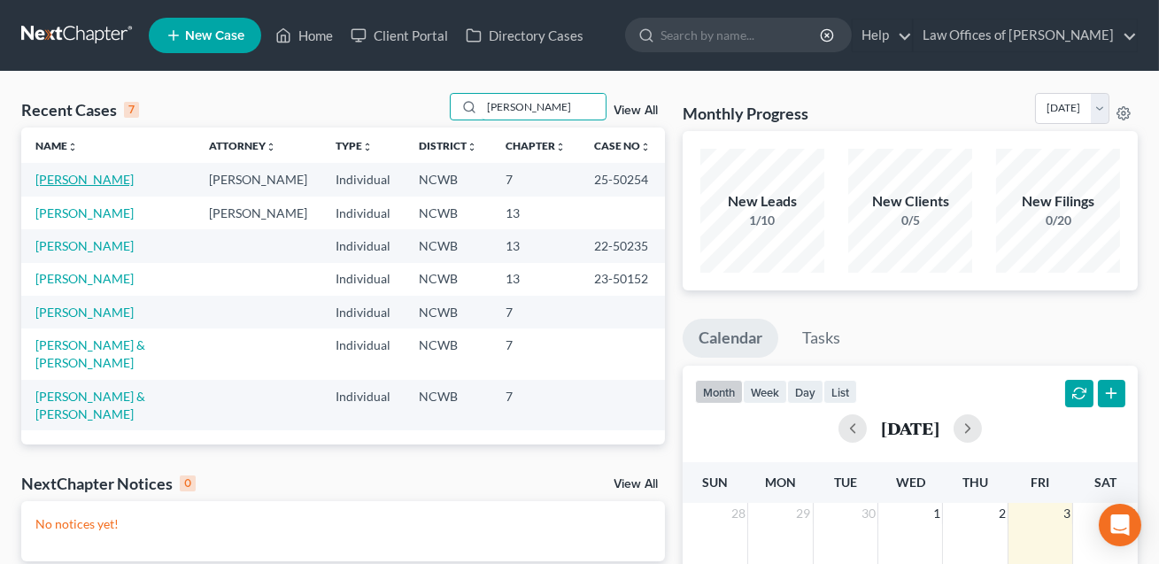
type input "[PERSON_NAME]"
click at [88, 179] on link "[PERSON_NAME]" at bounding box center [84, 179] width 98 height 15
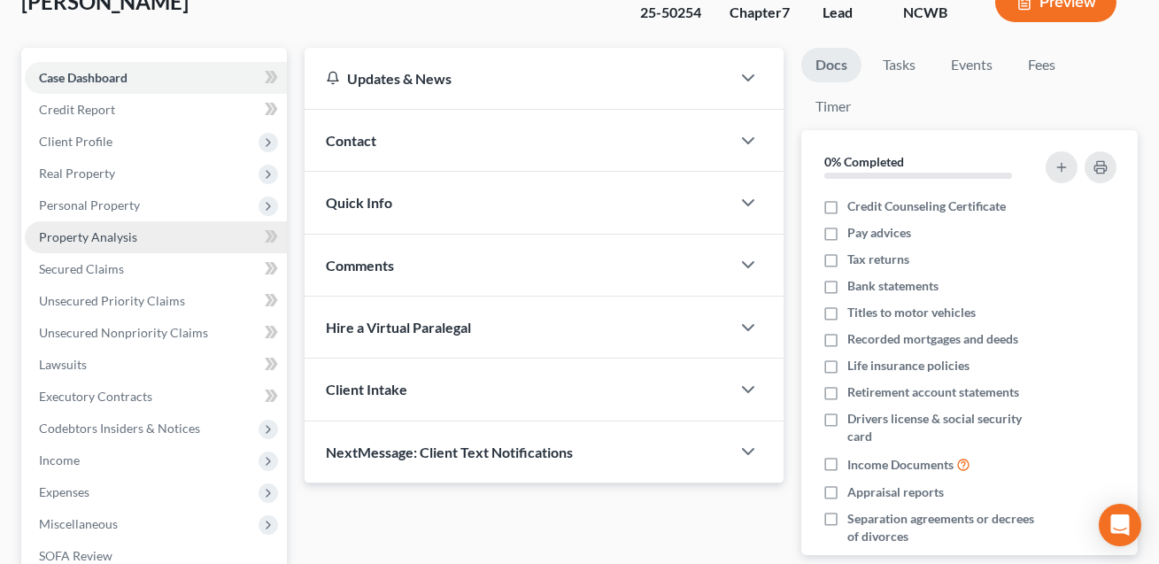
scroll to position [112, 0]
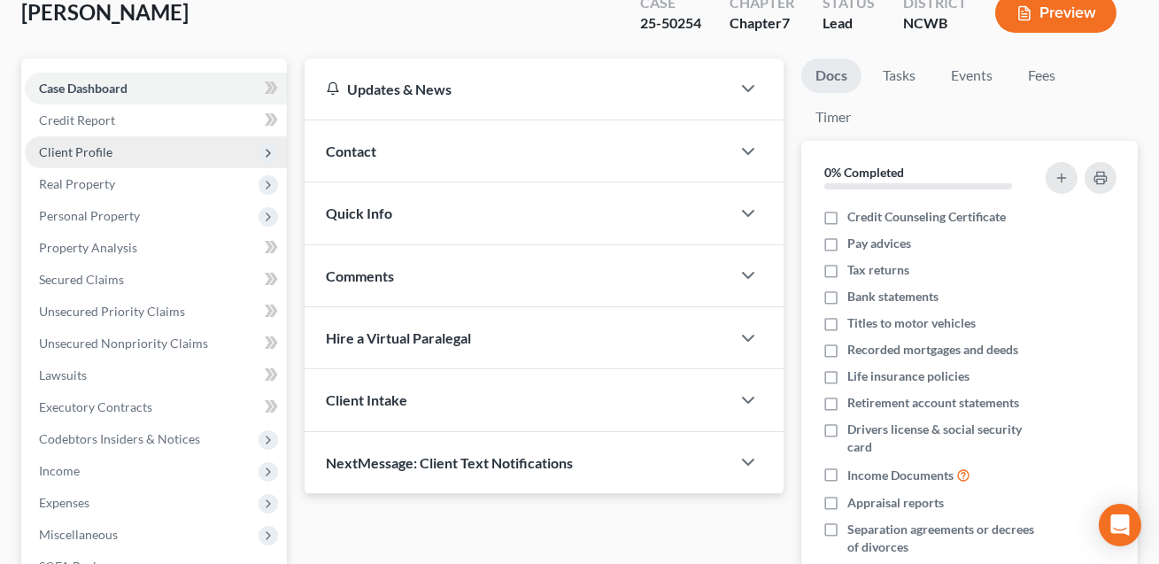
click at [93, 148] on span "Client Profile" at bounding box center [75, 151] width 73 height 15
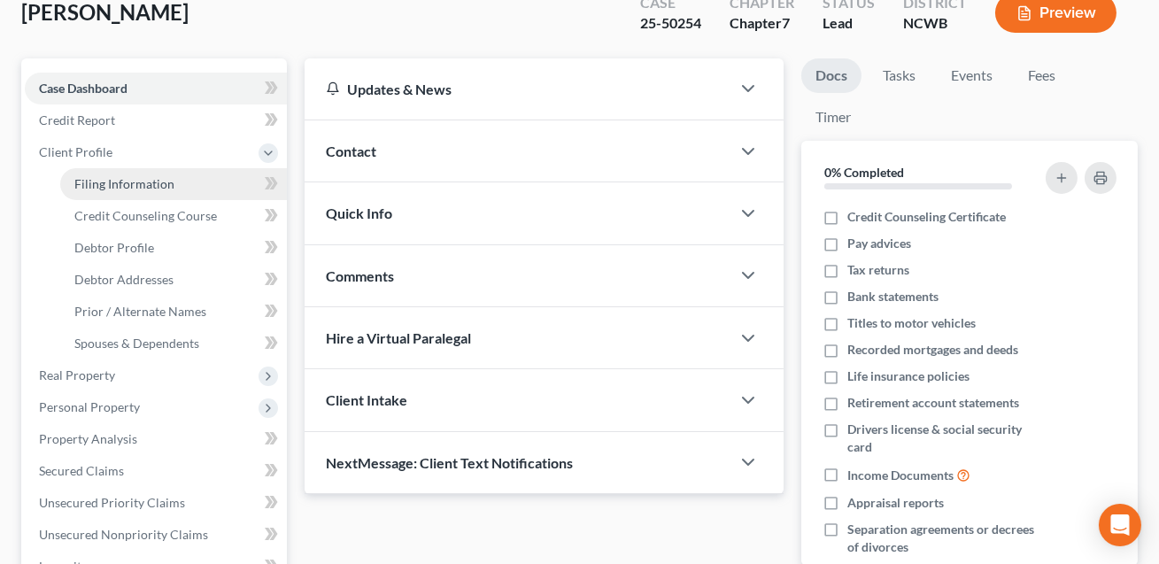
click at [97, 178] on span "Filing Information" at bounding box center [124, 183] width 100 height 15
select select "1"
select select "0"
select select "59"
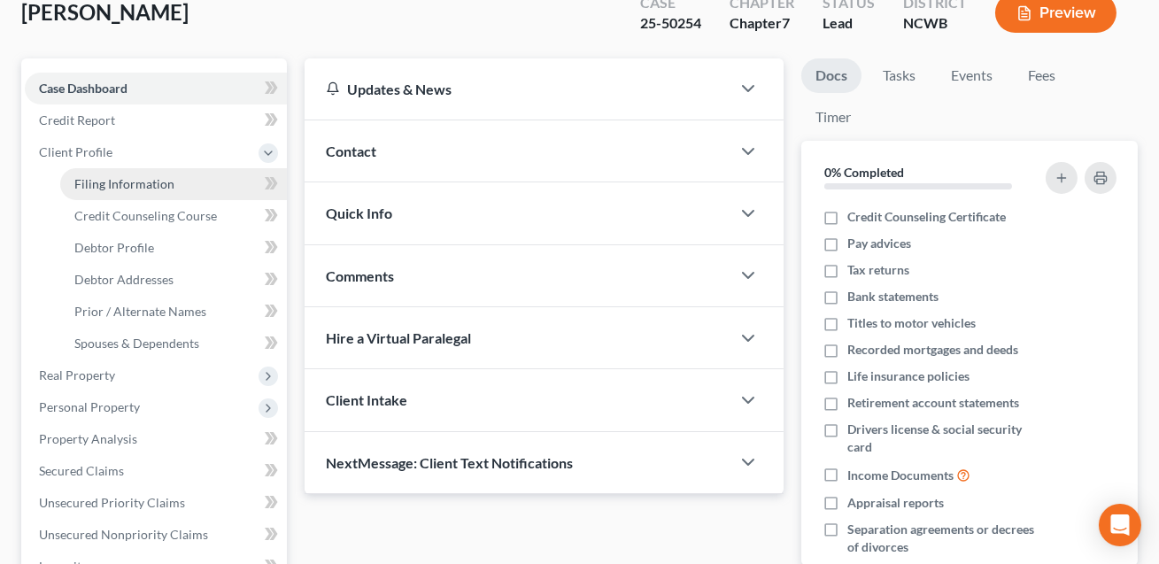
select select "1"
select select "28"
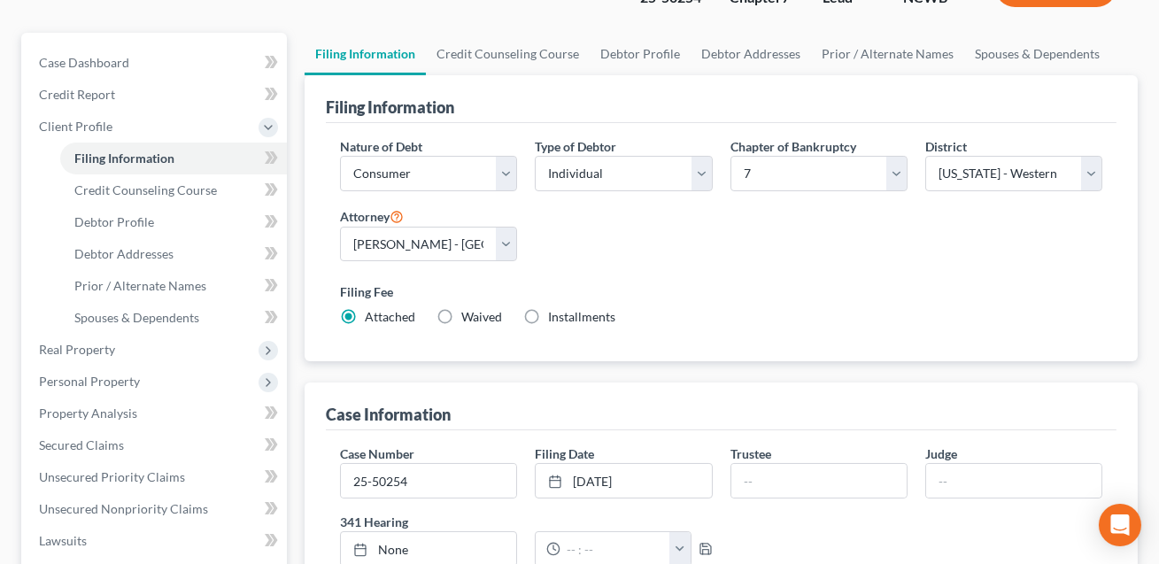
scroll to position [278, 0]
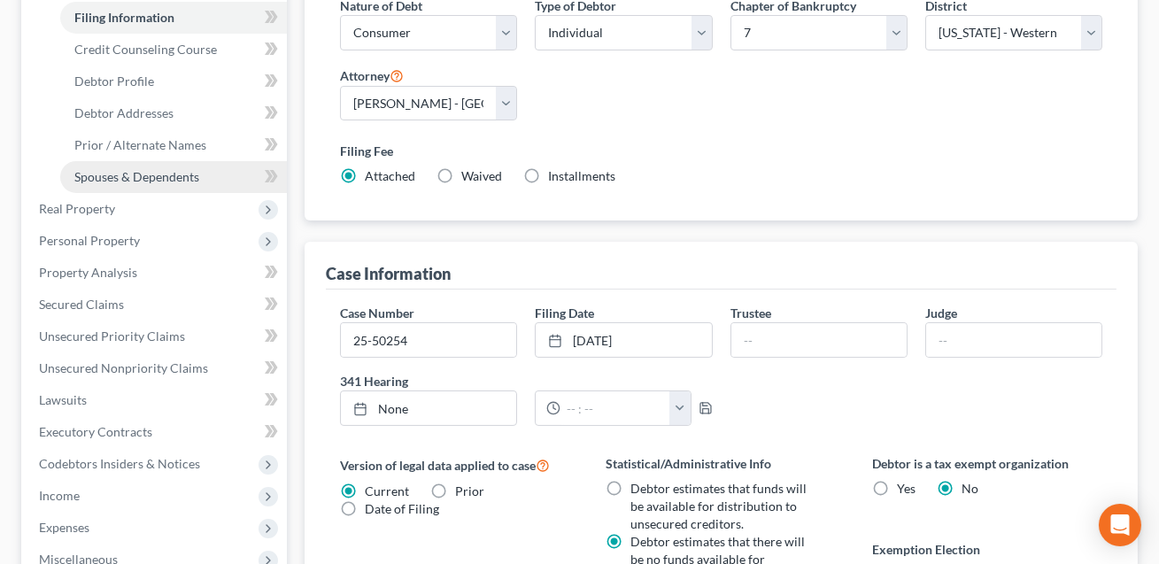
click at [150, 172] on span "Spouses & Dependents" at bounding box center [136, 176] width 125 height 15
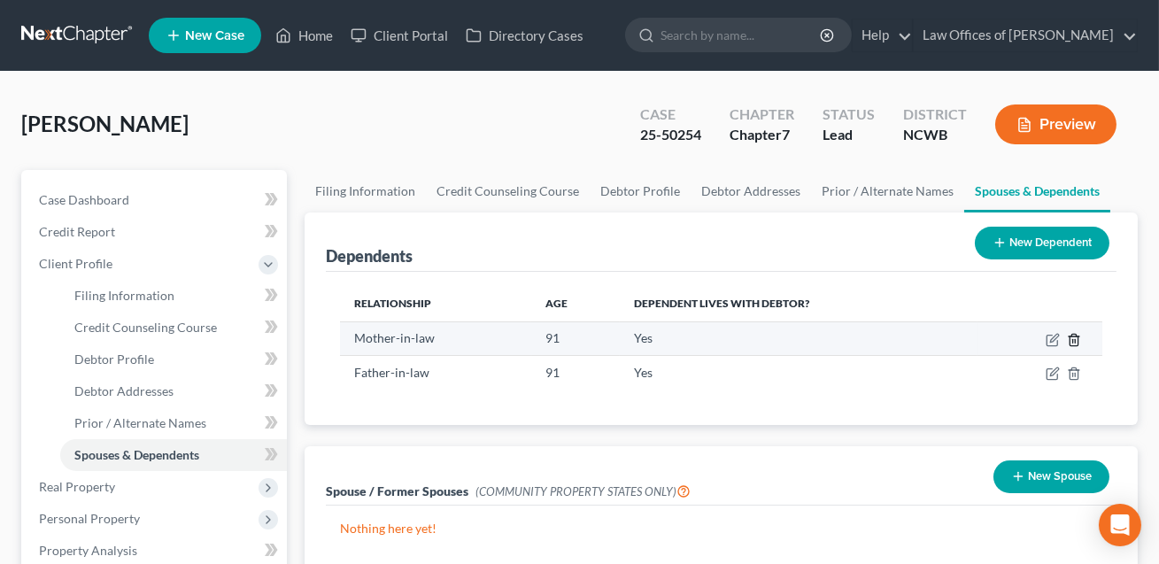
click at [1070, 336] on polyline "button" at bounding box center [1073, 336] width 11 height 0
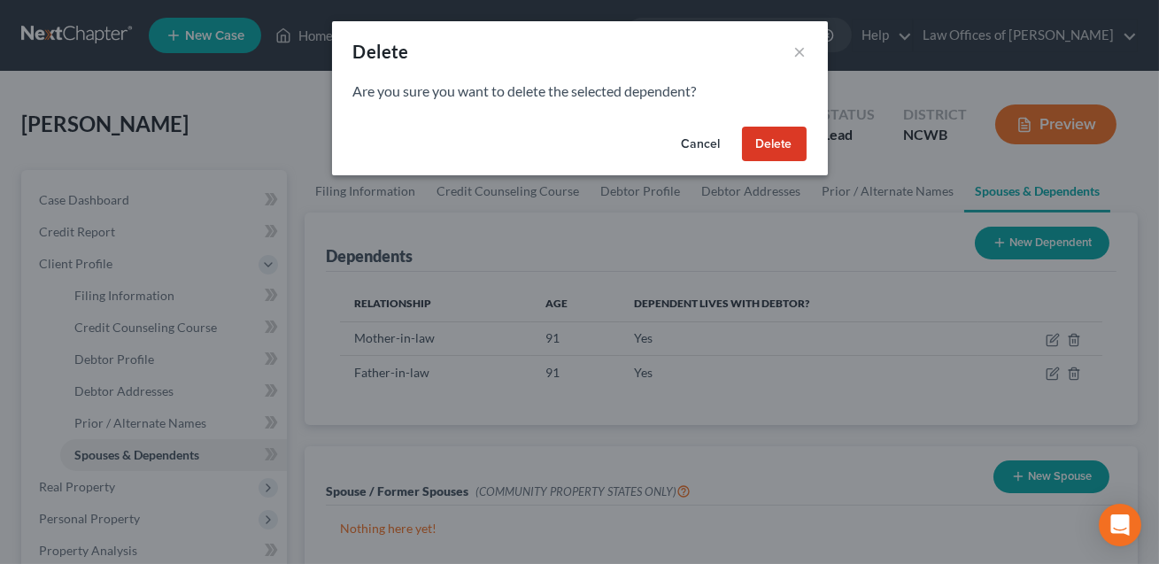
click at [778, 144] on button "Delete" at bounding box center [774, 144] width 65 height 35
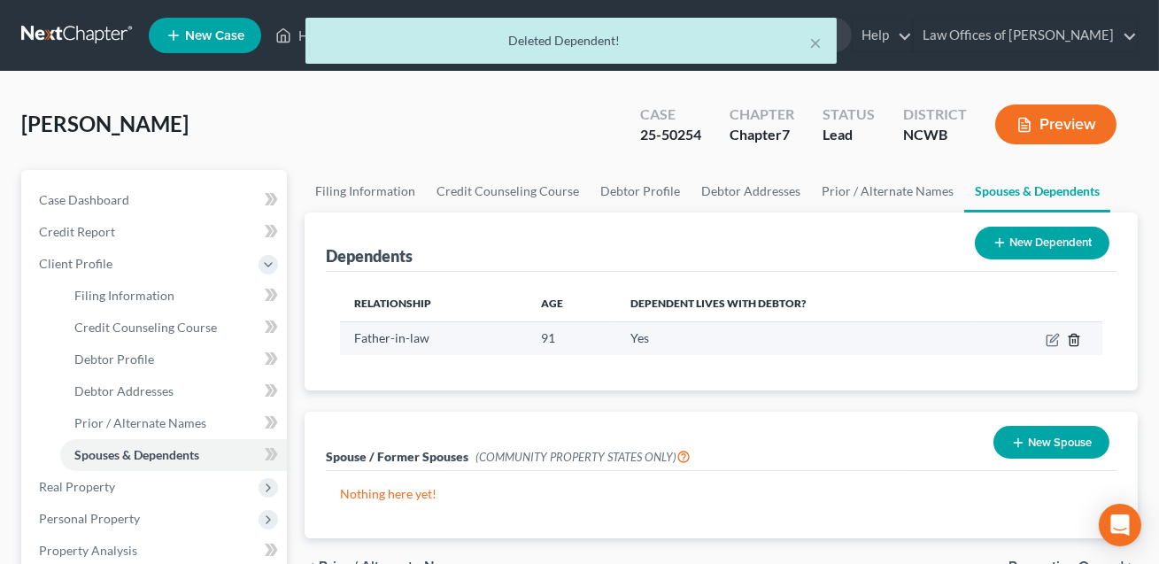
click at [1077, 339] on icon "button" at bounding box center [1073, 340] width 8 height 12
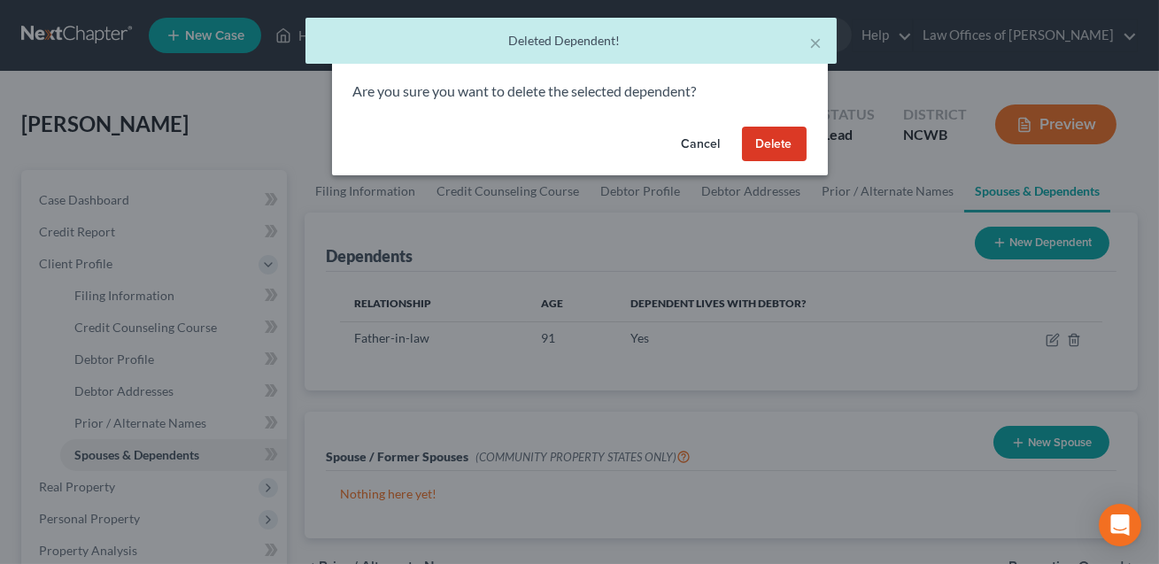
click at [781, 147] on button "Delete" at bounding box center [774, 144] width 65 height 35
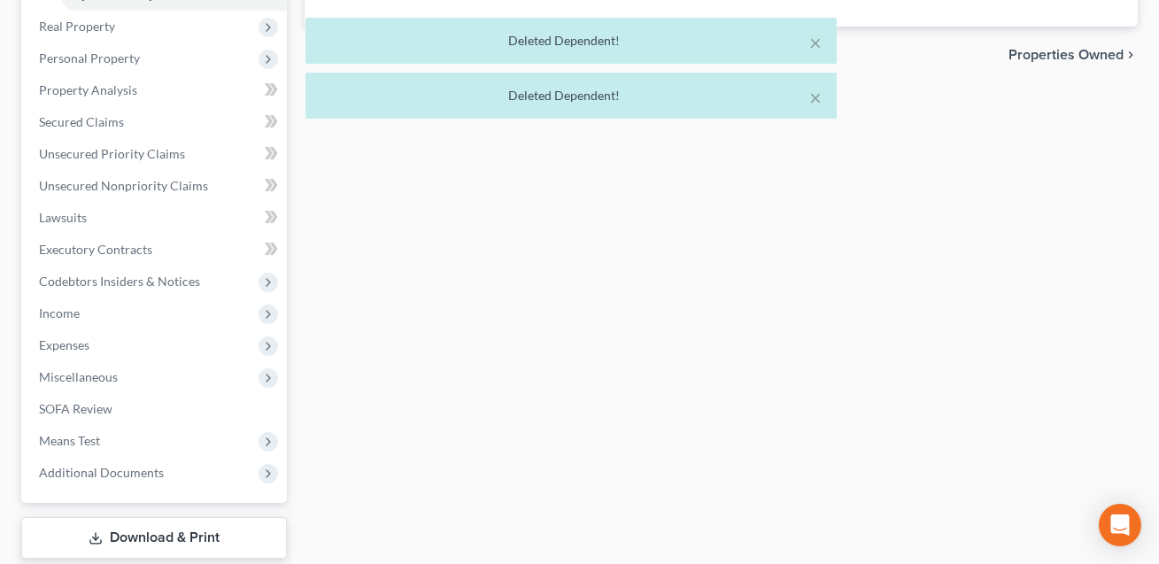
scroll to position [566, 0]
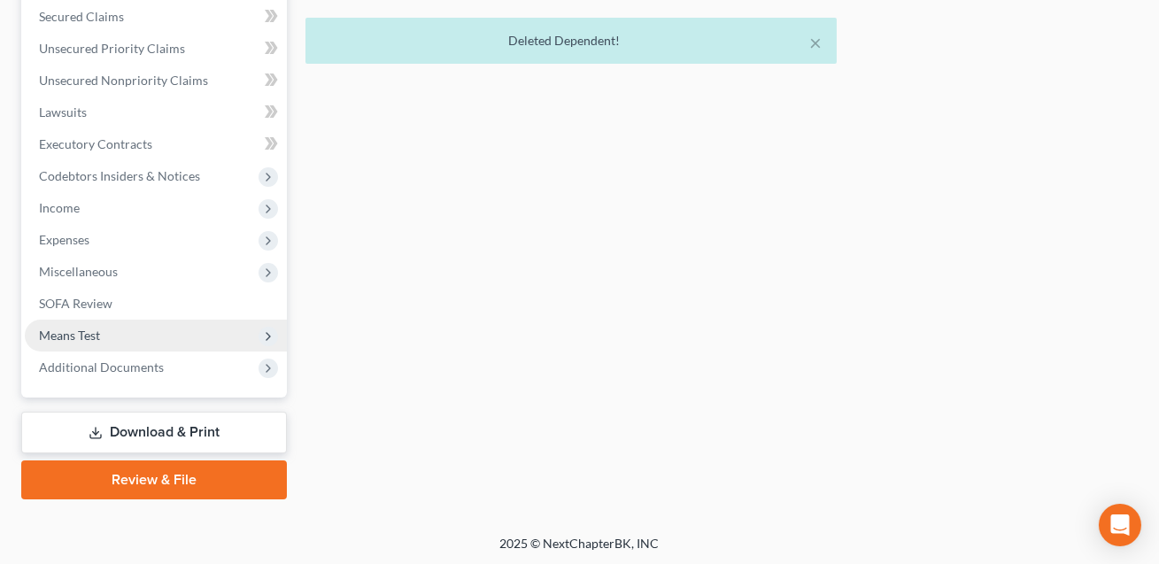
click at [81, 333] on span "Means Test" at bounding box center [69, 335] width 61 height 15
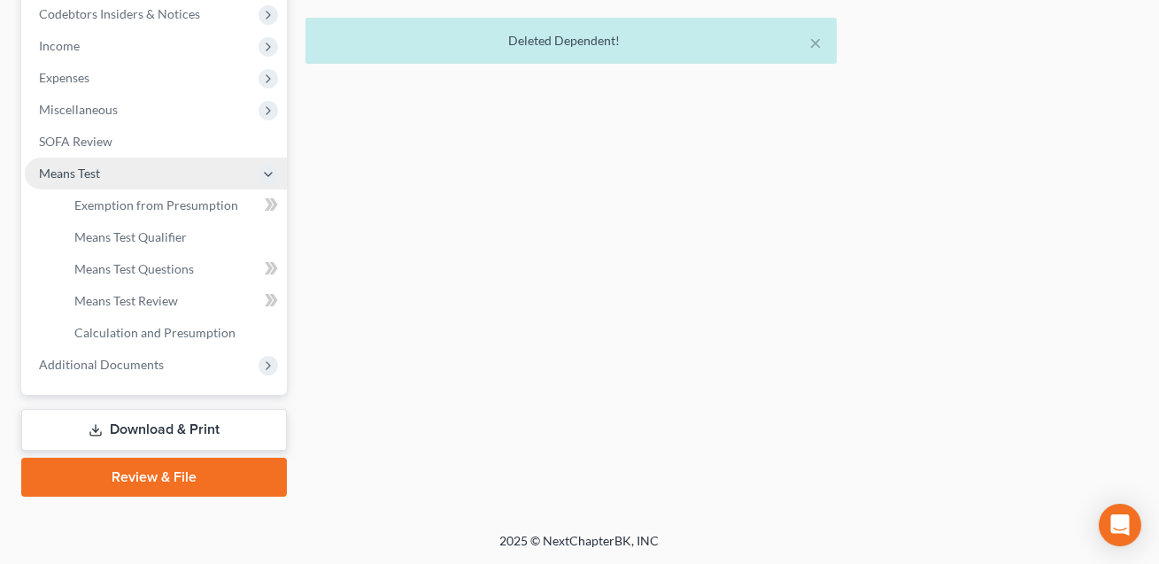
scroll to position [374, 0]
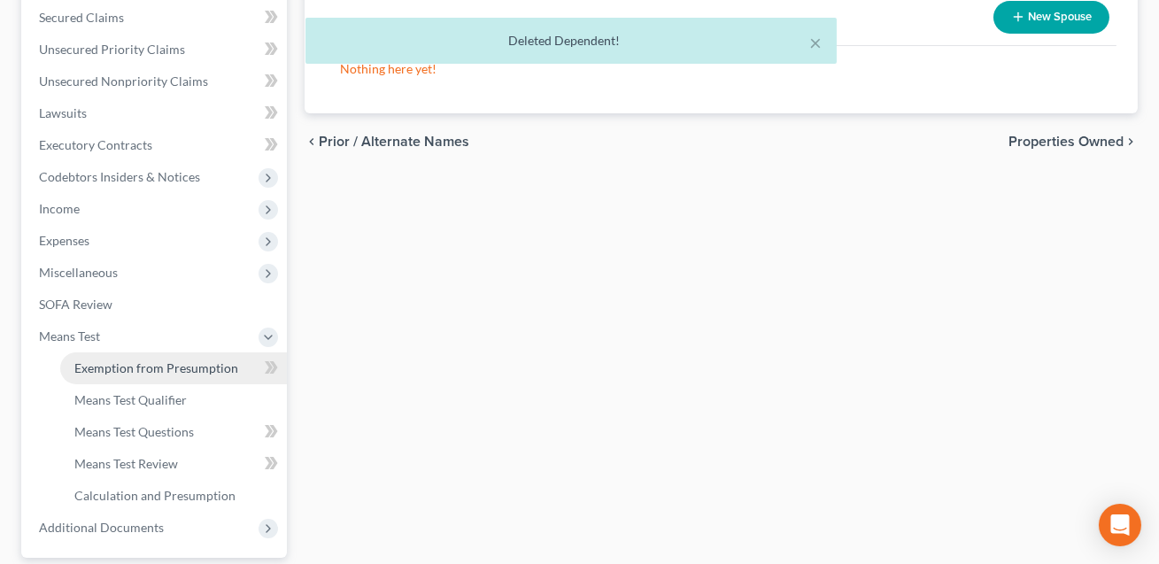
click at [112, 373] on span "Exemption from Presumption" at bounding box center [156, 367] width 164 height 15
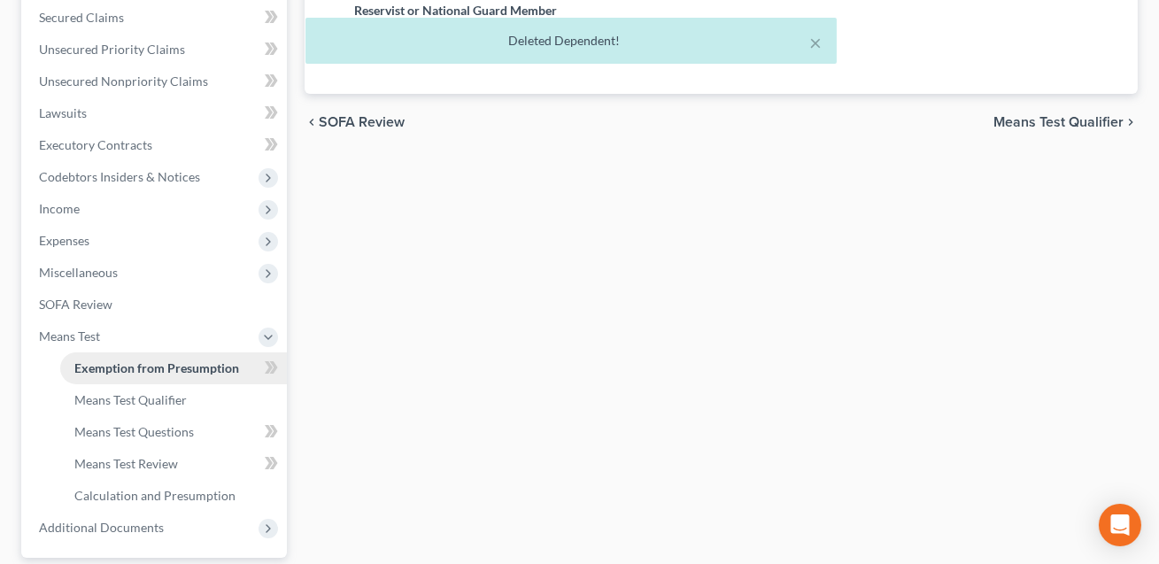
scroll to position [292, 0]
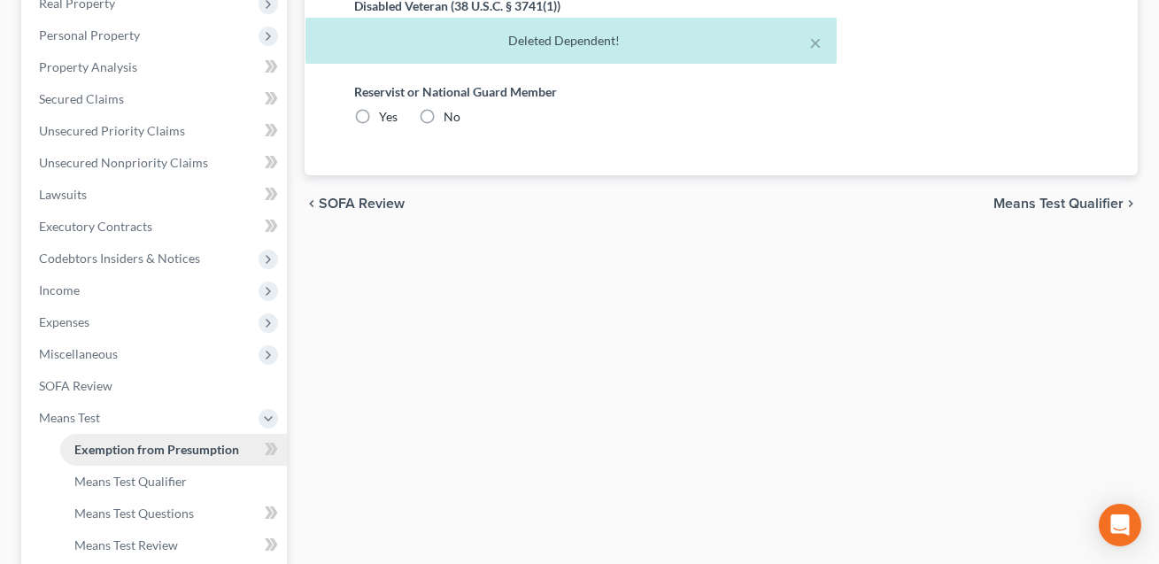
radio input "true"
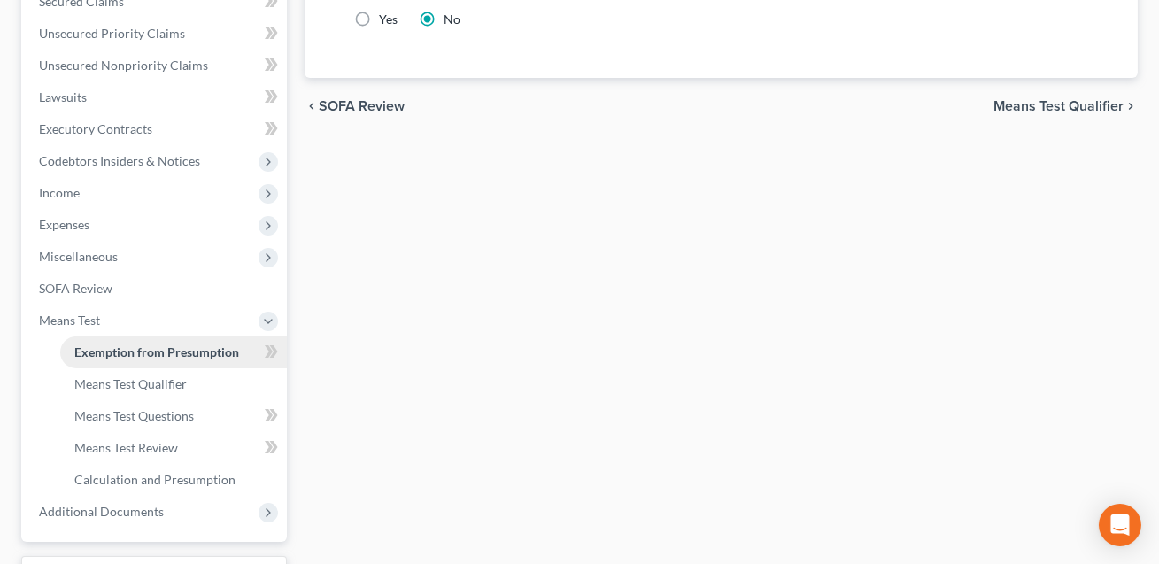
scroll to position [420, 0]
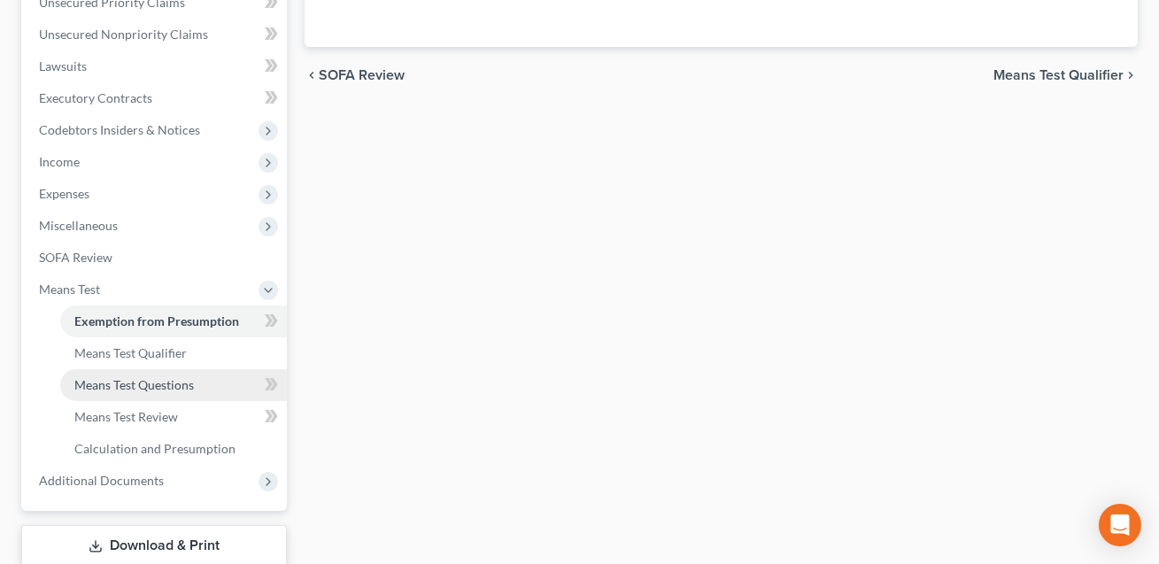
click at [114, 384] on span "Means Test Questions" at bounding box center [134, 384] width 120 height 15
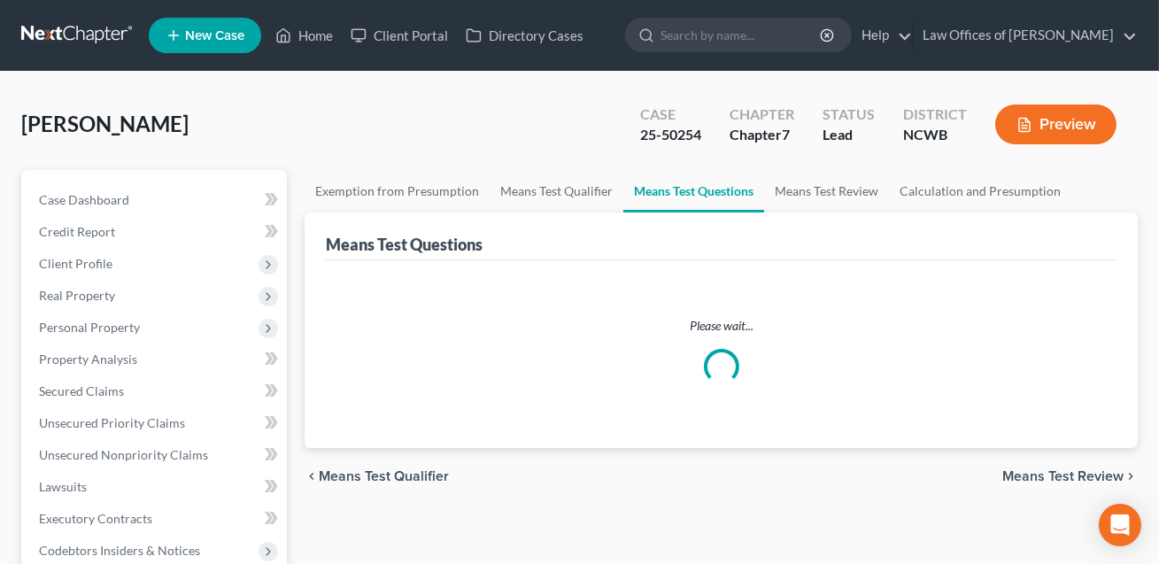
select select "2"
select select "0"
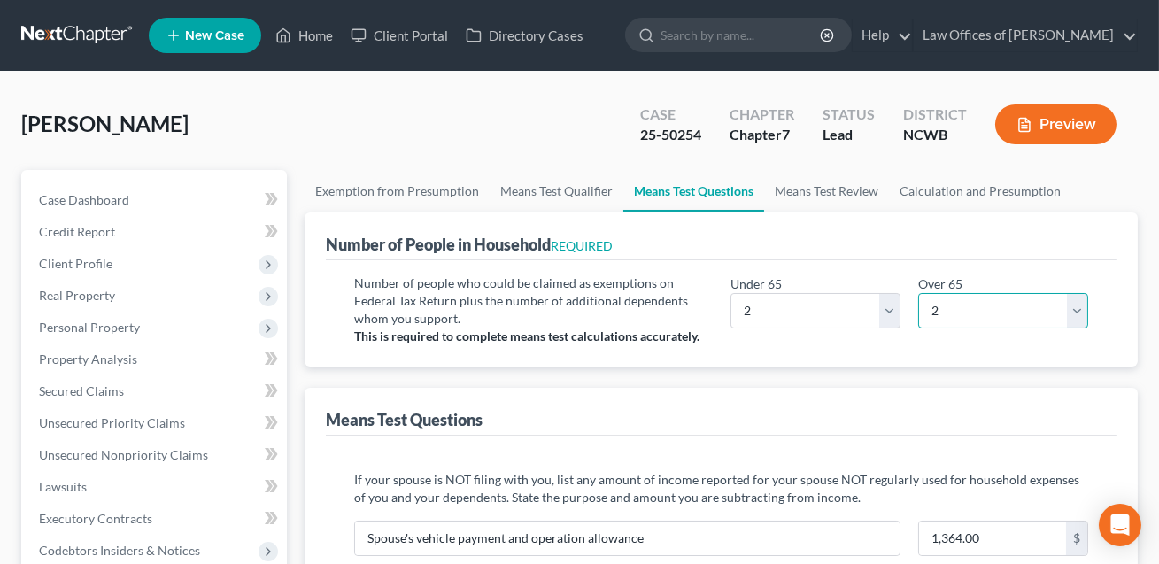
click at [1074, 311] on select "# 0 1 2 3 4 5 6 7 8 9 10" at bounding box center [1003, 310] width 170 height 35
select select "0"
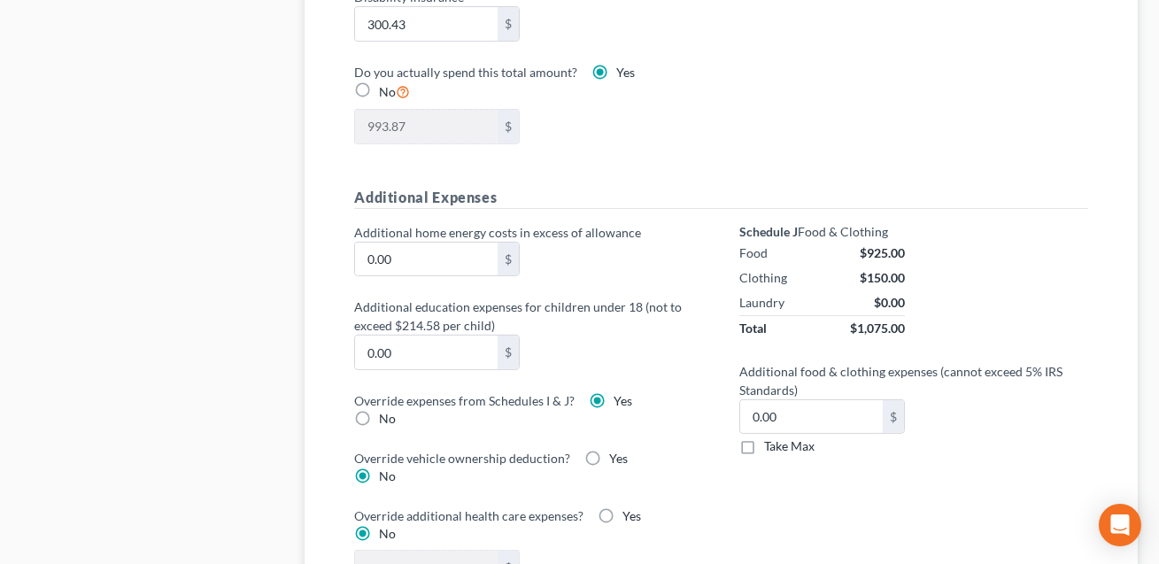
scroll to position [820, 0]
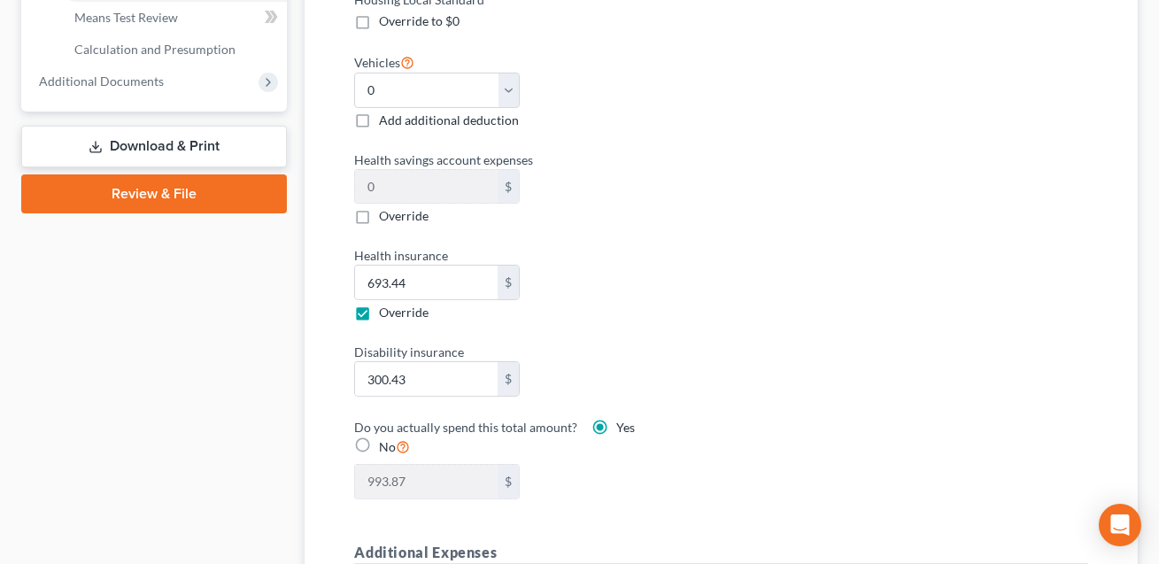
click at [164, 147] on link "Download & Print" at bounding box center [154, 147] width 266 height 42
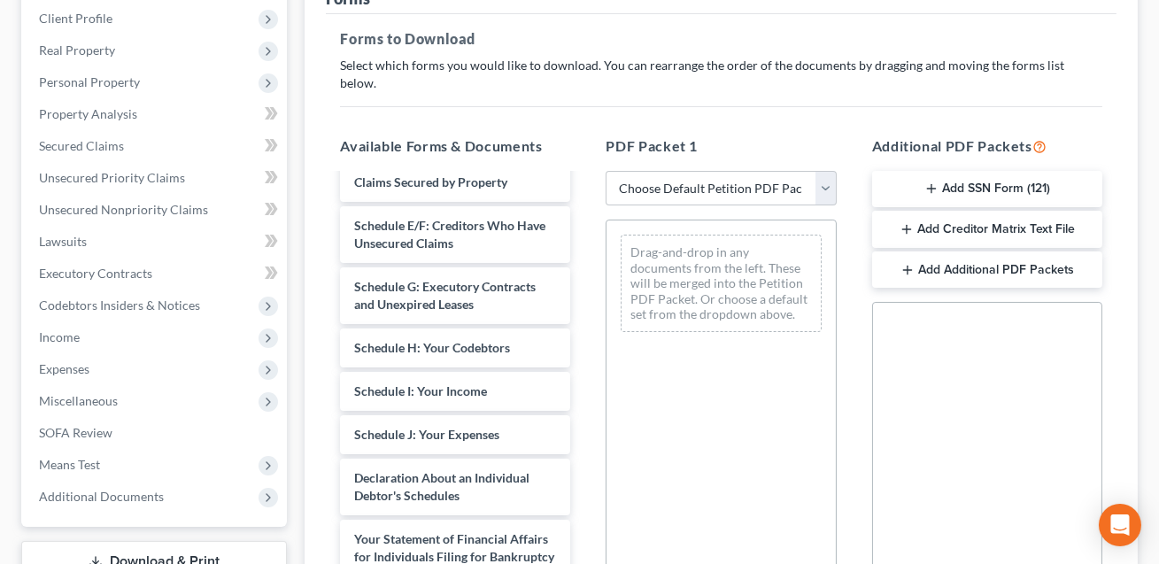
scroll to position [305, 0]
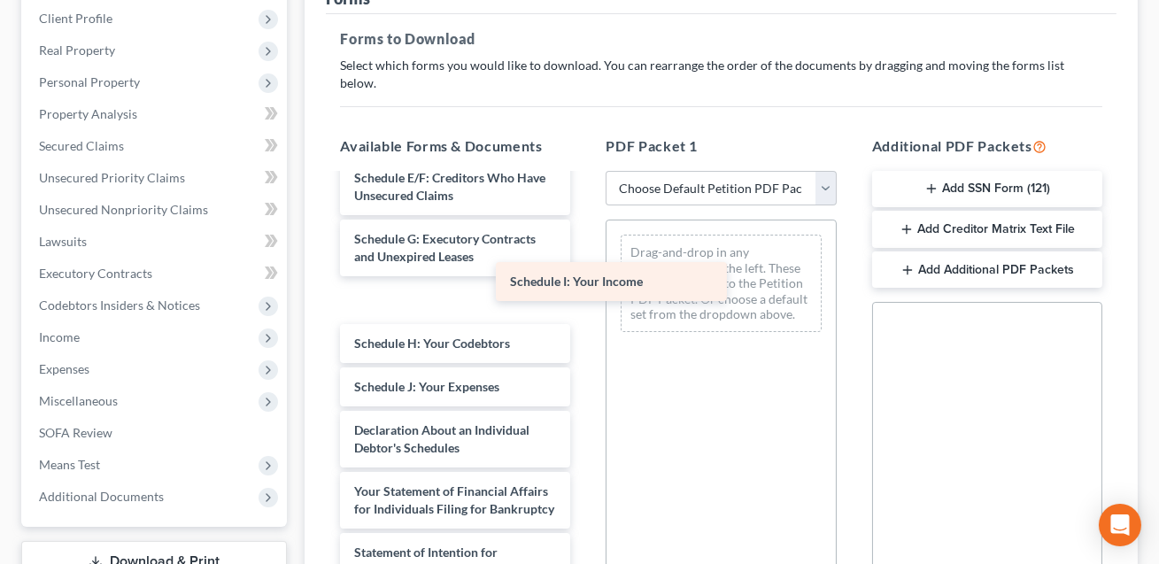
drag, startPoint x: 421, startPoint y: 317, endPoint x: 627, endPoint y: 243, distance: 218.4
click at [584, 243] on div "Schedule I: Your Income Voluntary Petition for Individuals Filing for Bankruptc…" at bounding box center [455, 405] width 258 height 1068
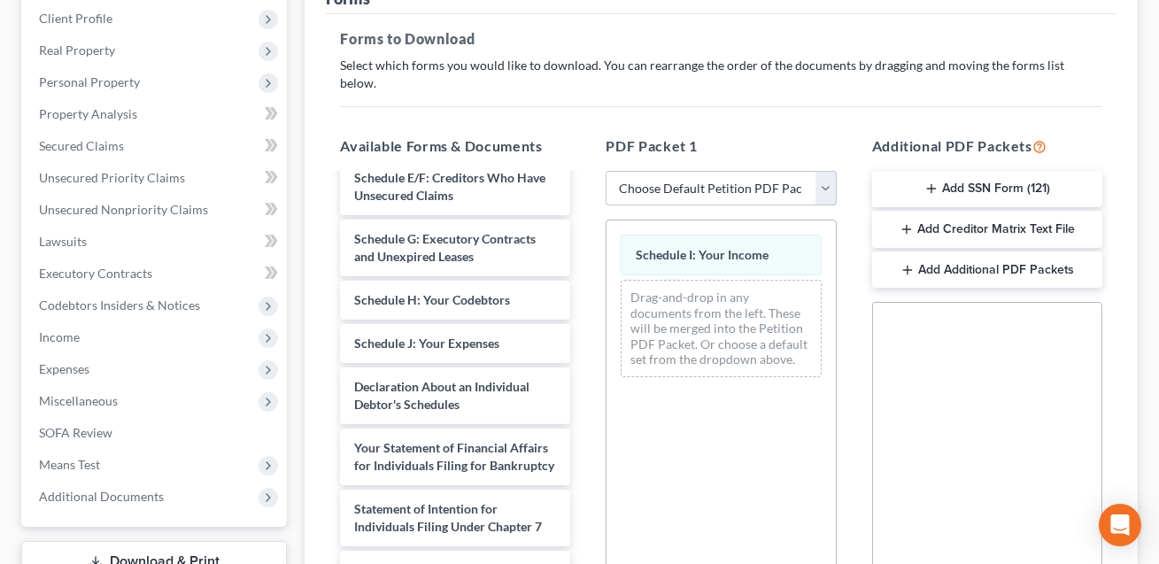
click at [704, 175] on select "Choose Default Petition PDF Packet Complete Bankruptcy Petition (all forms and …" at bounding box center [720, 188] width 230 height 35
select select "2"
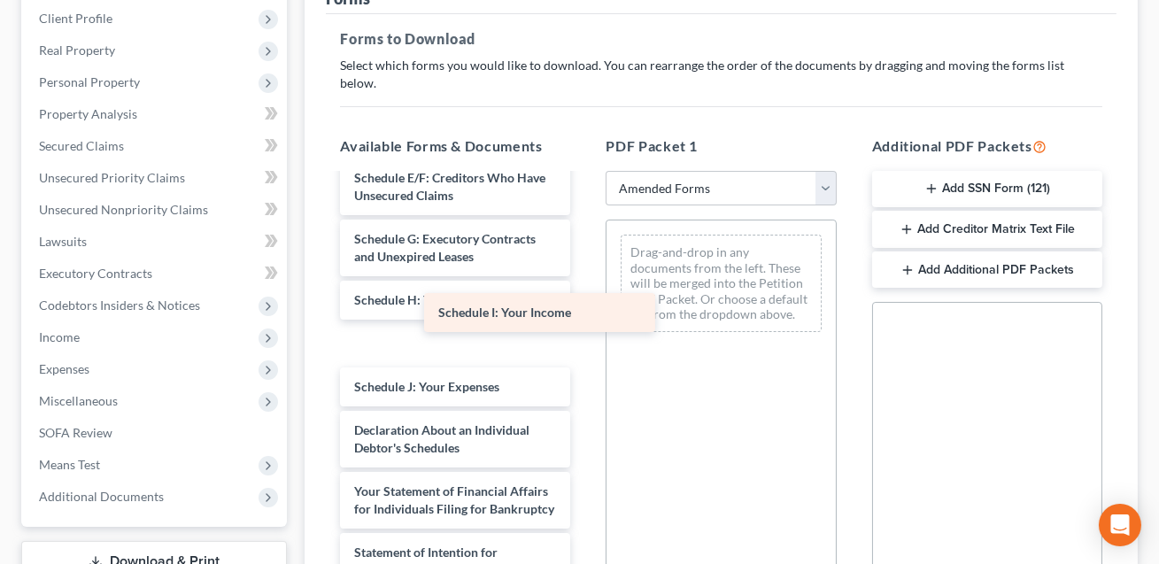
drag, startPoint x: 420, startPoint y: 320, endPoint x: 619, endPoint y: 252, distance: 210.5
click at [584, 252] on div "Schedule I: Your Income Voluntary Petition for Individuals Filing for Bankruptc…" at bounding box center [455, 405] width 258 height 1068
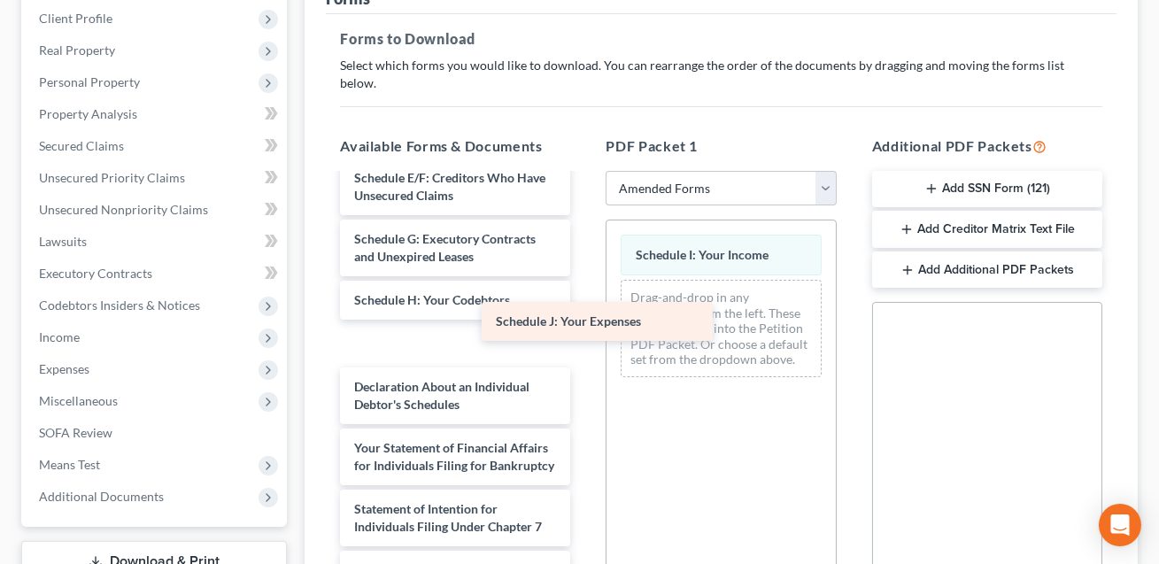
drag, startPoint x: 448, startPoint y: 324, endPoint x: 647, endPoint y: 302, distance: 200.4
click at [584, 302] on div "Schedule J: Your Expenses Voluntary Petition for Individuals Filing for Bankrup…" at bounding box center [455, 383] width 258 height 1024
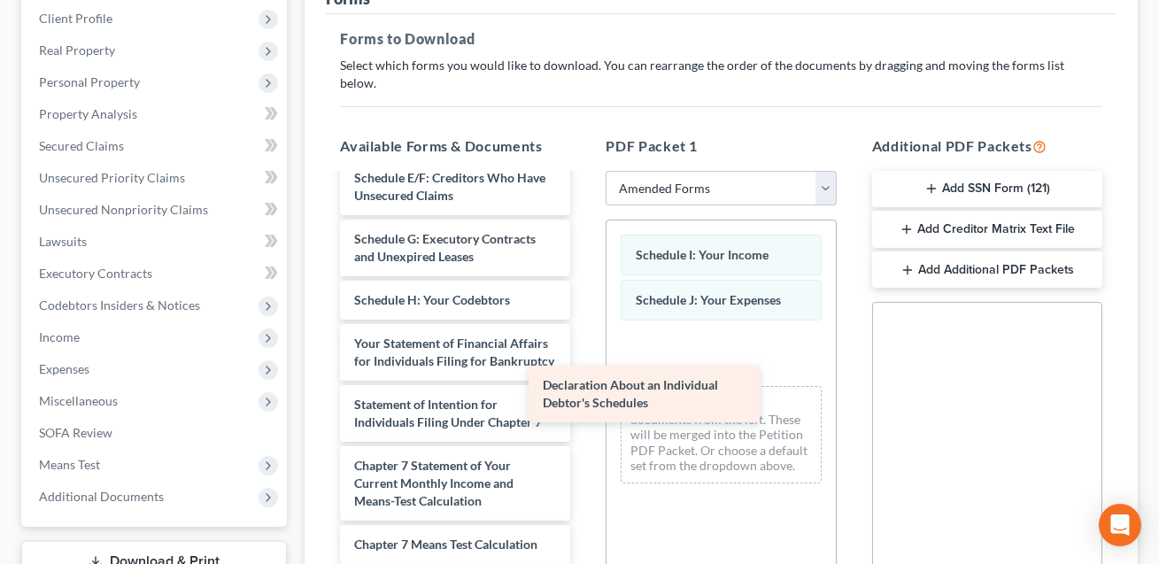
drag, startPoint x: 441, startPoint y: 335, endPoint x: 646, endPoint y: 401, distance: 215.8
click at [584, 401] on div "Declaration About an Individual Debtor's Schedules Voluntary Petition for Indiv…" at bounding box center [455, 331] width 258 height 920
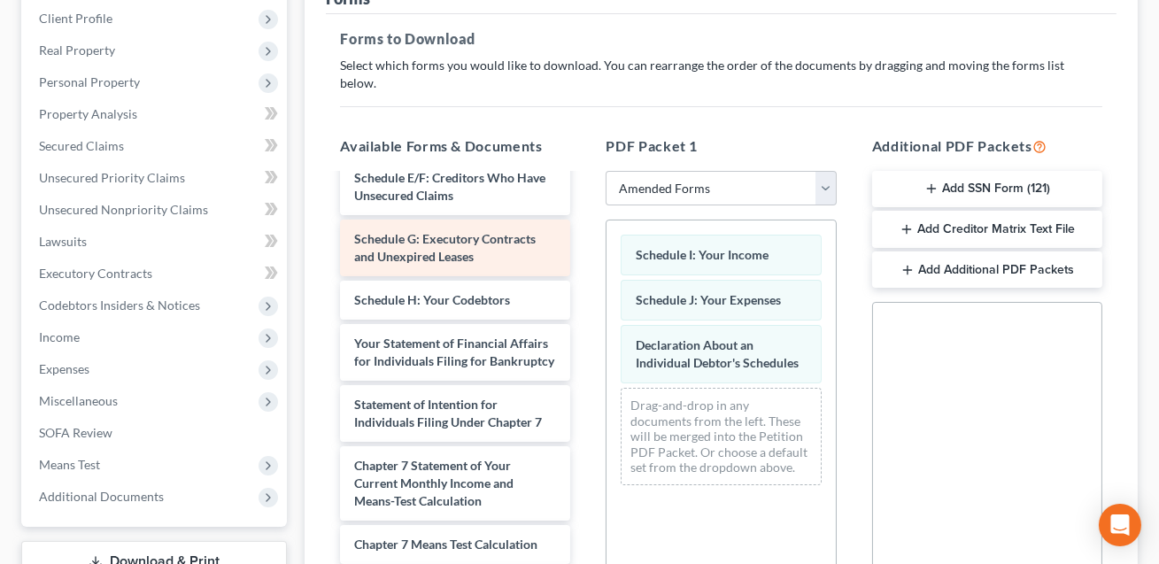
scroll to position [0, 0]
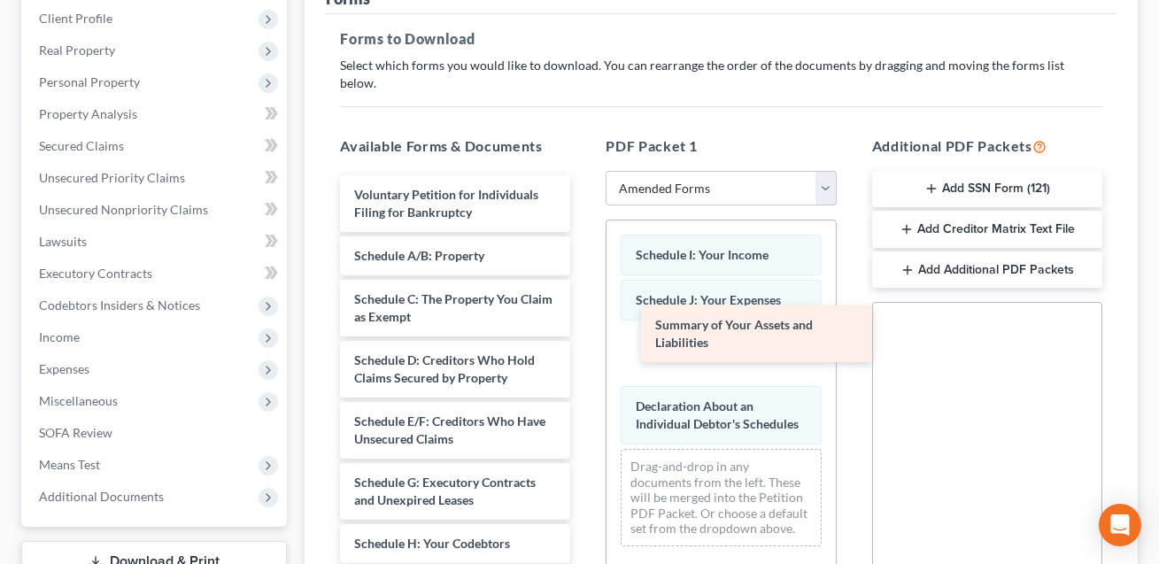
drag, startPoint x: 393, startPoint y: 241, endPoint x: 713, endPoint y: 319, distance: 328.9
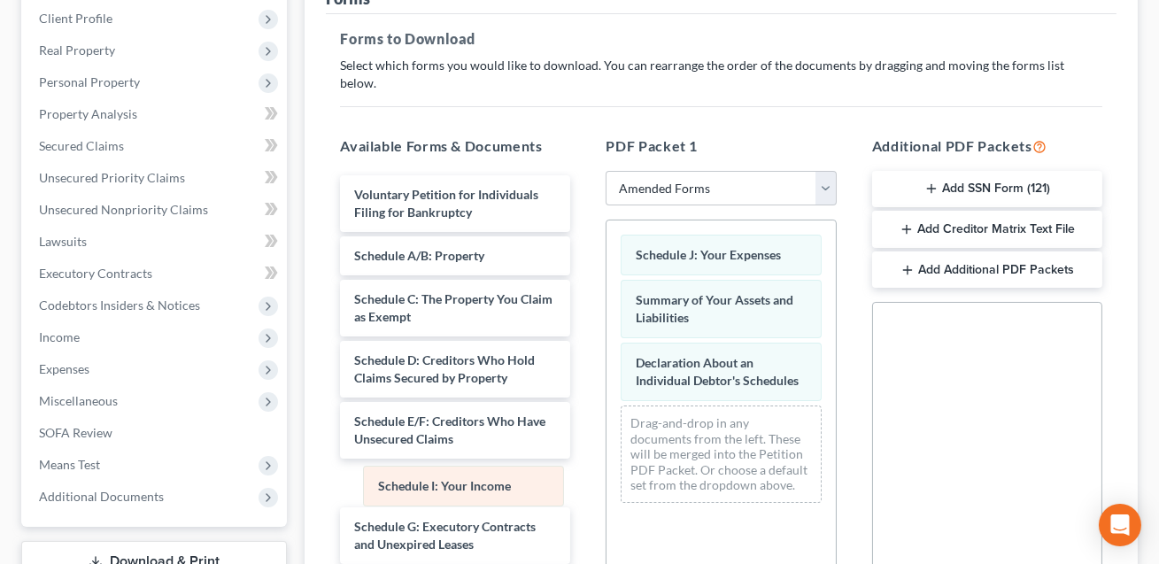
drag, startPoint x: 666, startPoint y: 229, endPoint x: 408, endPoint y: 480, distance: 359.3
click at [606, 480] on div "Schedule I: Your Income Schedule I: Your Income Schedule J: Your Expenses Summa…" at bounding box center [720, 368] width 228 height 297
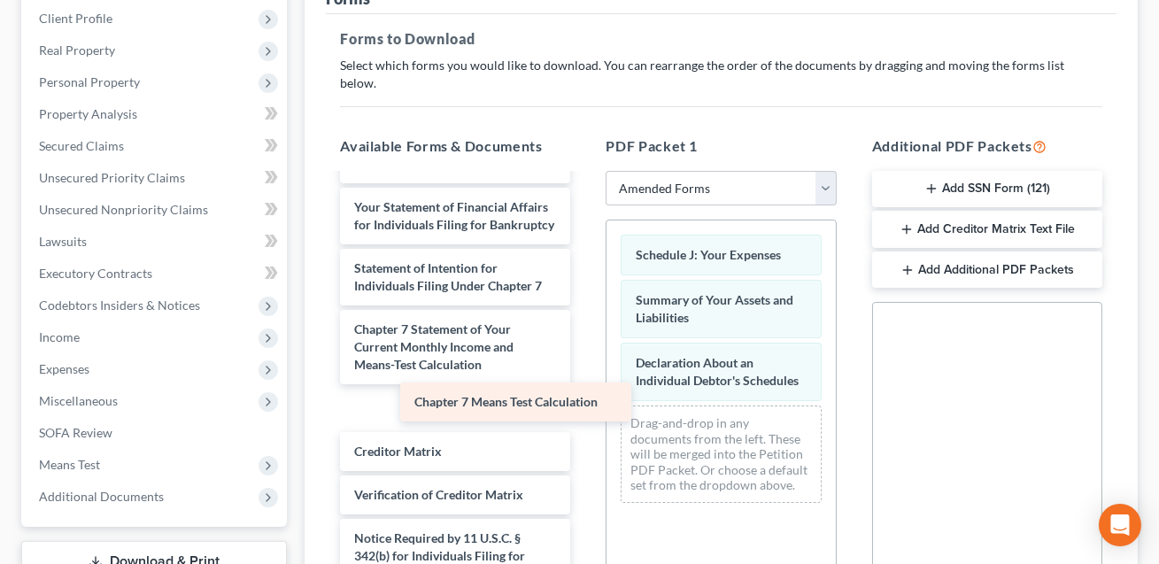
scroll to position [381, 0]
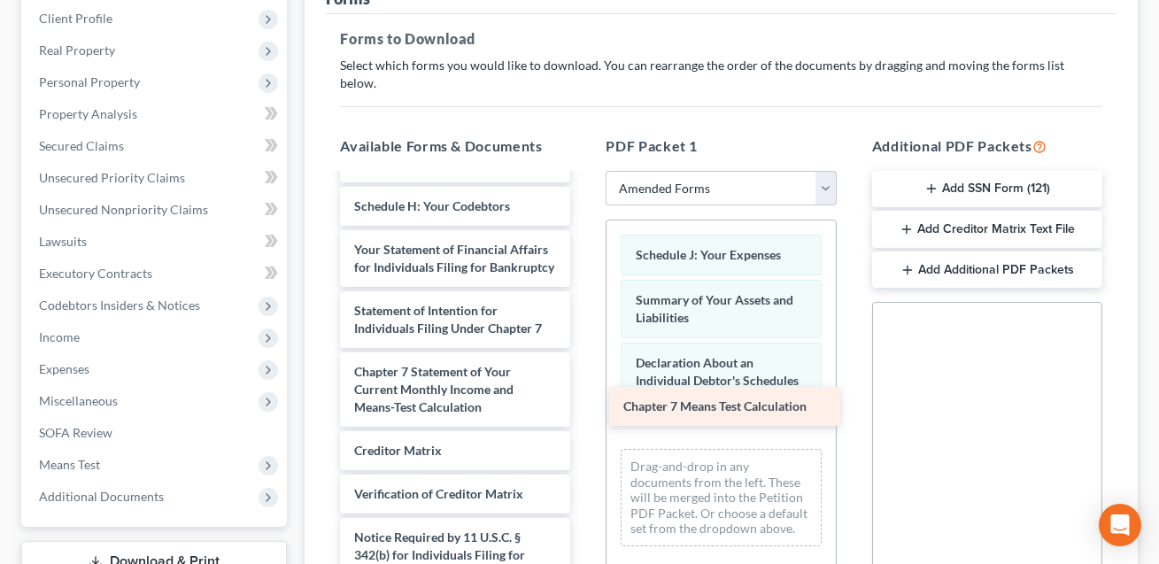
drag, startPoint x: 385, startPoint y: 390, endPoint x: 654, endPoint y: 409, distance: 269.7
click at [584, 409] on div "Chapter 7 Means Test Calculation Voluntary Petition for Individuals Filing for …" at bounding box center [455, 224] width 258 height 859
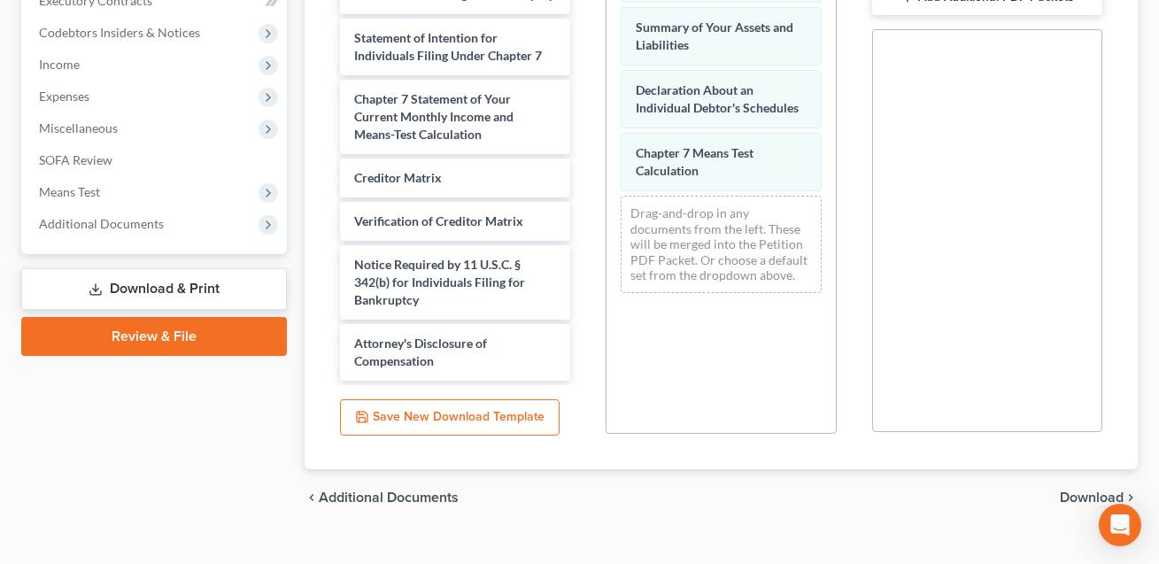
scroll to position [528, 0]
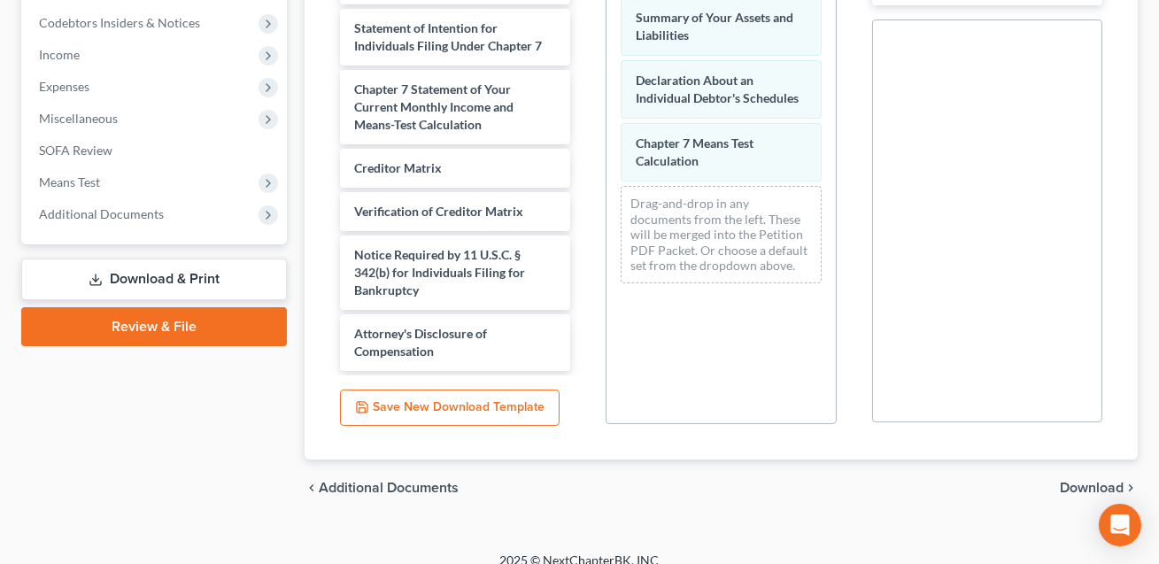
click at [1076, 481] on span "Download" at bounding box center [1092, 488] width 64 height 14
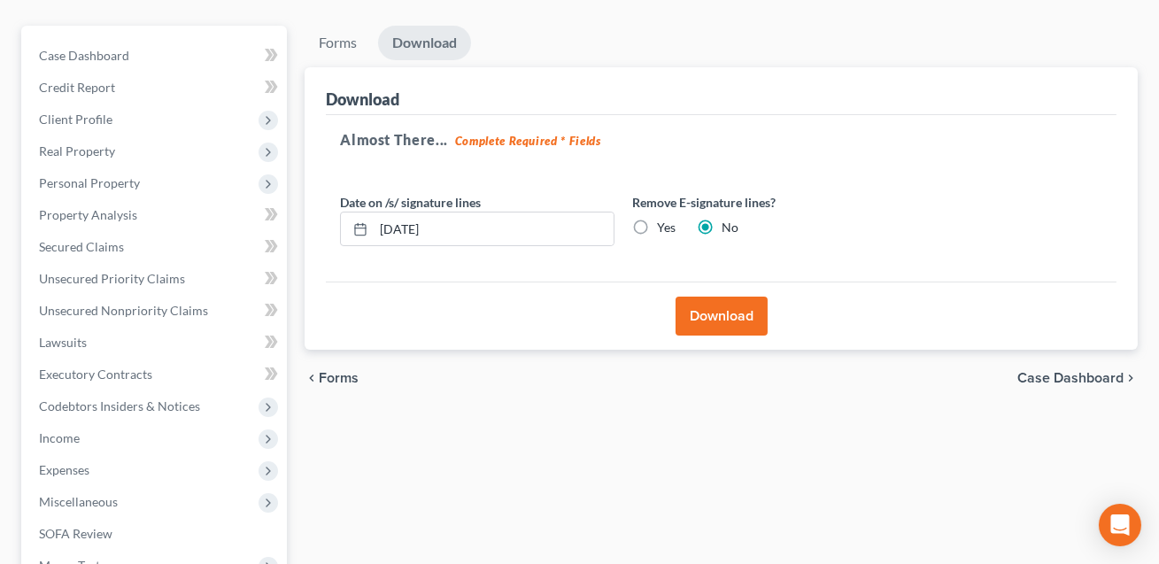
scroll to position [130, 0]
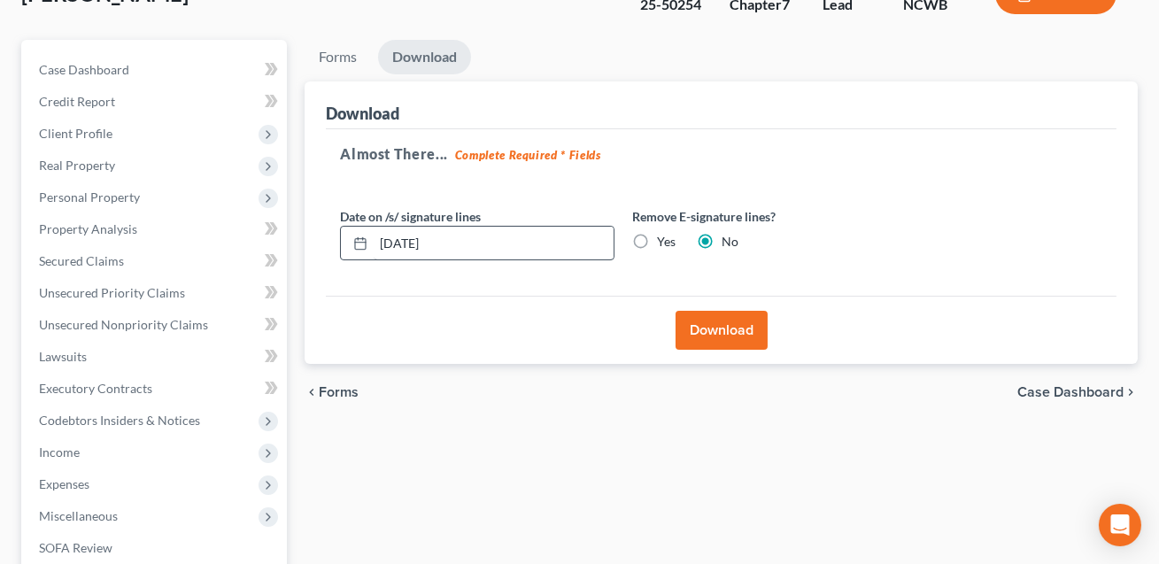
click at [657, 239] on label "Yes" at bounding box center [666, 242] width 19 height 18
click at [664, 239] on input "Yes" at bounding box center [670, 239] width 12 height 12
radio input "true"
radio input "false"
drag, startPoint x: 456, startPoint y: 241, endPoint x: 380, endPoint y: 244, distance: 76.2
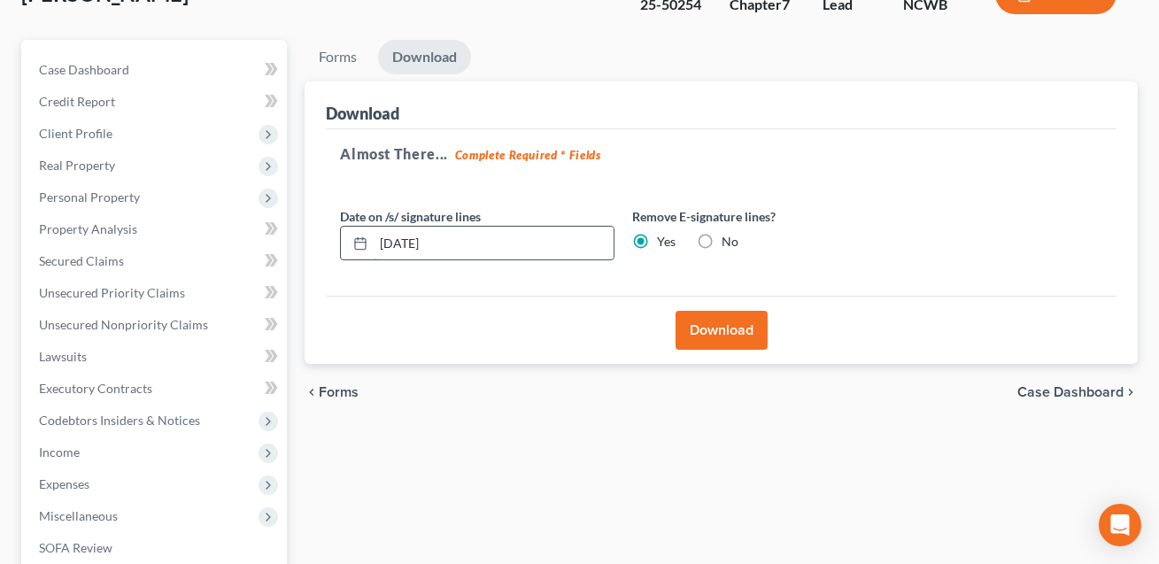
click at [380, 244] on input "[DATE]" at bounding box center [494, 244] width 240 height 34
click at [716, 338] on button "Download" at bounding box center [721, 330] width 92 height 39
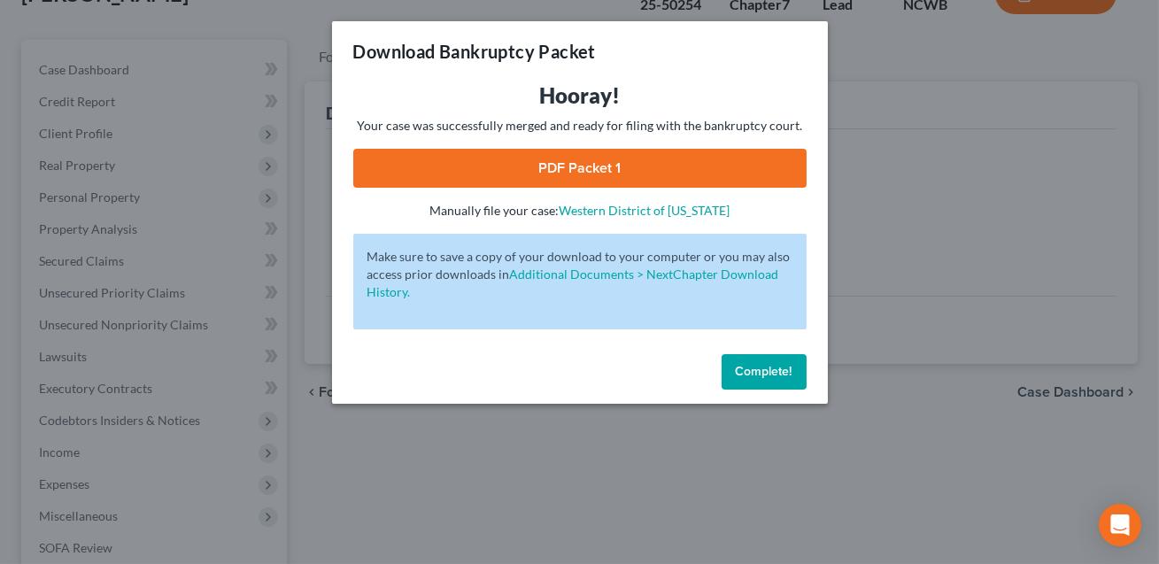
click at [535, 169] on link "PDF Packet 1" at bounding box center [579, 168] width 453 height 39
